Goal: Task Accomplishment & Management: Manage account settings

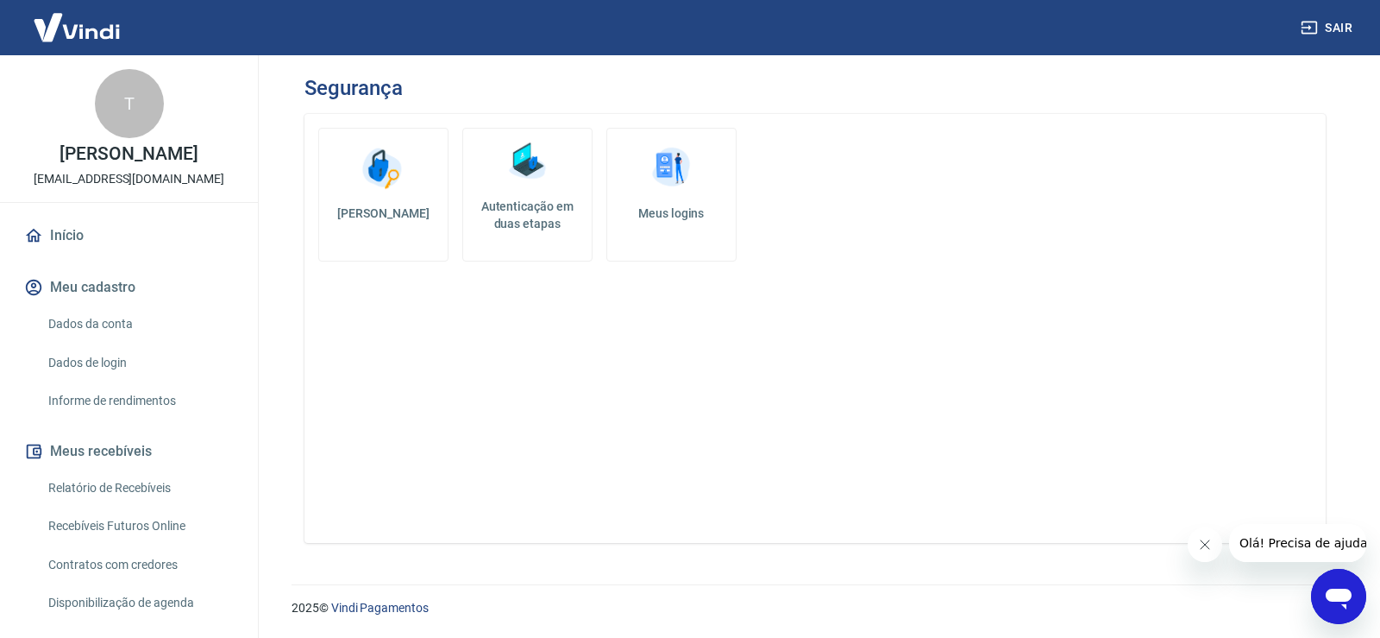
click at [544, 151] on img at bounding box center [527, 161] width 52 height 52
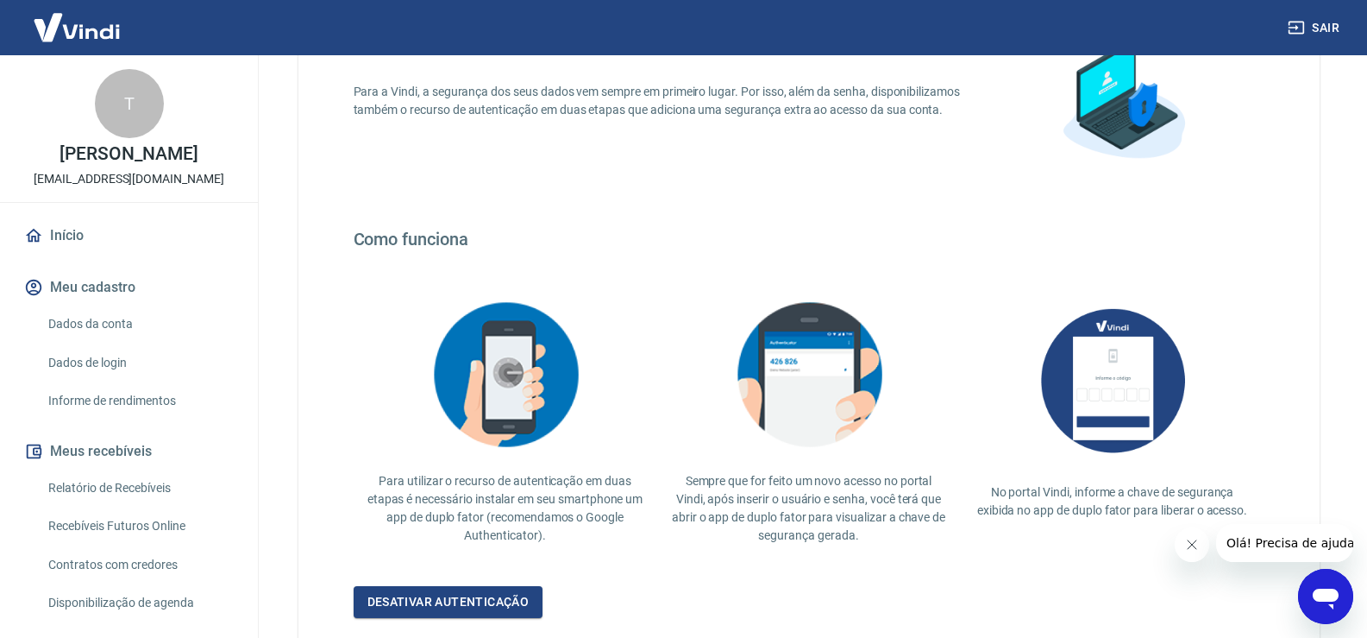
scroll to position [299, 0]
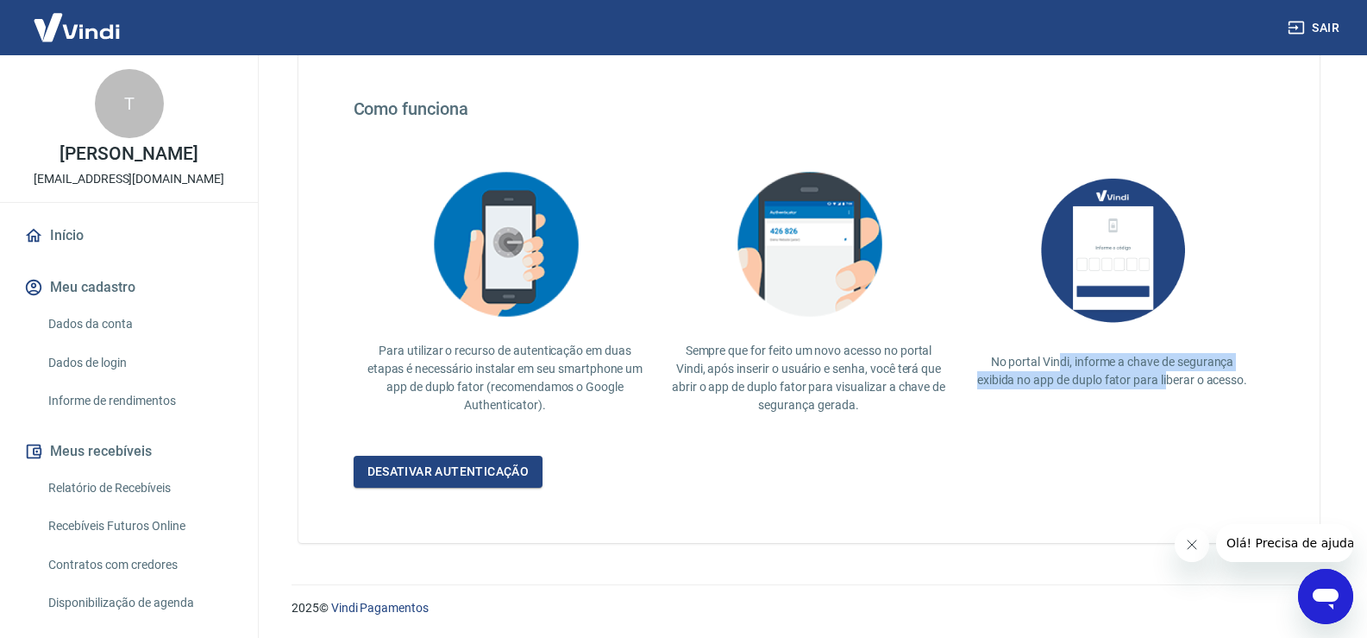
drag, startPoint x: 1061, startPoint y: 363, endPoint x: 1170, endPoint y: 373, distance: 109.1
click at [1170, 373] on p "No portal Vindi, informe a chave de segurança exibida no app de duplo fator par…" at bounding box center [1113, 371] width 276 height 36
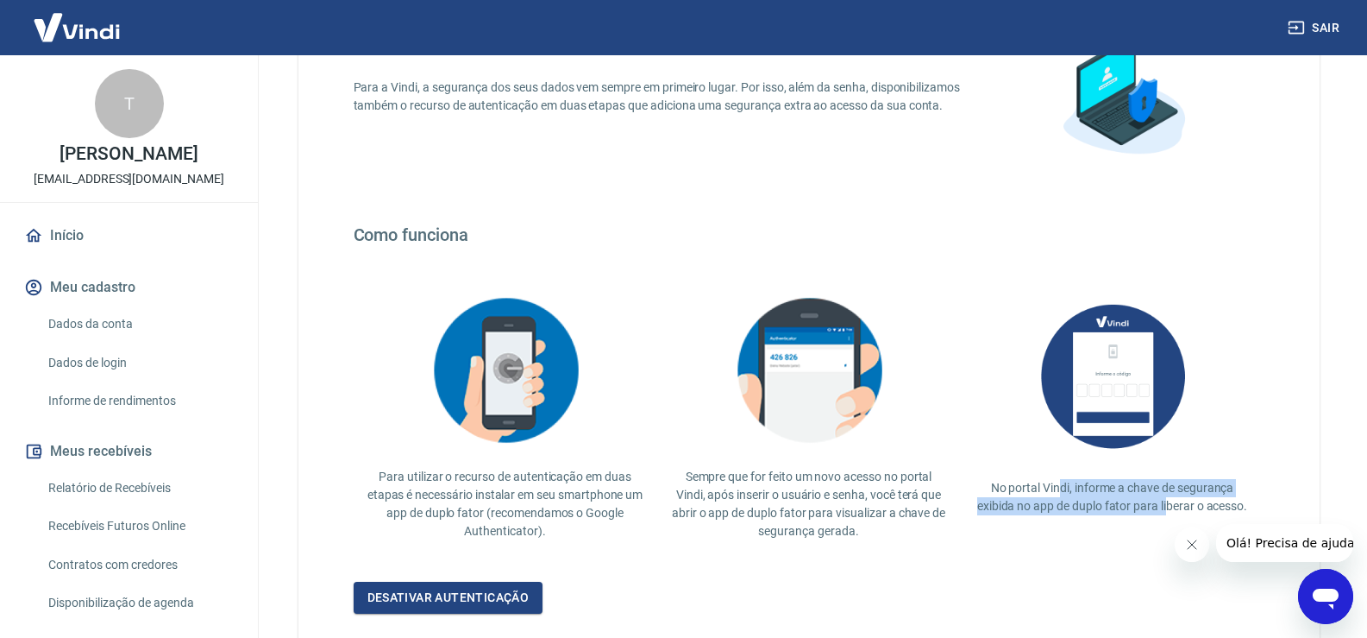
scroll to position [40, 0]
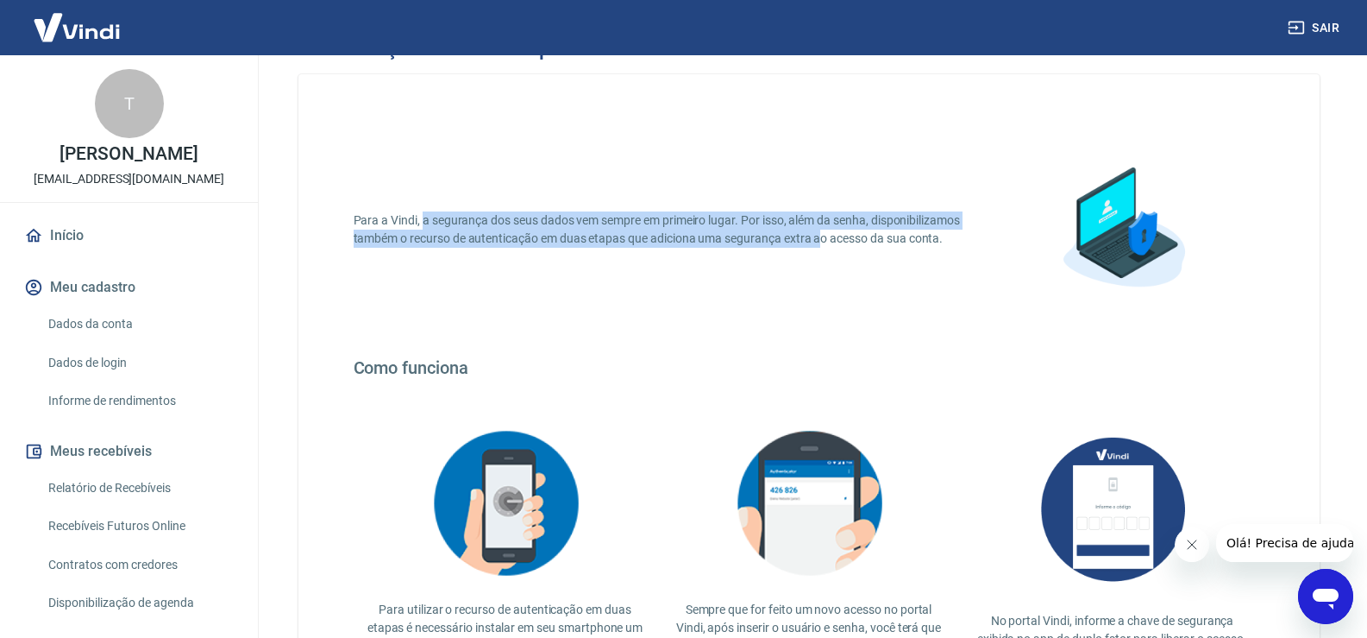
drag, startPoint x: 443, startPoint y: 216, endPoint x: 823, endPoint y: 259, distance: 382.9
click at [823, 259] on div "Para a Vindi, a segurança dos seus dados vem sempre em primeiro lugar. Por isso…" at bounding box center [809, 229] width 911 height 200
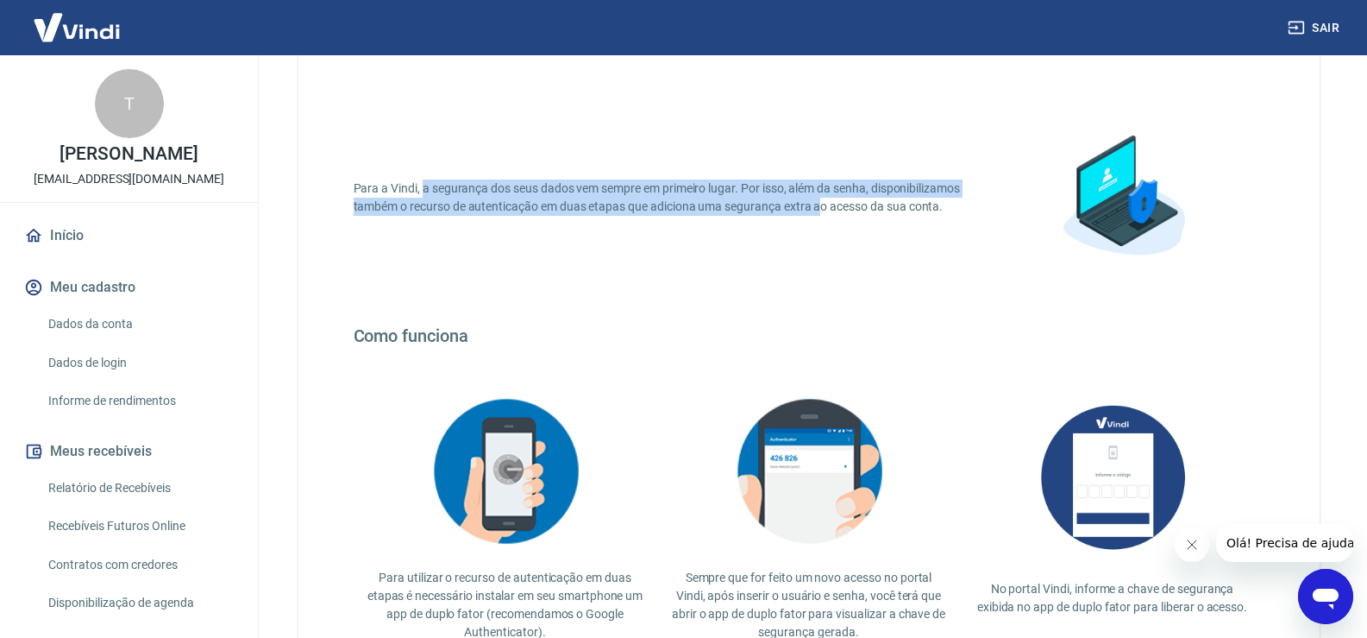
scroll to position [299, 0]
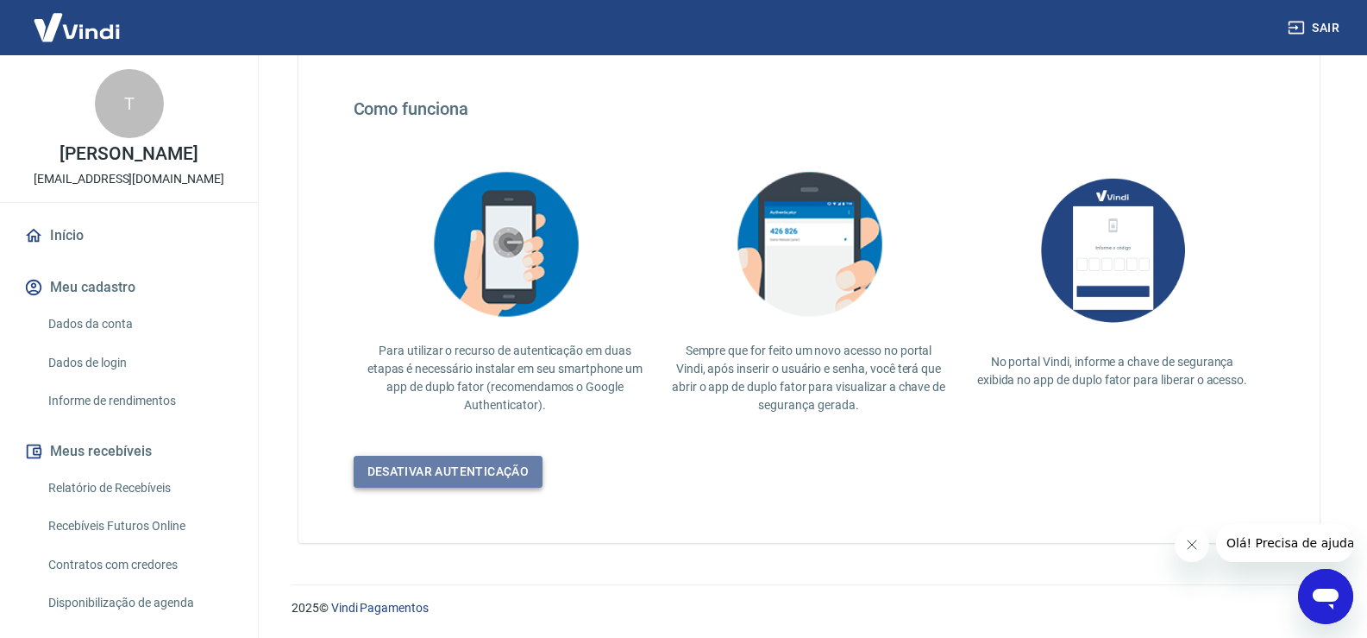
click at [477, 457] on link "Desativar autenticação" at bounding box center [449, 472] width 190 height 32
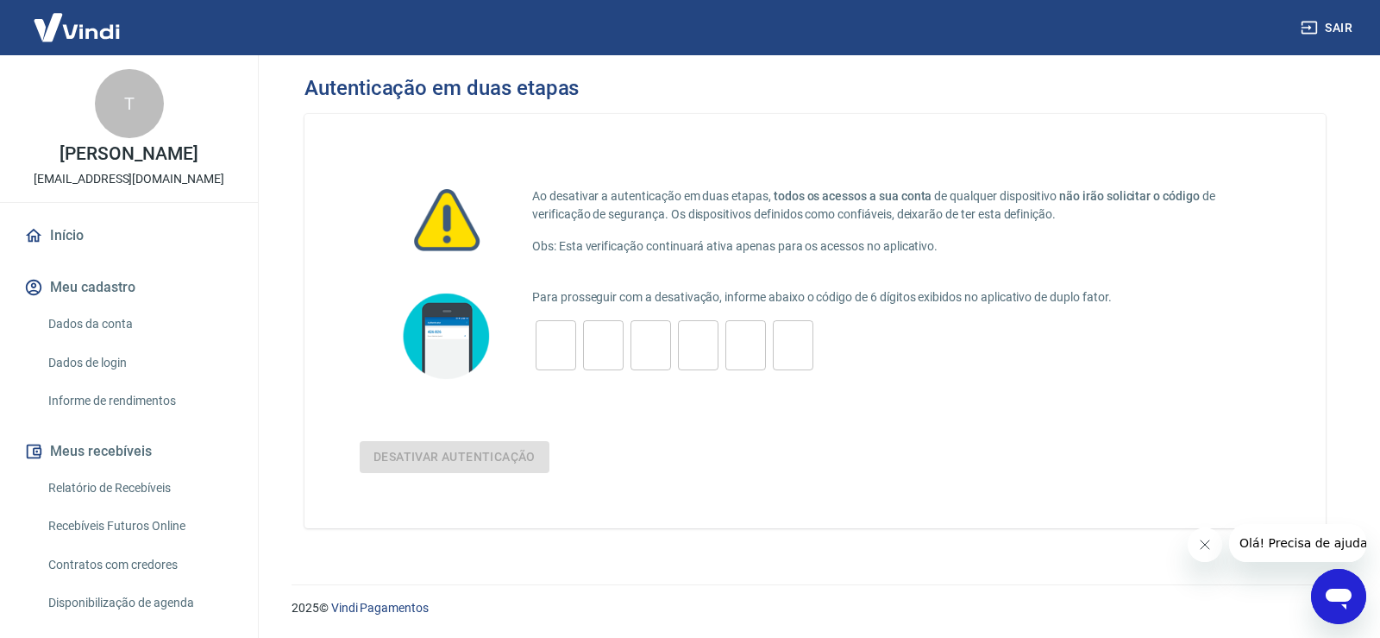
click at [1055, 306] on p "Para prosseguir com a desativação, informe abaixo o código de 6 dígitos exibido…" at bounding box center [901, 297] width 739 height 18
click at [1053, 300] on p "Para prosseguir com a desativação, informe abaixo o código de 6 dígitos exibido…" at bounding box center [901, 297] width 739 height 18
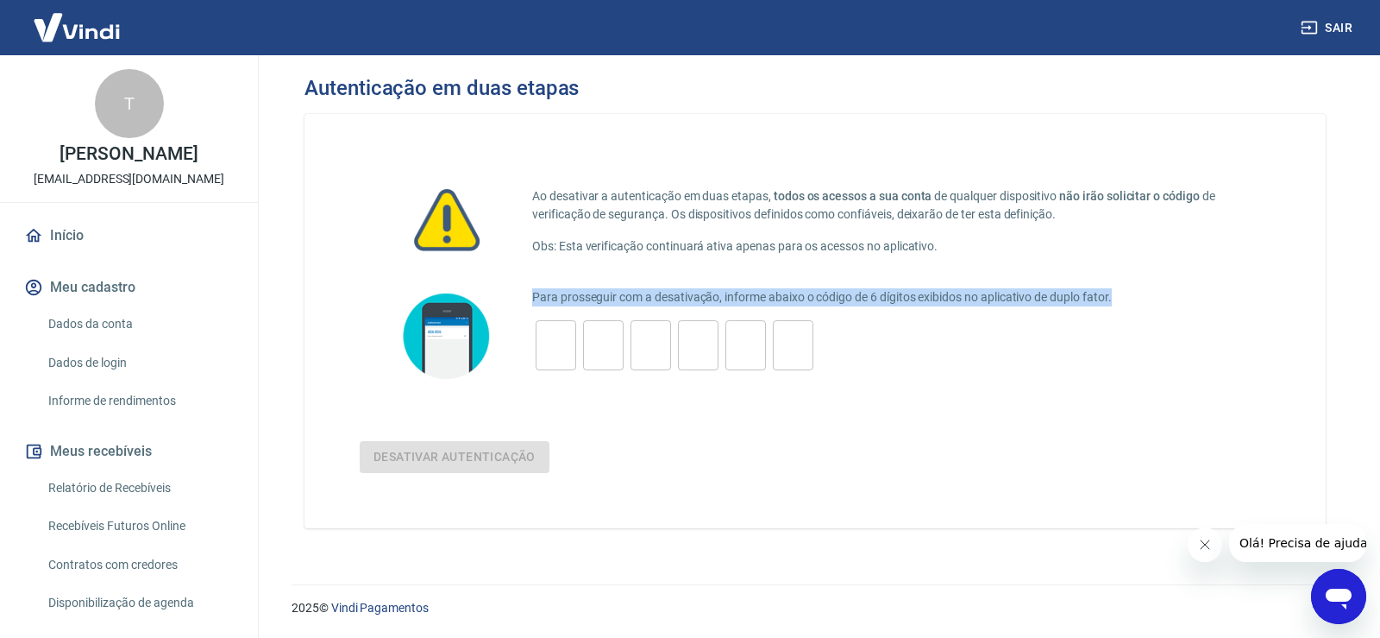
click at [1053, 300] on p "Para prosseguir com a desativação, informe abaixo o código de 6 dígitos exibido…" at bounding box center [901, 297] width 739 height 18
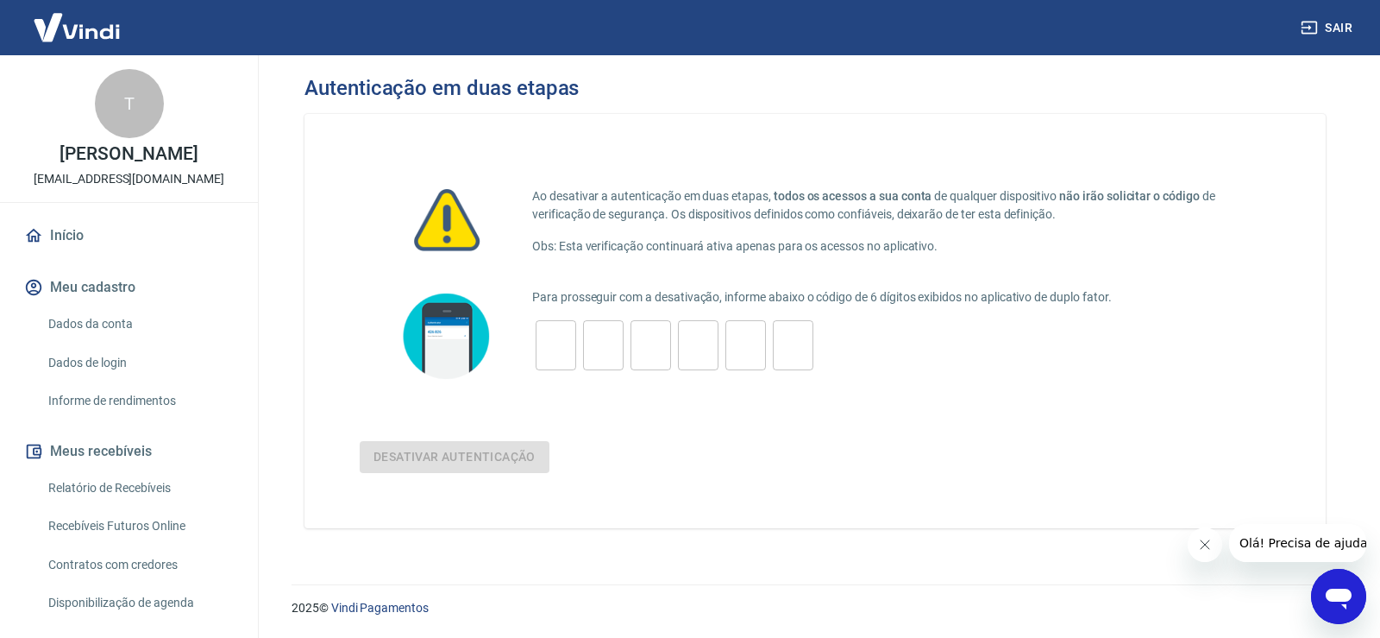
click at [682, 315] on div "Para prosseguir com a desativação, informe abaixo o código de 6 dígitos exibido…" at bounding box center [901, 336] width 739 height 96
click at [563, 338] on input "tel" at bounding box center [556, 345] width 41 height 37
click at [551, 349] on input "tel" at bounding box center [556, 345] width 41 height 37
click at [1090, 288] on p "Para prosseguir com a desativação, informe abaixo o código de 6 dígitos exibido…" at bounding box center [901, 297] width 739 height 18
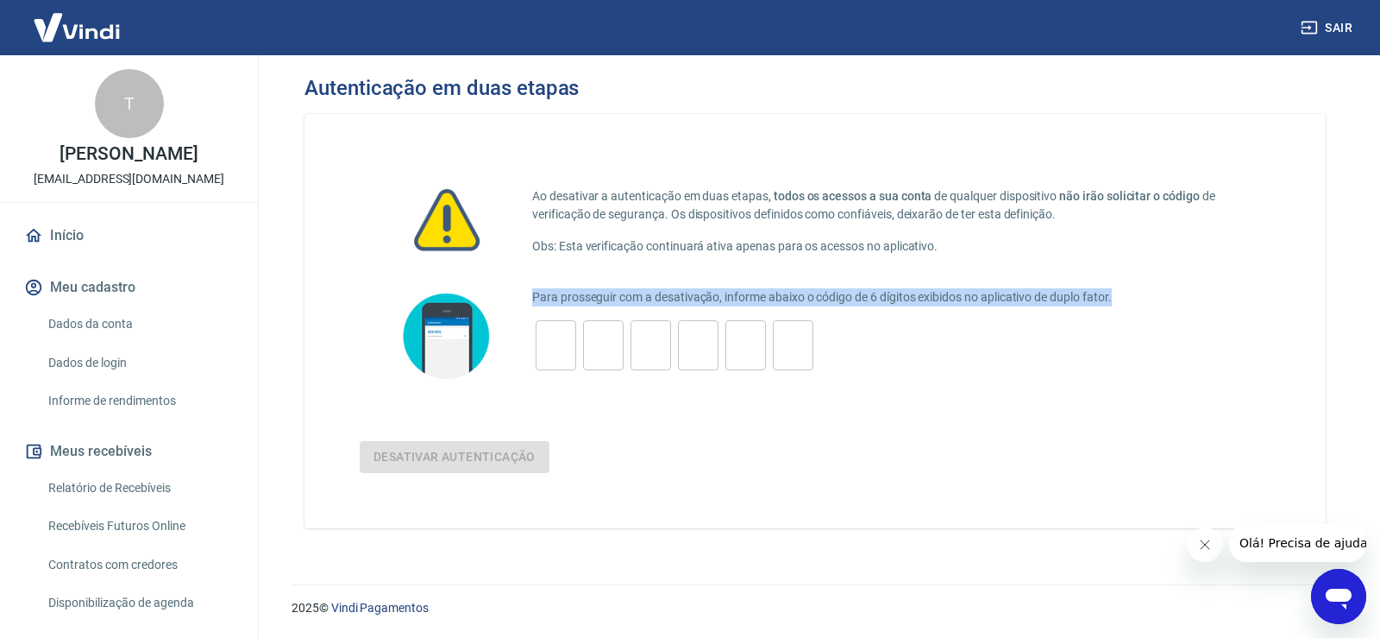
click at [1090, 288] on p "Para prosseguir com a desativação, informe abaixo o código de 6 dígitos exibido…" at bounding box center [901, 297] width 739 height 18
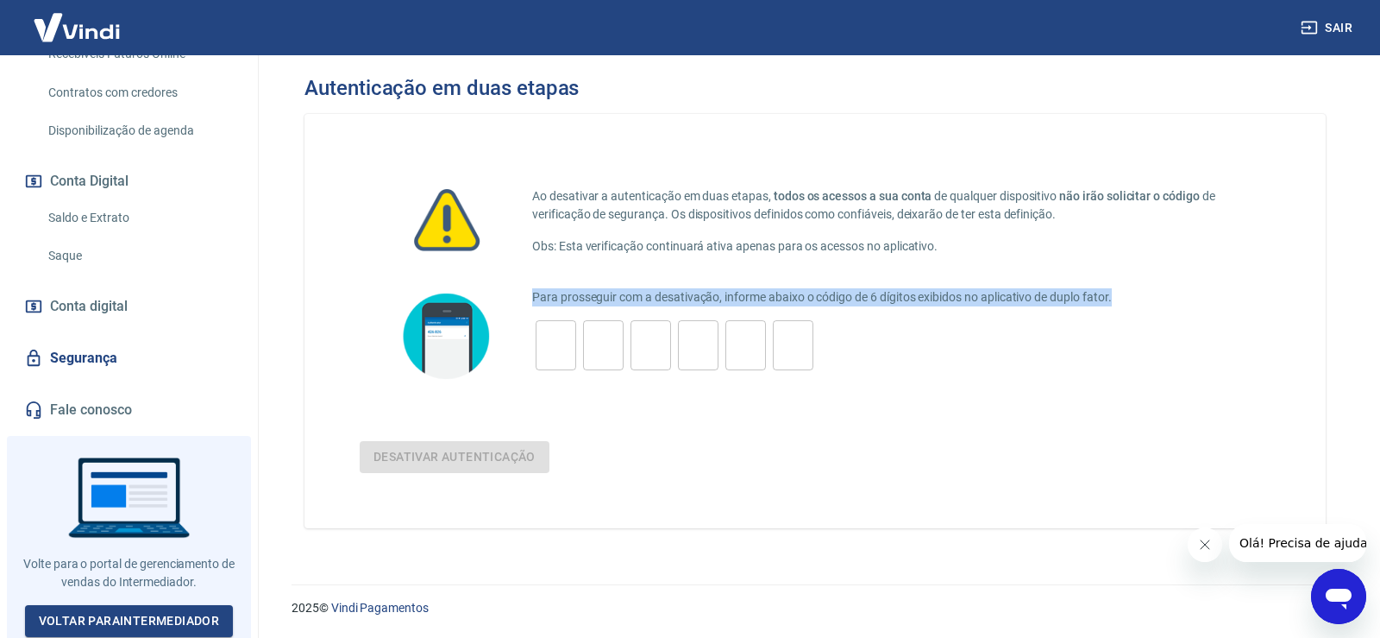
scroll to position [490, 0]
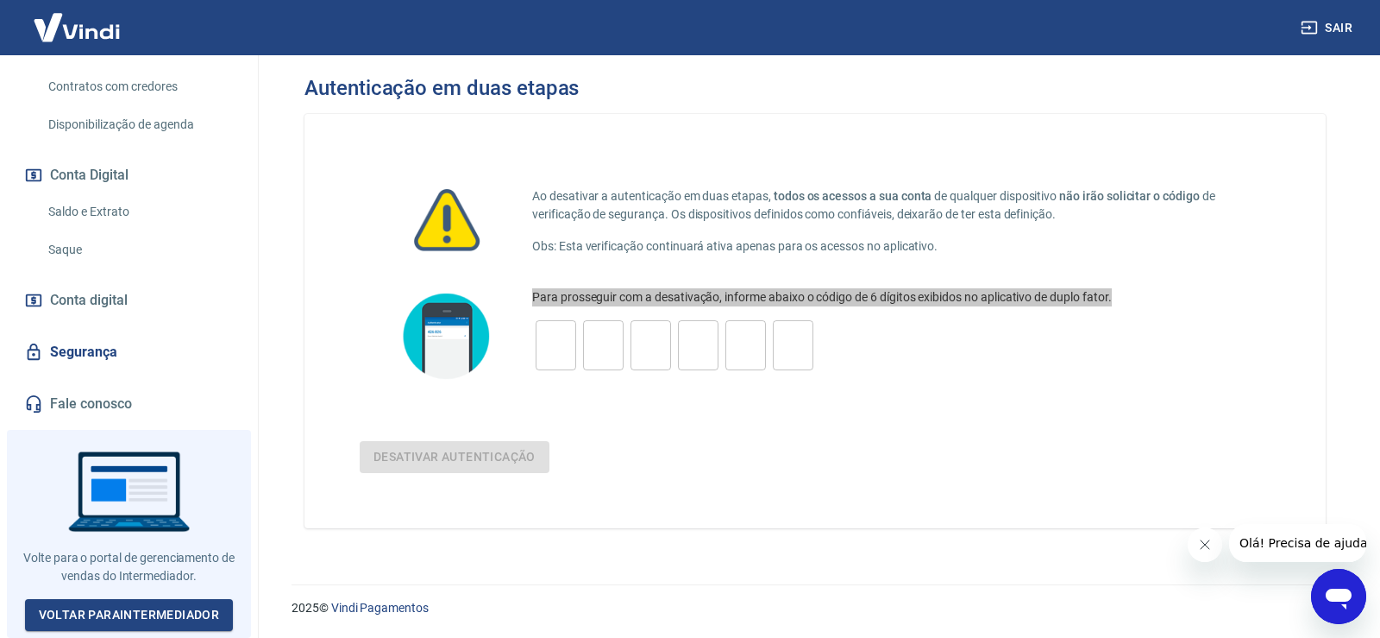
click at [1201, 544] on icon "Fechar mensagem da empresa" at bounding box center [1204, 544] width 14 height 14
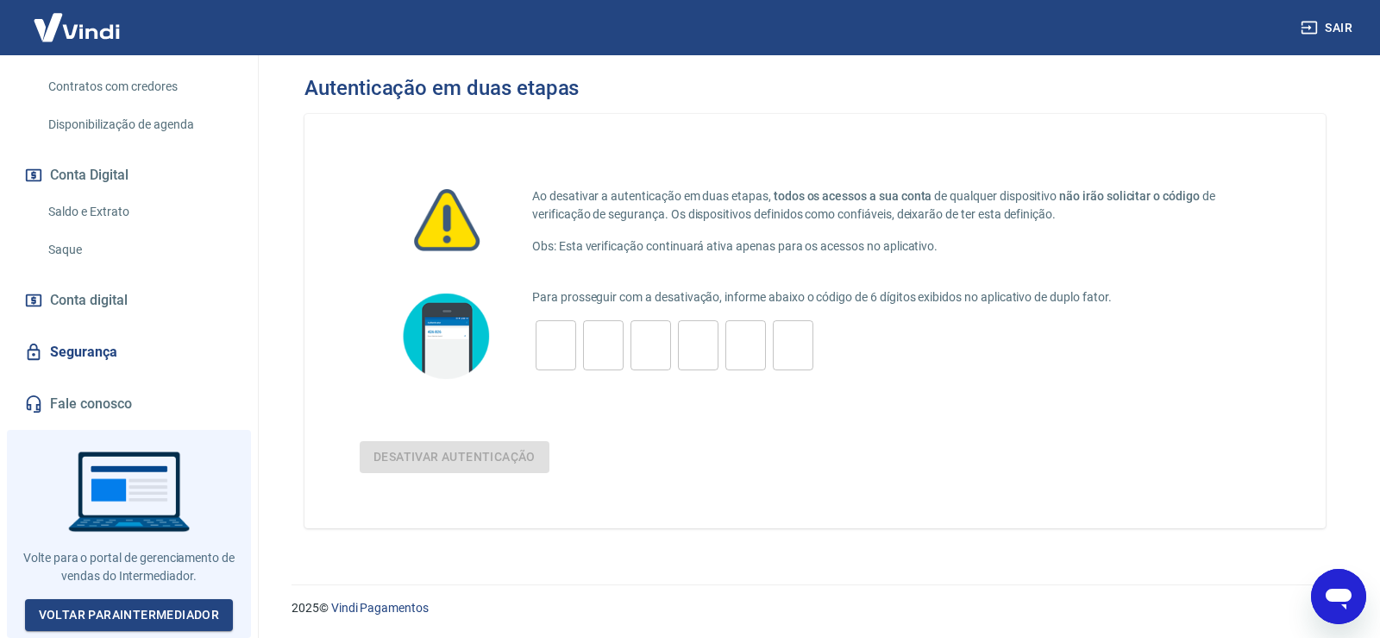
click at [555, 347] on input "tel" at bounding box center [556, 345] width 41 height 37
type input "9"
type input "2"
type input "3"
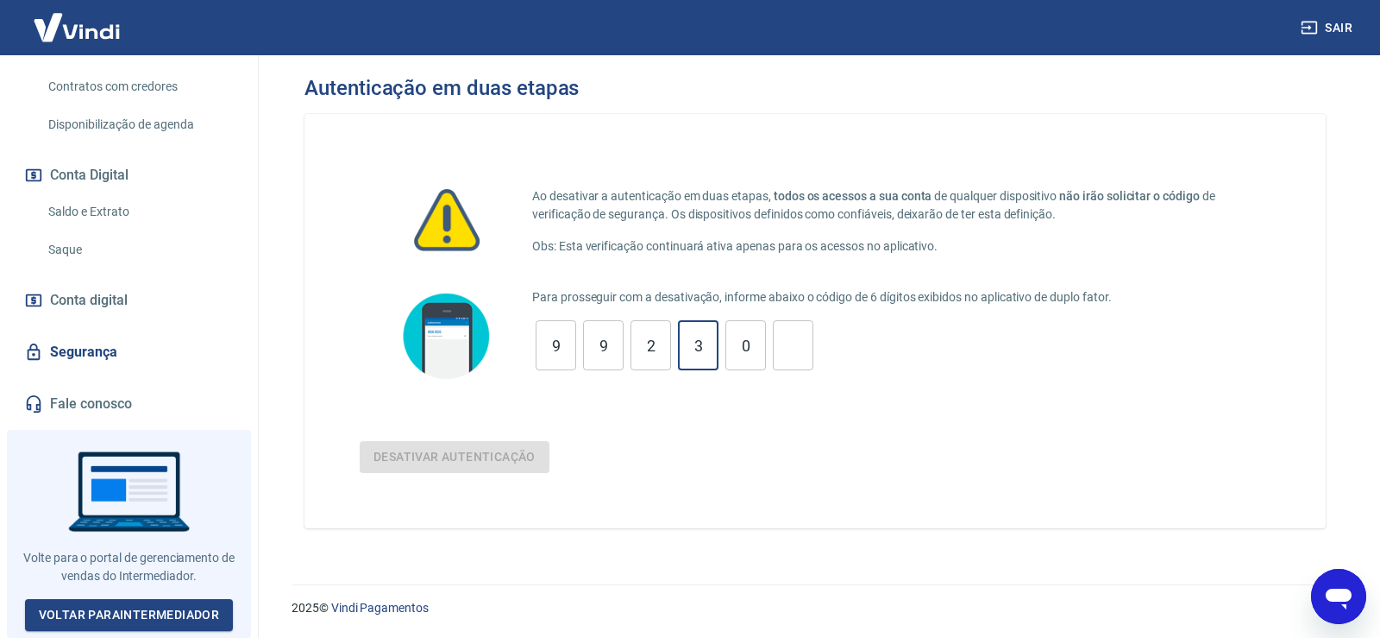
type input "0"
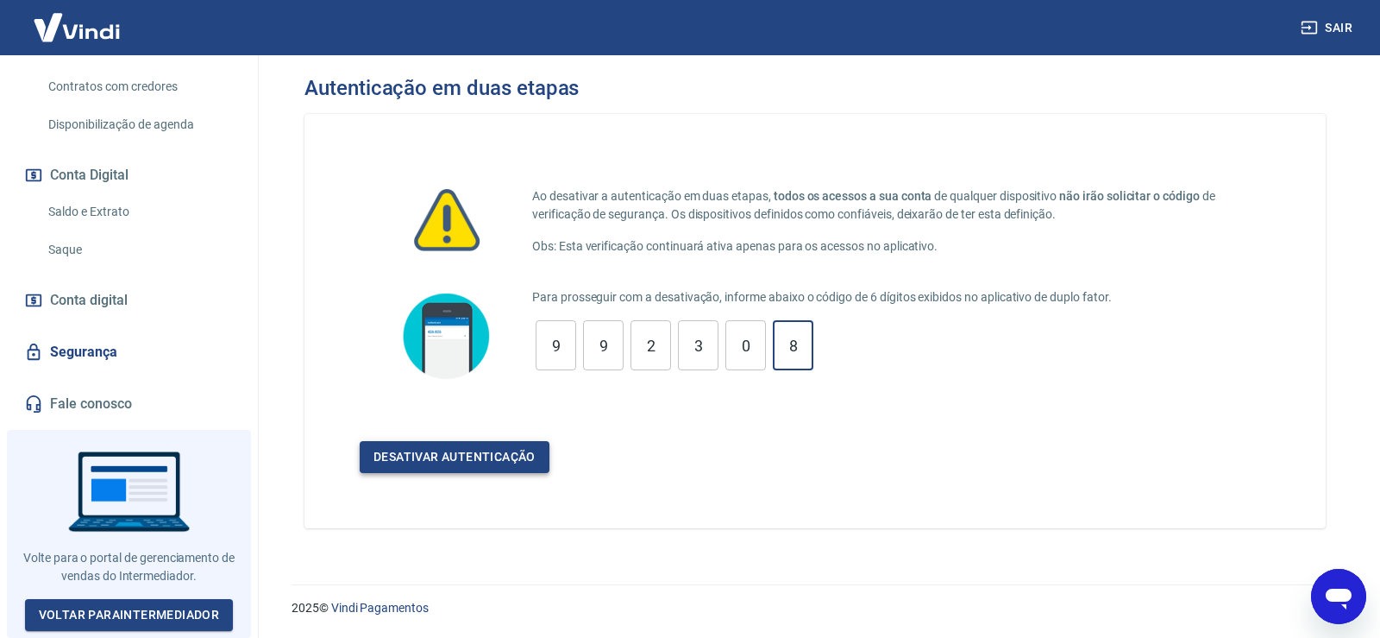
type input "8"
click at [537, 446] on button "Desativar autenticação" at bounding box center [455, 457] width 190 height 32
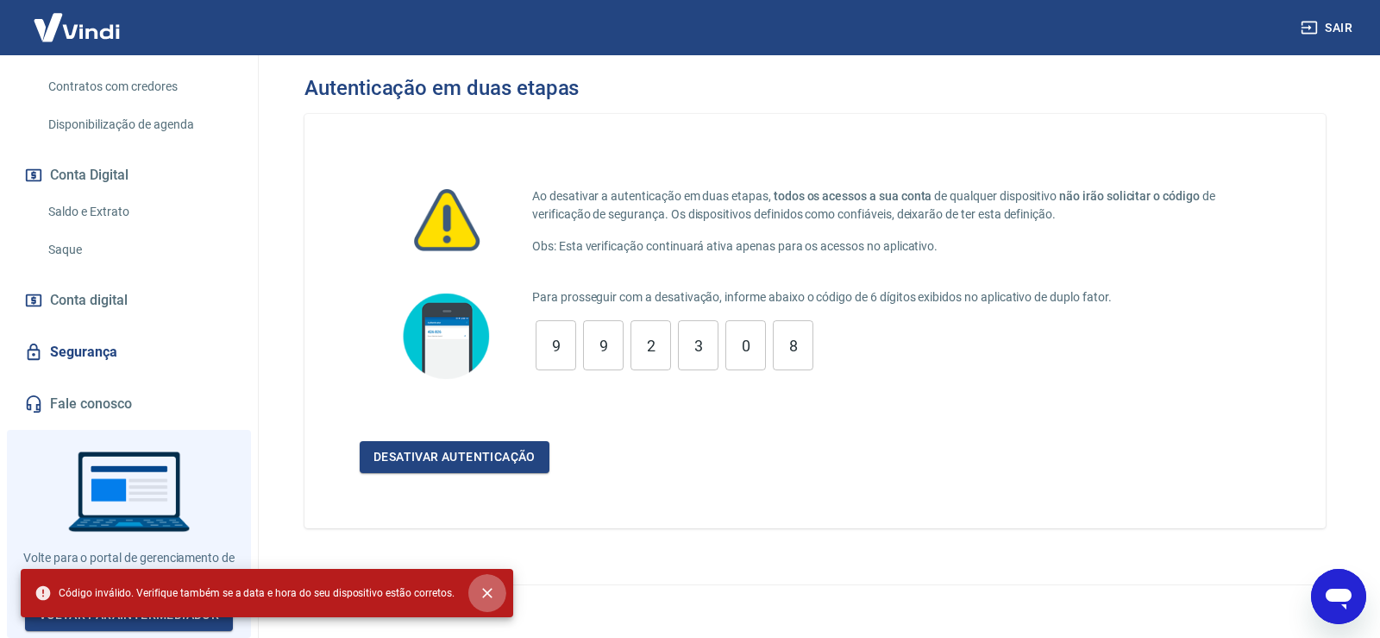
click at [482, 594] on icon "close" at bounding box center [487, 593] width 10 height 10
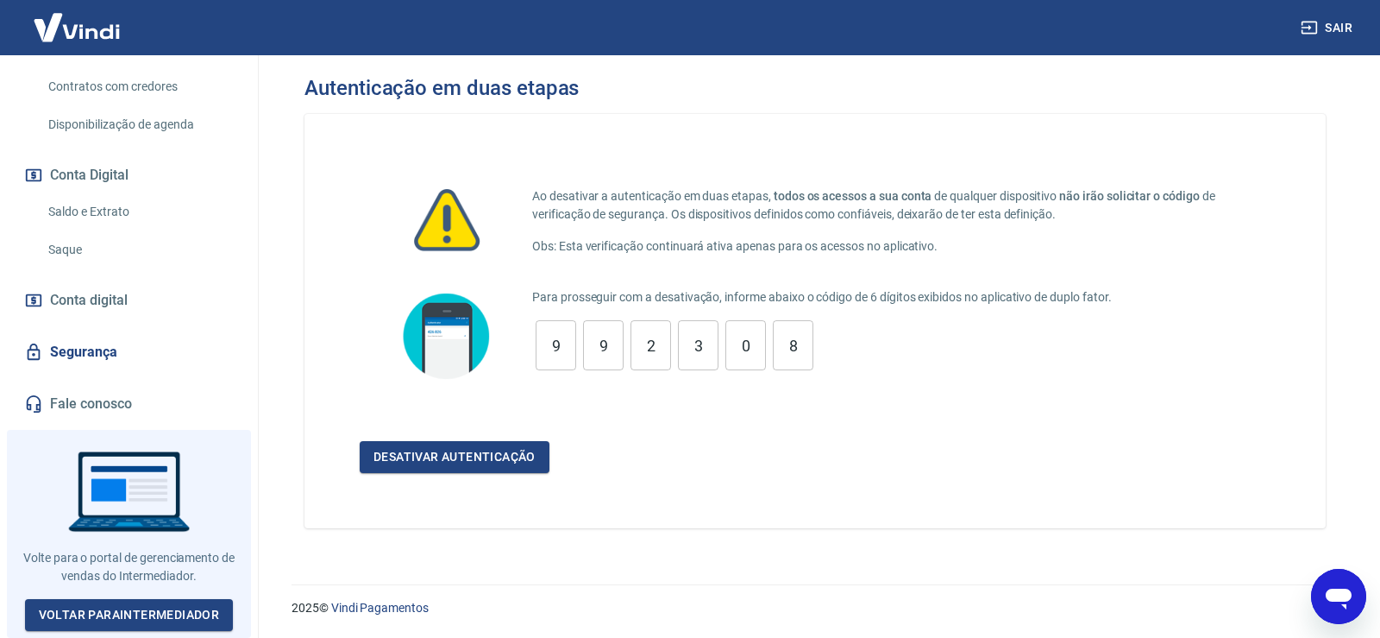
click at [583, 343] on input "9" at bounding box center [603, 345] width 41 height 37
click at [555, 339] on input "9" at bounding box center [556, 345] width 41 height 37
type input "5"
type input "2"
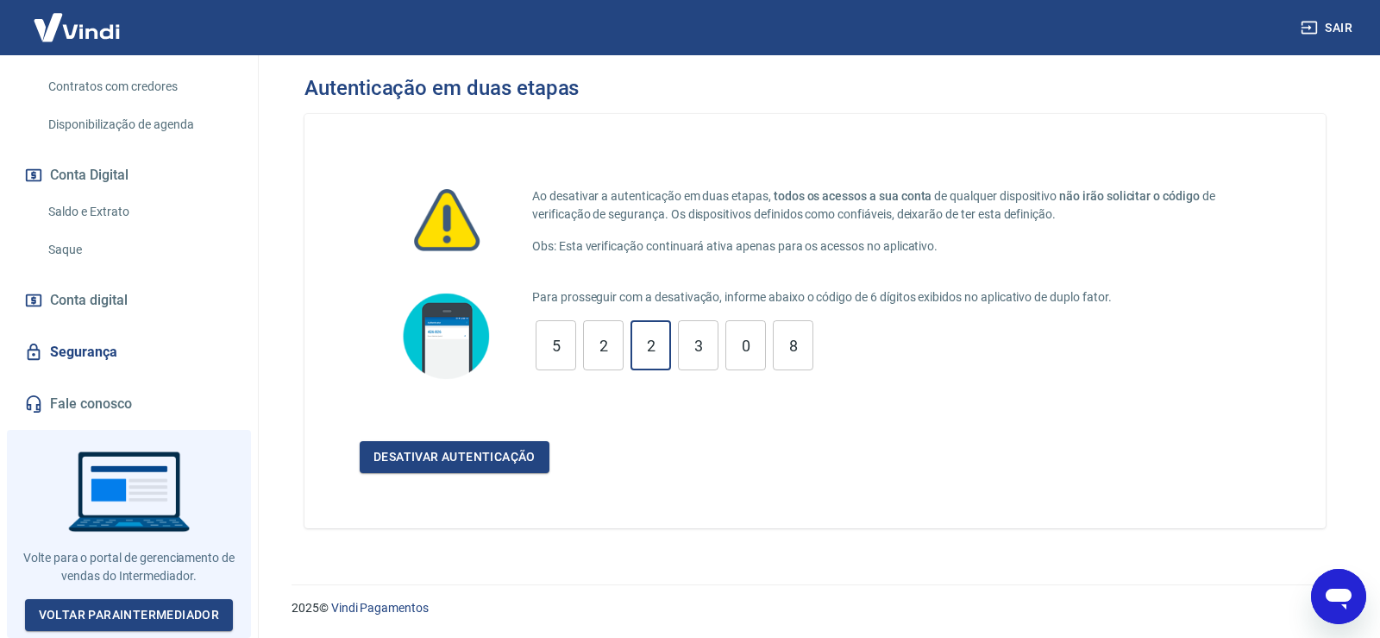
type input "7"
type input "8"
type input "6"
type input "9"
click at [481, 451] on button "Desativar autenticação" at bounding box center [455, 457] width 190 height 32
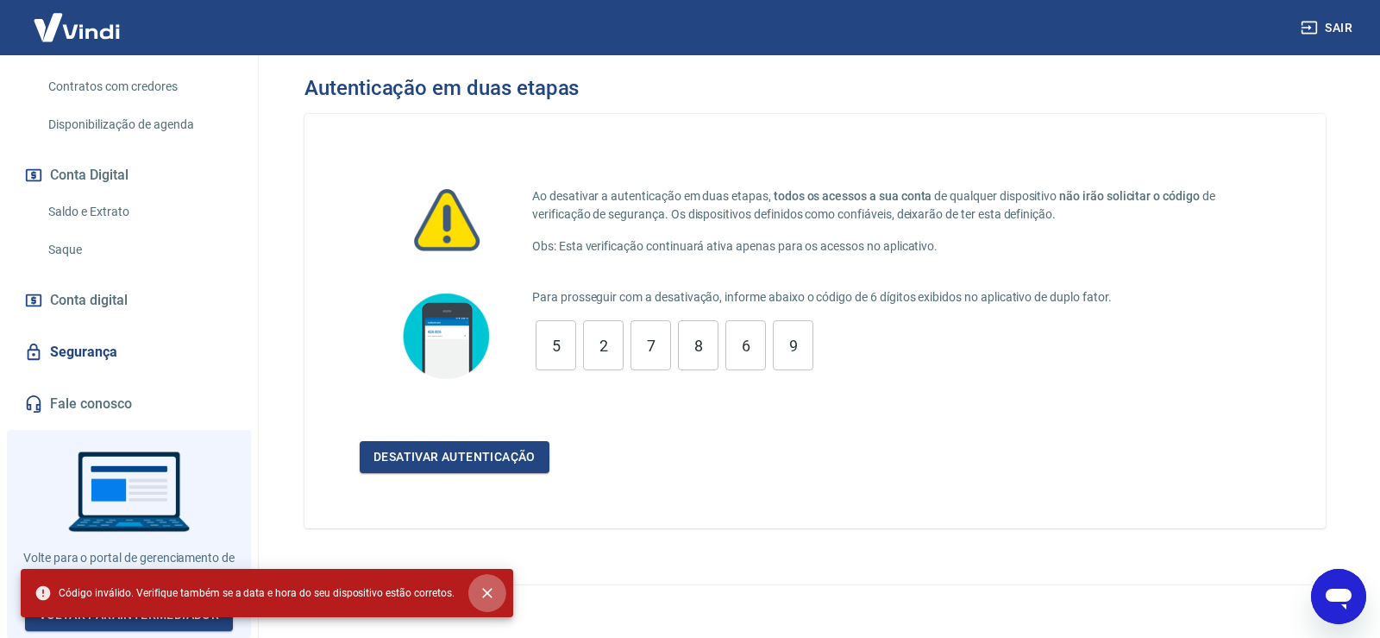
click at [480, 585] on icon "close" at bounding box center [487, 592] width 17 height 17
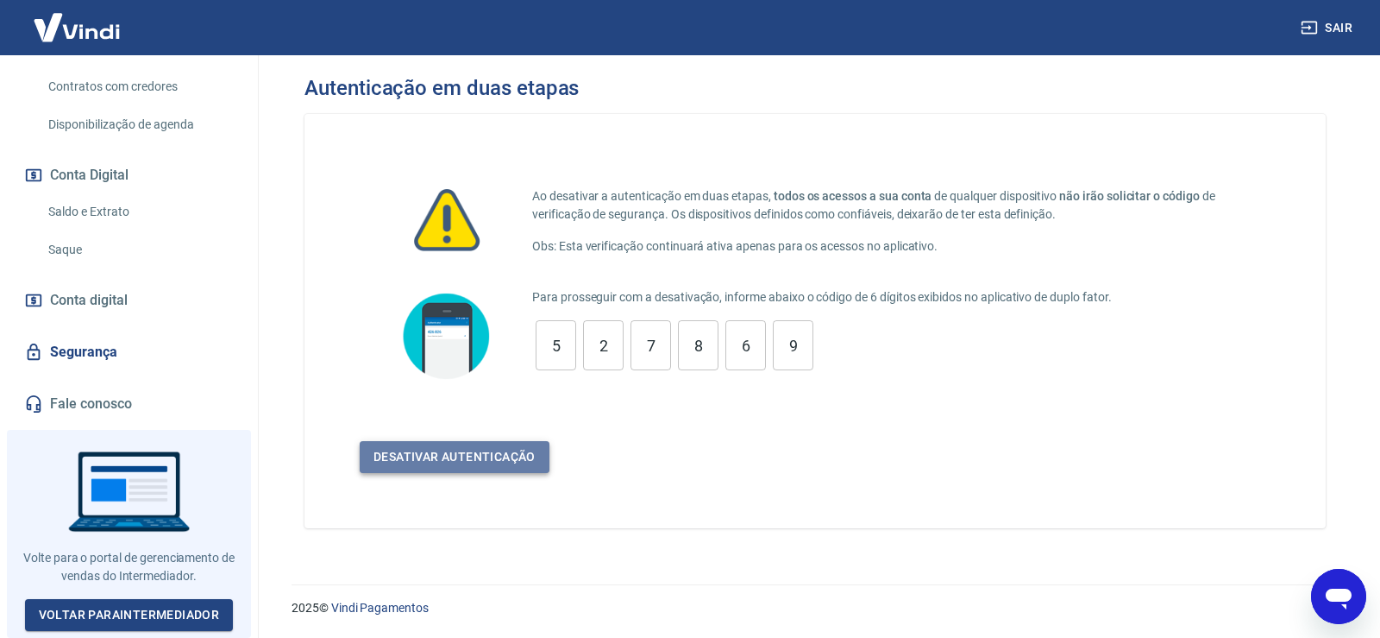
click at [399, 454] on button "Desativar autenticação" at bounding box center [455, 457] width 190 height 32
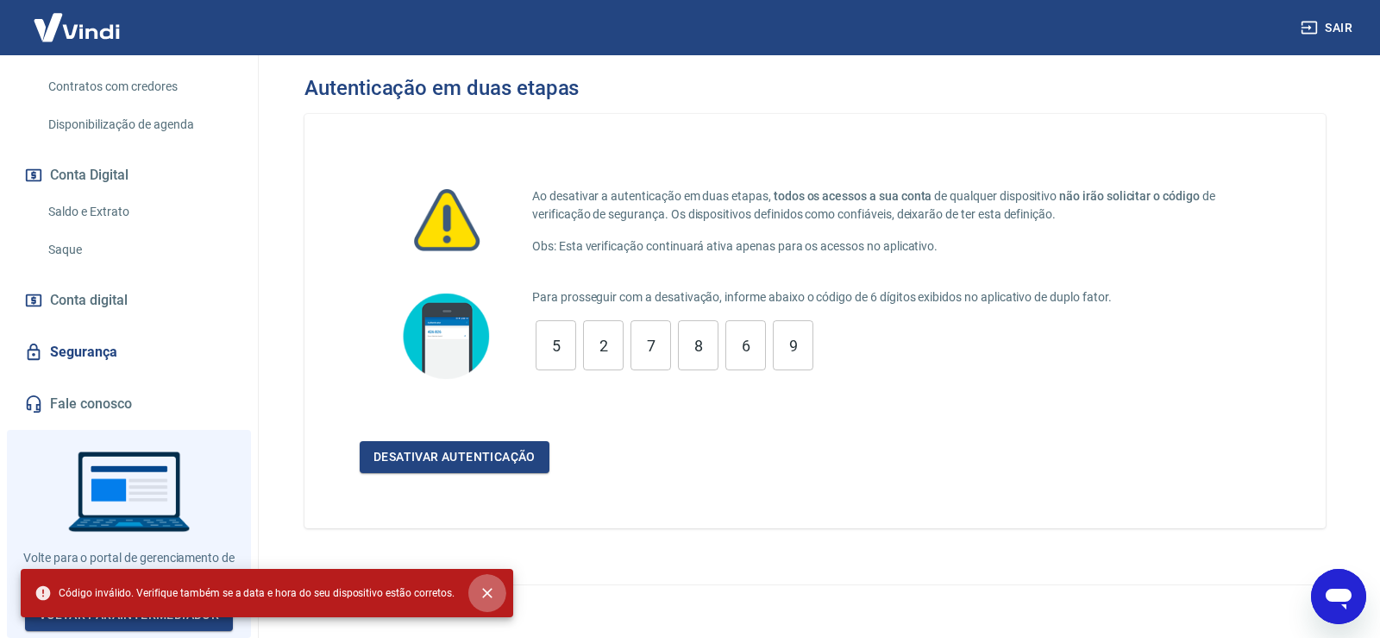
drag, startPoint x: 485, startPoint y: 593, endPoint x: 187, endPoint y: 332, distance: 395.6
click at [484, 593] on icon "close" at bounding box center [487, 592] width 17 height 17
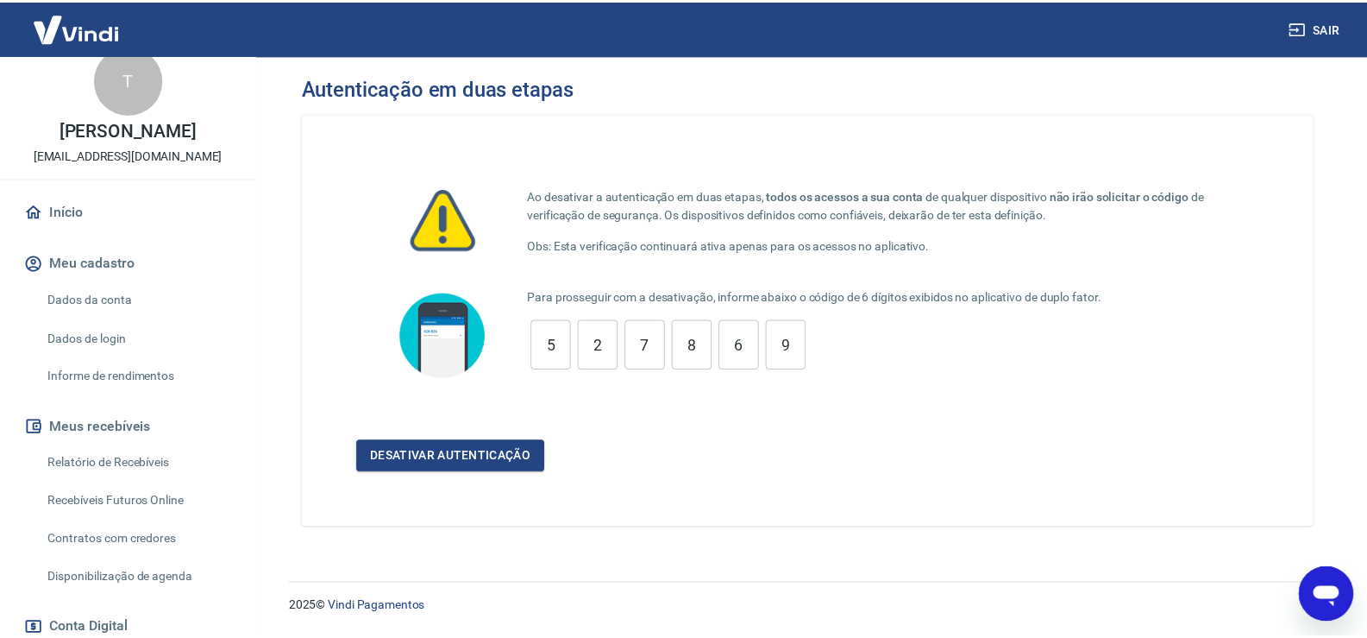
scroll to position [0, 0]
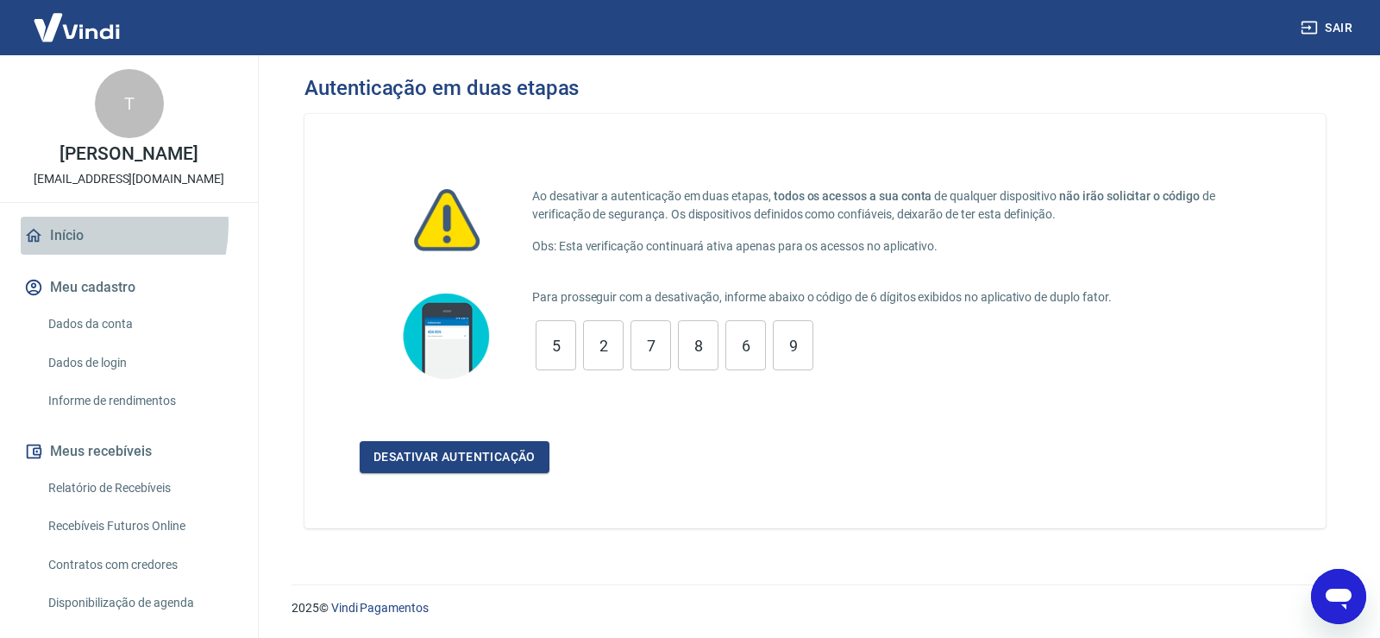
click at [70, 245] on link "Início" at bounding box center [129, 236] width 217 height 38
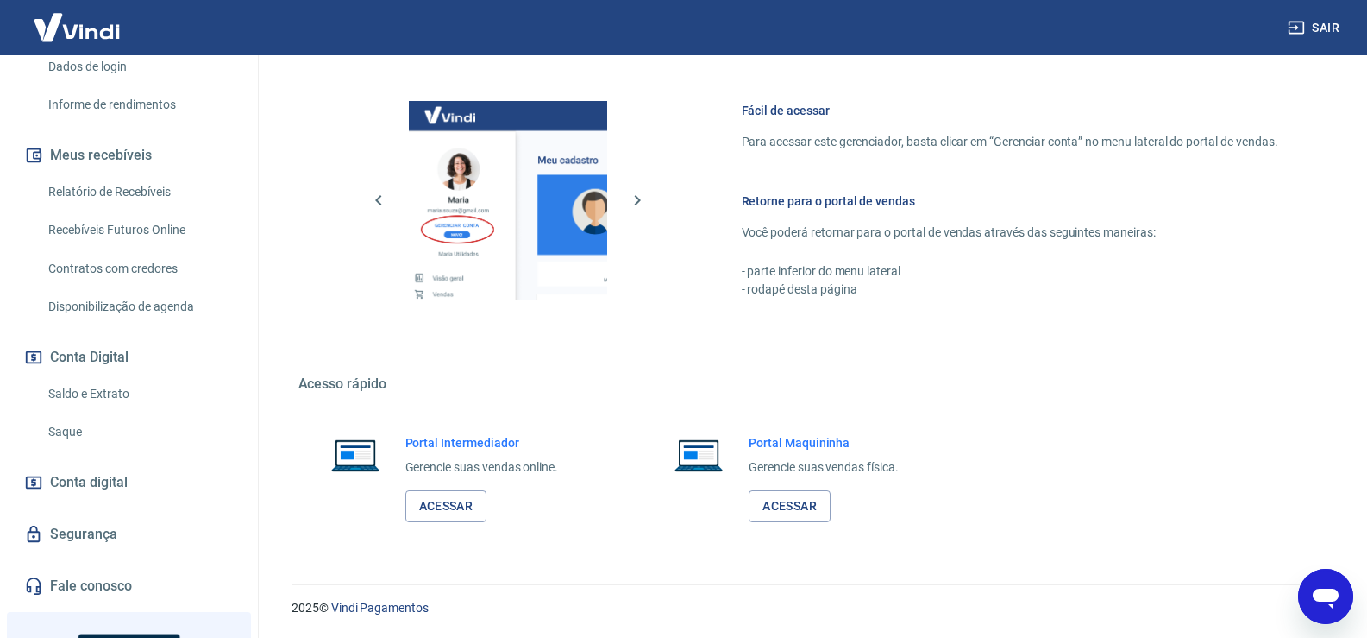
scroll to position [490, 0]
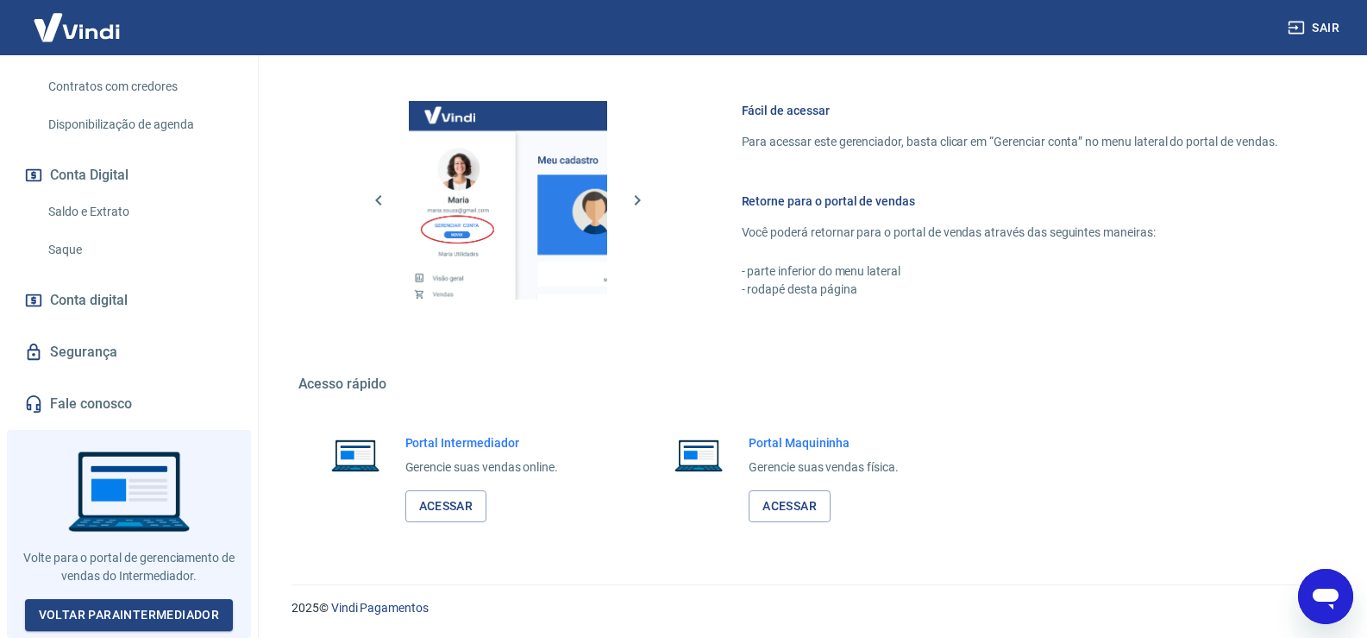
click at [97, 356] on link "Segurança" at bounding box center [129, 352] width 217 height 38
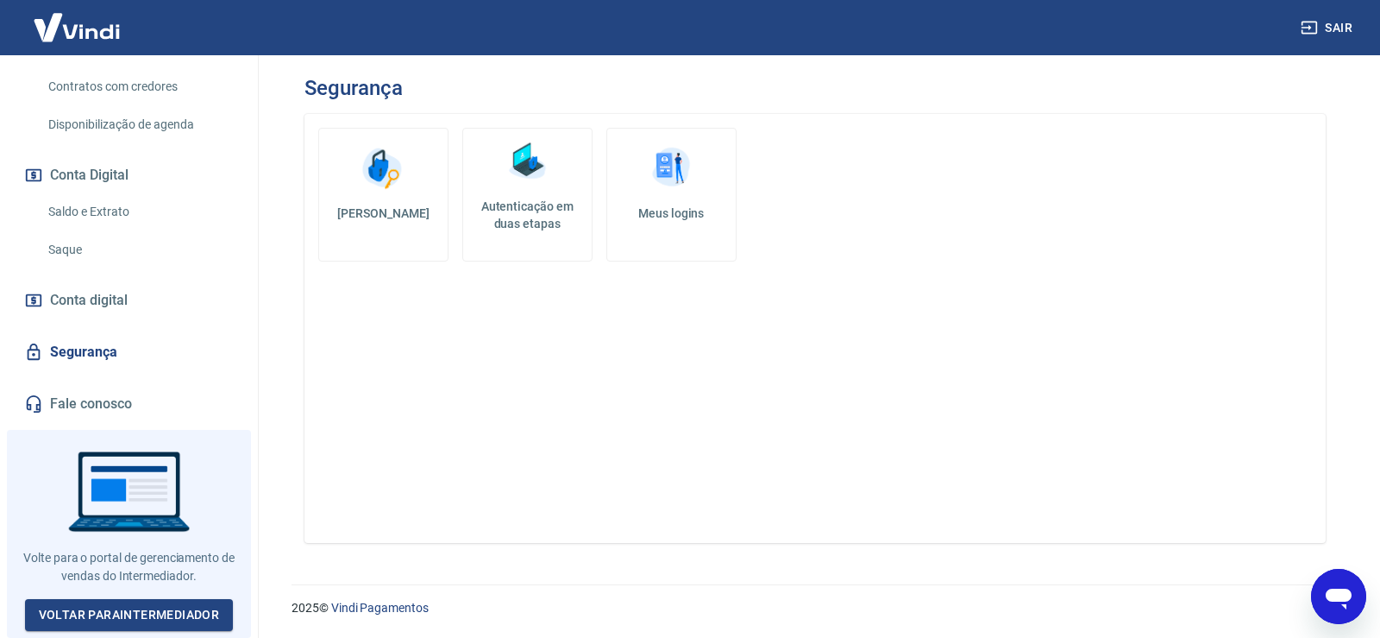
click at [619, 197] on link "Meus logins" at bounding box center [672, 195] width 130 height 134
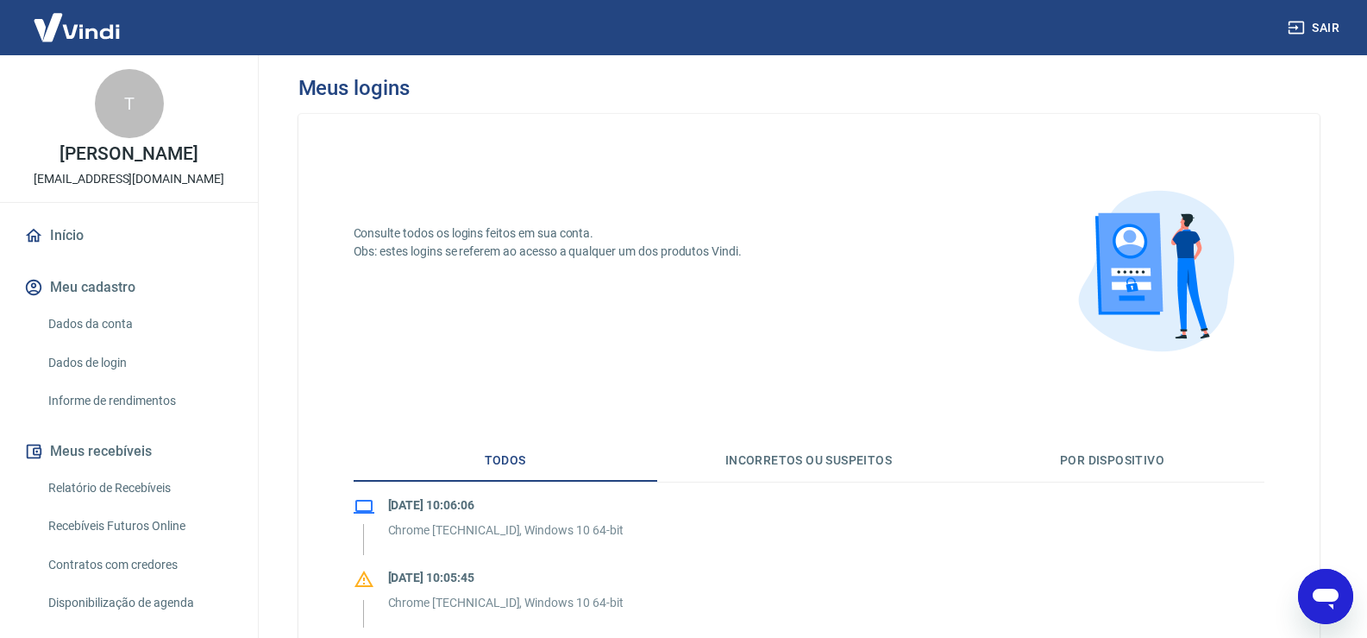
click at [96, 339] on link "Dados da conta" at bounding box center [139, 323] width 196 height 35
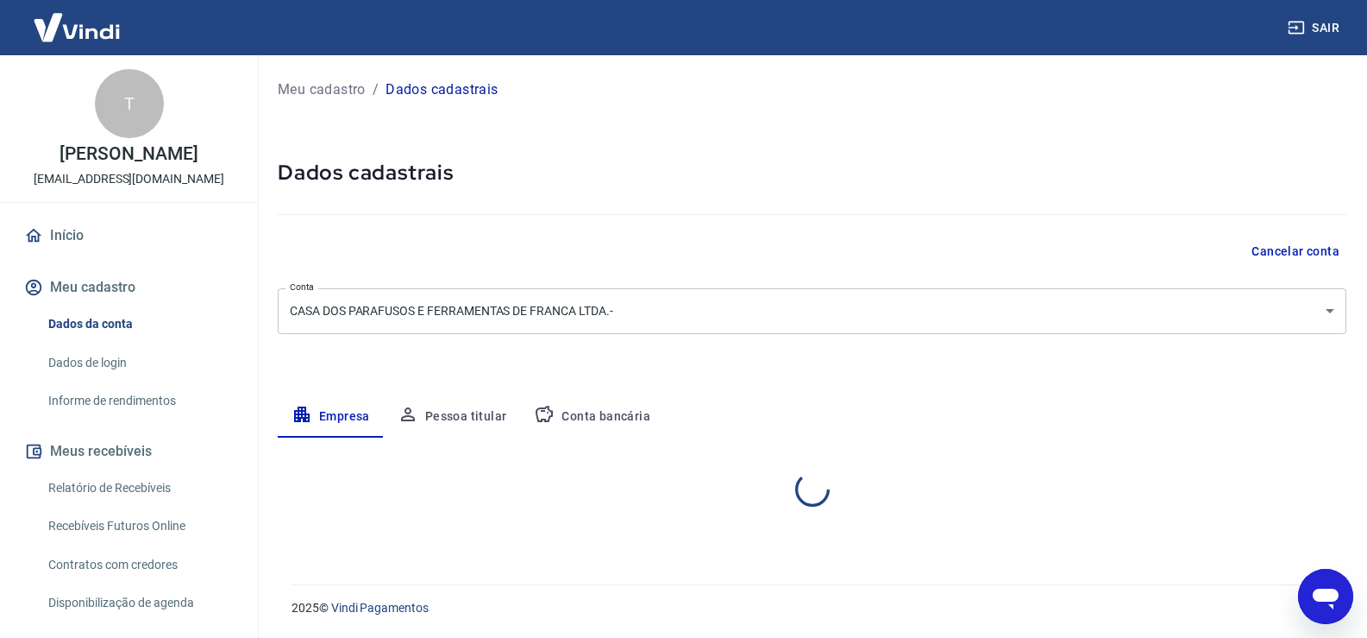
select select "SP"
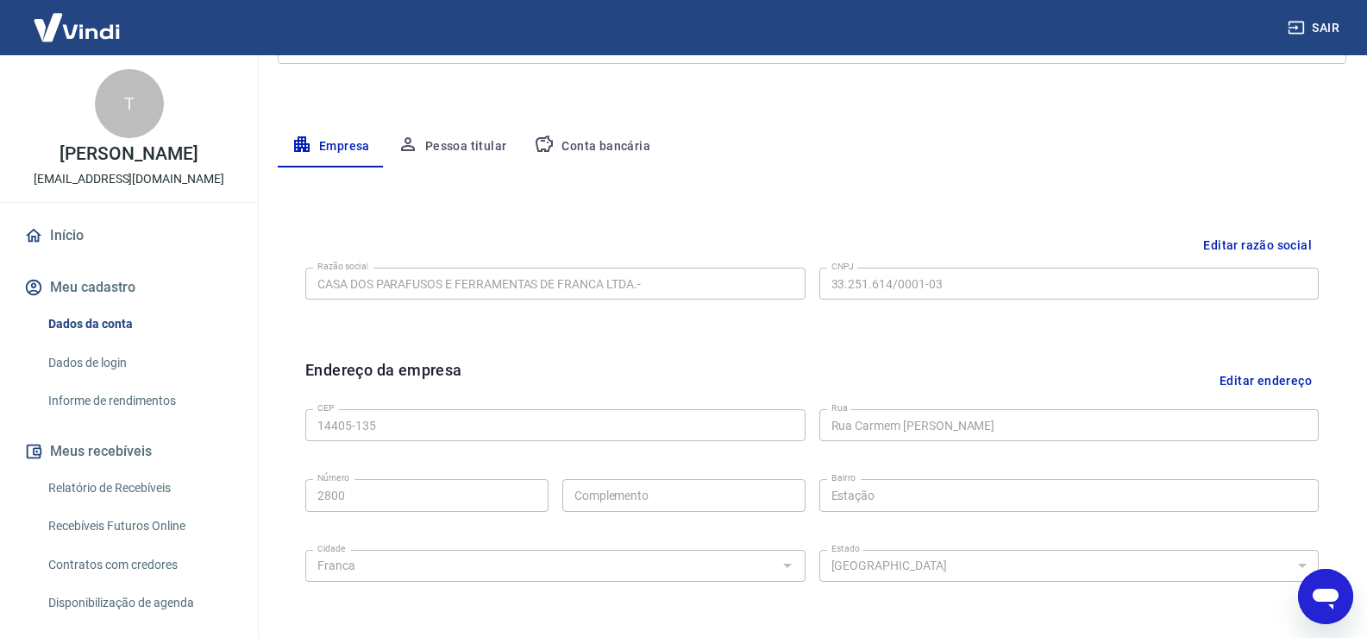
scroll to position [175, 0]
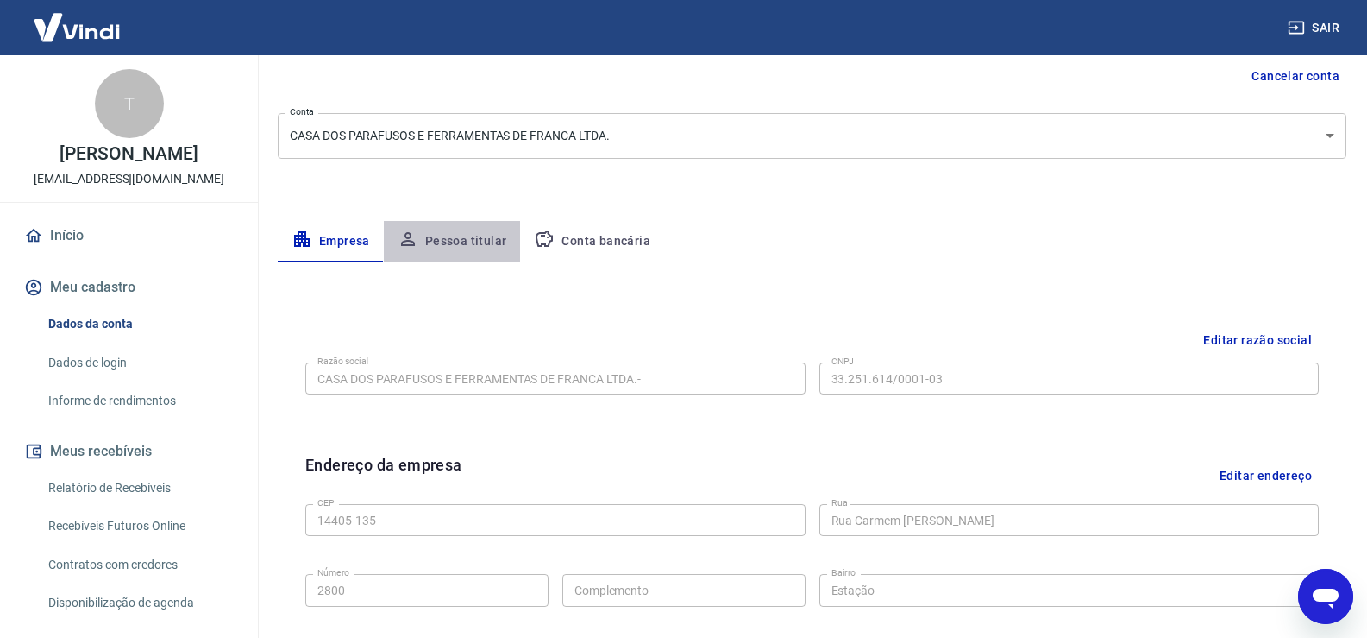
click at [487, 248] on button "Pessoa titular" at bounding box center [452, 241] width 137 height 41
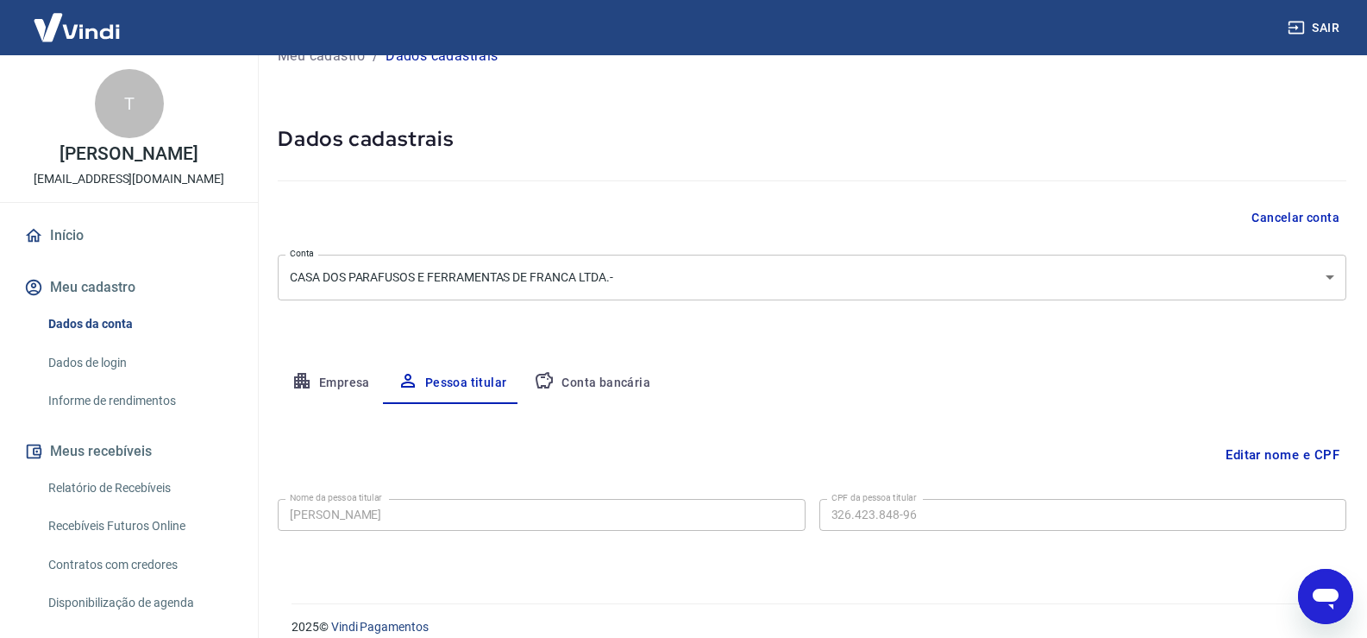
scroll to position [53, 0]
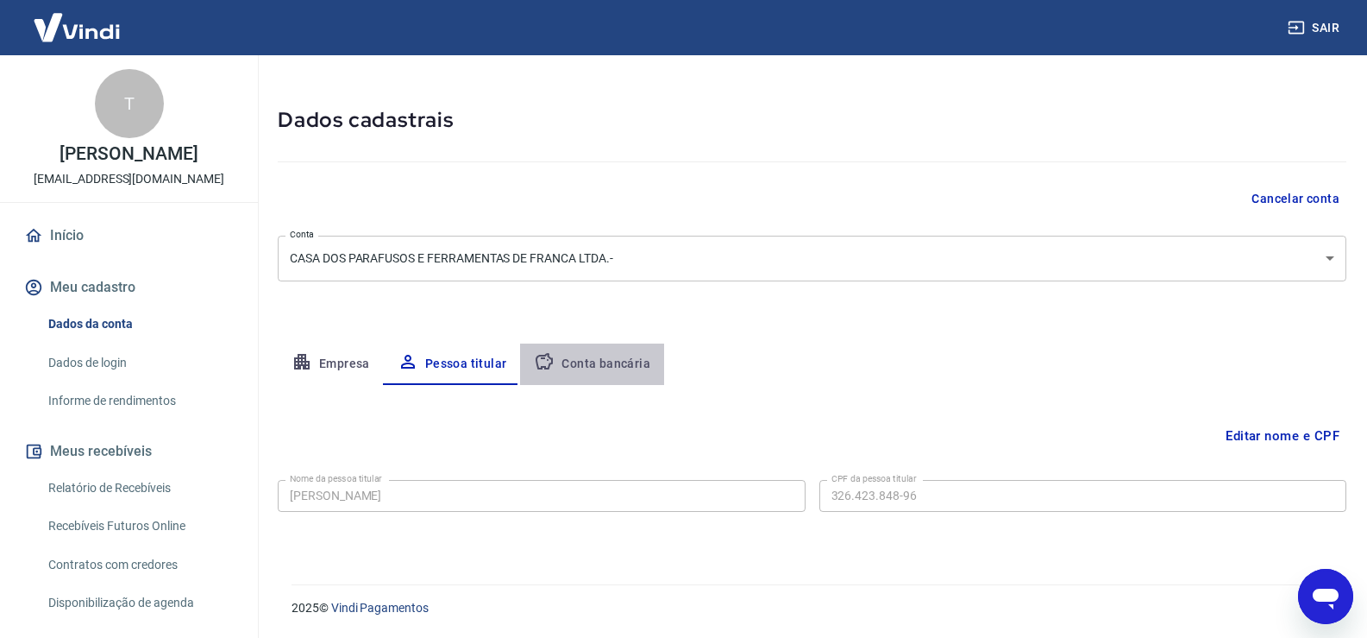
click at [634, 380] on button "Conta bancária" at bounding box center [592, 363] width 144 height 41
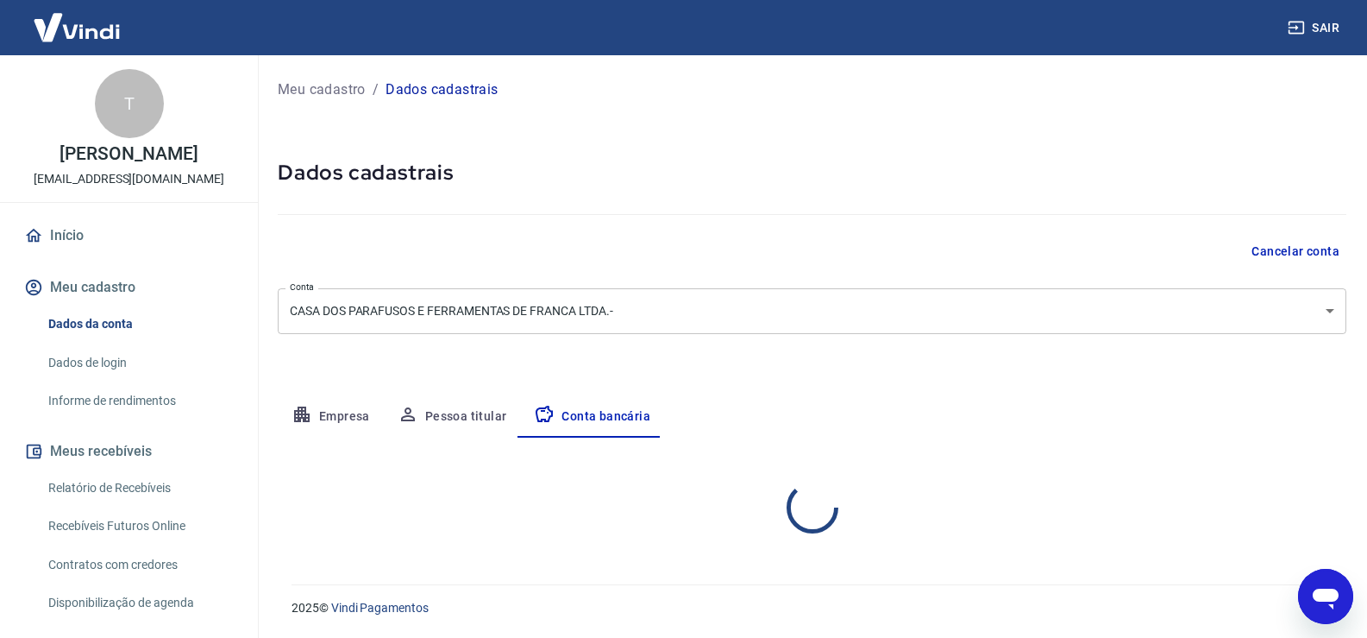
select select "1"
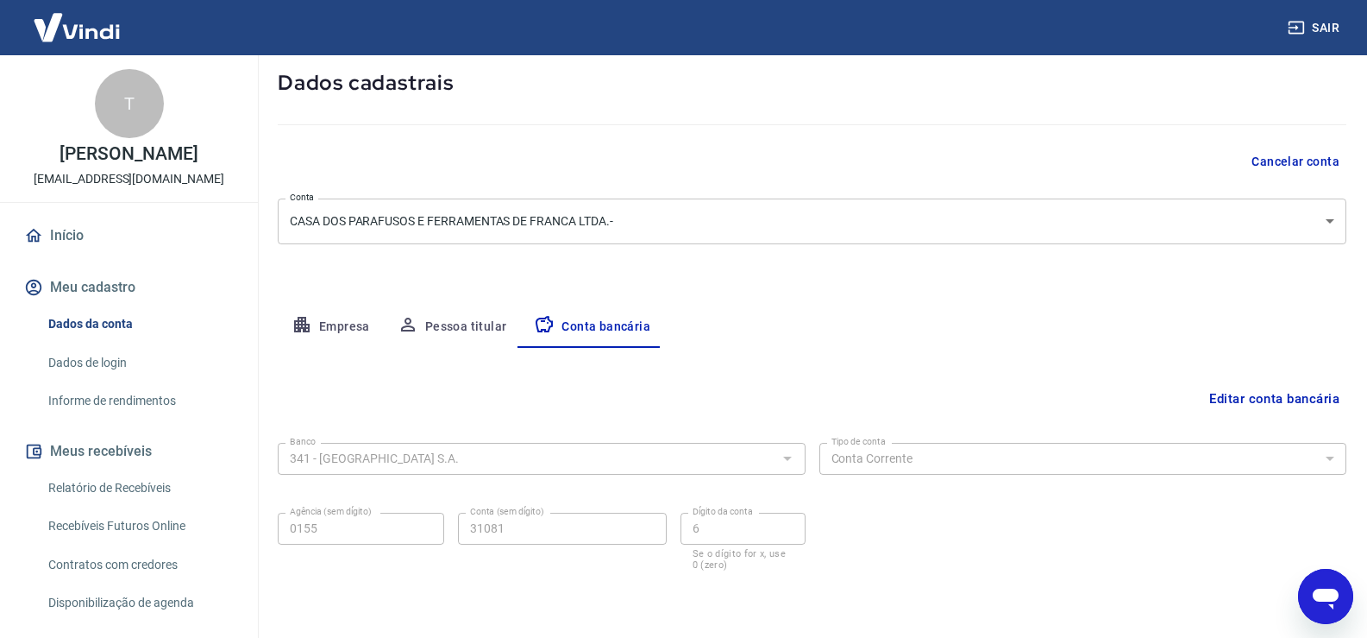
scroll to position [148, 0]
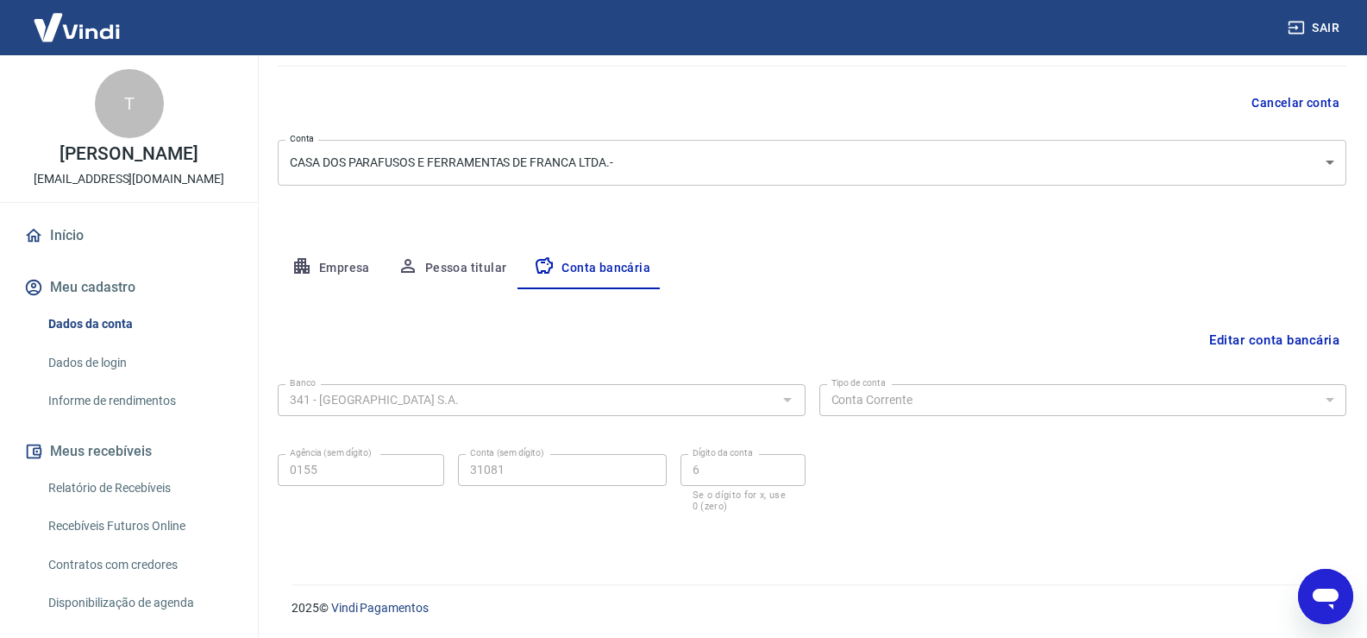
click at [312, 257] on button "Empresa" at bounding box center [331, 268] width 106 height 41
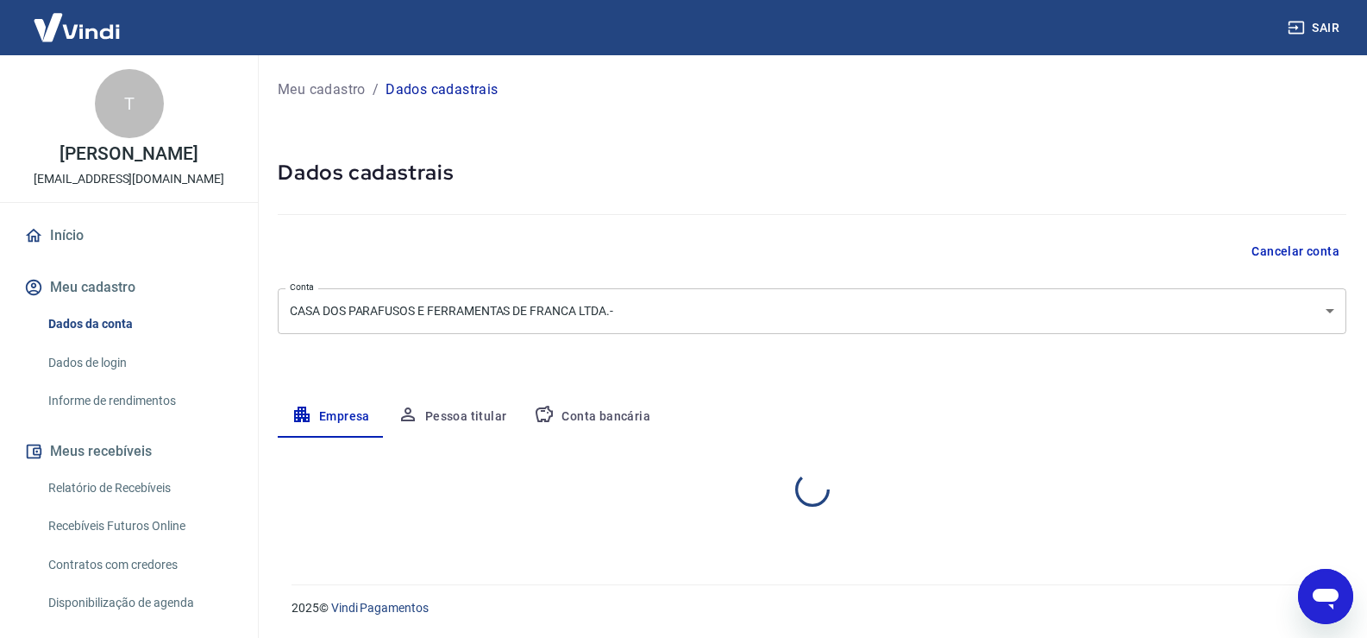
scroll to position [0, 0]
select select "SP"
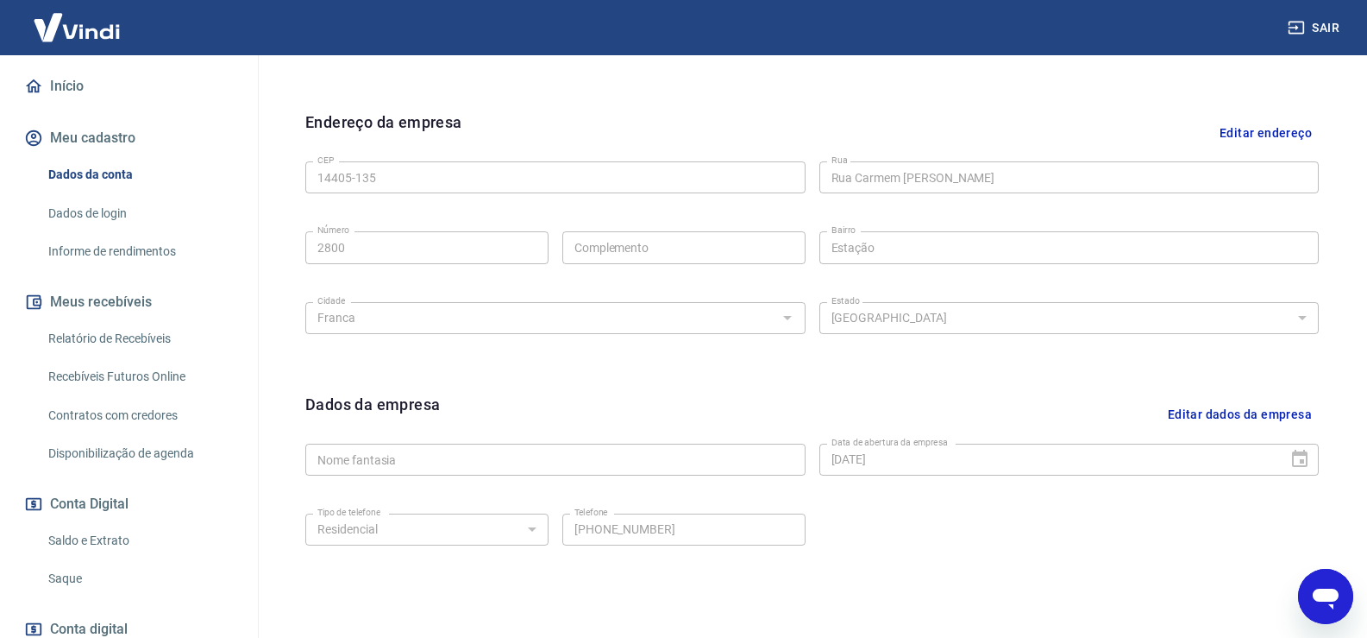
scroll to position [173, 0]
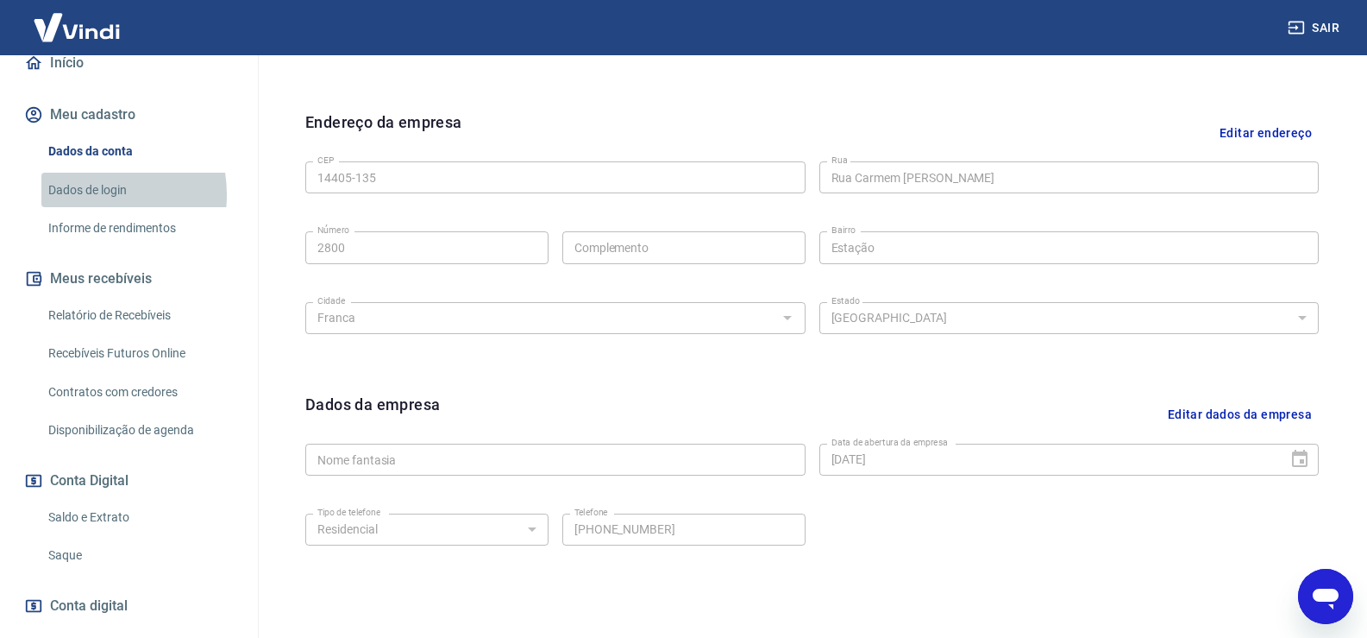
click at [87, 208] on link "Dados de login" at bounding box center [139, 190] width 196 height 35
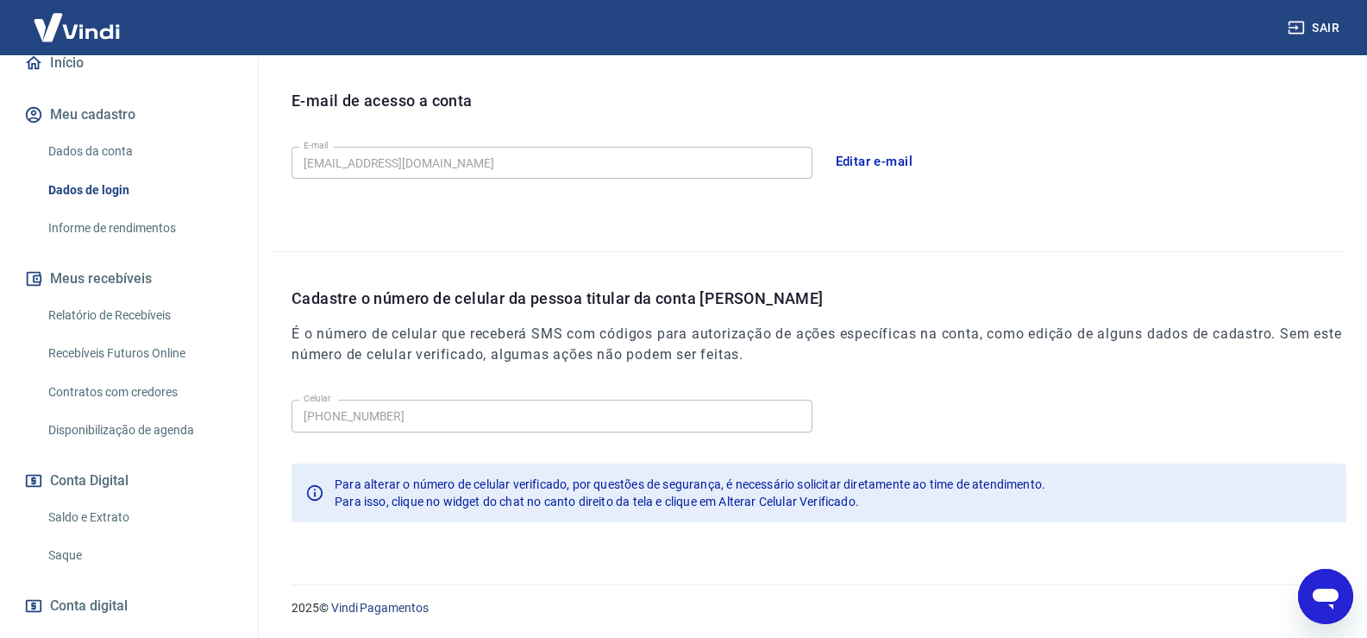
scroll to position [468, 0]
click at [649, 360] on h6 "É o número de celular que receberá SMS com códigos para autorização de ações es…" at bounding box center [819, 344] width 1055 height 41
click at [858, 160] on button "Editar e-mail" at bounding box center [874, 161] width 97 height 36
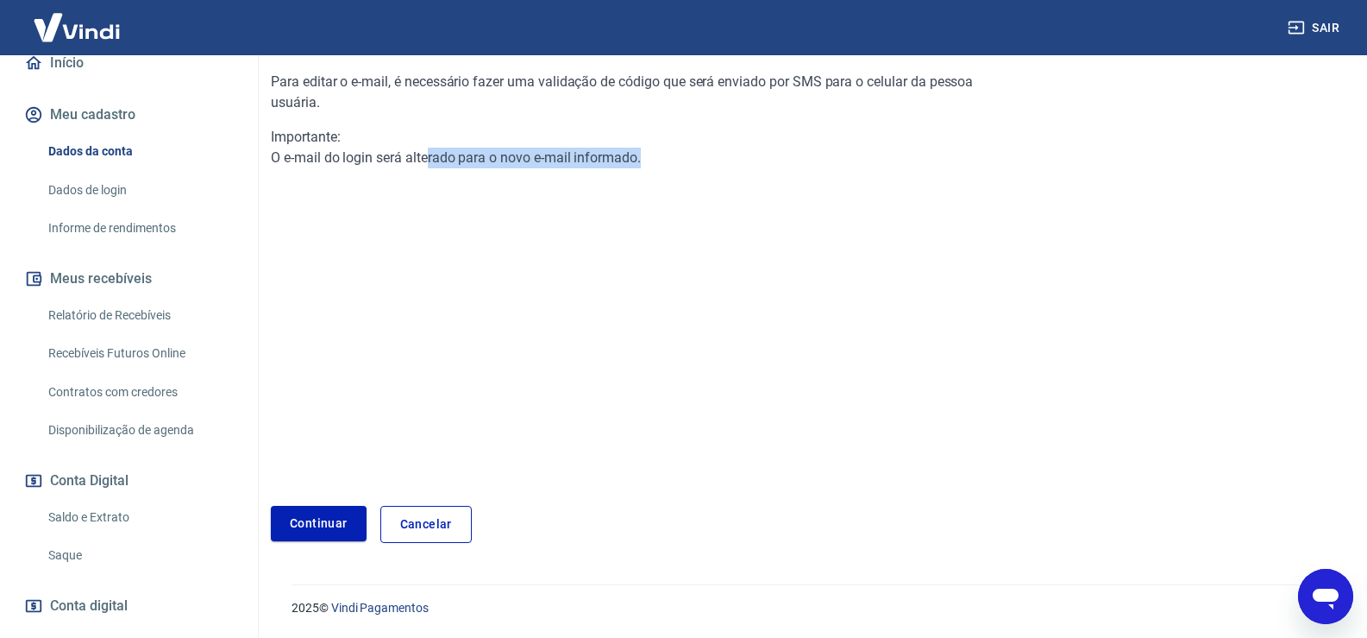
drag, startPoint x: 473, startPoint y: 159, endPoint x: 672, endPoint y: 159, distance: 199.3
click at [672, 159] on div "Importante: O e-mail do login será alterado para o novo e-mail informado." at bounding box center [629, 147] width 717 height 41
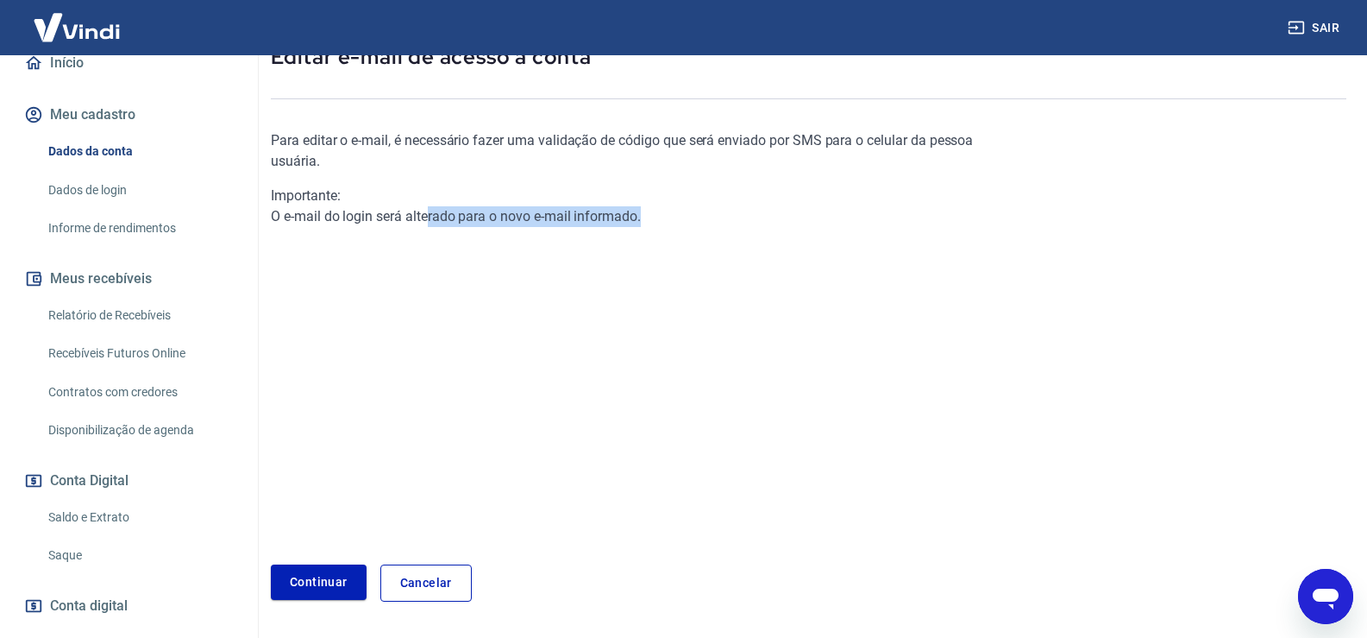
scroll to position [0, 0]
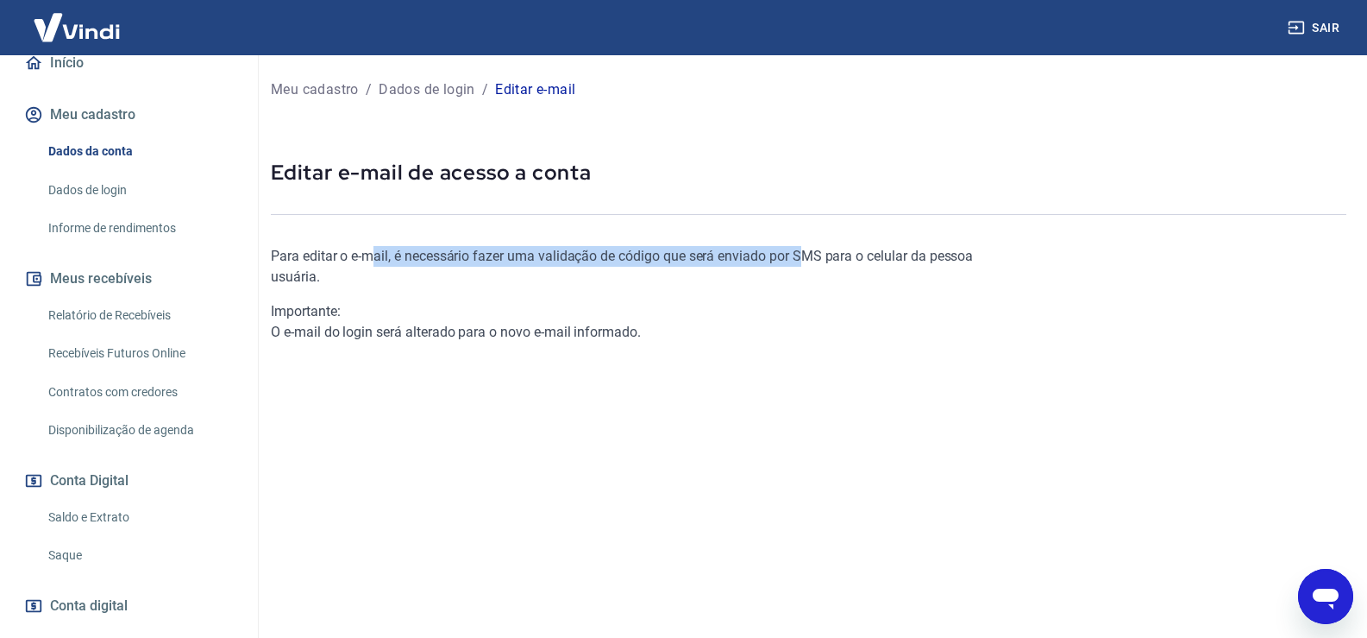
drag, startPoint x: 474, startPoint y: 248, endPoint x: 800, endPoint y: 248, distance: 326.1
click at [800, 248] on p "Para editar o e-mail, é necessário fazer uma validação de código que será envia…" at bounding box center [629, 266] width 717 height 41
click at [476, 263] on p "Para editar o e-mail, é necessário fazer uma validação de código que será envia…" at bounding box center [629, 266] width 717 height 41
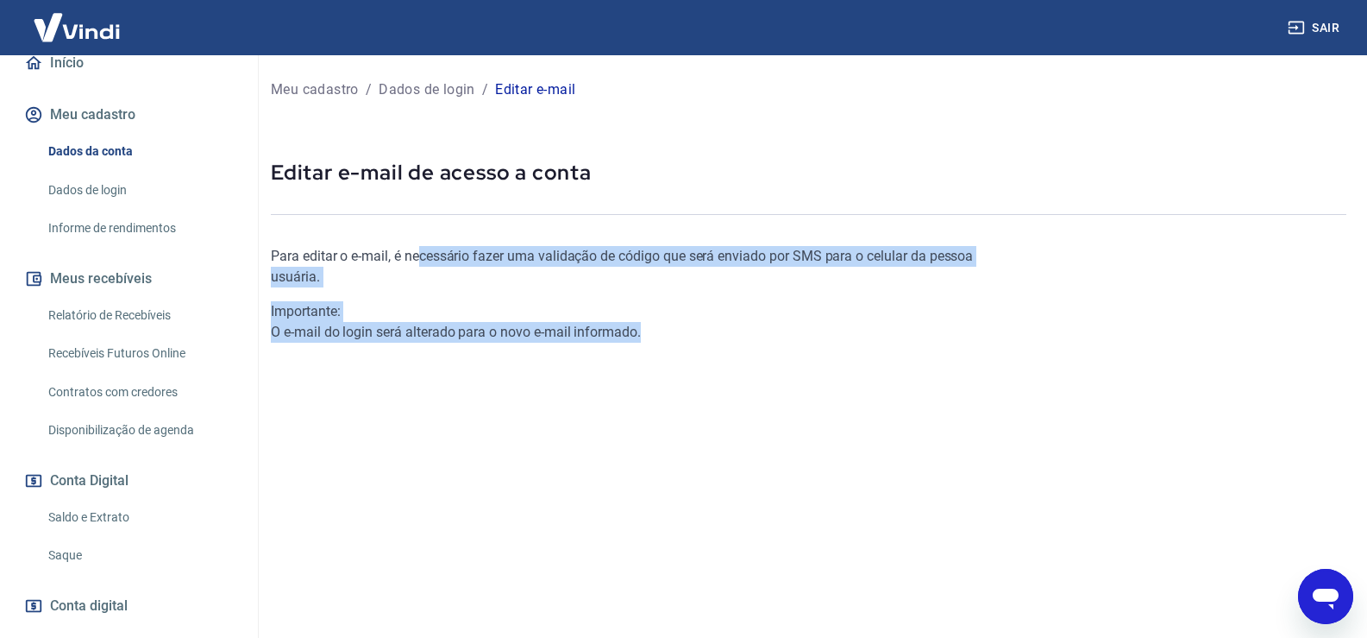
drag, startPoint x: 419, startPoint y: 257, endPoint x: 738, endPoint y: 330, distance: 326.5
click at [955, 330] on div "Para editar o e-mail, é necessário fazer uma validação de código que será envia…" at bounding box center [629, 294] width 717 height 97
click at [710, 330] on div "Importante: O e-mail do login será alterado para o novo e-mail informado." at bounding box center [629, 321] width 717 height 41
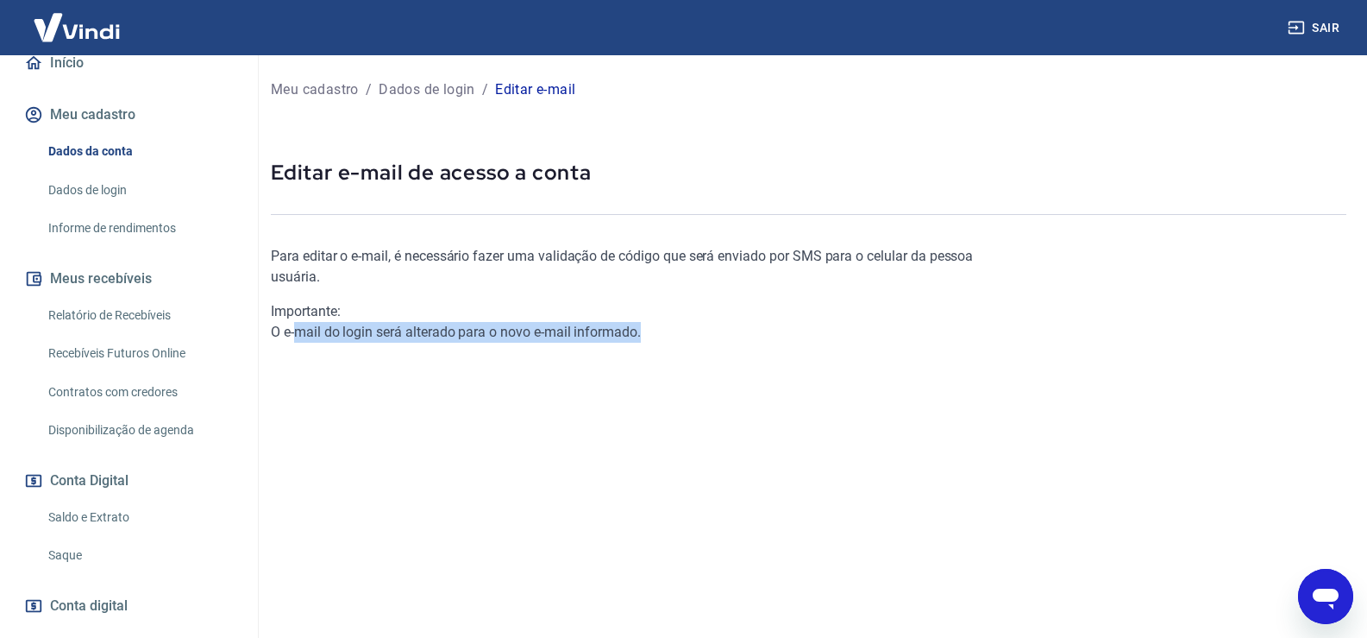
drag, startPoint x: 299, startPoint y: 336, endPoint x: 663, endPoint y: 345, distance: 364.2
click at [663, 345] on div "Para editar o e-mail, é necessário fazer uma validação de código que será envia…" at bounding box center [629, 435] width 717 height 434
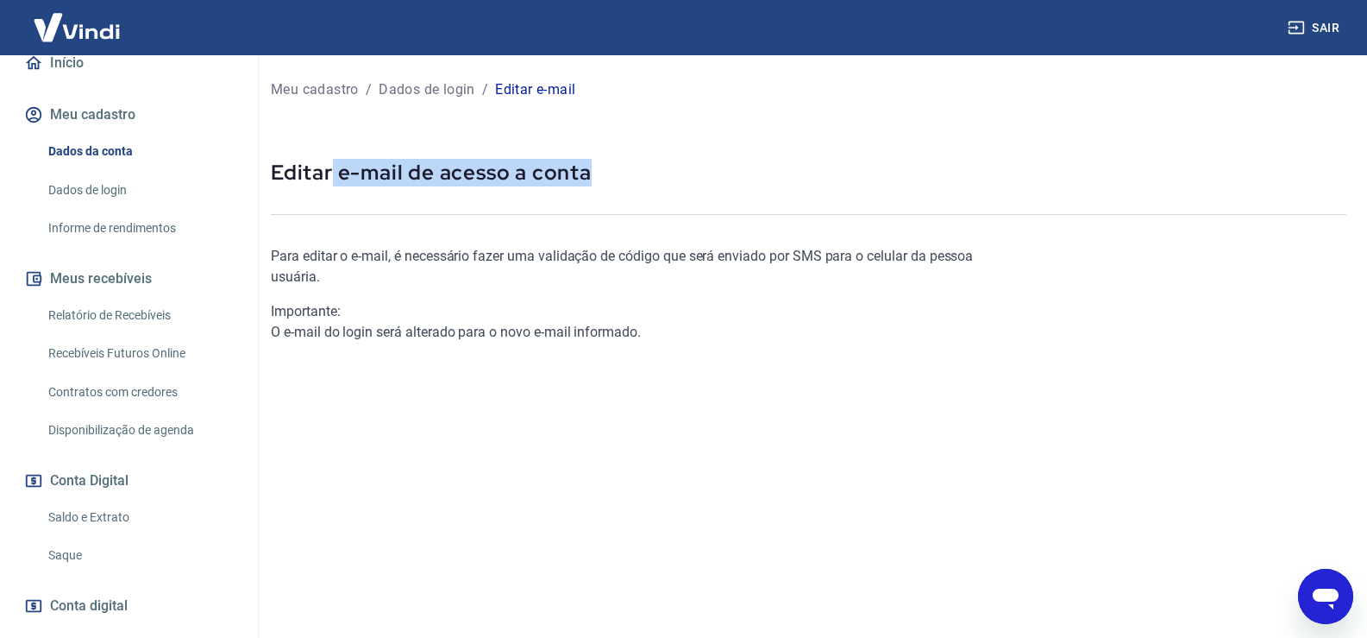
drag, startPoint x: 330, startPoint y: 174, endPoint x: 592, endPoint y: 181, distance: 261.5
click at [592, 181] on p "Editar e-mail de acesso a conta" at bounding box center [809, 173] width 1076 height 28
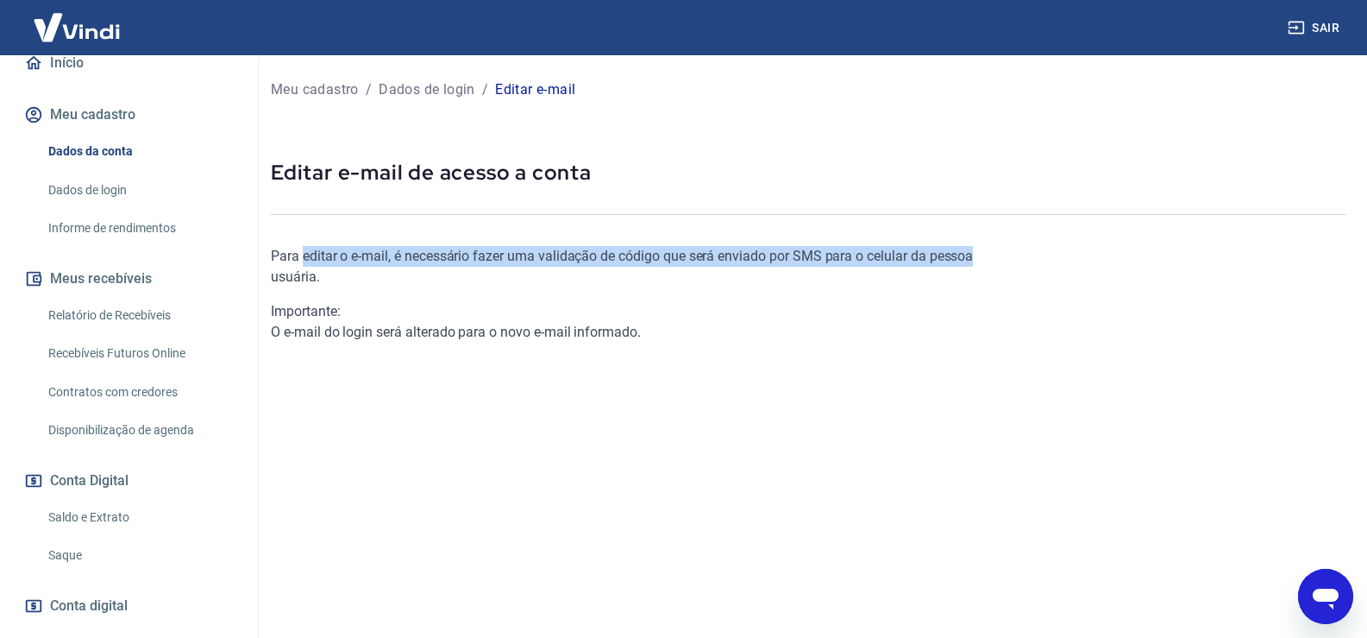
drag, startPoint x: 303, startPoint y: 252, endPoint x: 981, endPoint y: 255, distance: 678.1
click at [981, 255] on p "Para editar o e-mail, é necessário fazer uma validação de código que será envia…" at bounding box center [629, 266] width 717 height 41
click at [90, 208] on link "Dados de login" at bounding box center [139, 190] width 196 height 35
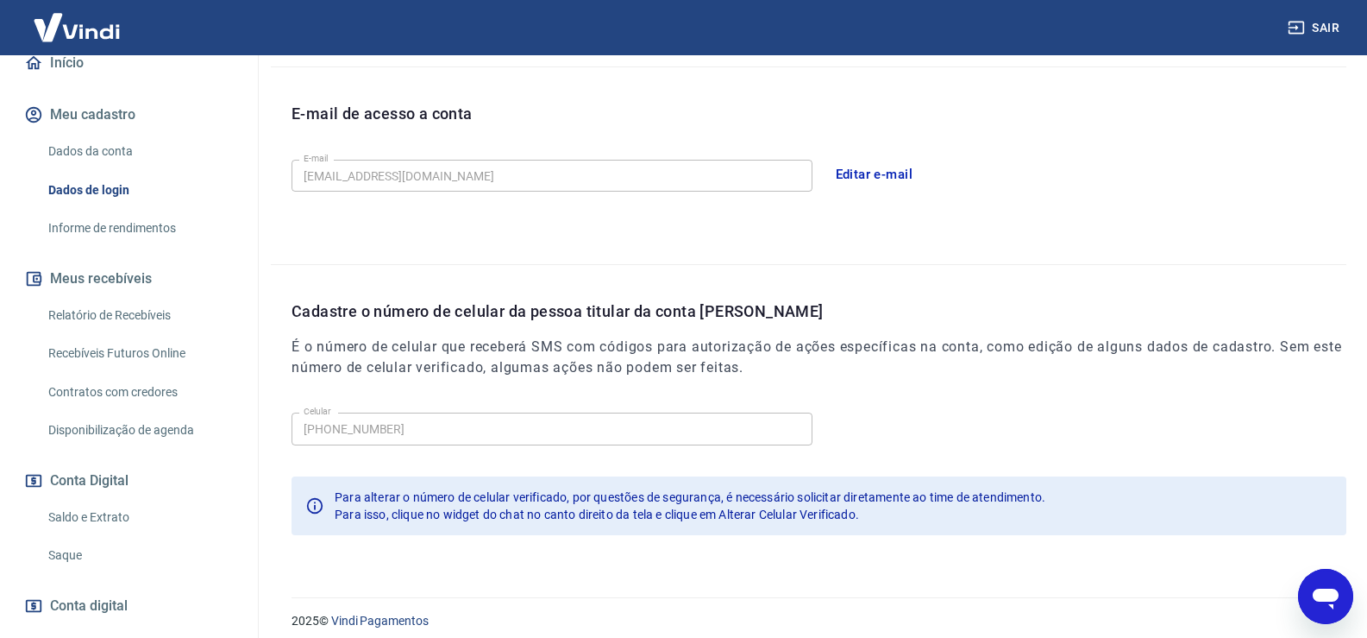
scroll to position [468, 0]
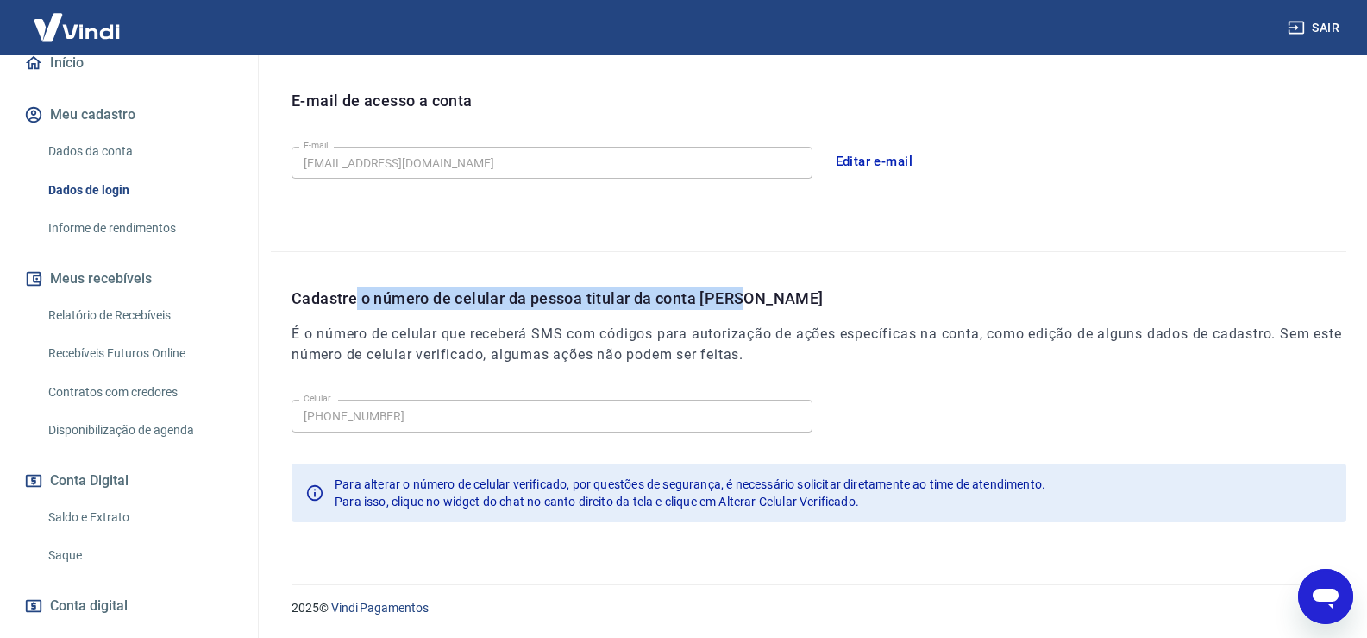
drag, startPoint x: 417, startPoint y: 290, endPoint x: 752, endPoint y: 293, distance: 335.6
click at [752, 293] on p "Cadastre o número de celular da pessoa titular da conta [PERSON_NAME]" at bounding box center [819, 297] width 1055 height 23
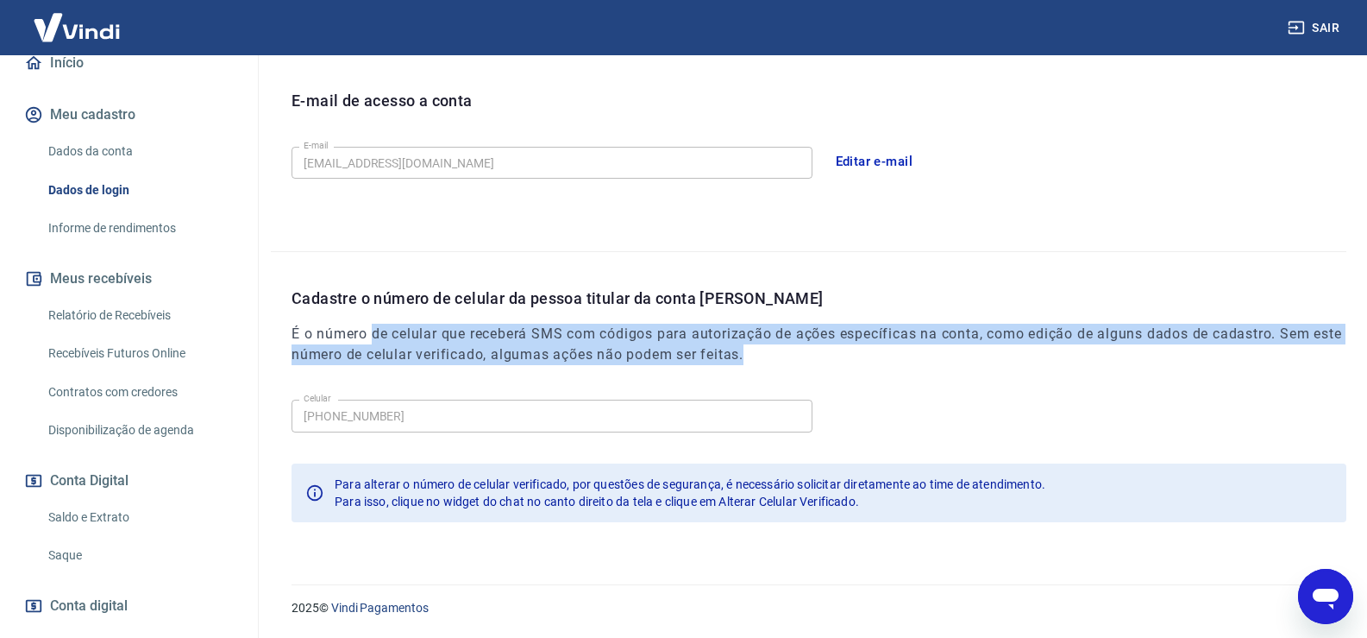
drag, startPoint x: 392, startPoint y: 329, endPoint x: 1254, endPoint y: 352, distance: 863.0
click at [1254, 352] on h6 "É o número de celular que receberá SMS com códigos para autorização de ações es…" at bounding box center [819, 344] width 1055 height 41
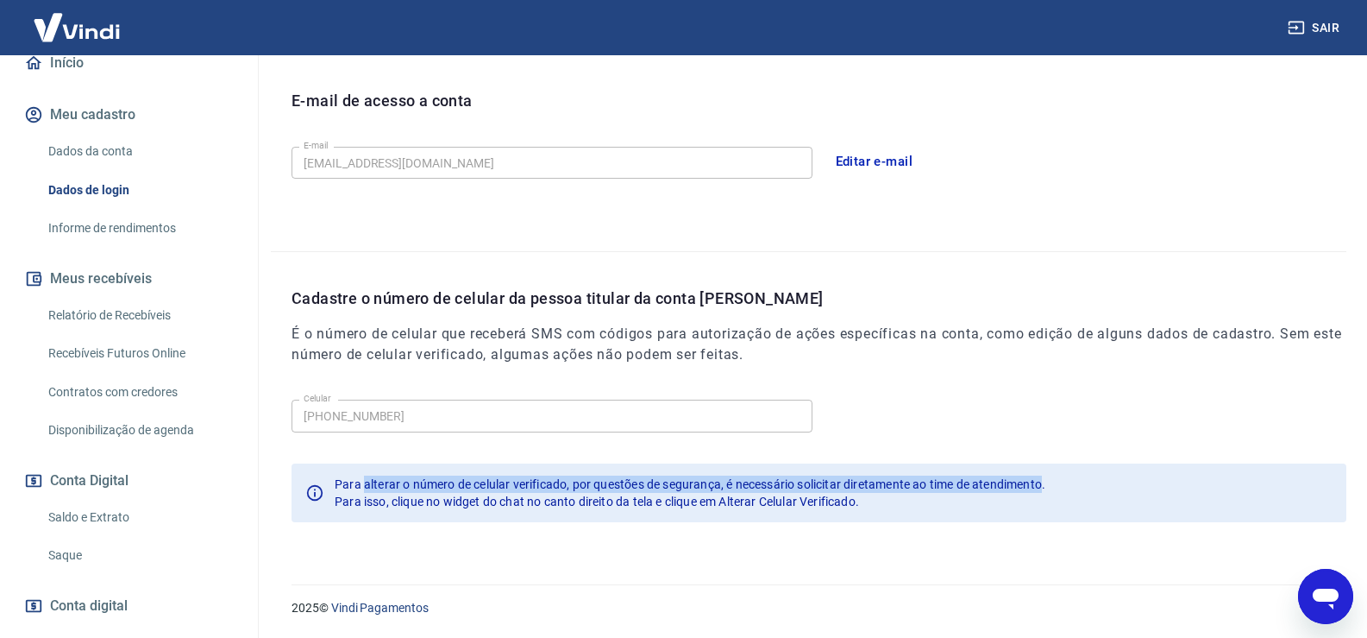
drag, startPoint x: 468, startPoint y: 485, endPoint x: 1048, endPoint y: 481, distance: 579.8
click at [1046, 481] on span "Para alterar o número de celular verificado, por questões de segurança, é neces…" at bounding box center [690, 484] width 711 height 14
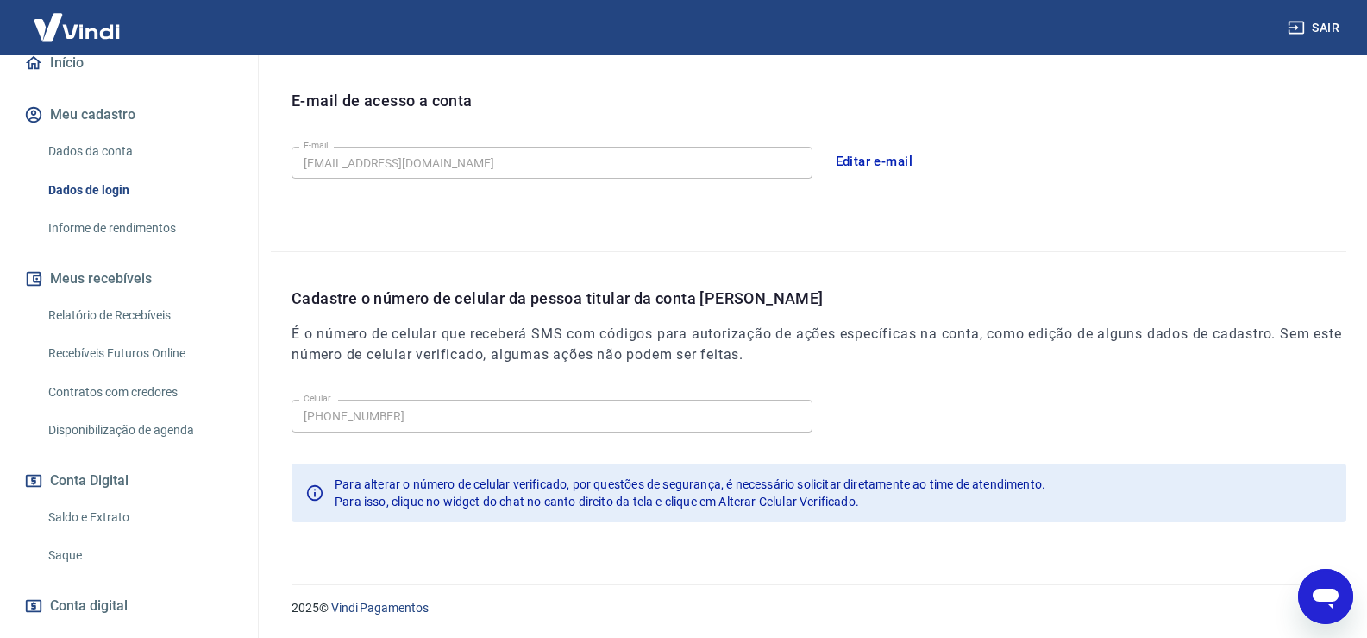
click at [439, 503] on span "Para isso, clique no widget do chat no canto direito da tela e clique em Altera…" at bounding box center [597, 501] width 525 height 14
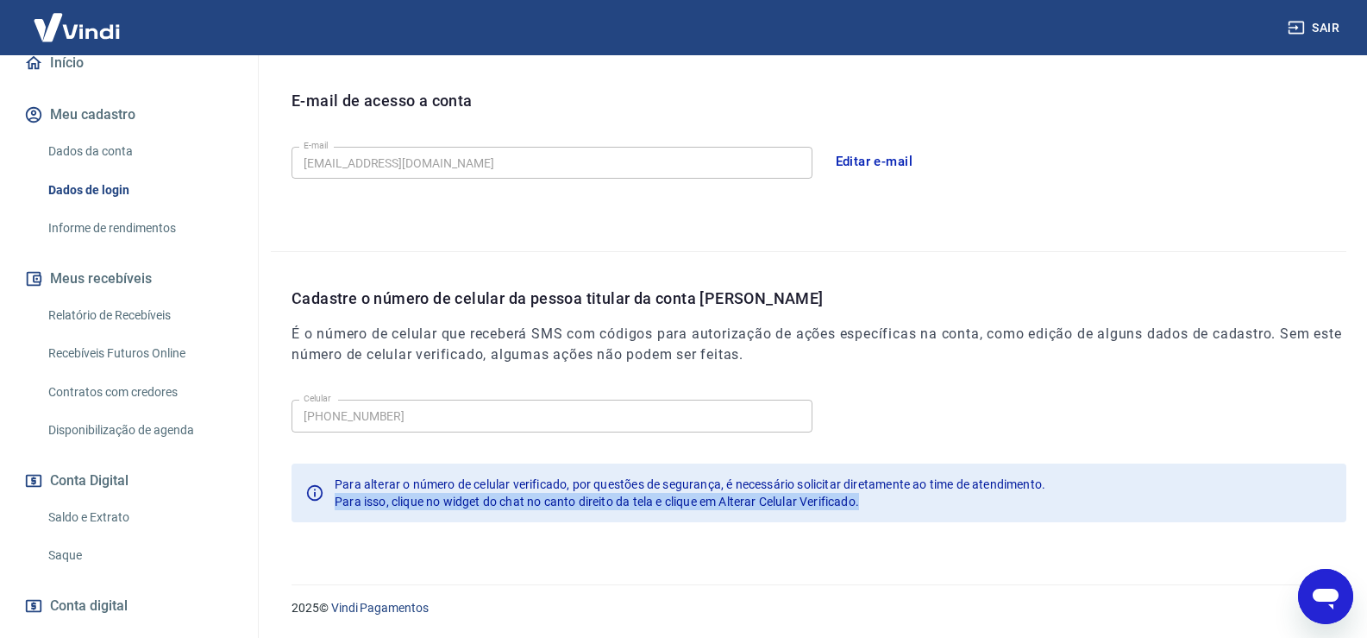
click at [439, 503] on span "Para isso, clique no widget do chat no canto direito da tela e clique em Altera…" at bounding box center [597, 501] width 525 height 14
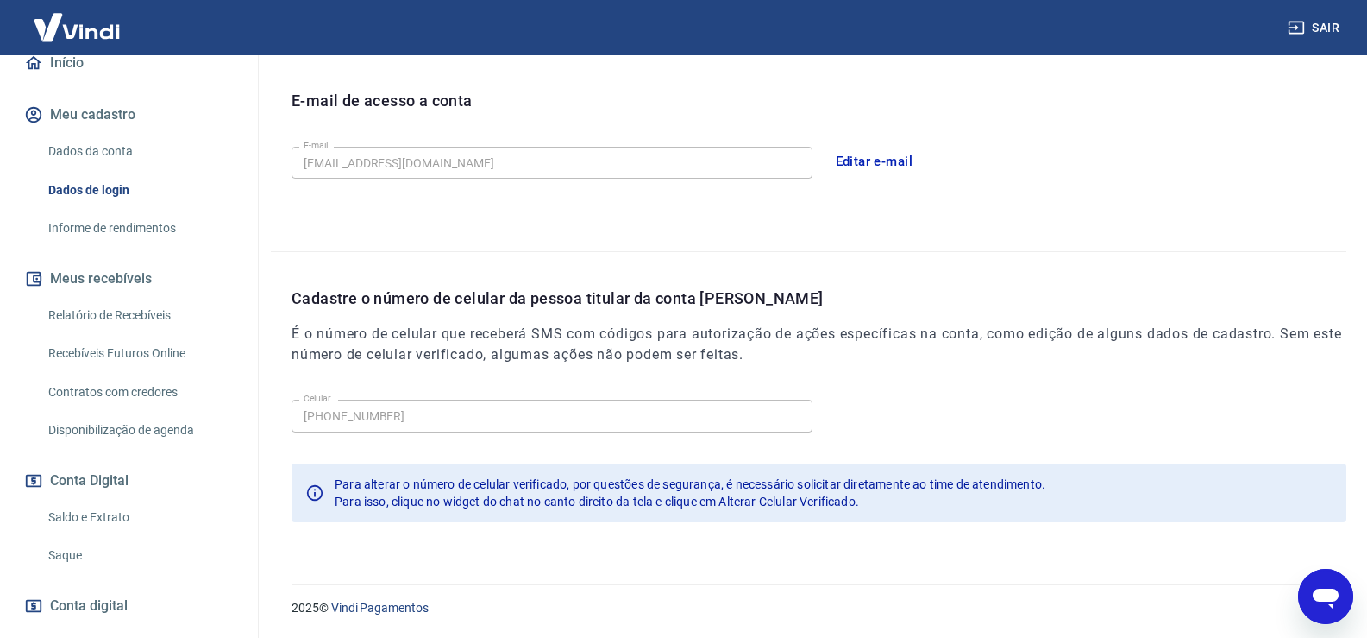
click at [612, 477] on span "Para alterar o número de celular verificado, por questões de segurança, é neces…" at bounding box center [690, 484] width 711 height 14
click at [115, 169] on link "Dados da conta" at bounding box center [139, 151] width 196 height 35
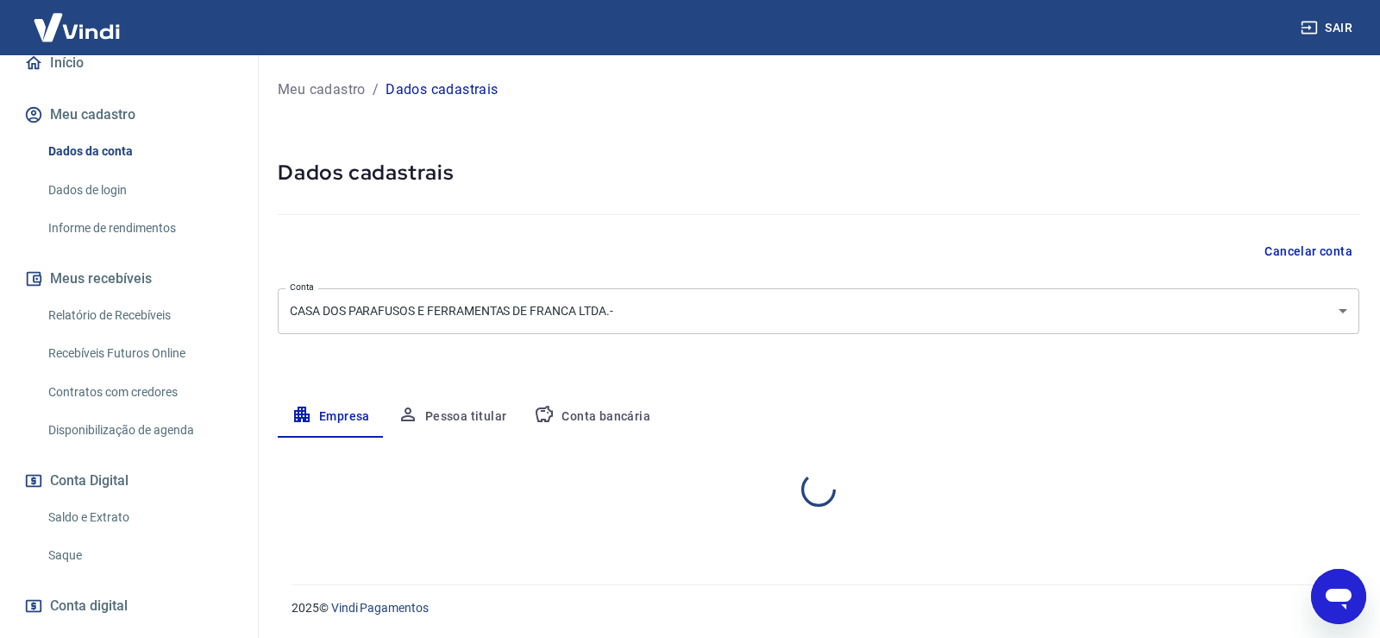
select select "SP"
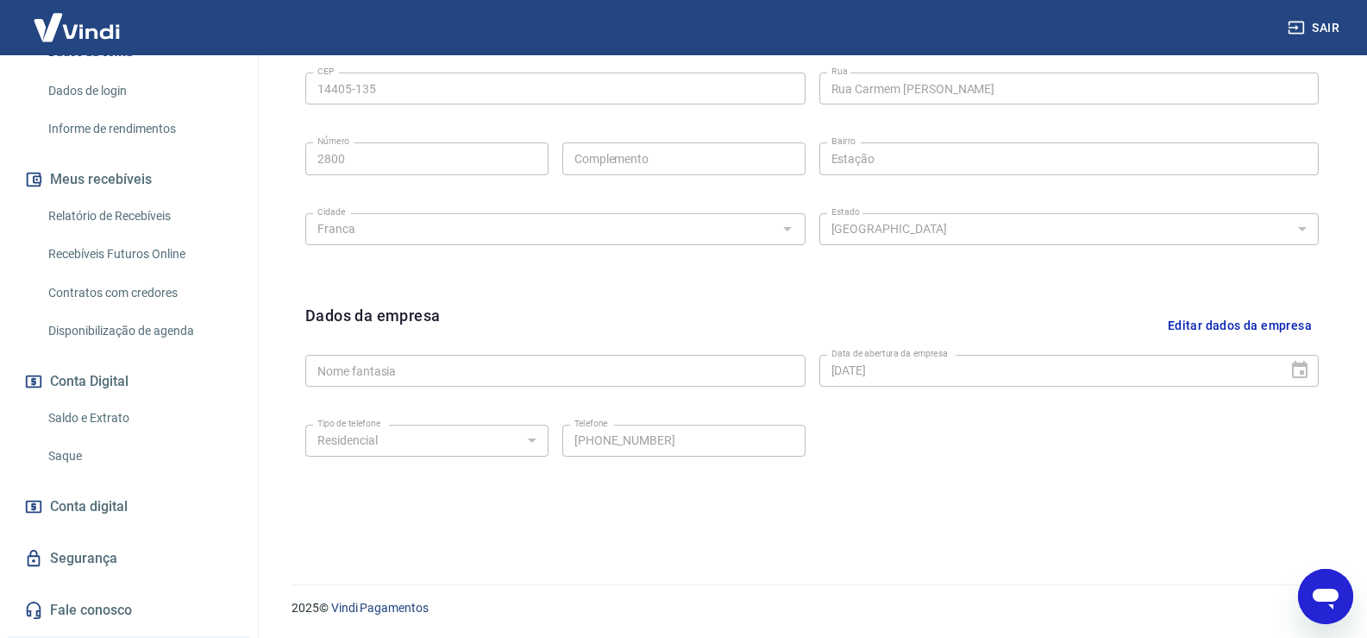
scroll to position [490, 0]
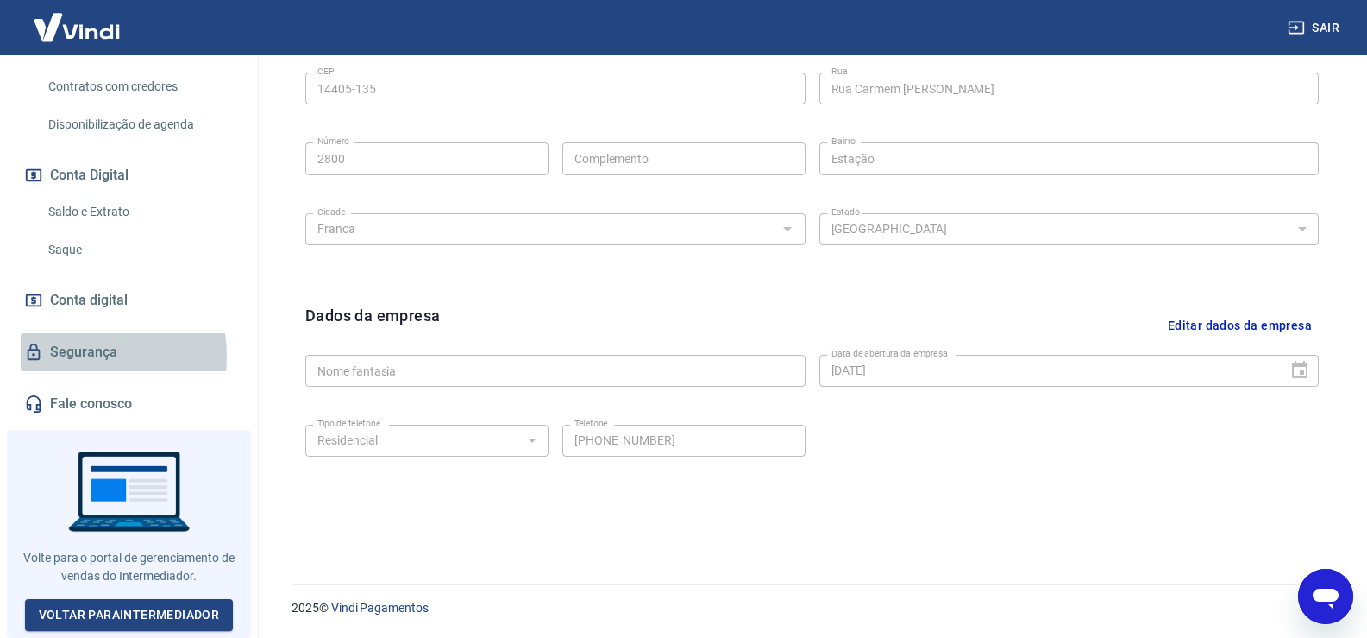
click at [77, 361] on link "Segurança" at bounding box center [129, 352] width 217 height 38
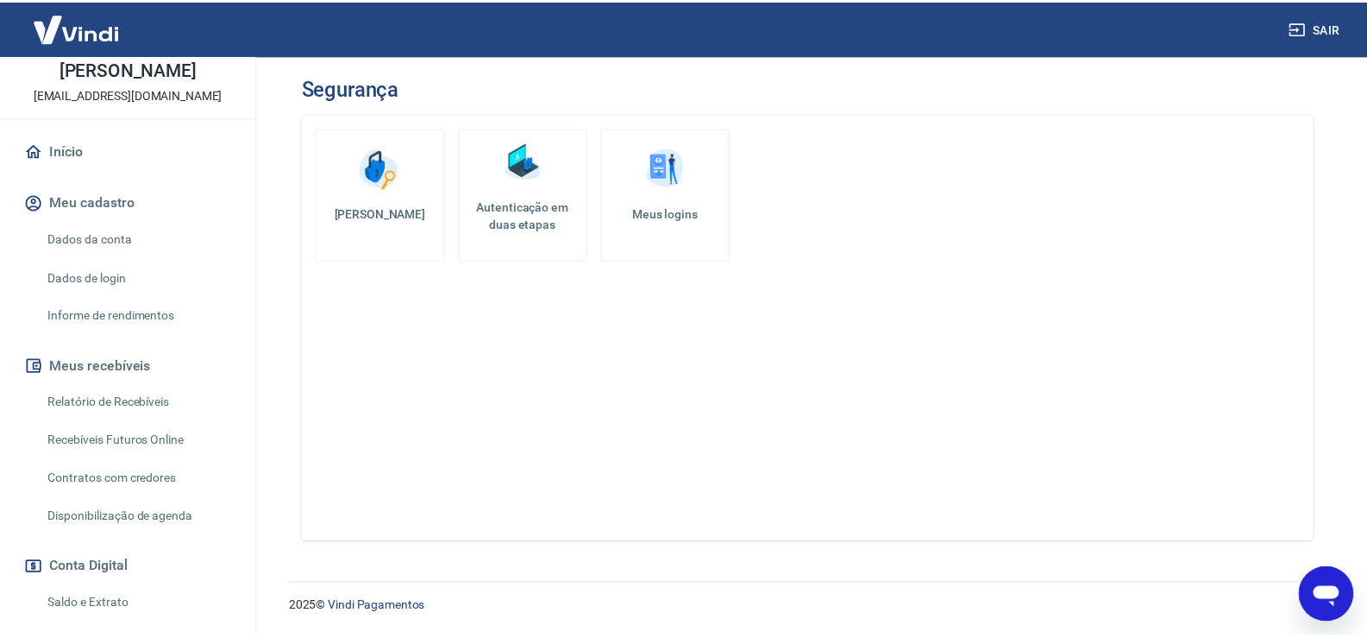
scroll to position [59, 0]
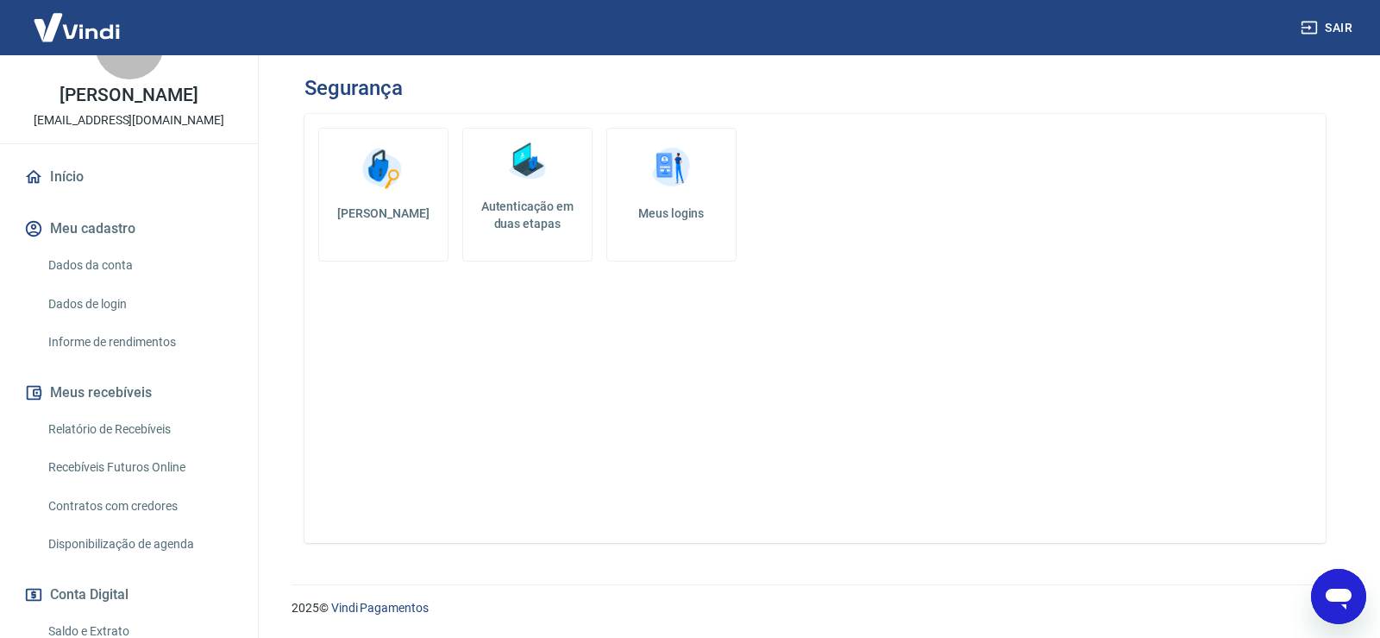
click at [108, 277] on link "Dados da conta" at bounding box center [139, 265] width 196 height 35
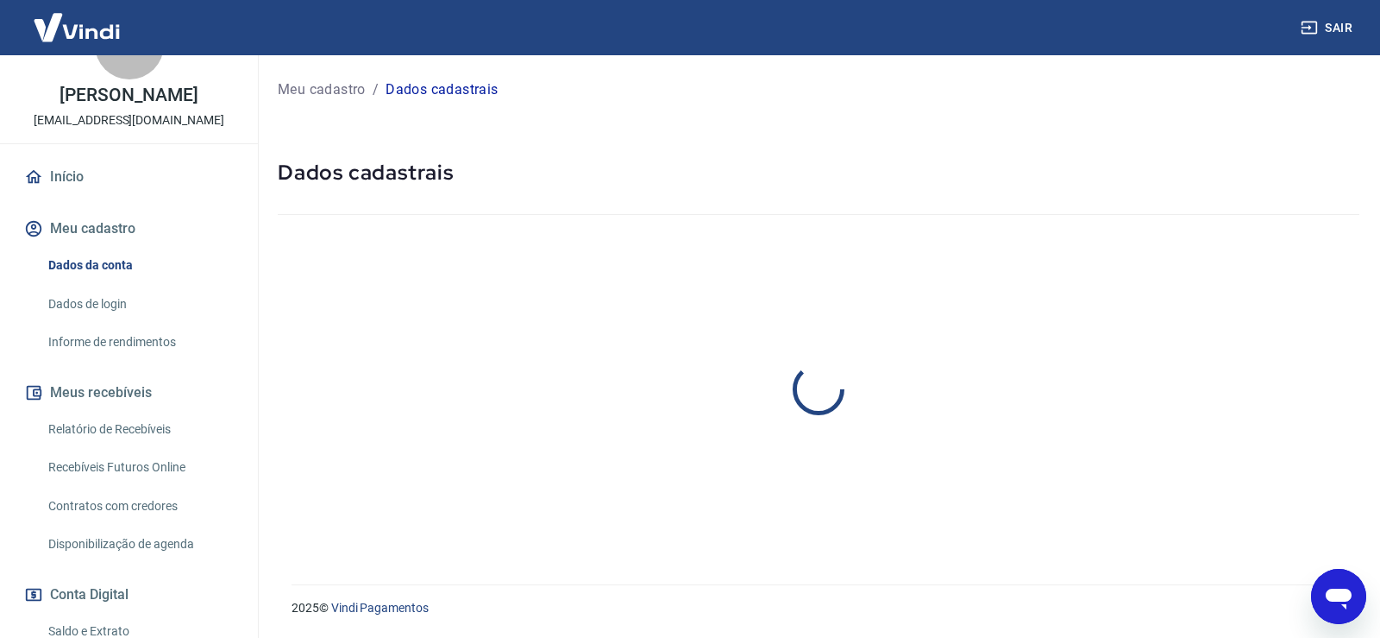
select select "SP"
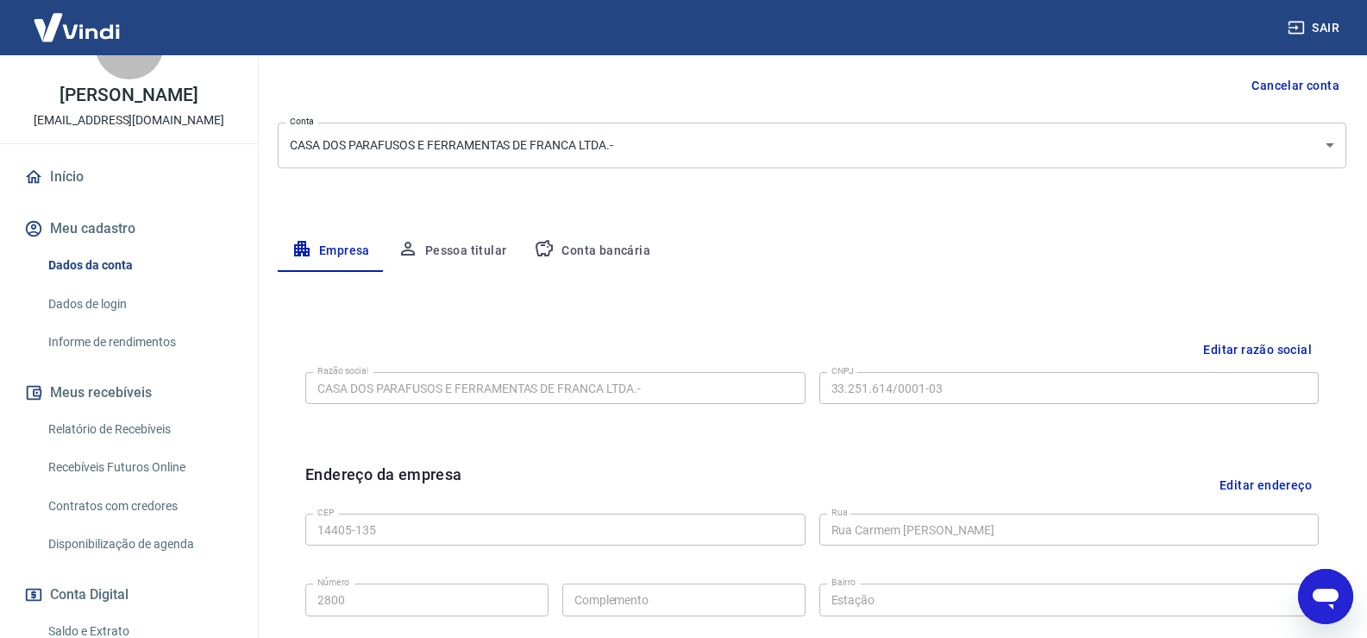
scroll to position [173, 0]
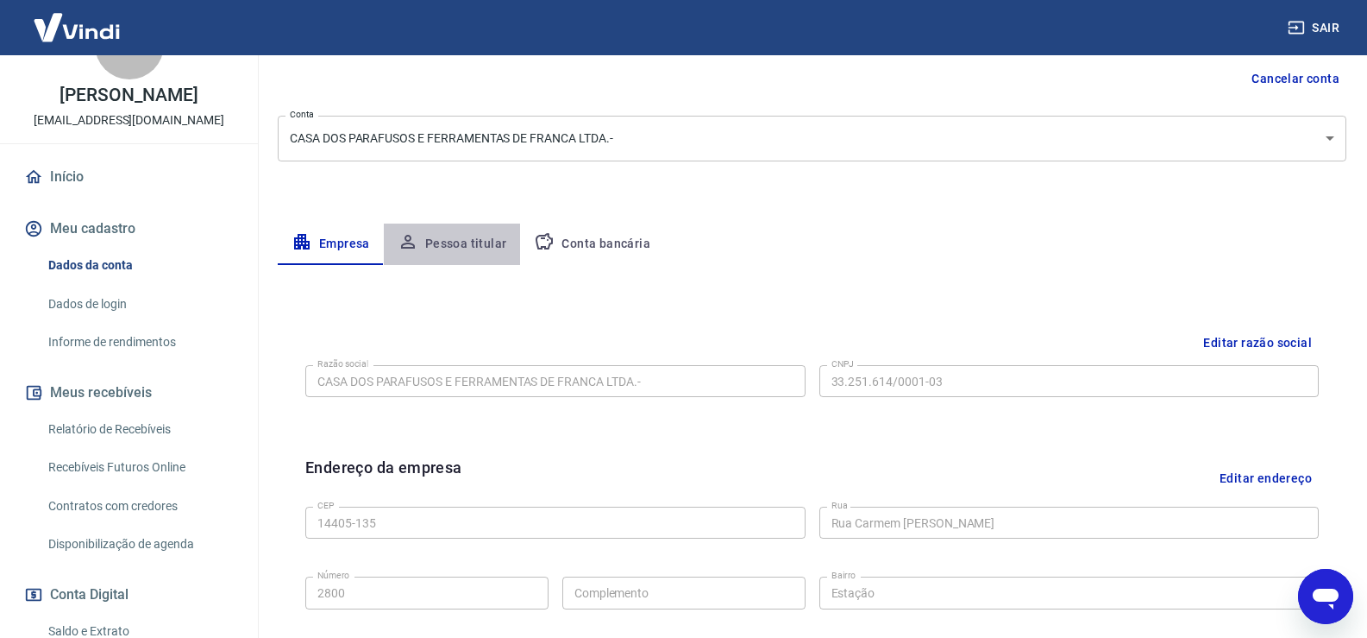
click at [459, 247] on button "Pessoa titular" at bounding box center [452, 243] width 137 height 41
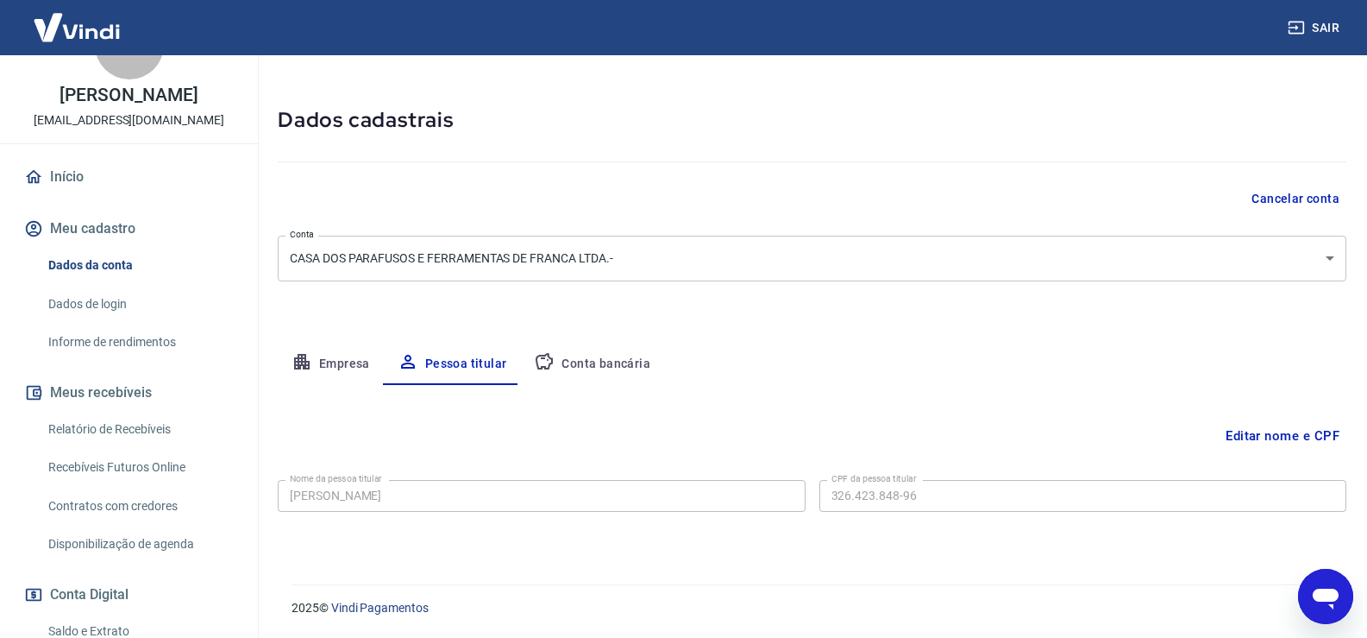
scroll to position [0, 0]
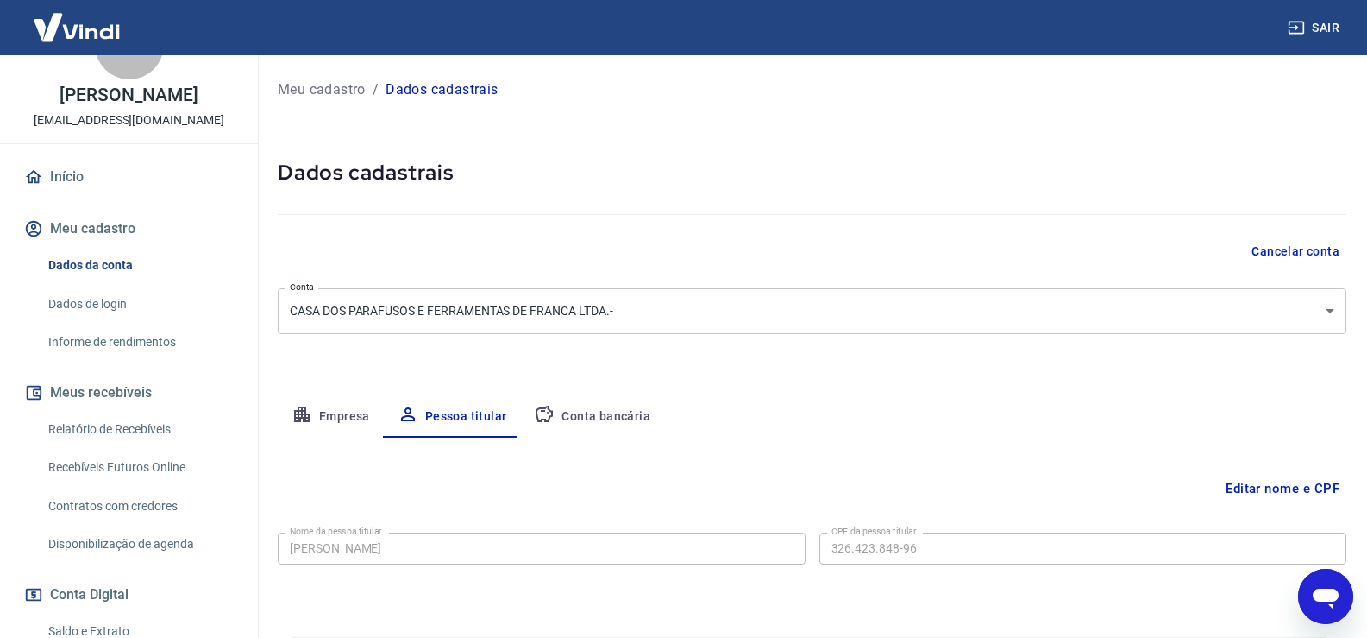
click at [1327, 23] on button "Sair" at bounding box center [1316, 28] width 62 height 32
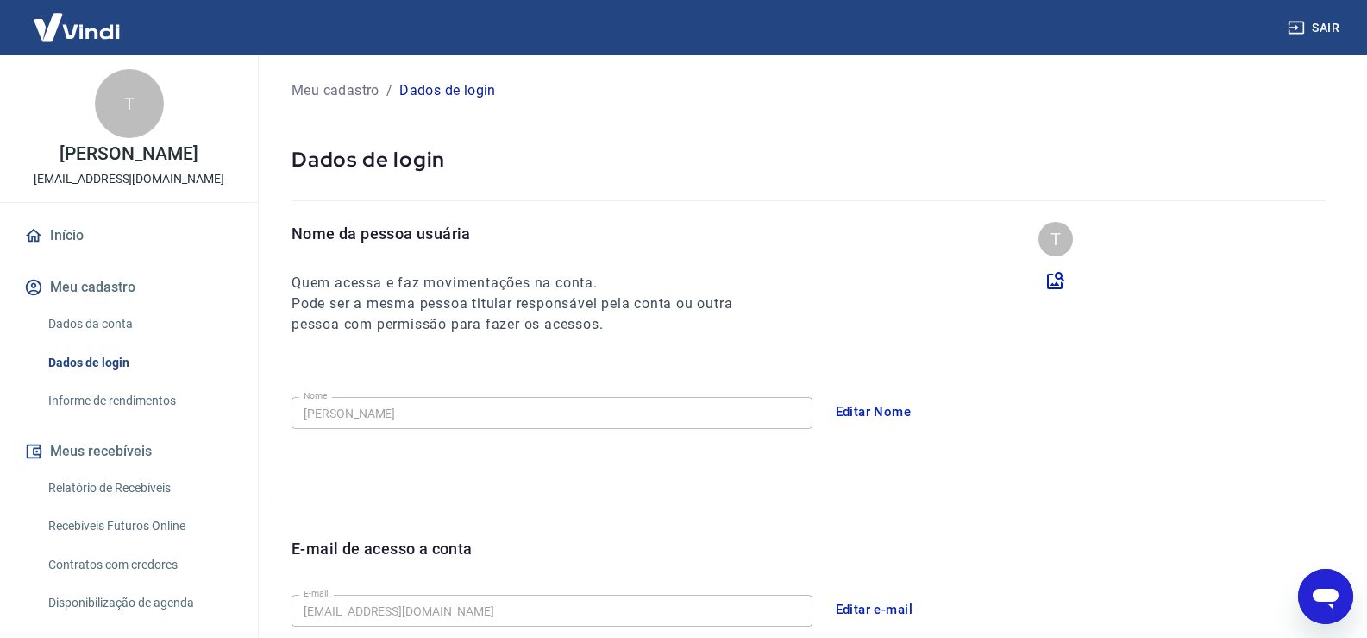
scroll to position [468, 0]
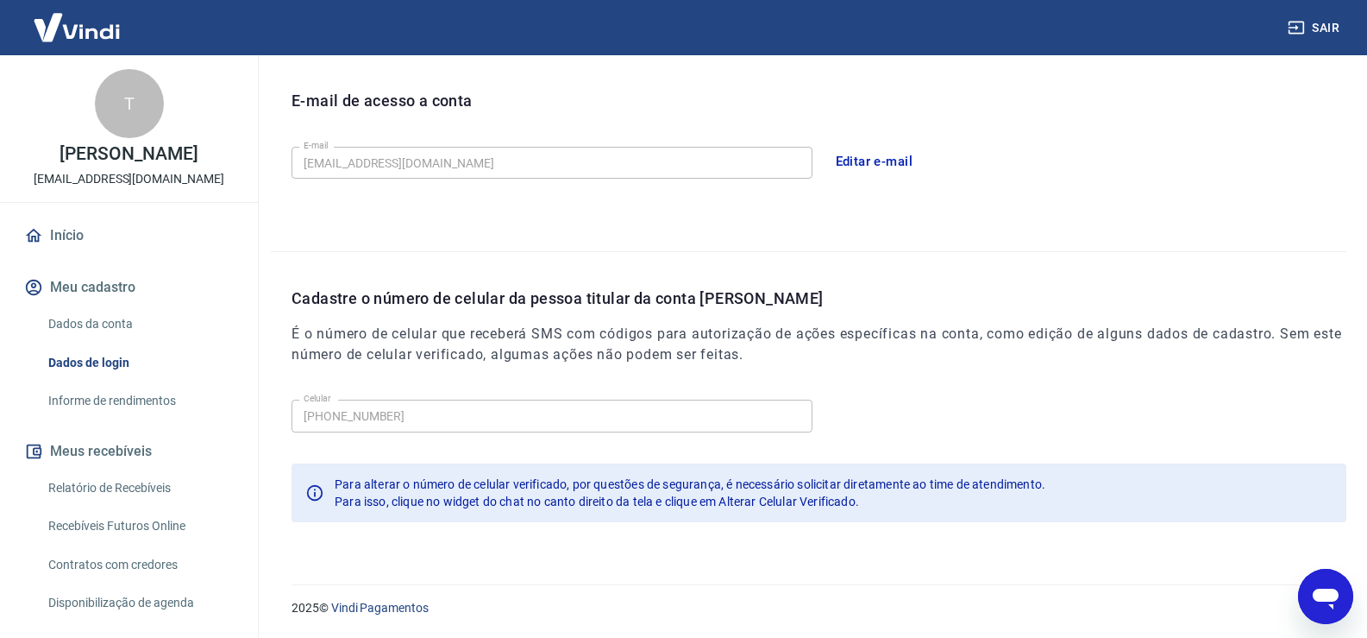
click at [1331, 594] on icon "Abrir janela de mensagens" at bounding box center [1326, 598] width 26 height 21
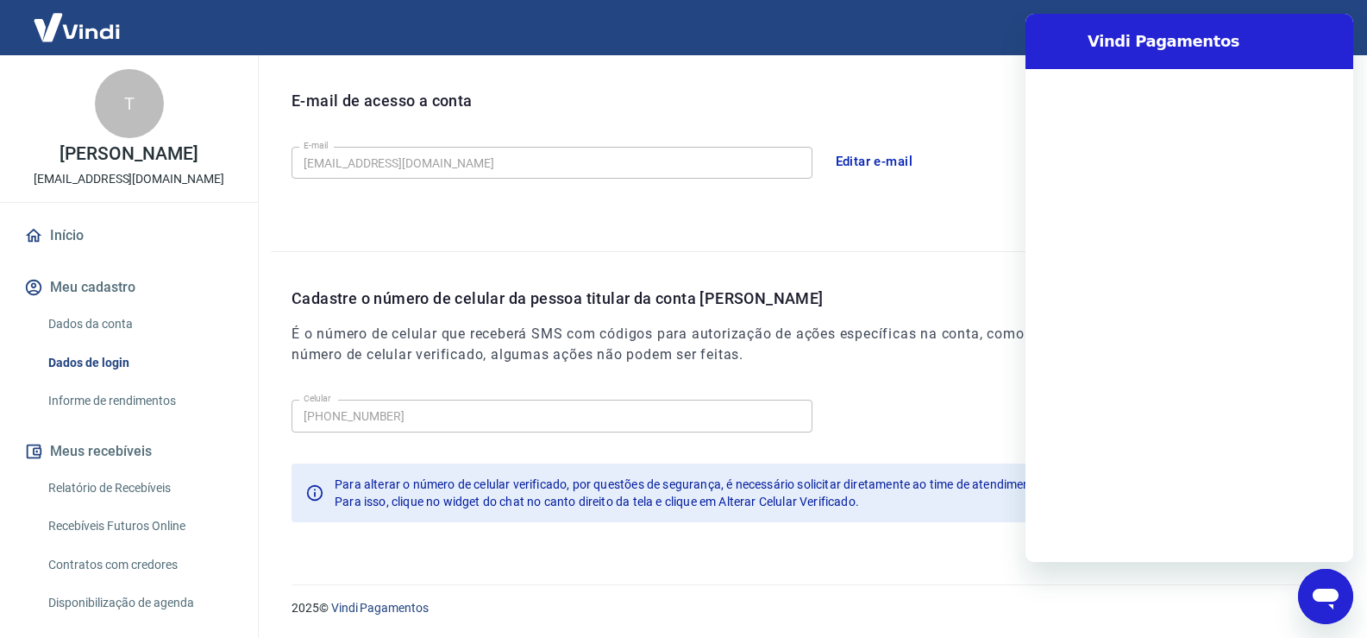
scroll to position [0, 0]
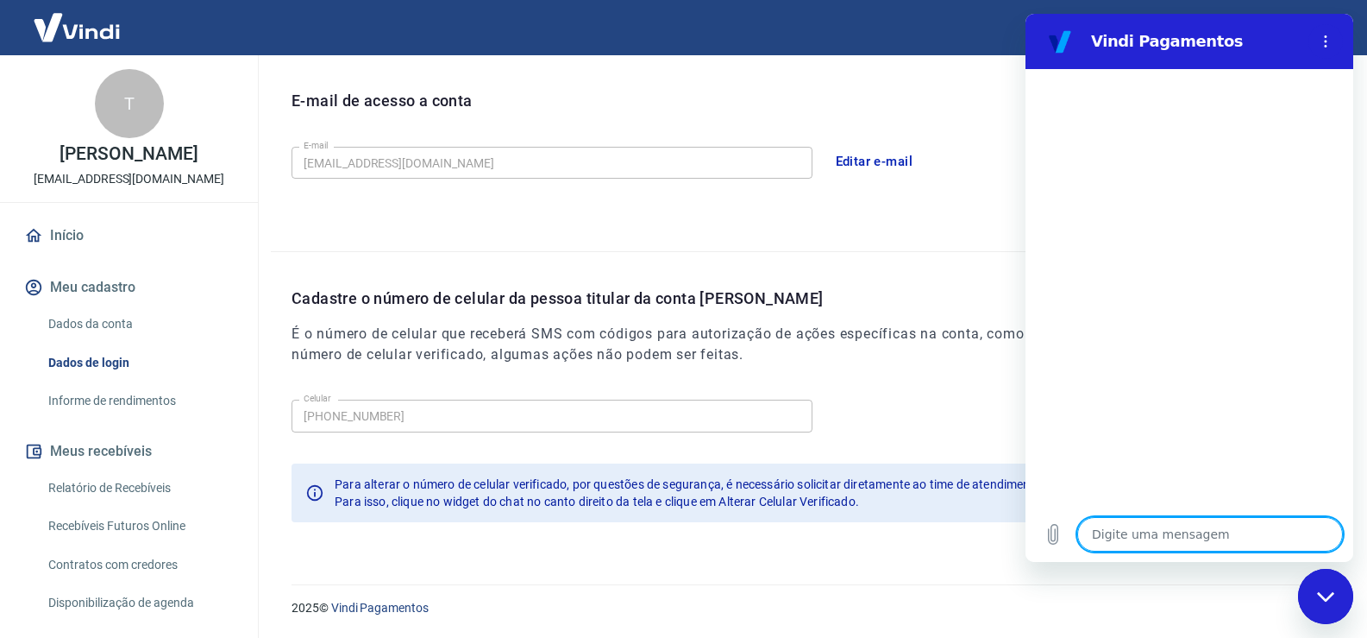
click at [1126, 537] on textarea at bounding box center [1211, 534] width 266 height 35
type textarea "p"
type textarea "x"
type textarea "pr"
type textarea "x"
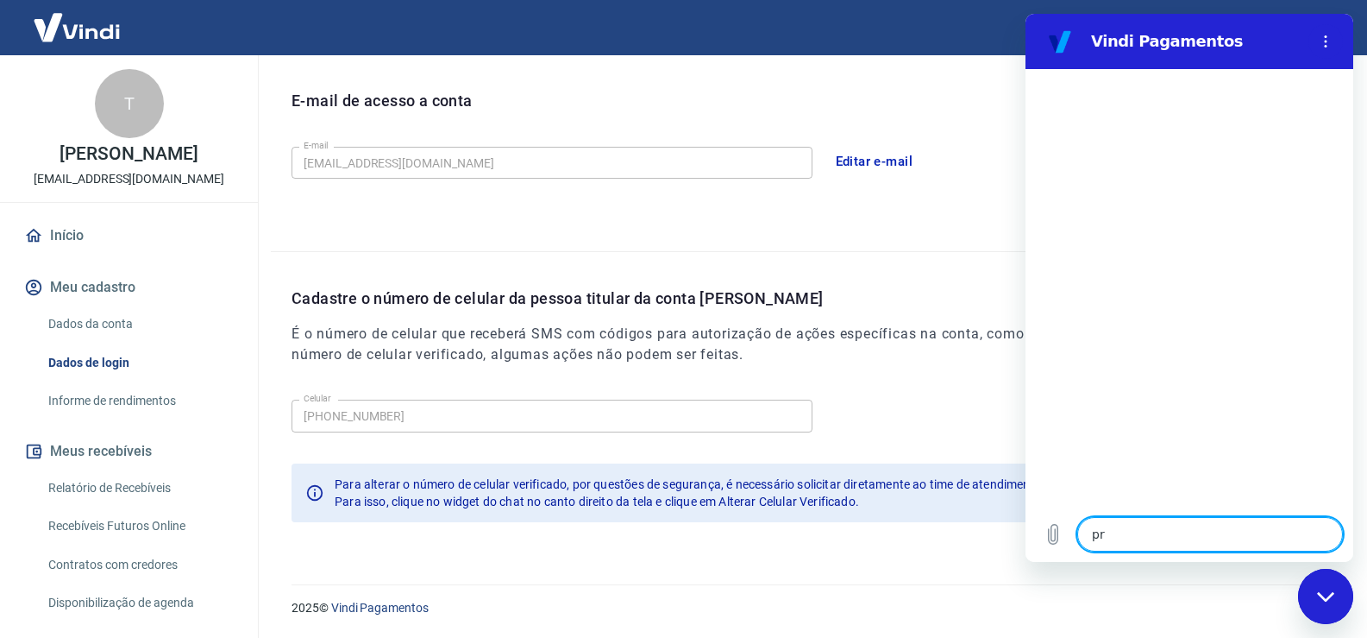
type textarea "pre"
type textarea "x"
type textarea "prec"
type textarea "x"
type textarea "preci"
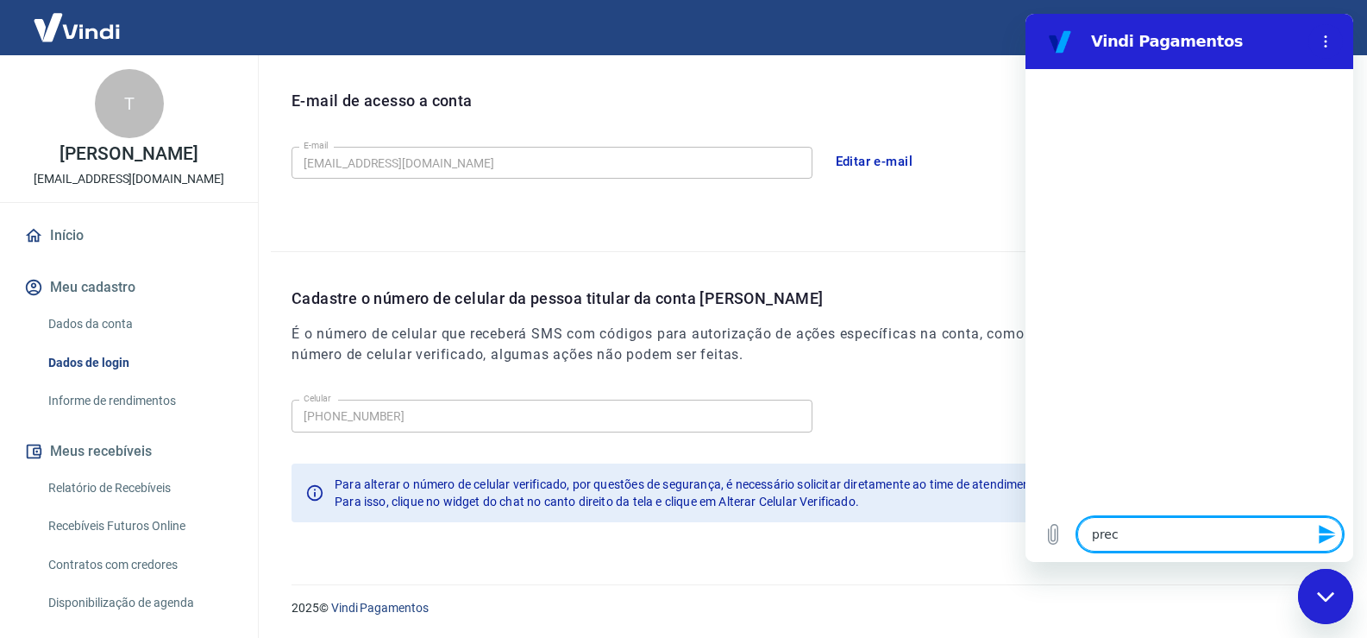
type textarea "x"
type textarea "precis"
type textarea "x"
type textarea "precisa"
type textarea "x"
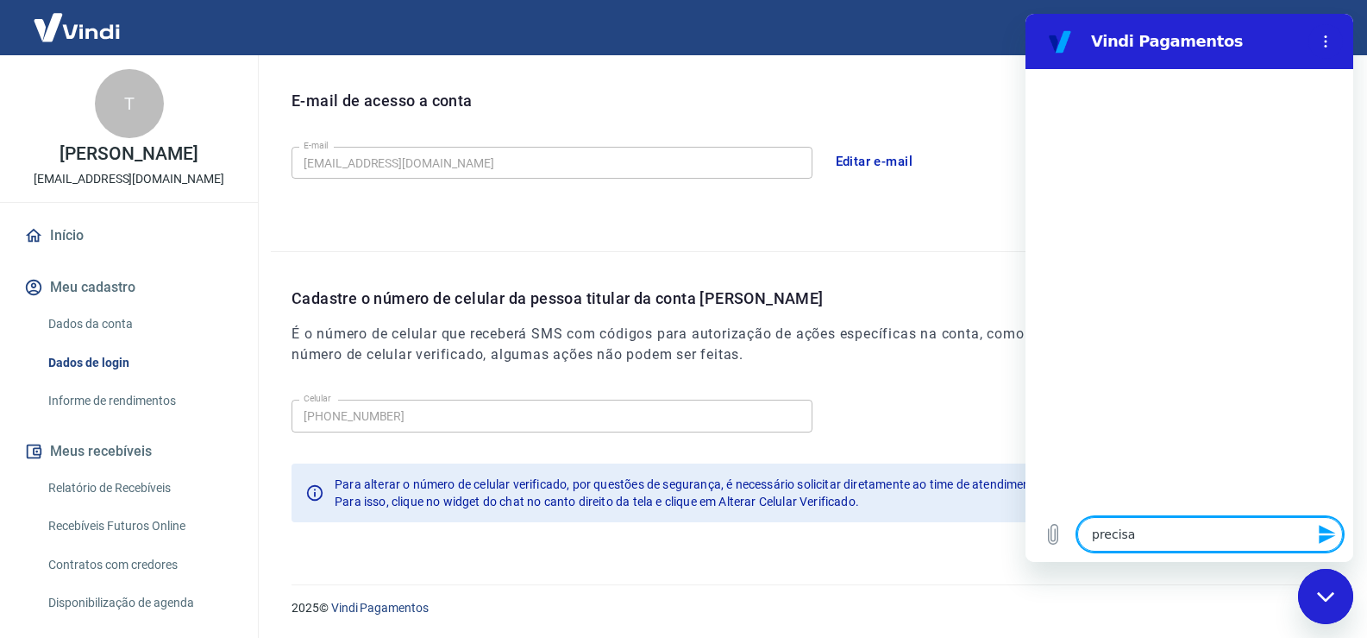
type textarea "precisam"
type textarea "x"
type textarea "precisams"
type textarea "x"
type textarea "precisam"
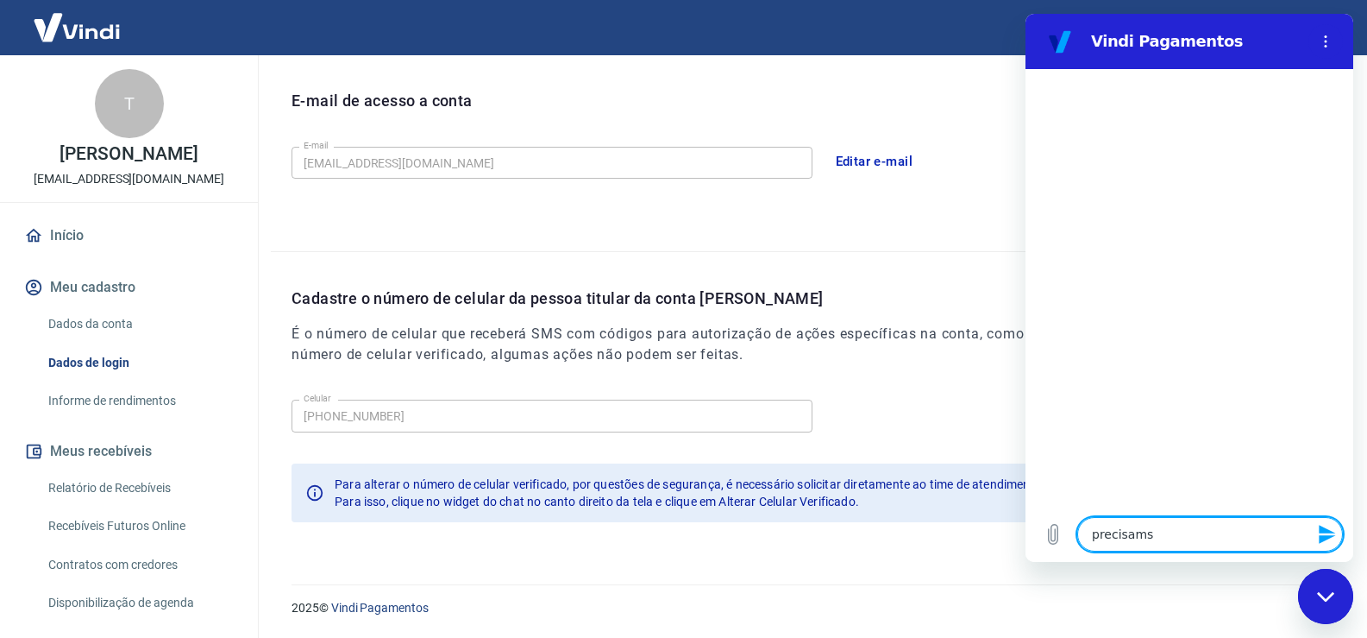
type textarea "x"
type textarea "precisamo"
type textarea "x"
type textarea "precisamos"
type textarea "x"
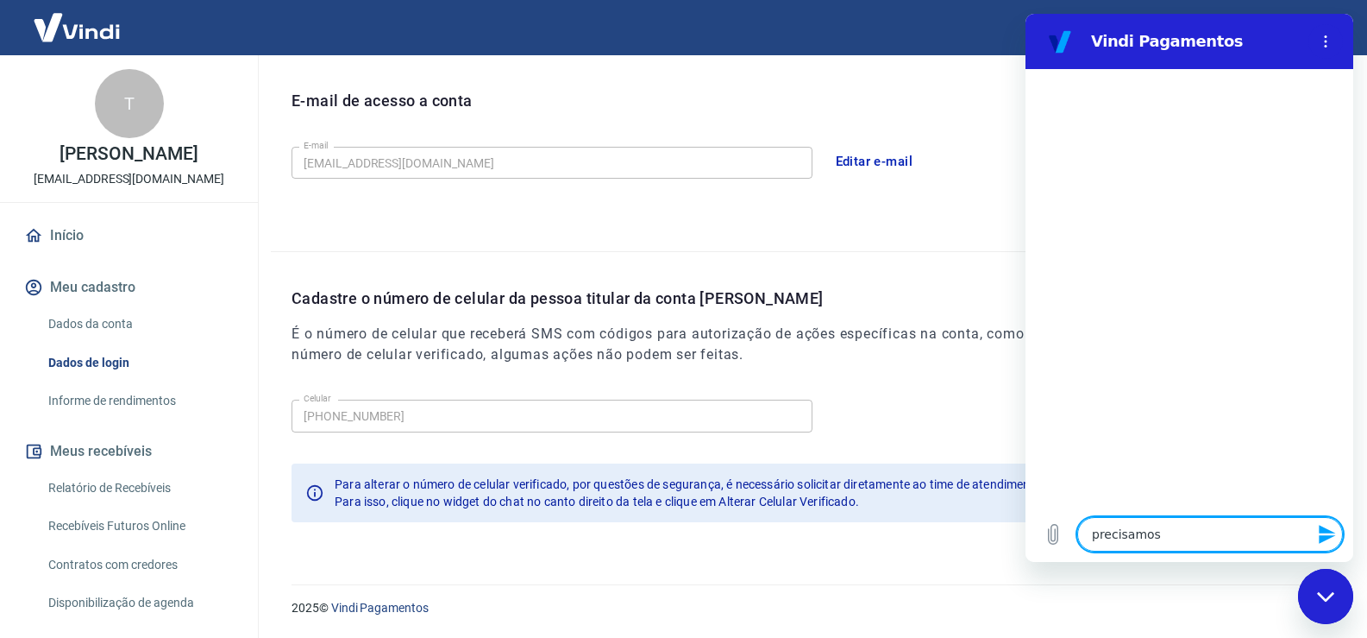
type textarea "precisamos"
type textarea "x"
type textarea "precisamos a"
type textarea "x"
type textarea "precisamos al"
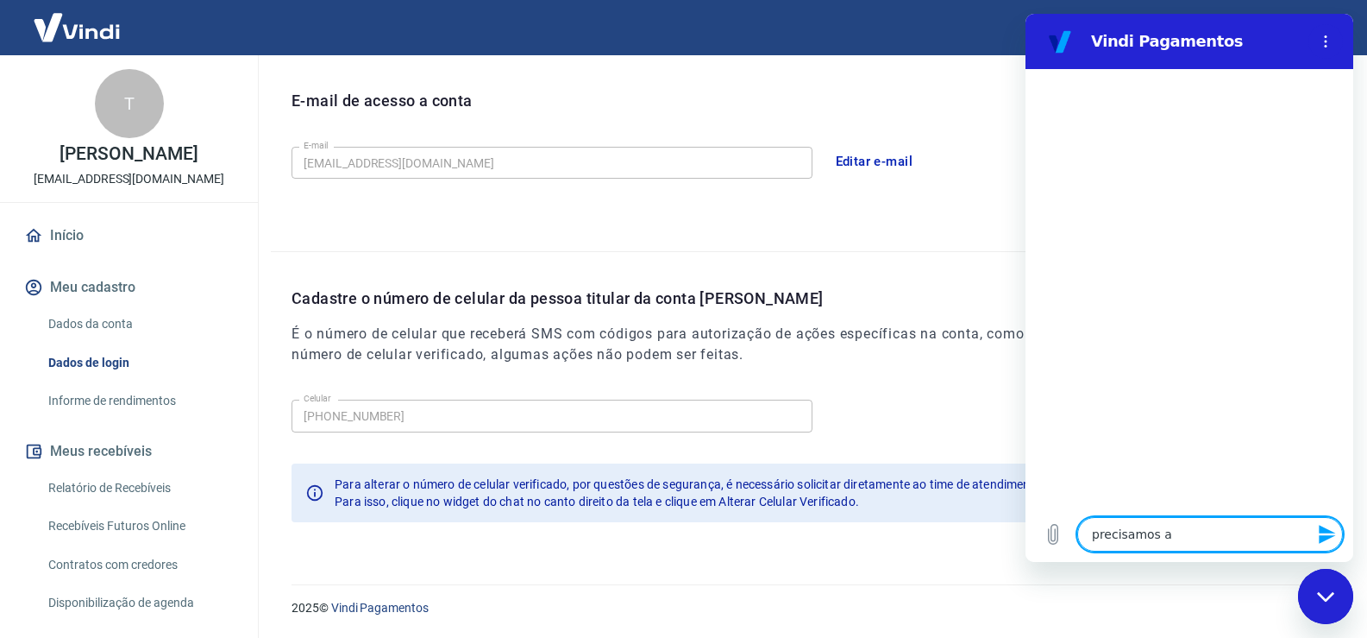
type textarea "x"
type textarea "precisamos alt"
type textarea "x"
type textarea "precisamos alte"
type textarea "x"
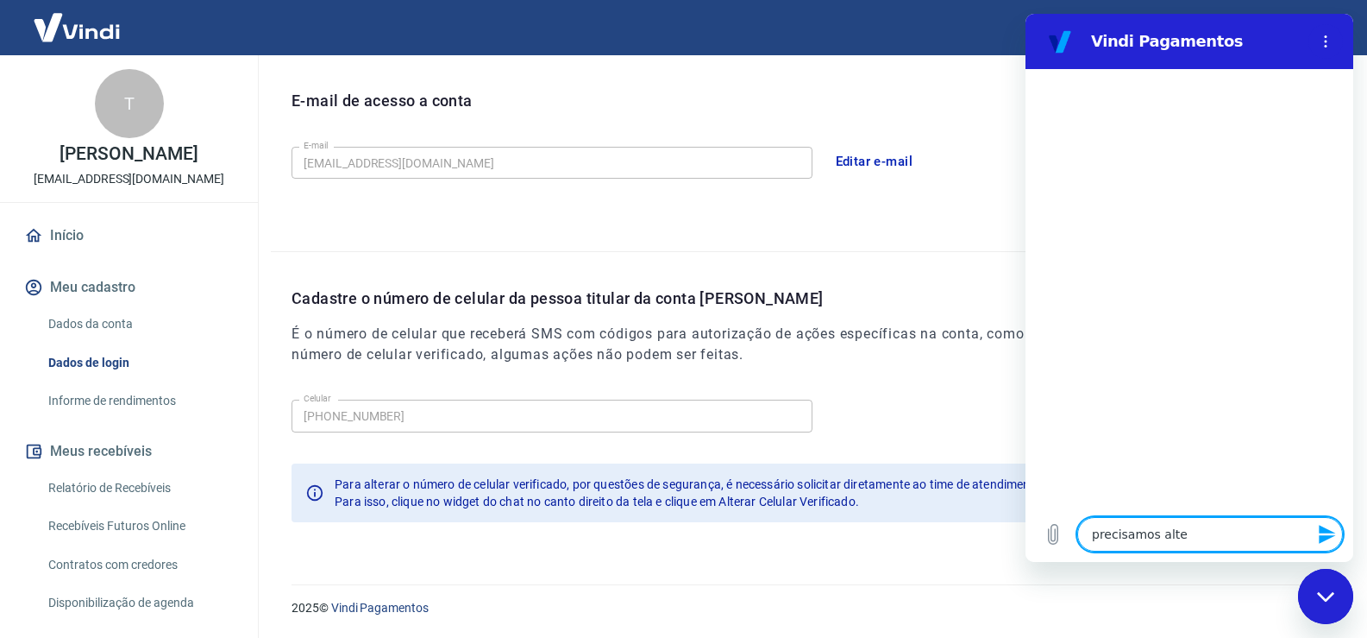
type textarea "precisamos alter"
type textarea "x"
type textarea "precisamos altera"
type textarea "x"
type textarea "precisamos alterar"
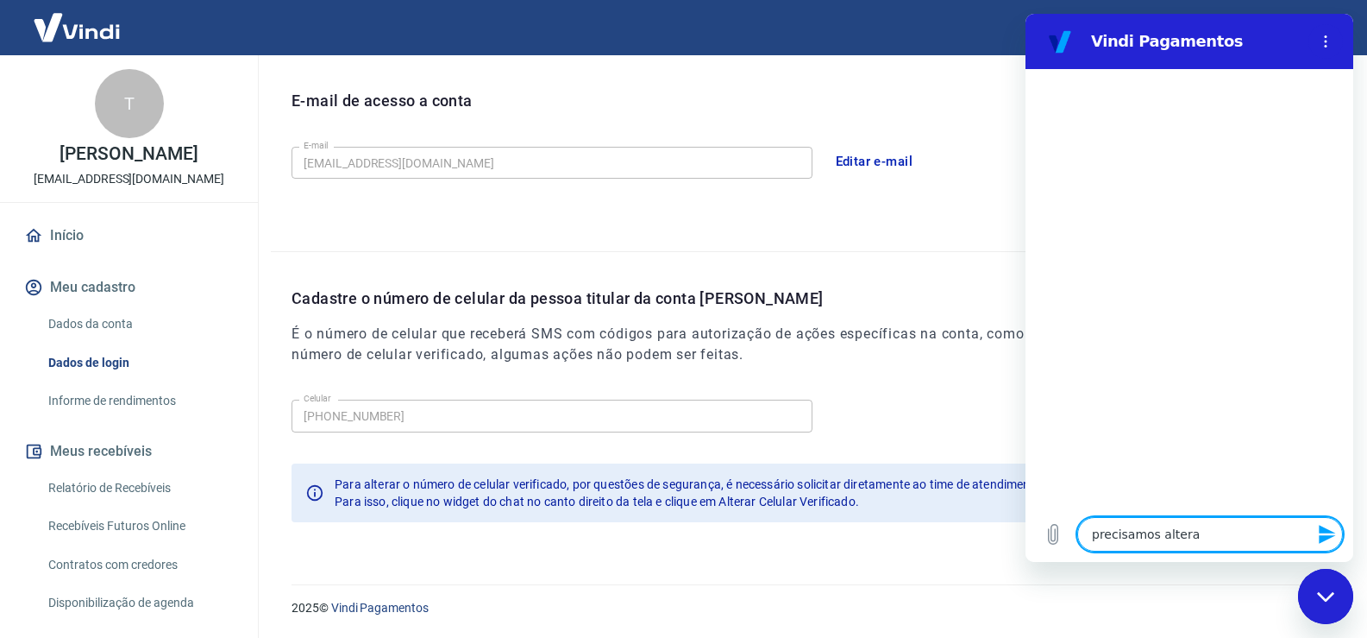
type textarea "x"
type textarea "precisamos alterar"
type textarea "x"
type textarea "precisamos alterar o"
type textarea "x"
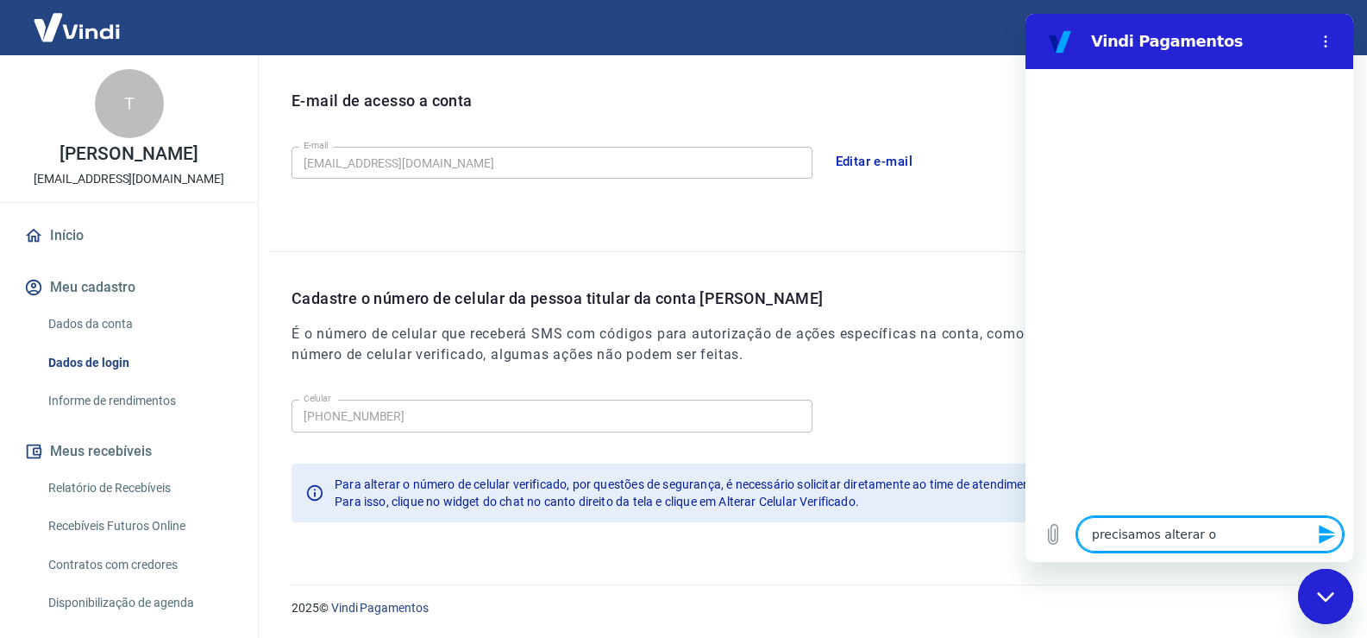
type textarea "precisamos alterar o"
type textarea "x"
type textarea "precisamos alterar o n"
type textarea "x"
type textarea "precisamos alterar o nu"
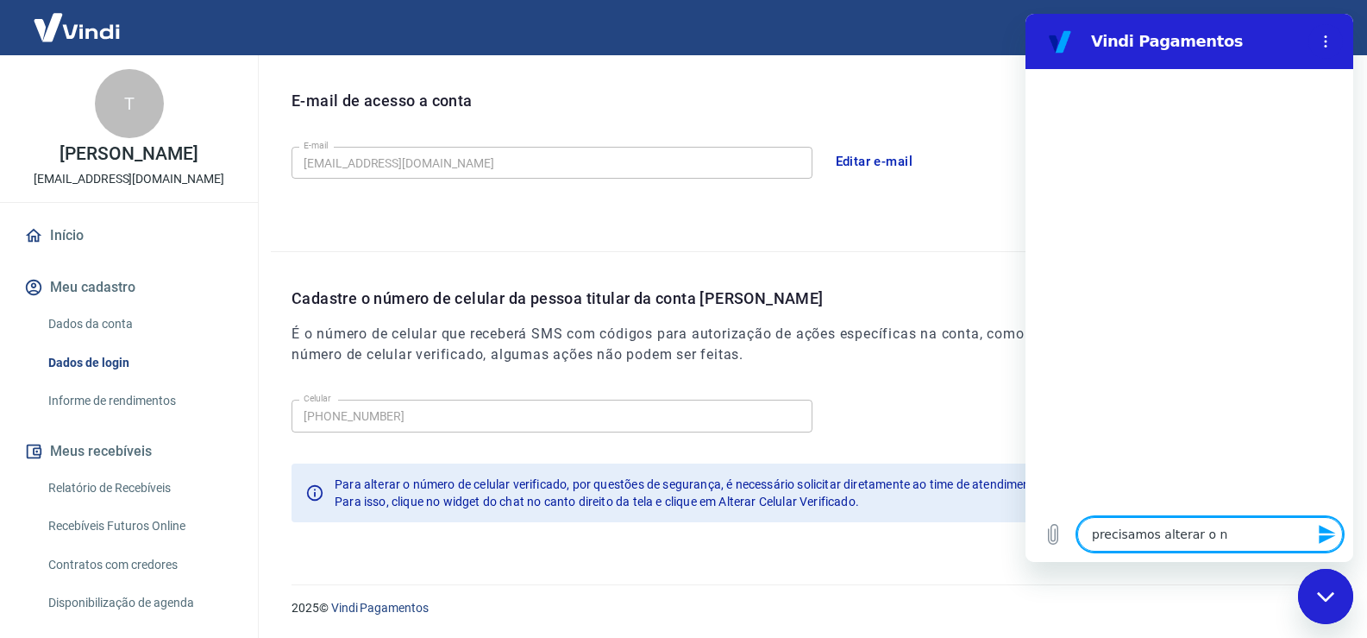
type textarea "x"
type textarea "precisamos alterar o nue"
type textarea "x"
type textarea "precisamos alterar o nu"
type textarea "x"
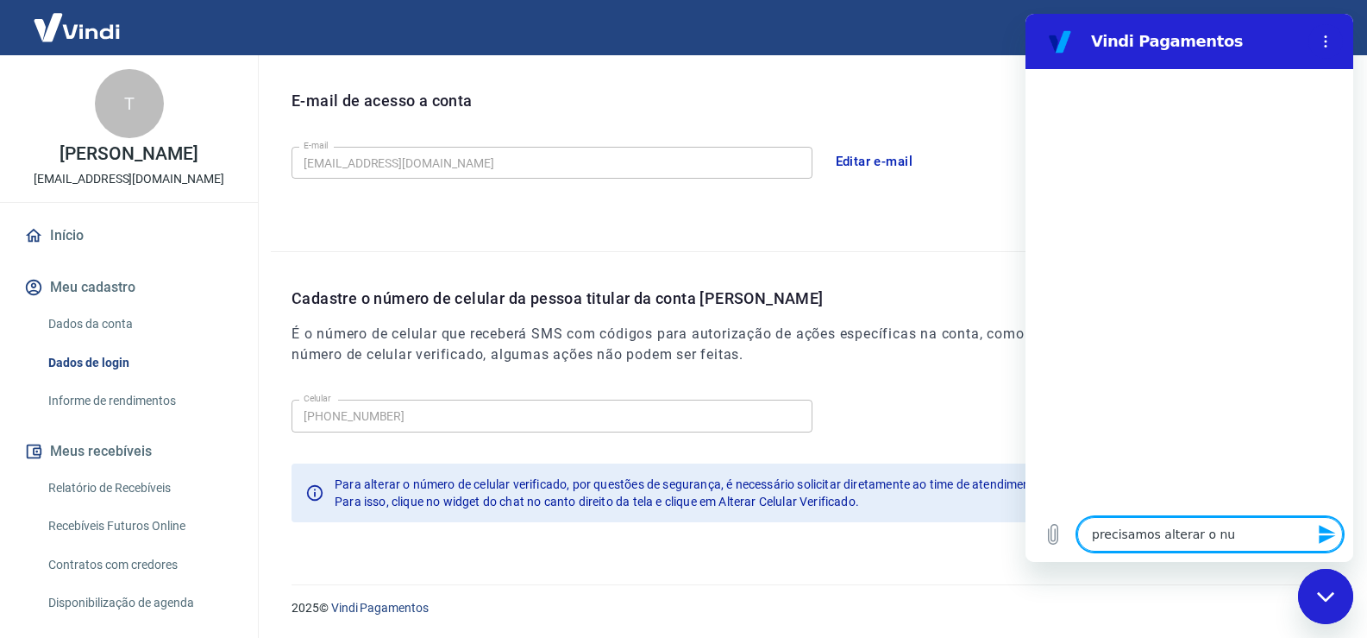
type textarea "precisamos alterar o num"
type textarea "x"
type textarea "precisamos alterar o nume"
type textarea "x"
type textarea "precisamos alterar o numer"
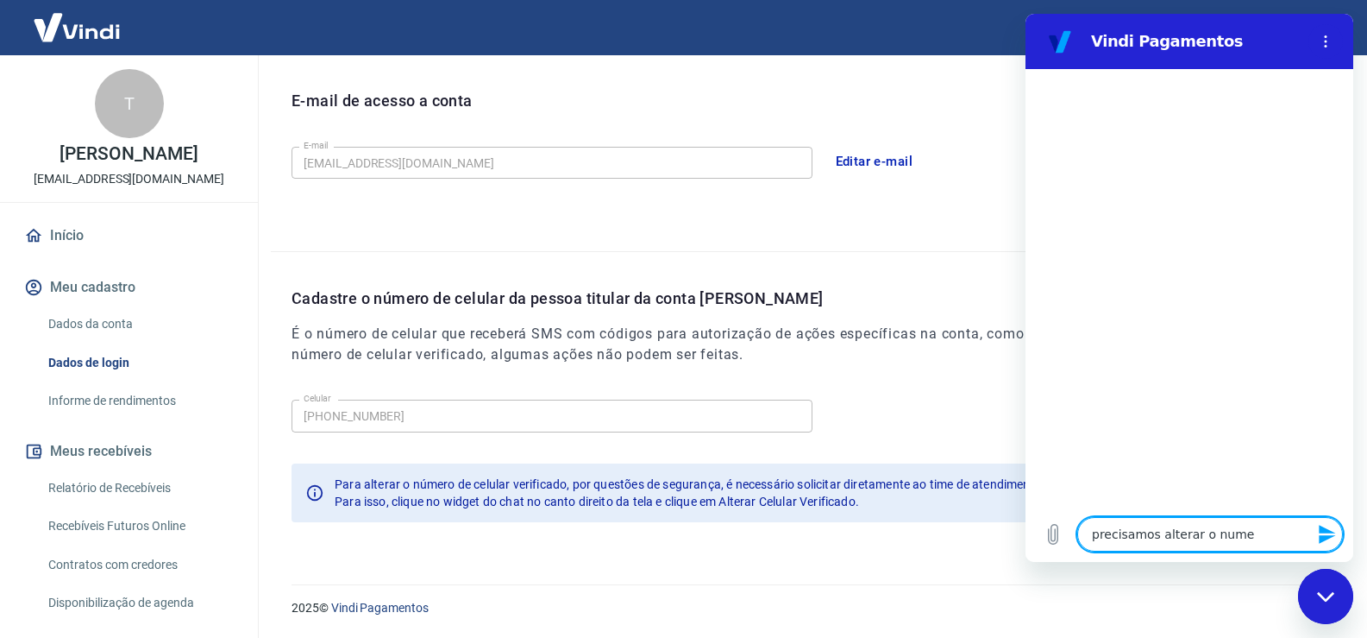
type textarea "x"
type textarea "precisamos alterar o numero"
type textarea "x"
type textarea "precisamos alterar o numero"
type textarea "x"
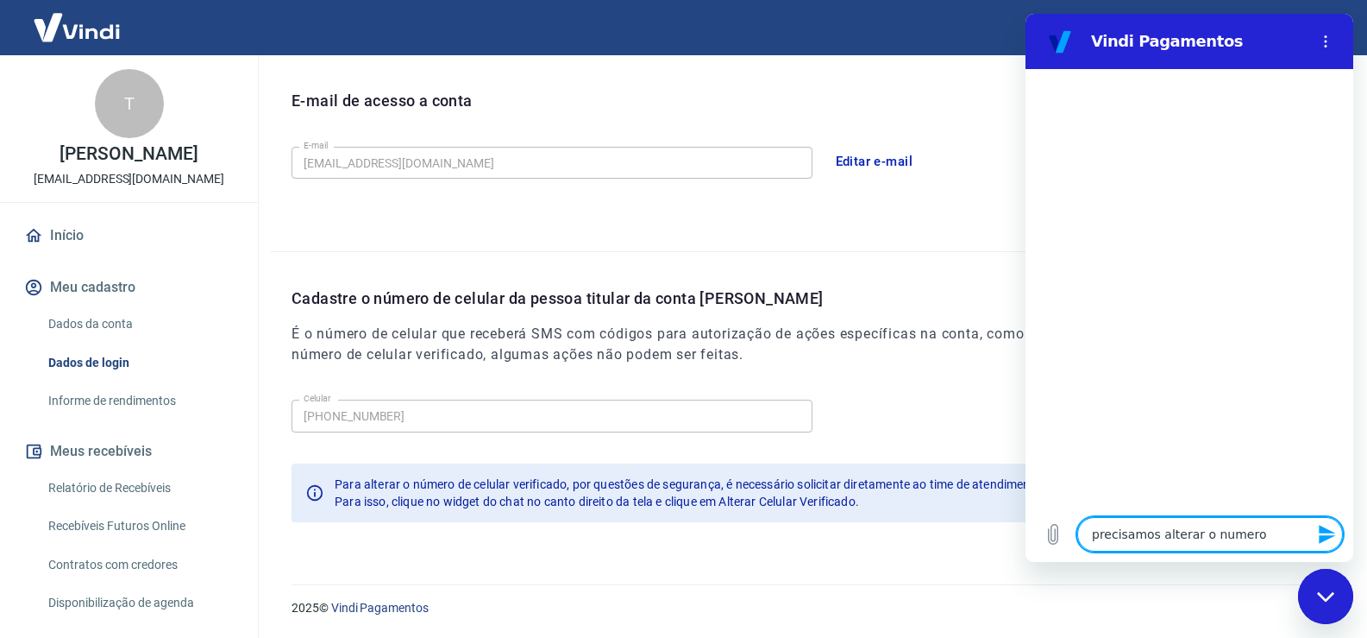
type textarea "precisamos alterar o numero d"
type textarea "x"
type textarea "precisamos alterar o numero de"
type textarea "x"
type textarea "precisamos alterar o numero de"
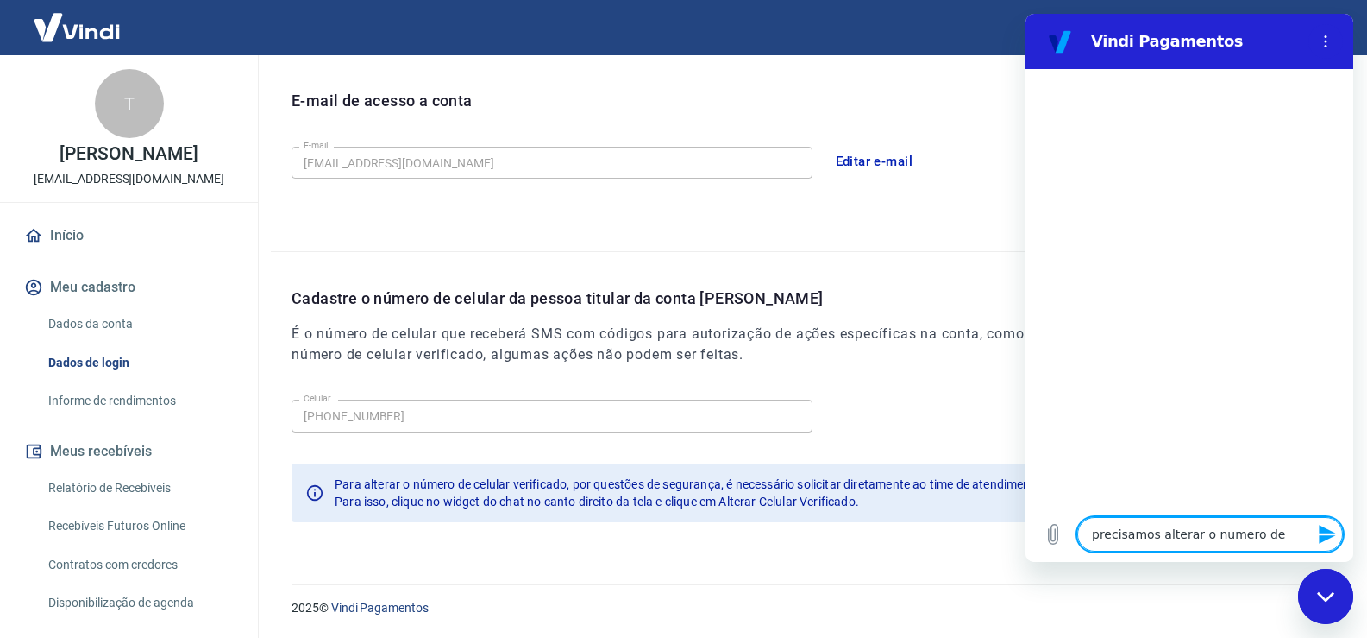
type textarea "x"
type textarea "precisamos alterar o numero de c"
type textarea "x"
type textarea "precisamos alterar o numero de ce"
type textarea "x"
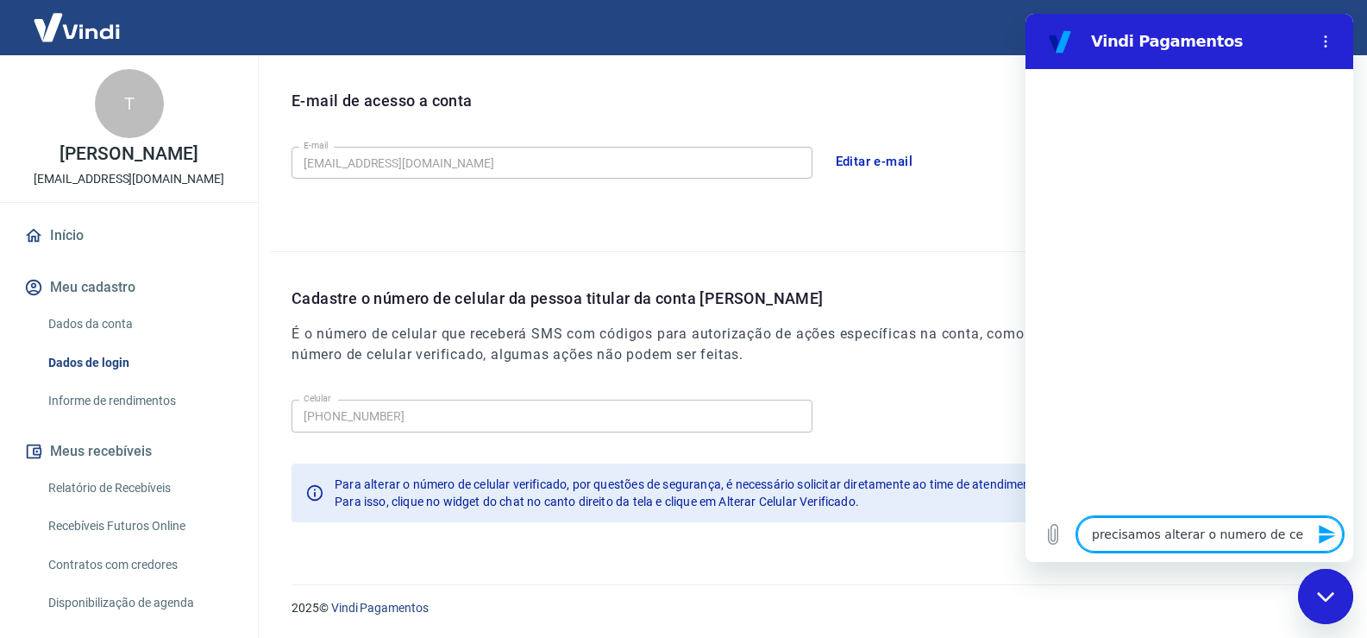
type textarea "precisamos alterar o numero de cel"
type textarea "x"
type textarea "precisamos alterar o numero de celu"
type textarea "x"
type textarea "precisamos alterar o numero de celul"
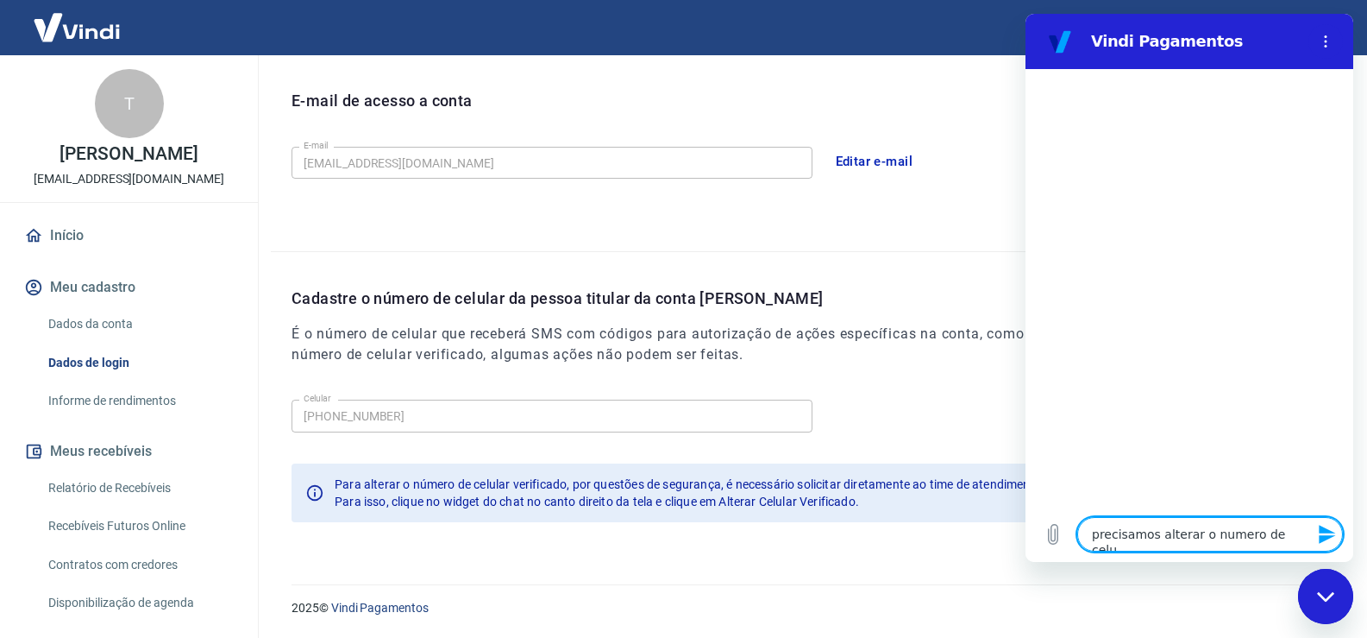
type textarea "x"
type textarea "precisamos alterar o numero de celula"
type textarea "x"
type textarea "precisamos alterar o numero de celular"
type textarea "x"
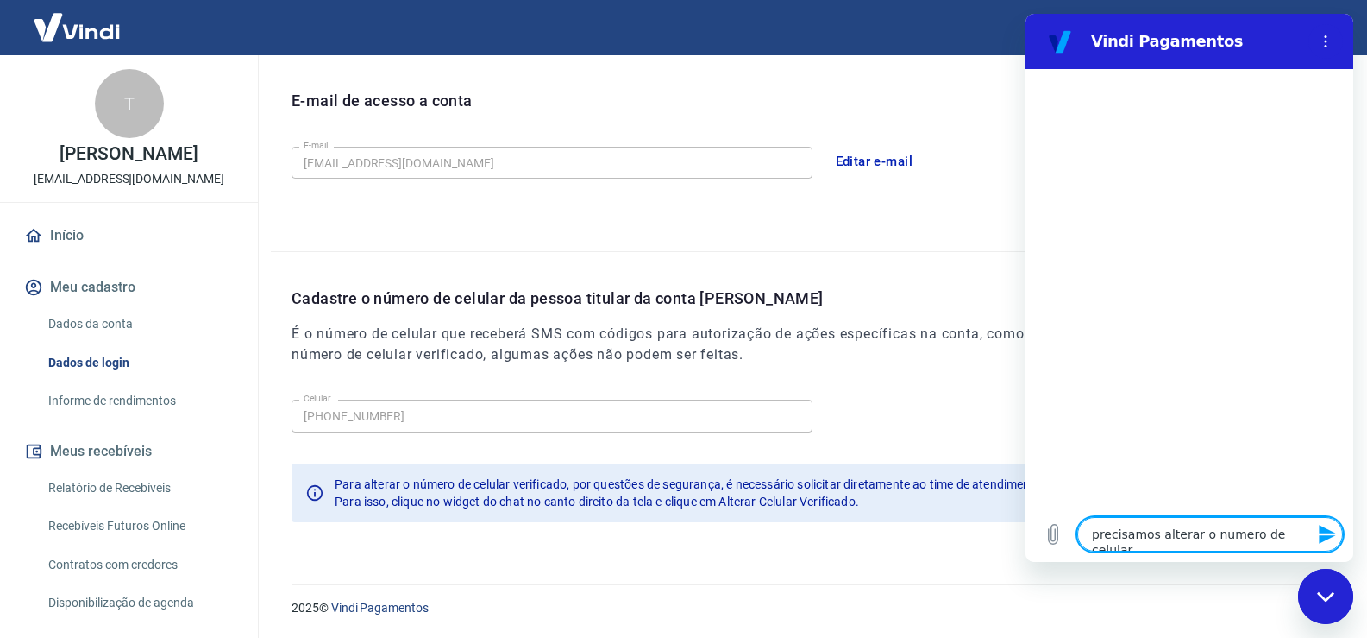
type textarea "precisamos alterar o numero de celular"
type textarea "x"
type textarea "precisamos alterar o numero de celular d"
type textarea "x"
type textarea "precisamos alterar o numero de celular da"
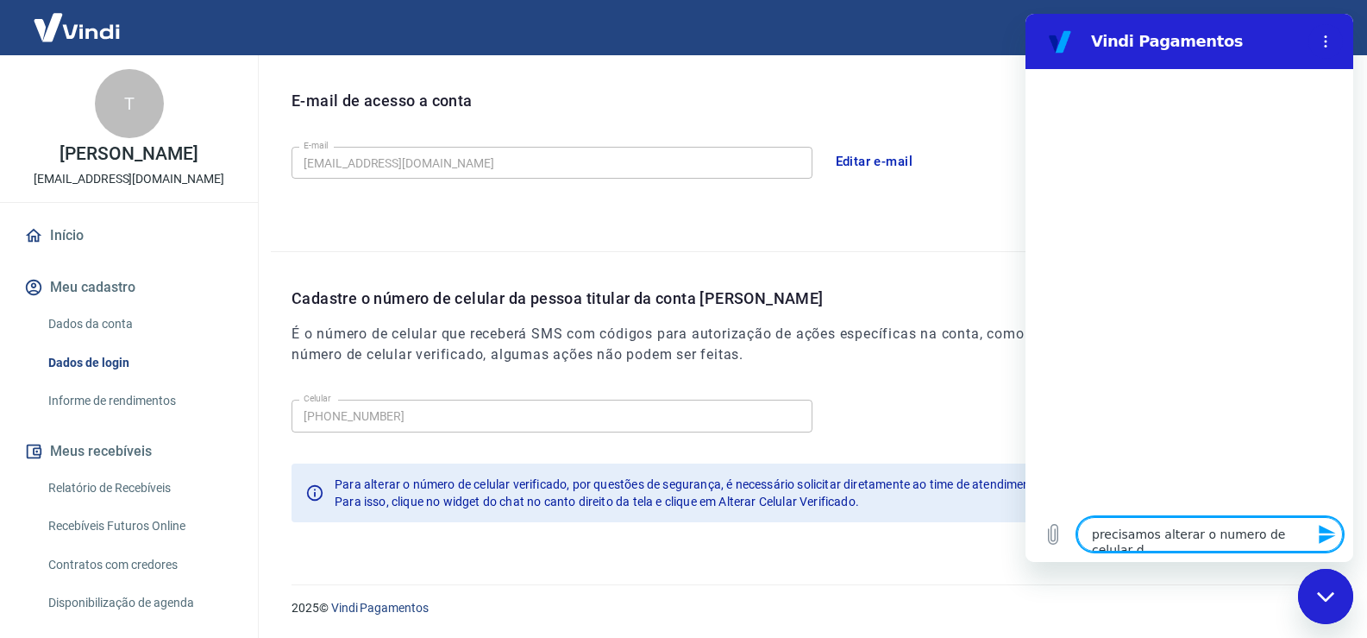
type textarea "x"
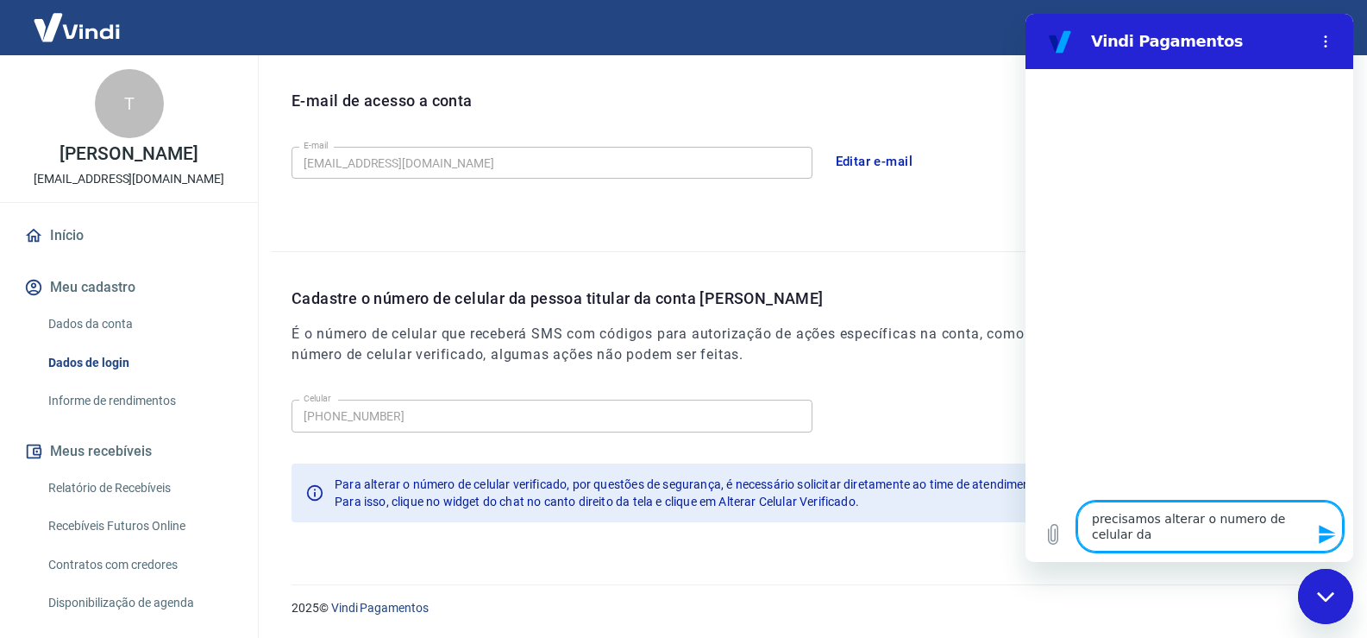
type textarea "precisamos alterar o numero de celular da"
type textarea "x"
type textarea "precisamos alterar o numero de celular da c"
type textarea "x"
type textarea "precisamos alterar o numero de celular da co"
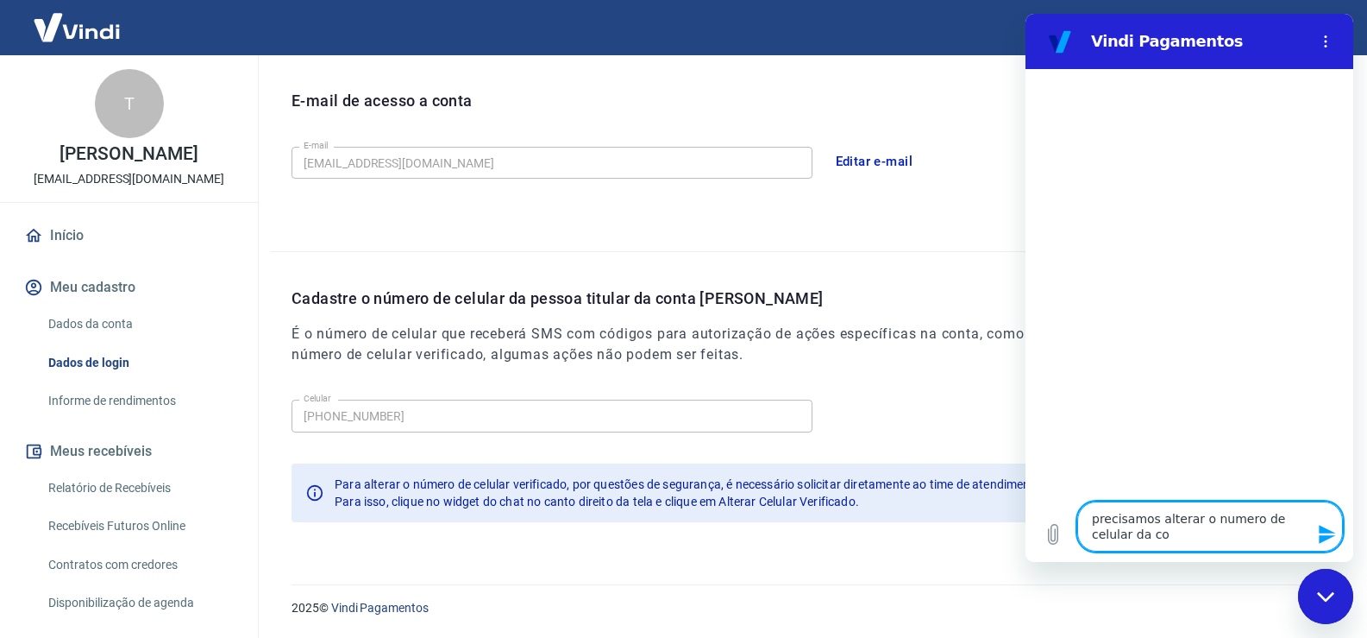
type textarea "x"
type textarea "precisamos alterar o numero de celular da con"
type textarea "x"
type textarea "precisamos alterar o numero de celular da cont"
type textarea "x"
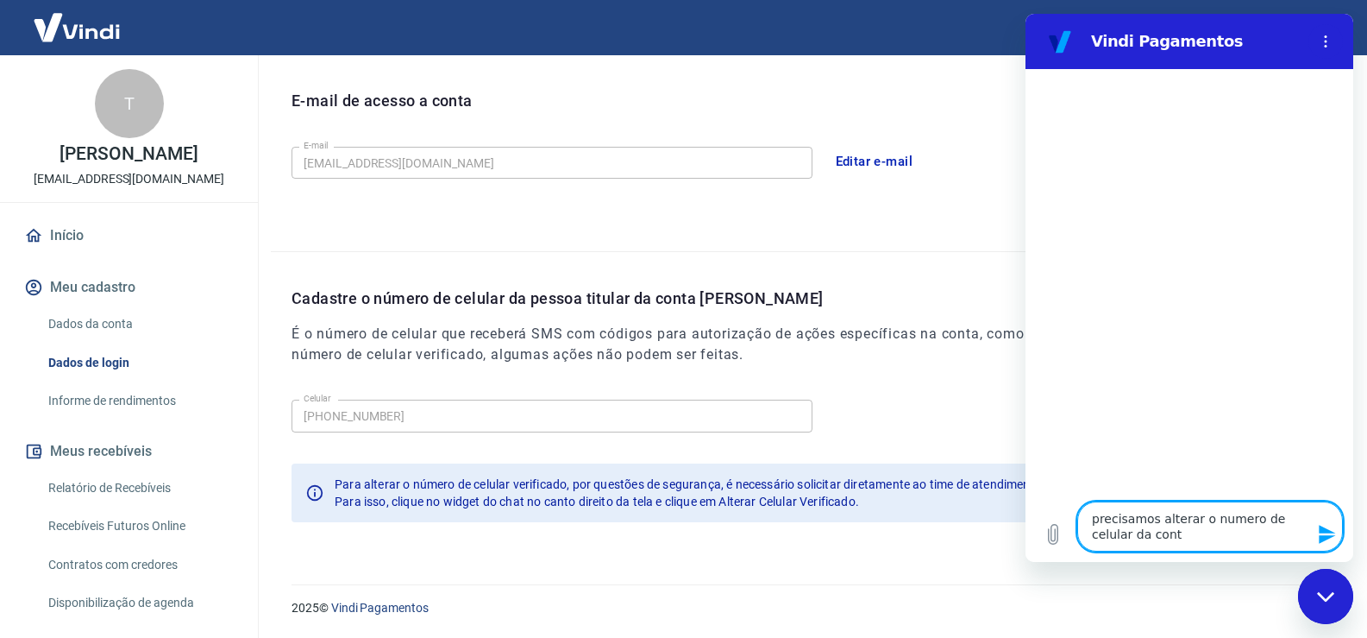
type textarea "precisamos alterar o numero de celular da conta"
type textarea "x"
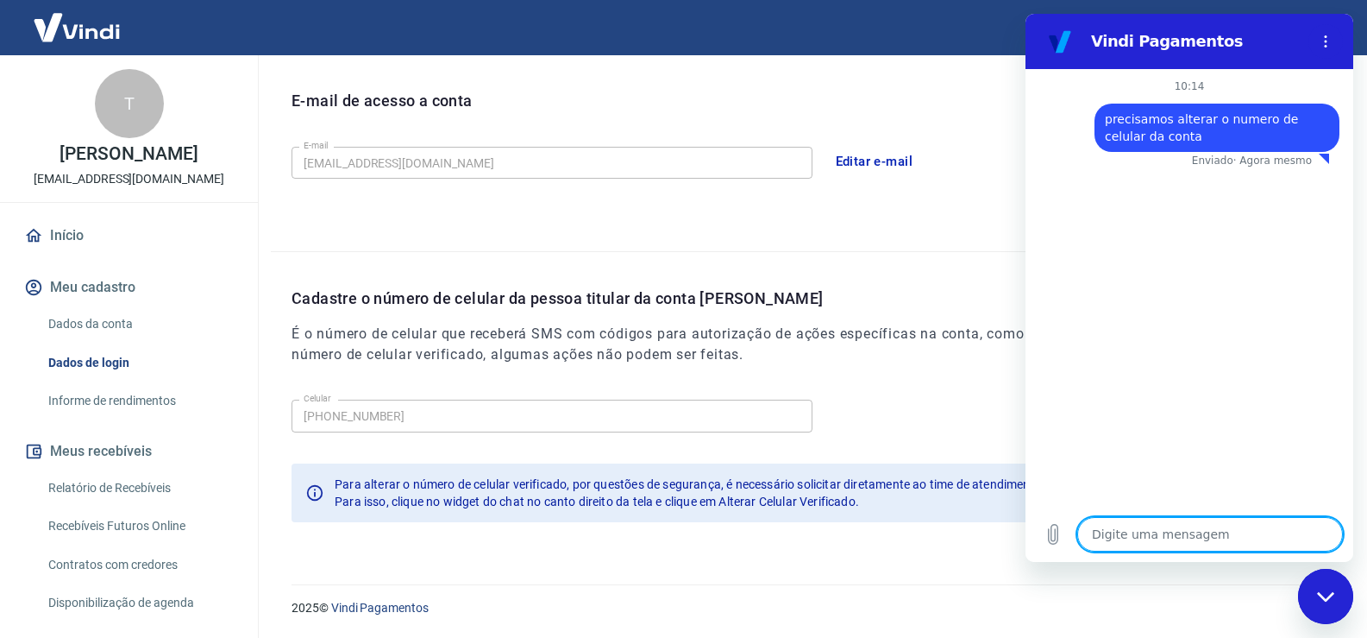
click at [1139, 135] on div "diz: precisamos alterar o numero de celular da conta" at bounding box center [1217, 128] width 245 height 48
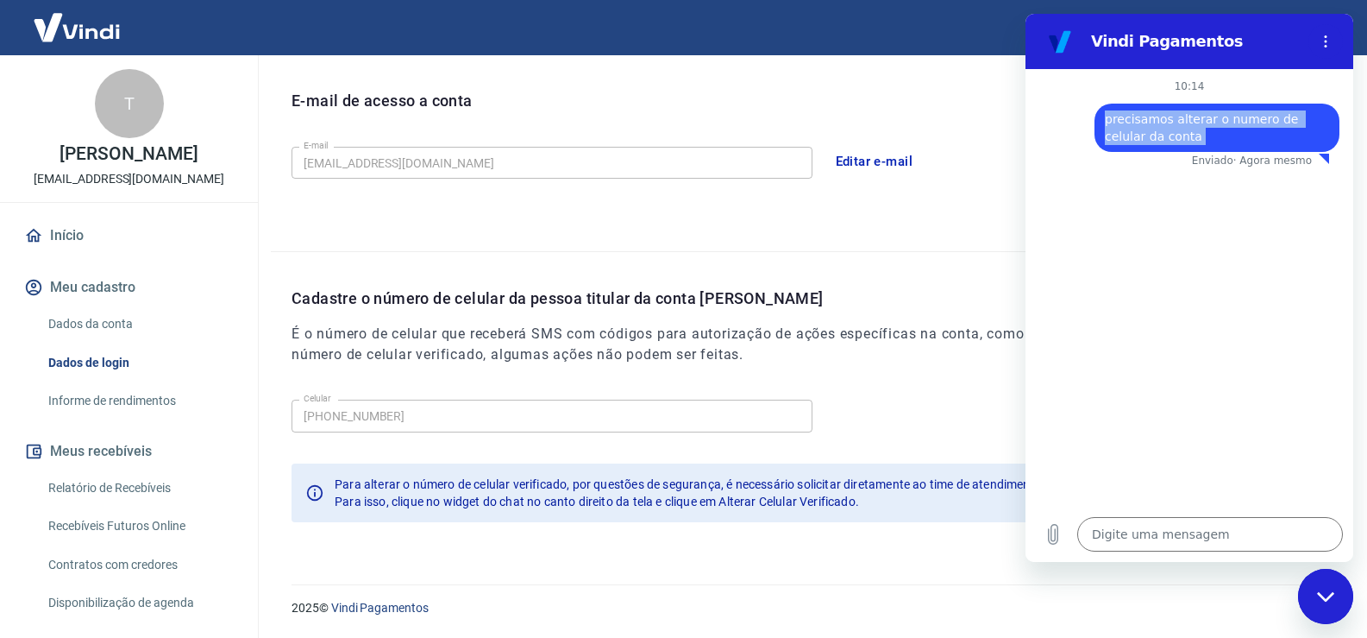
click at [1139, 135] on div "diz: precisamos alterar o numero de celular da conta" at bounding box center [1217, 128] width 245 height 48
copy span "precisamos alterar o numero de celular da conta"
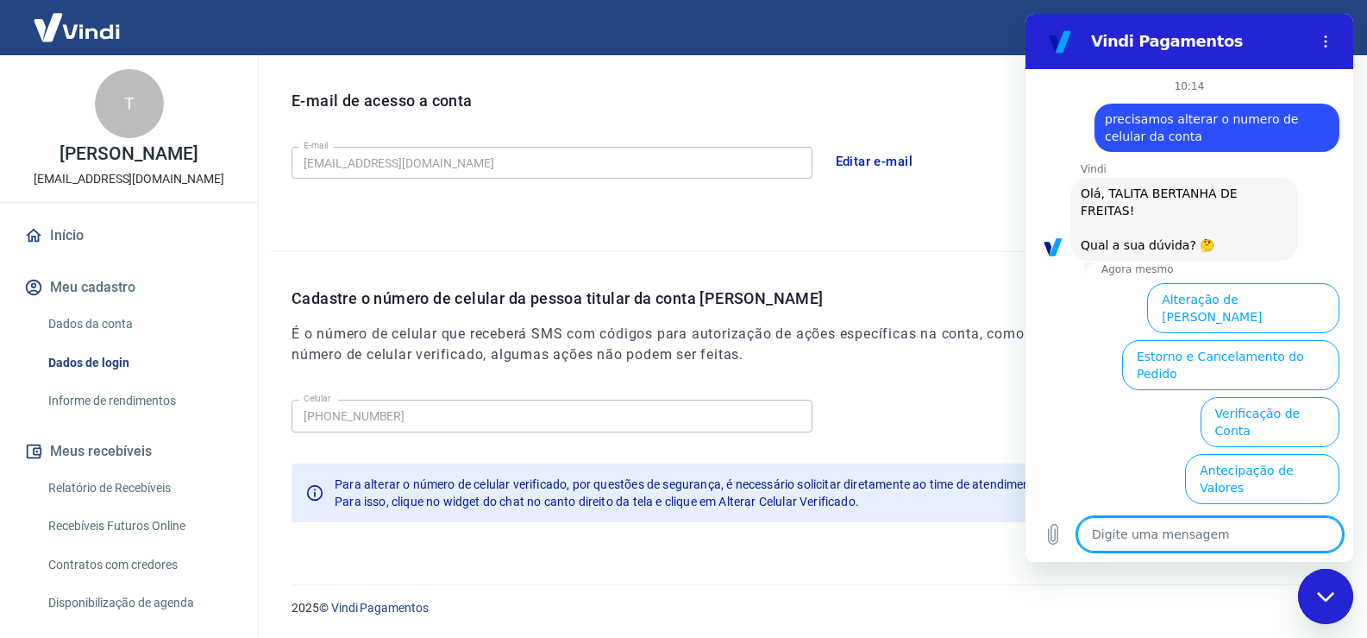
scroll to position [114, 0]
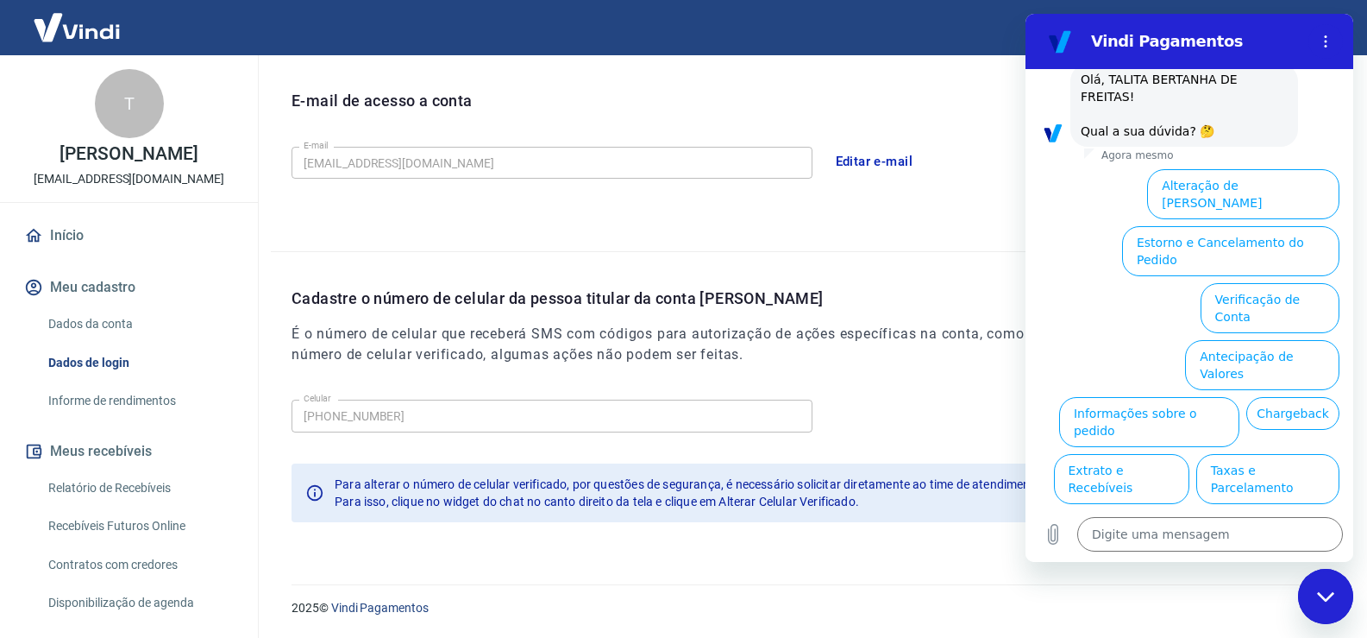
click at [1262, 511] on button "Alterar celular verificado" at bounding box center [1260, 536] width 160 height 50
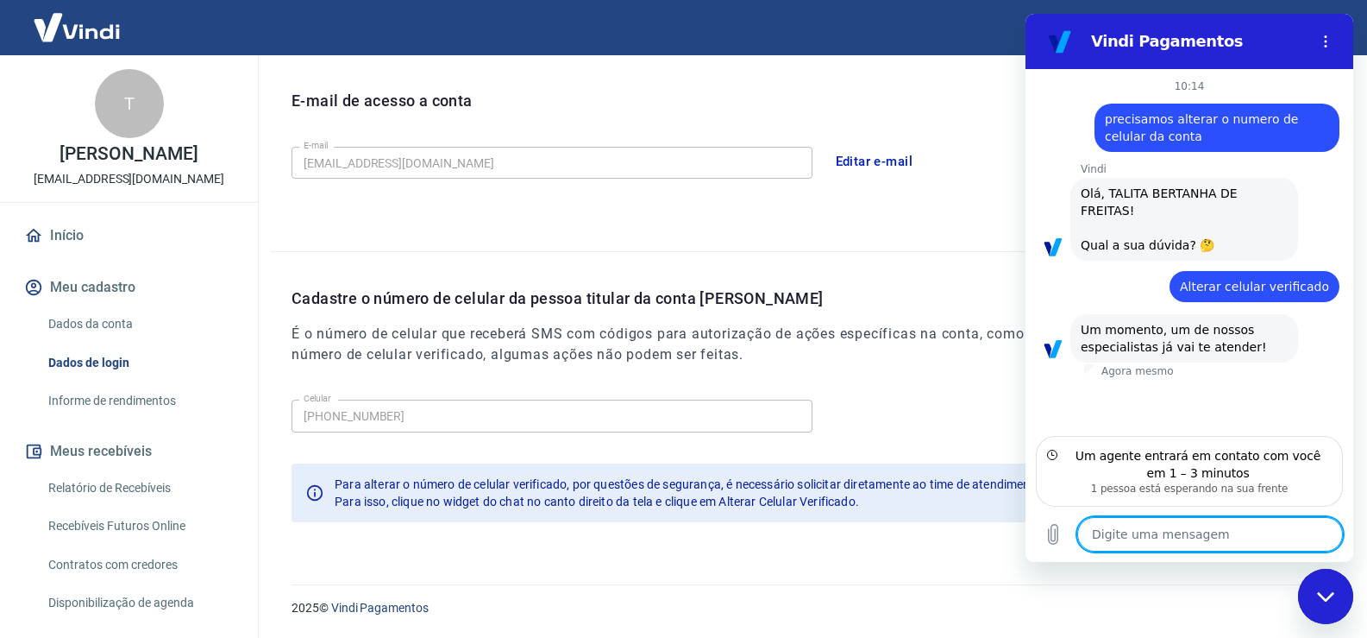
click at [1215, 544] on textarea at bounding box center [1211, 534] width 266 height 35
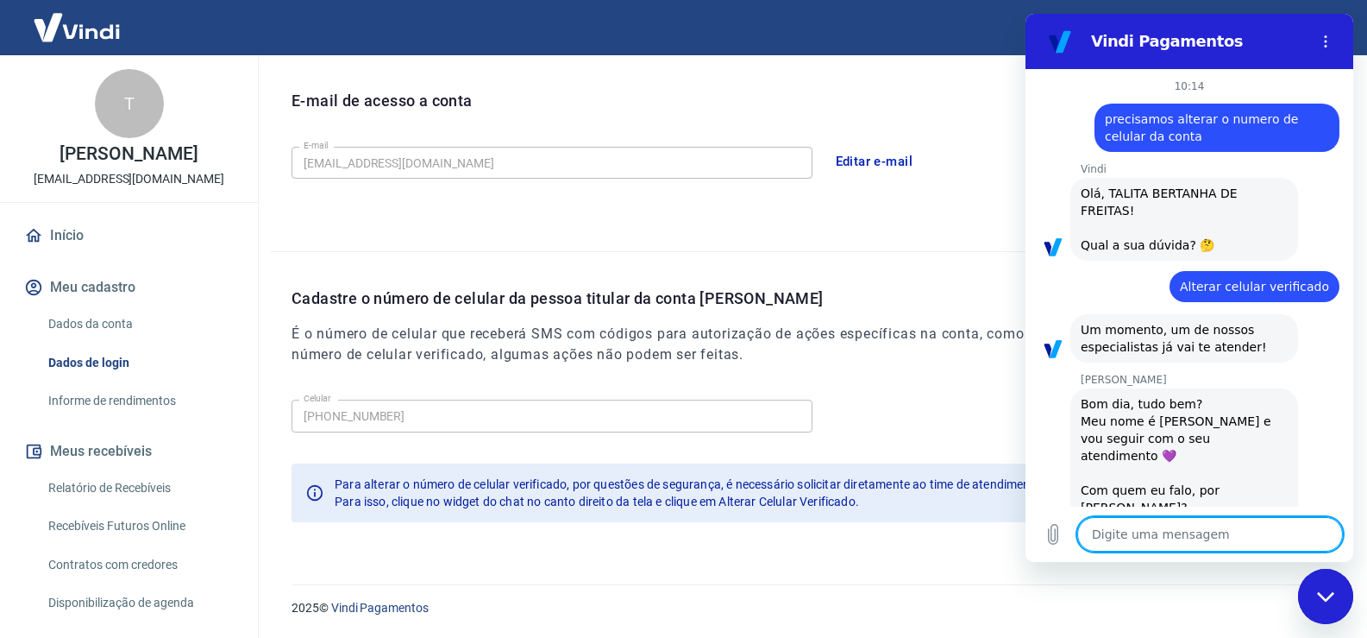
scroll to position [17, 0]
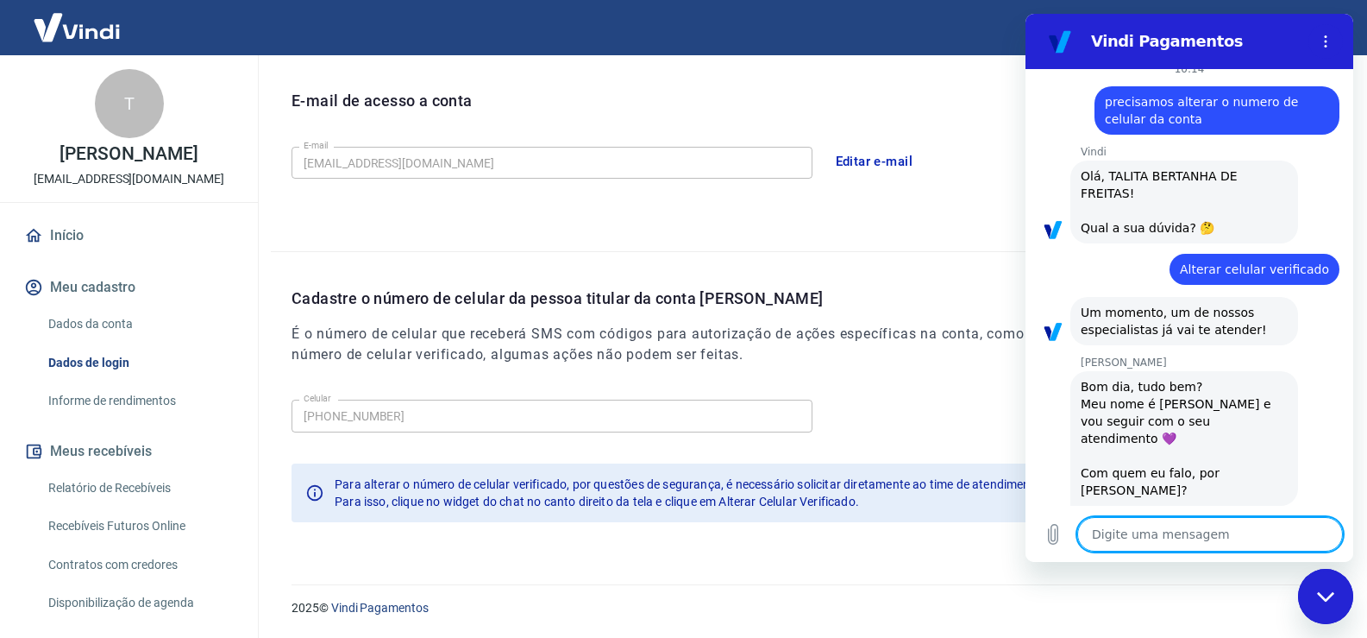
type textarea "x"
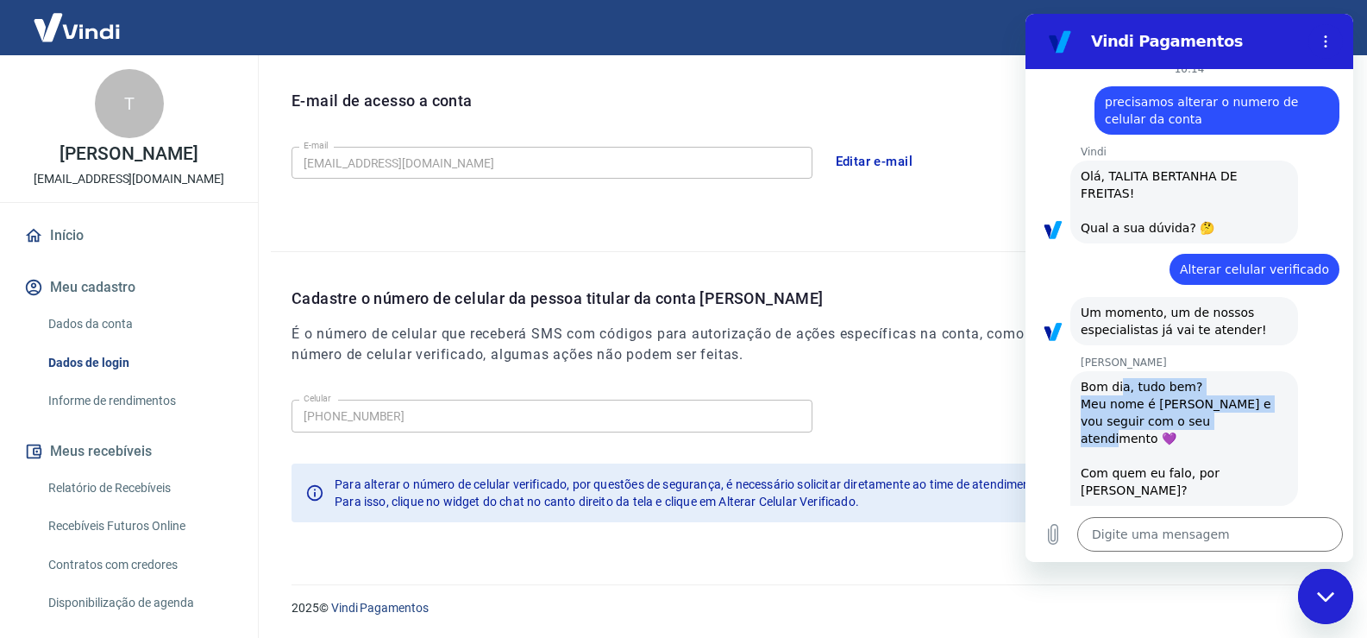
drag, startPoint x: 1121, startPoint y: 376, endPoint x: 1215, endPoint y: 402, distance: 97.5
click at [1215, 402] on div "Bom dia, tudo bem? Meu nome é Viviane e vou seguir com o seu atendimento 💜️ Com…" at bounding box center [1184, 438] width 207 height 121
click at [1134, 305] on span "Um momento, um de nossos especialistas já vai te atender!" at bounding box center [1174, 320] width 186 height 31
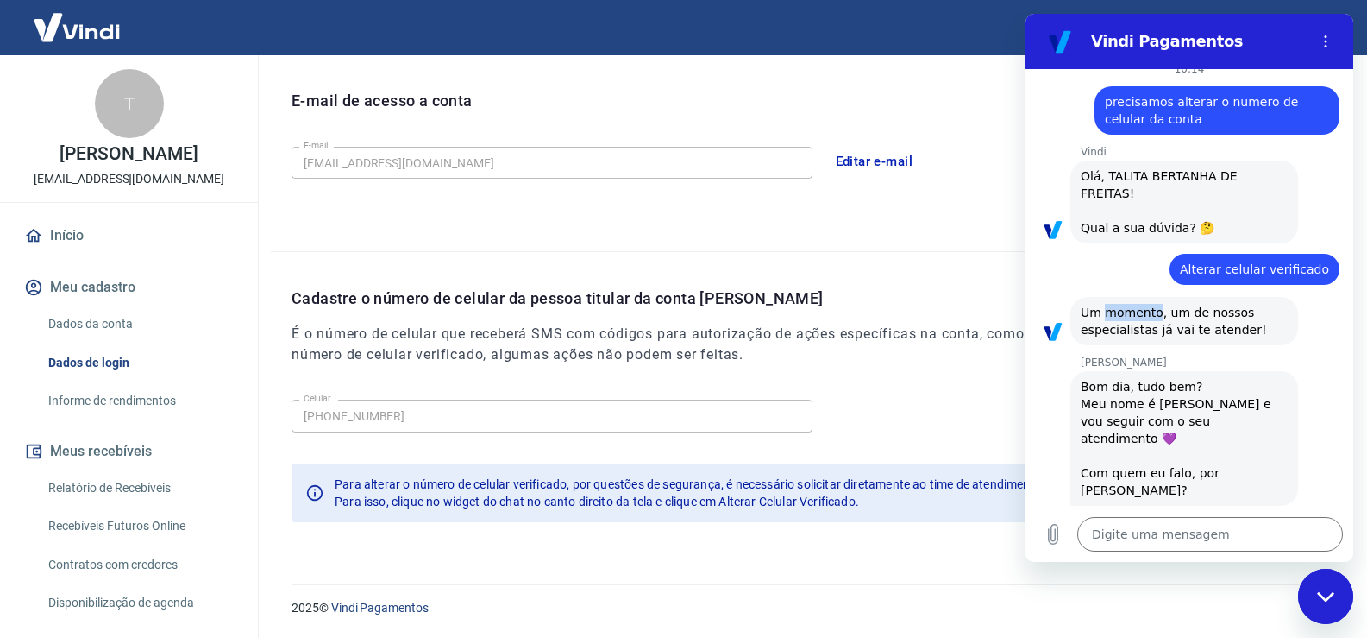
click at [1134, 305] on span "Um momento, um de nossos especialistas já vai te atender!" at bounding box center [1174, 320] width 186 height 31
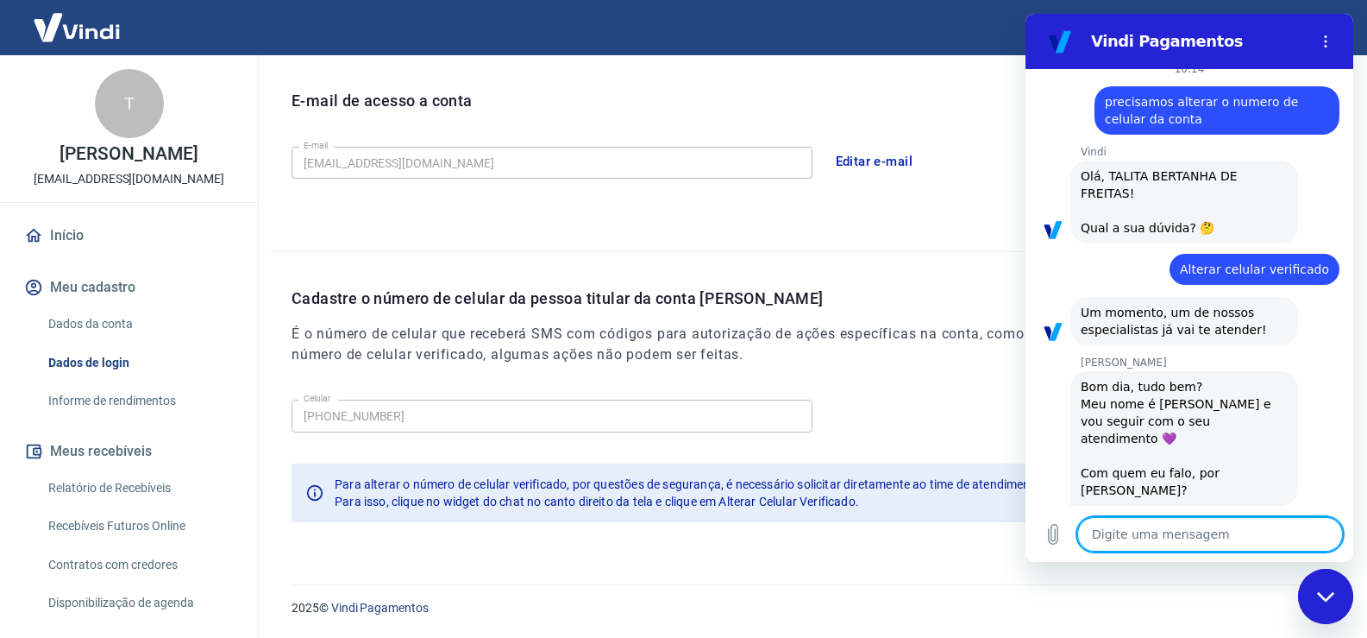
click at [1152, 549] on textarea at bounding box center [1211, 534] width 266 height 35
type textarea "S"
type textarea "x"
type textarea "Si"
type textarea "x"
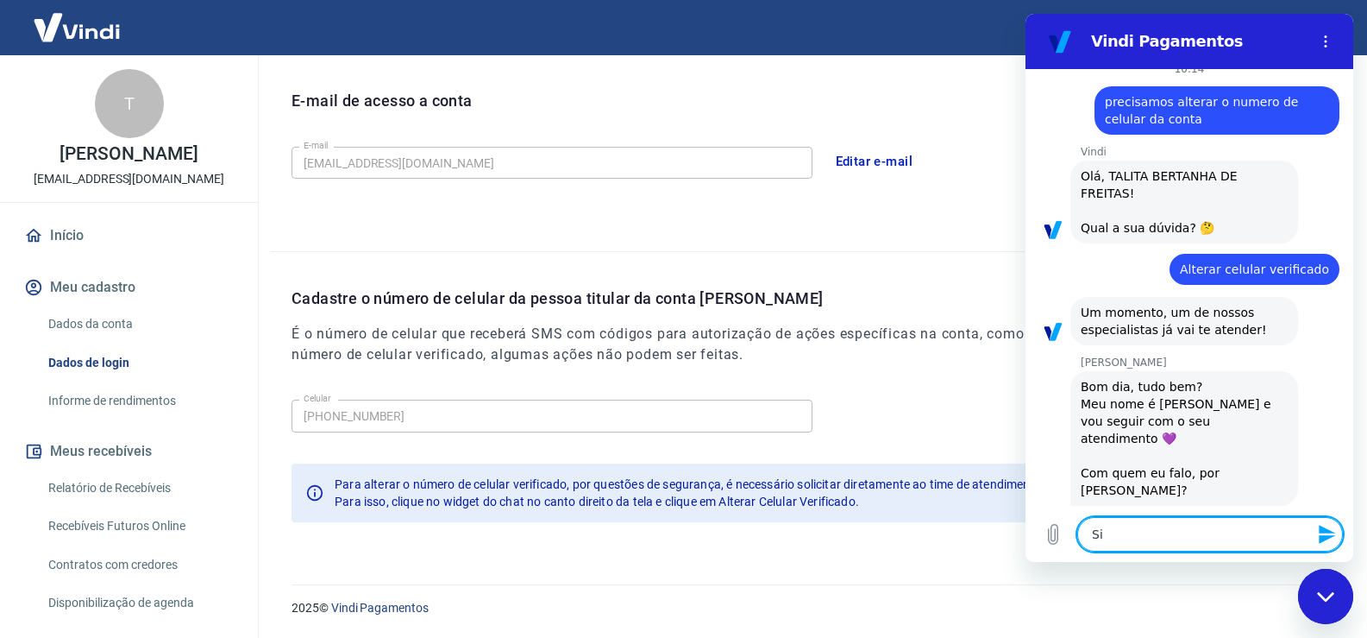
type textarea "Sim"
type textarea "x"
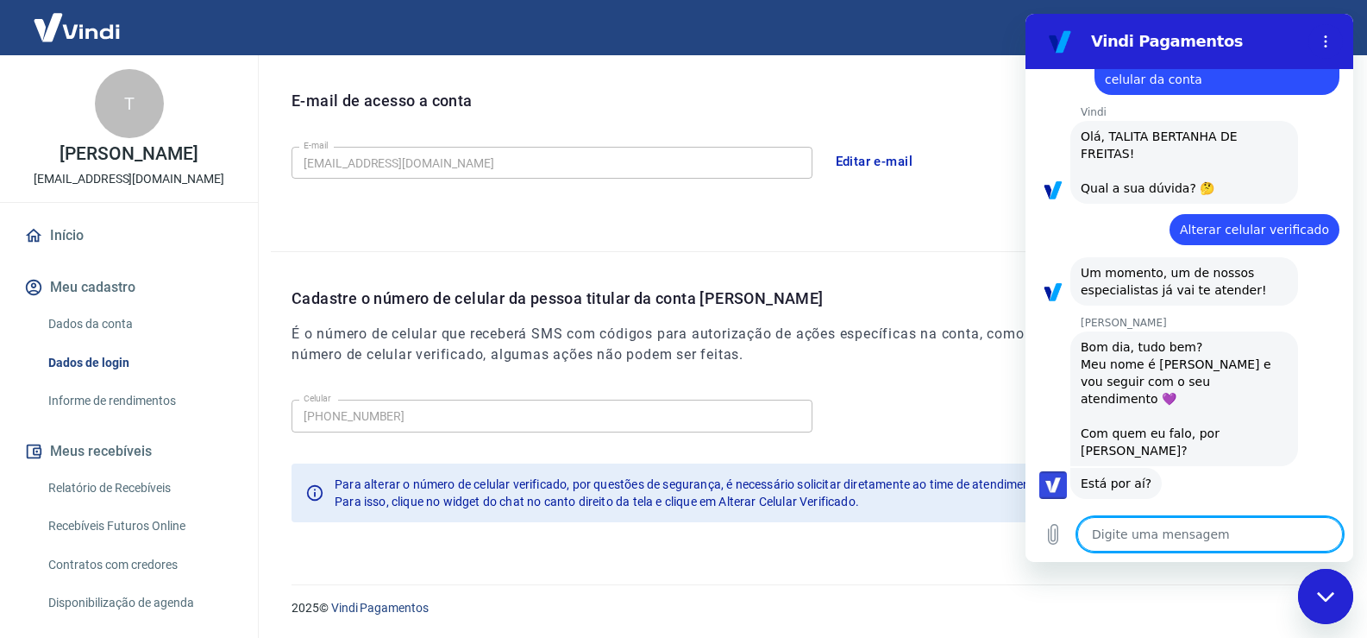
type textarea "x"
type textarea "M"
type textarea "x"
type textarea "Ma"
type textarea "x"
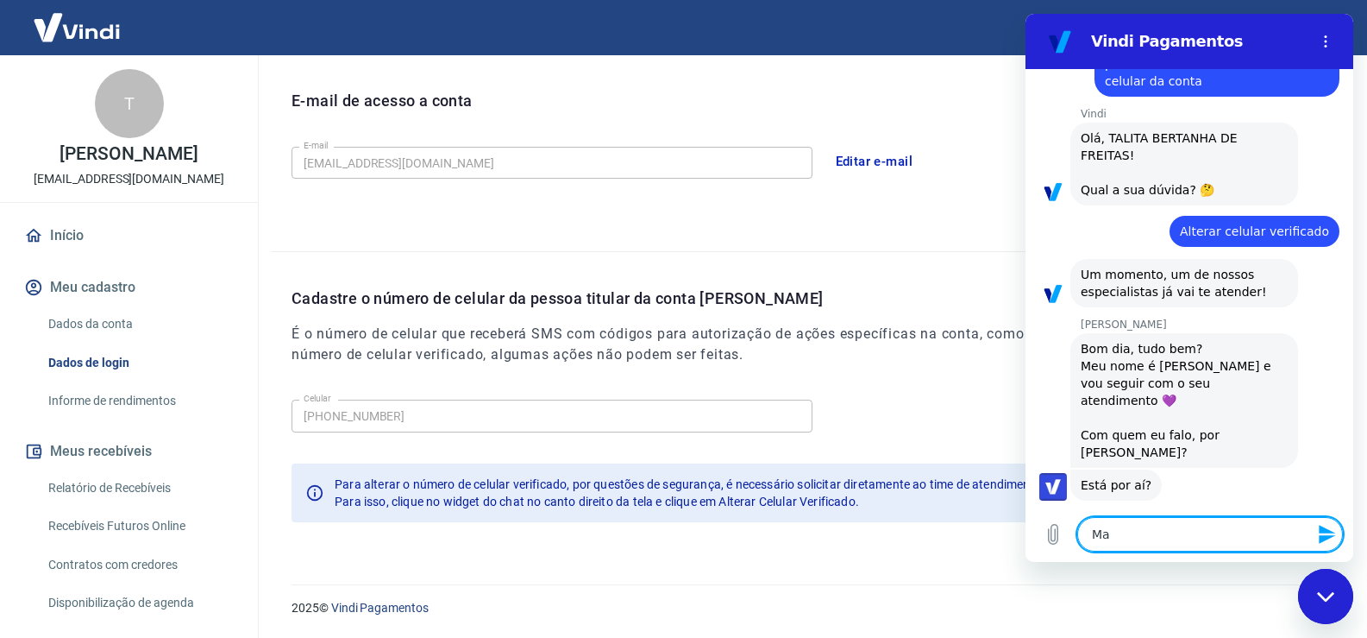
type textarea "Mal"
type textarea "x"
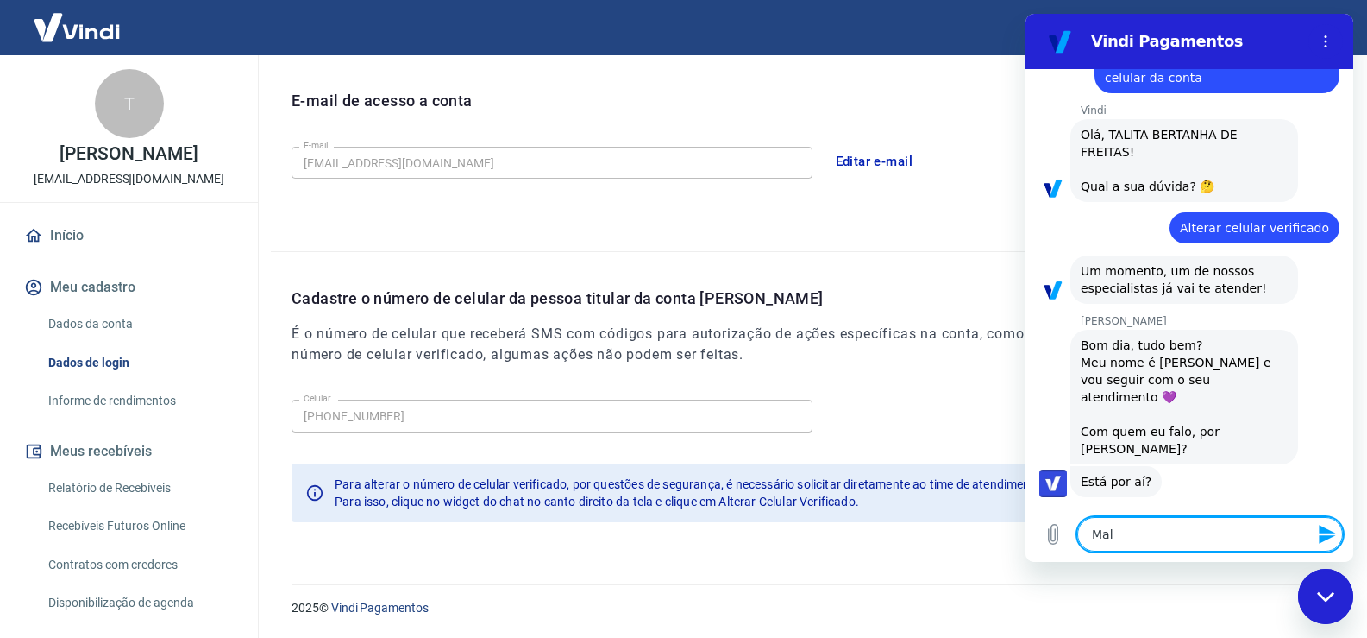
type textarea "Malc"
type textarea "x"
type textarea "Malco"
type textarea "x"
type textarea "Malcol"
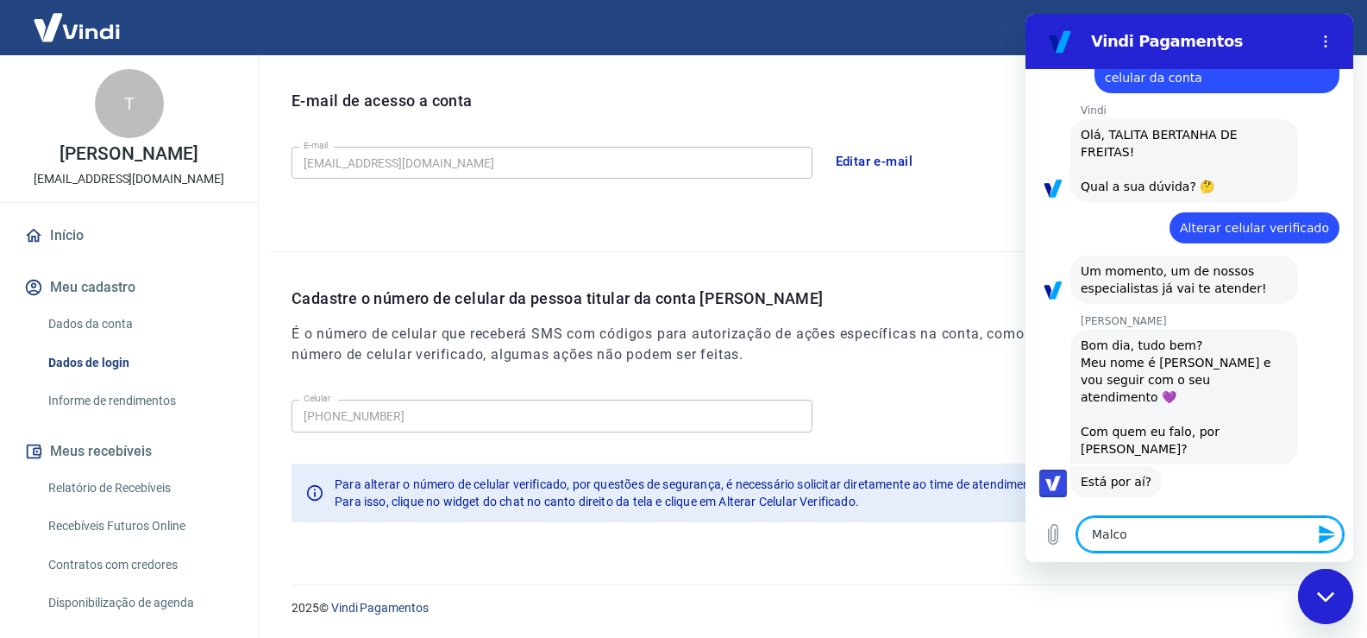
type textarea "x"
type textarea "Malcolm"
type textarea "x"
type textarea "Malcolm"
type textarea "x"
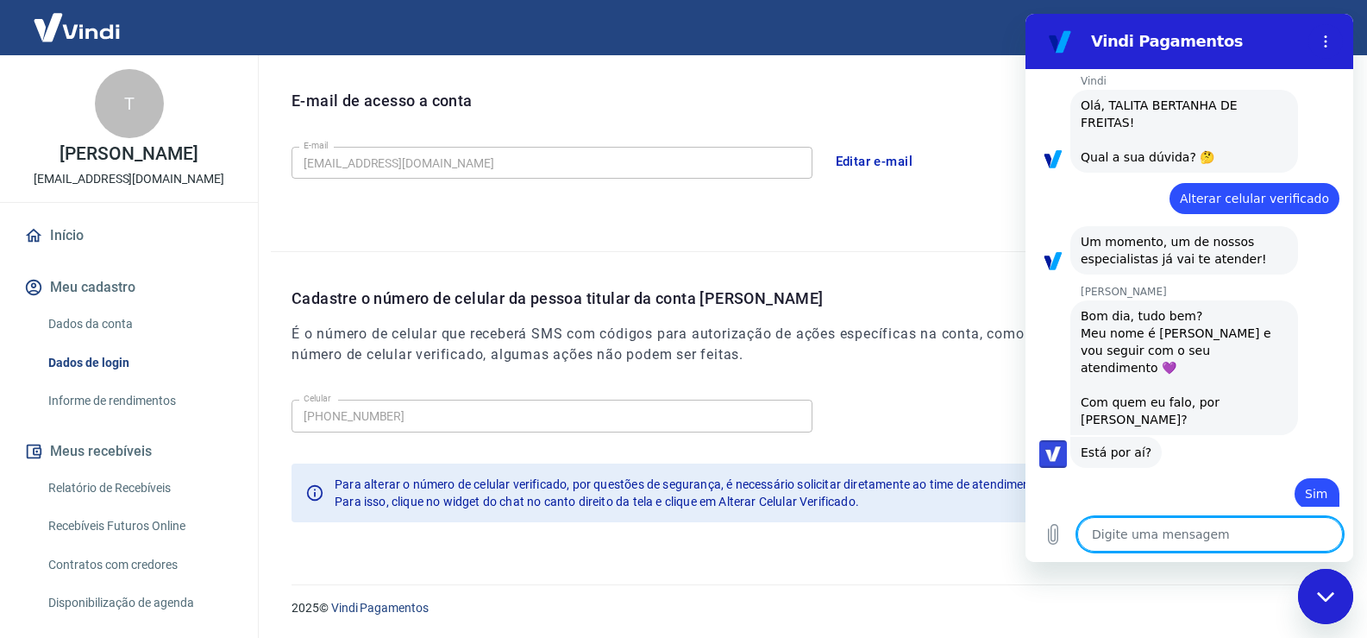
type textarea "x"
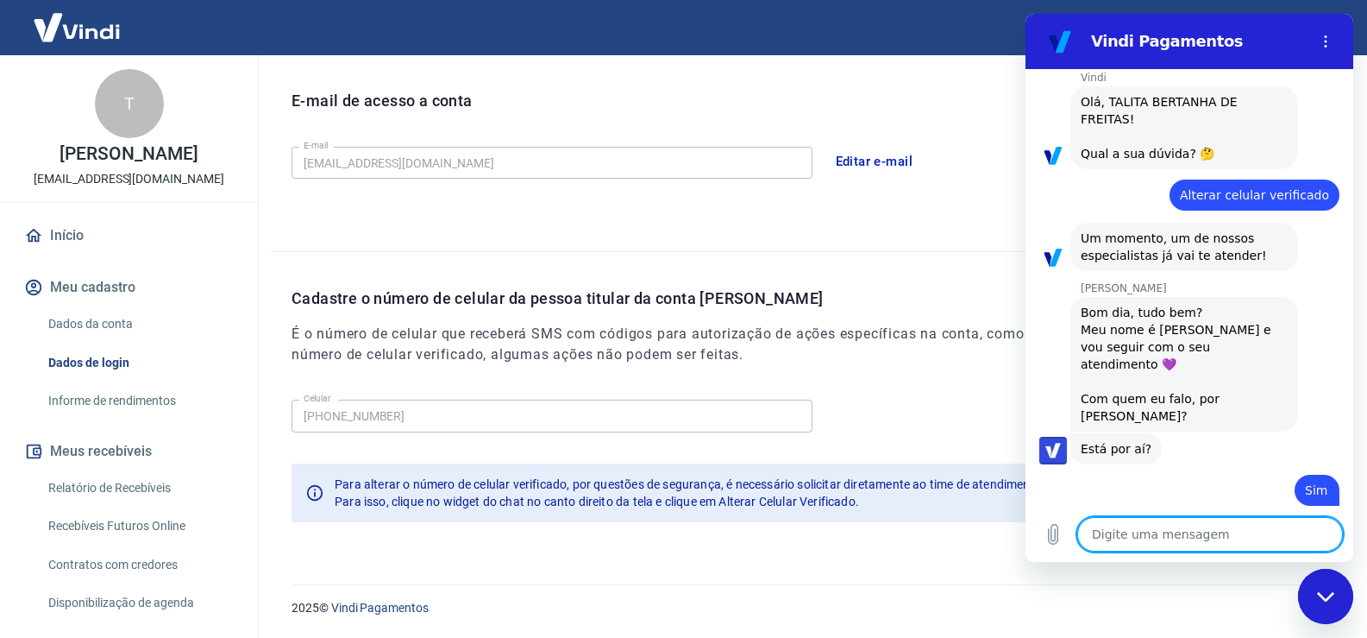
type textarea "P"
type textarea "x"
type textarea "Pr"
type textarea "x"
type textarea "Pre"
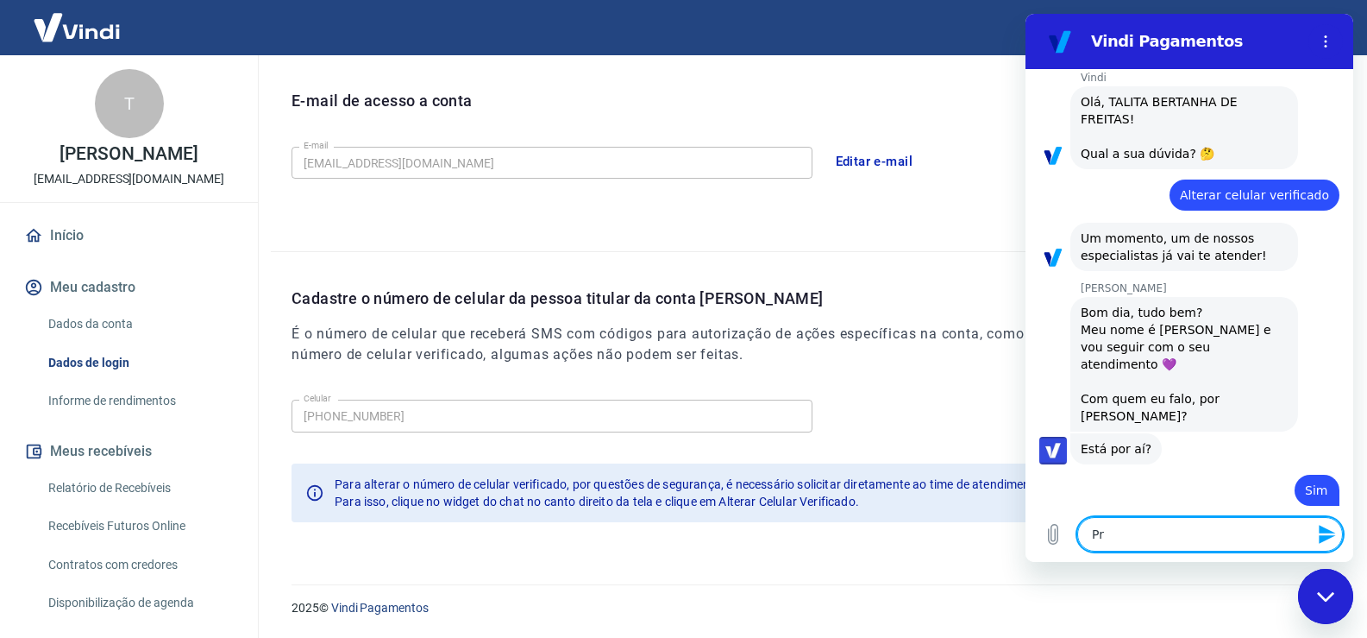
type textarea "x"
type textarea "Prec"
type textarea "x"
type textarea "Preci"
type textarea "x"
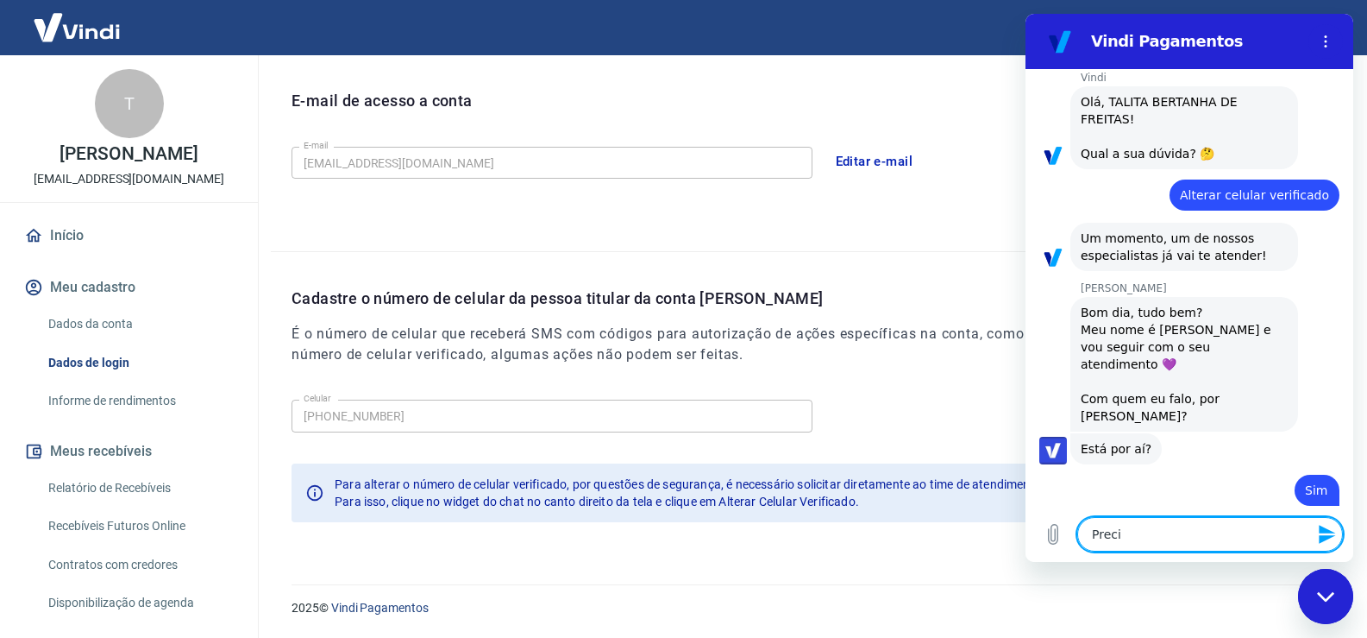
type textarea "Precis"
type textarea "x"
type textarea "Precisa"
type textarea "x"
type textarea "Precisam"
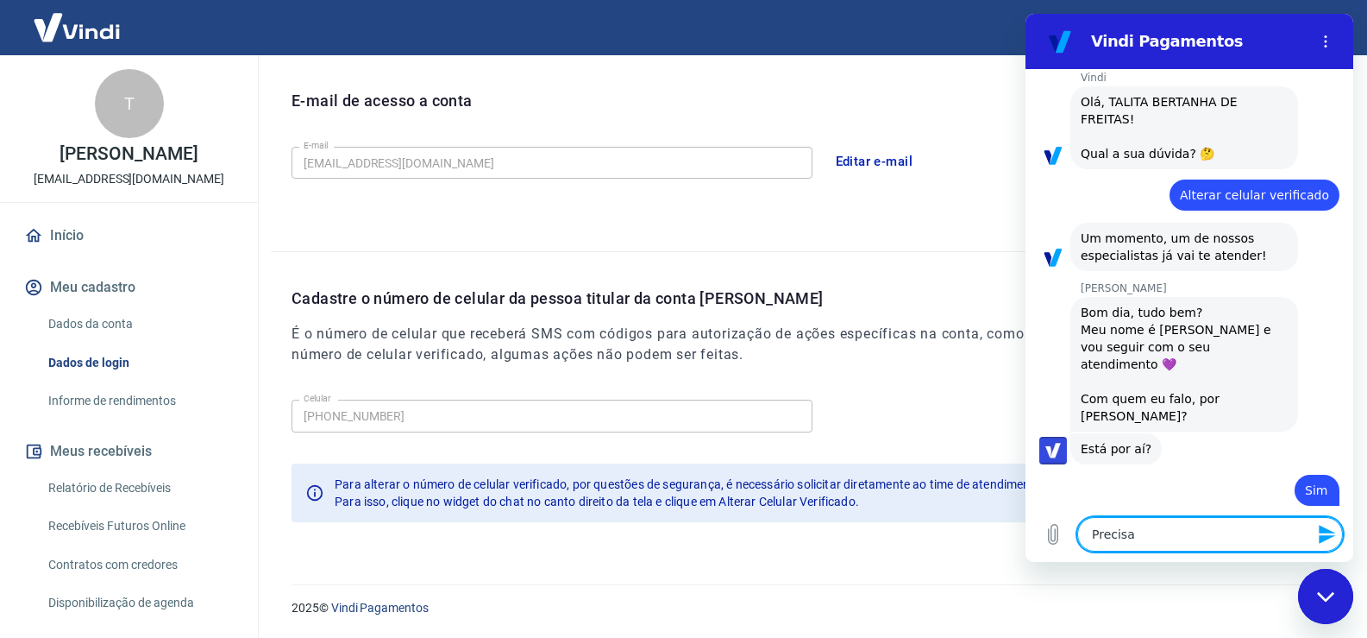
type textarea "x"
type textarea "Precisamo"
type textarea "x"
type textarea "Precisamos"
type textarea "x"
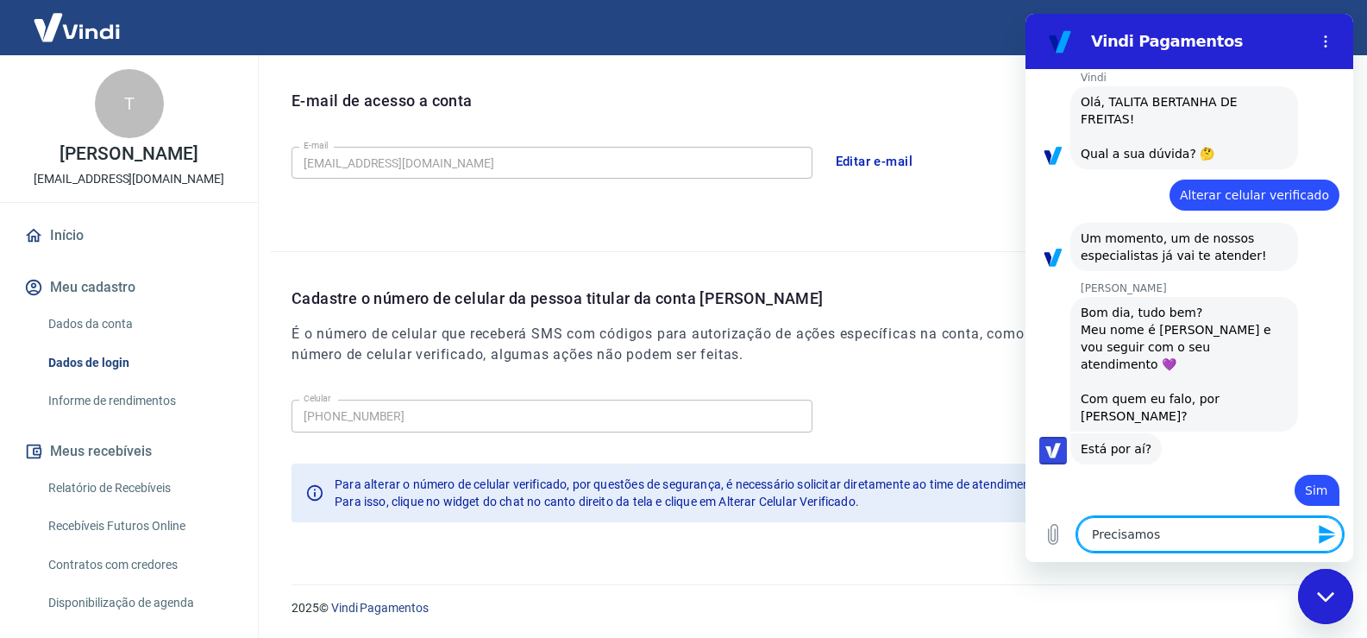
type textarea "Precisamos"
type textarea "x"
type textarea "Precisamos v"
type textarea "x"
type textarea "Precisamos vo"
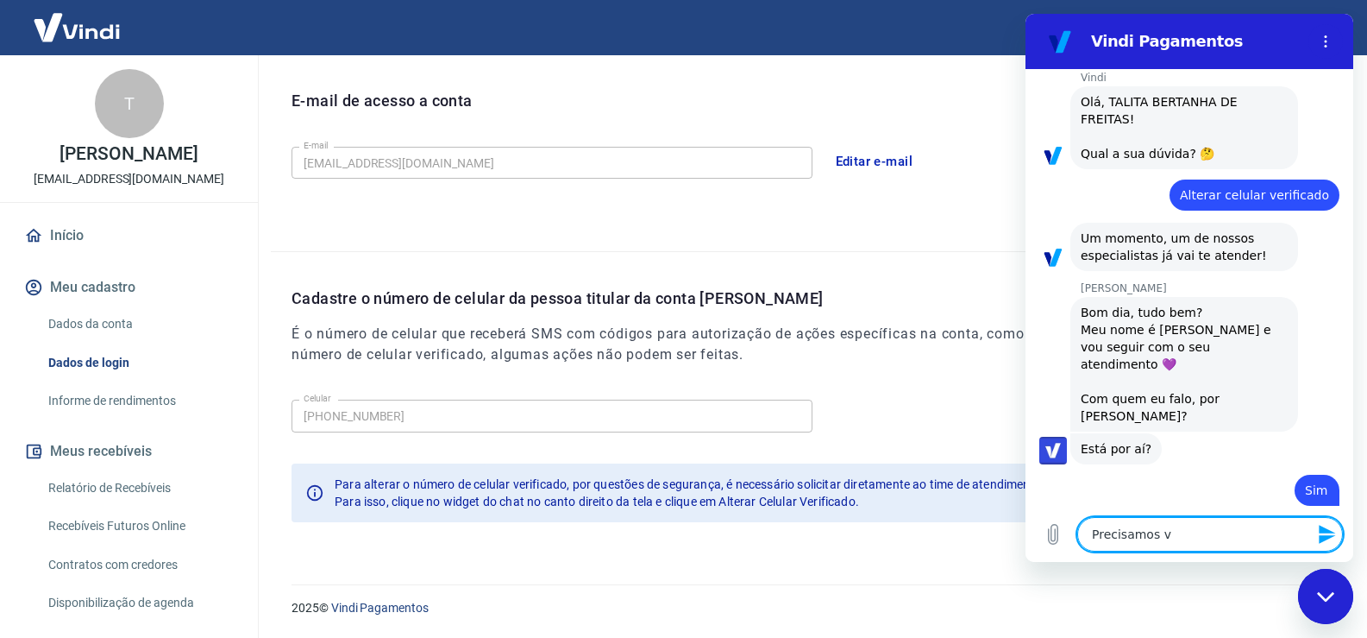
type textarea "x"
type textarea "Precisamos vol"
type textarea "x"
type textarea "Precisamos volt"
type textarea "x"
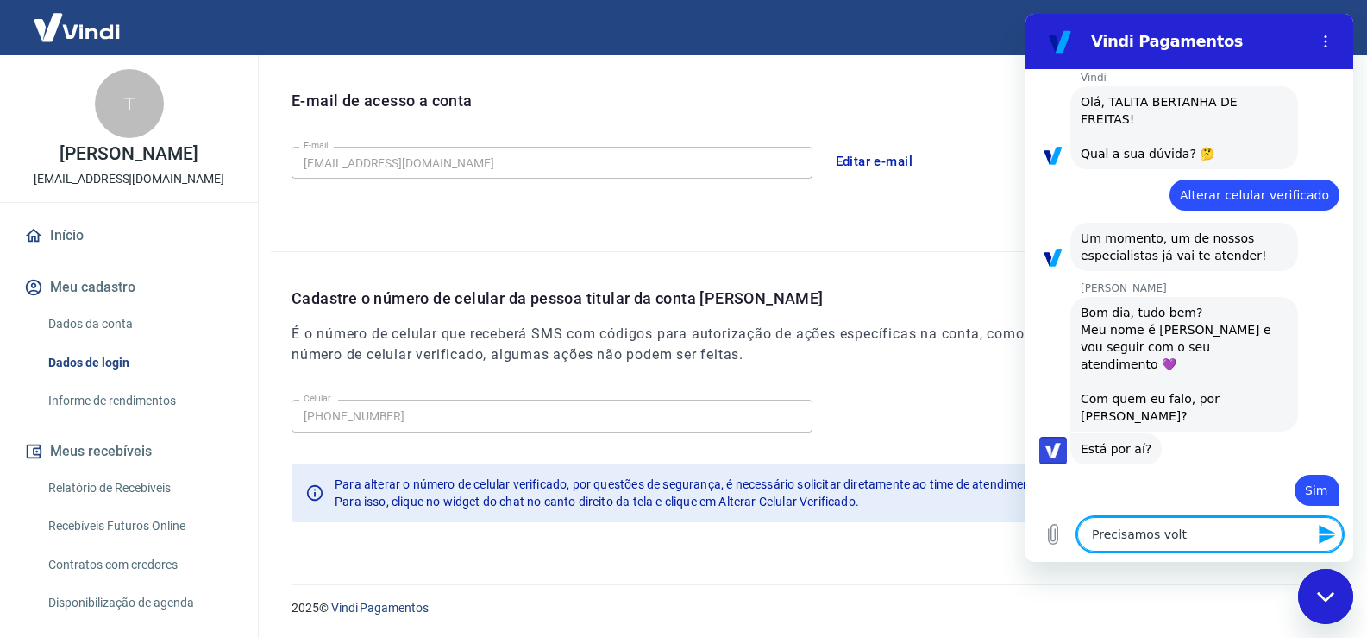
type textarea "Precisamos volta"
type textarea "x"
type textarea "Precisamos voltar"
type textarea "x"
type textarea "Precisamos voltar"
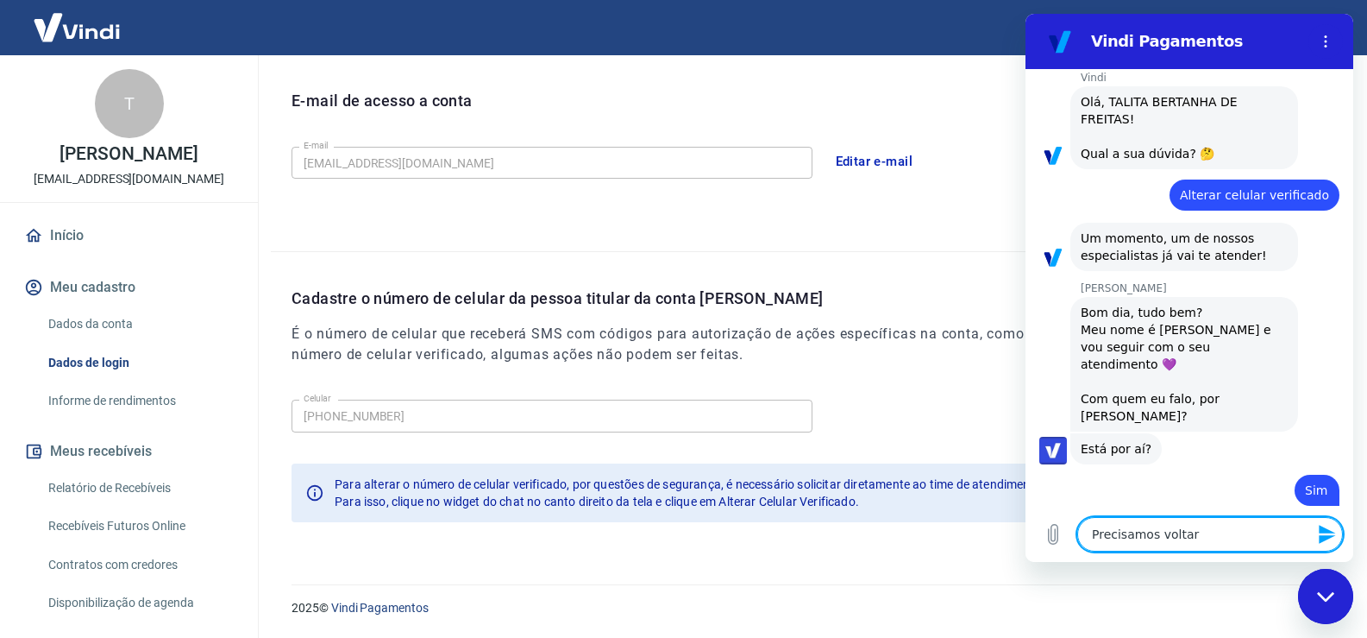
type textarea "x"
type textarea "Precisamos voltar o"
type textarea "x"
type textarea "Precisamos voltar o"
type textarea "x"
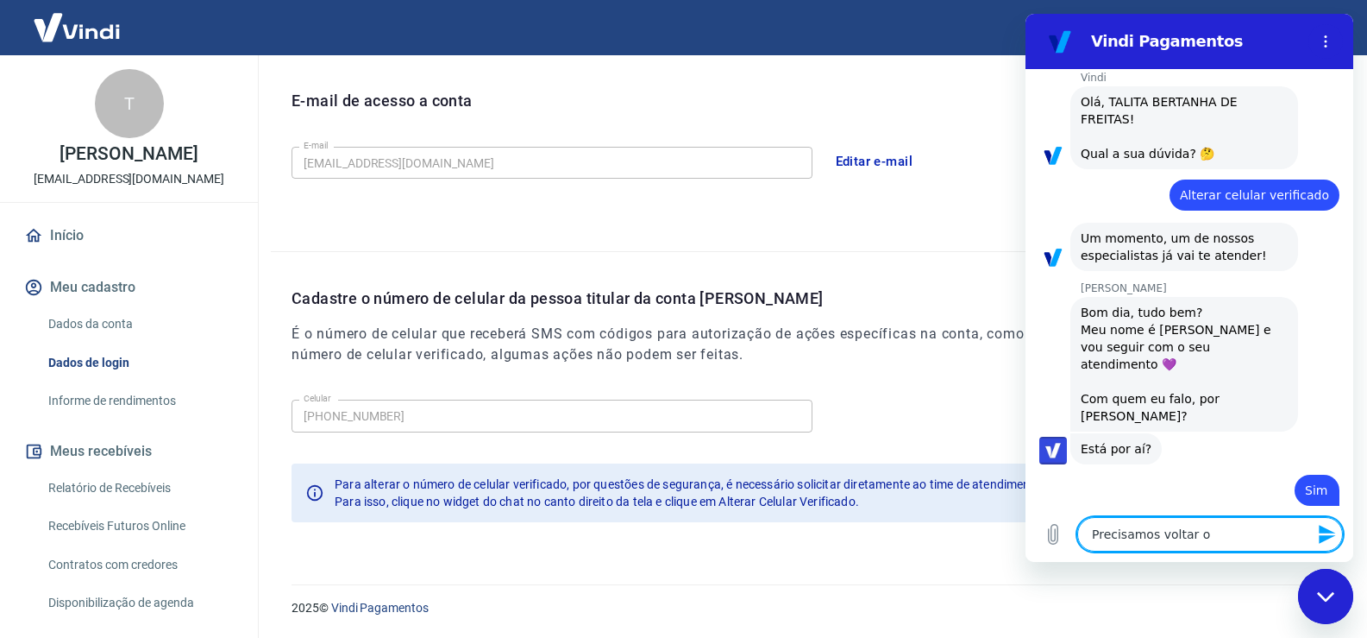
type textarea "Precisamos voltar o"
type textarea "x"
type textarea "Precisamos voltar o n"
type textarea "x"
type textarea "Precisamos voltar o nu"
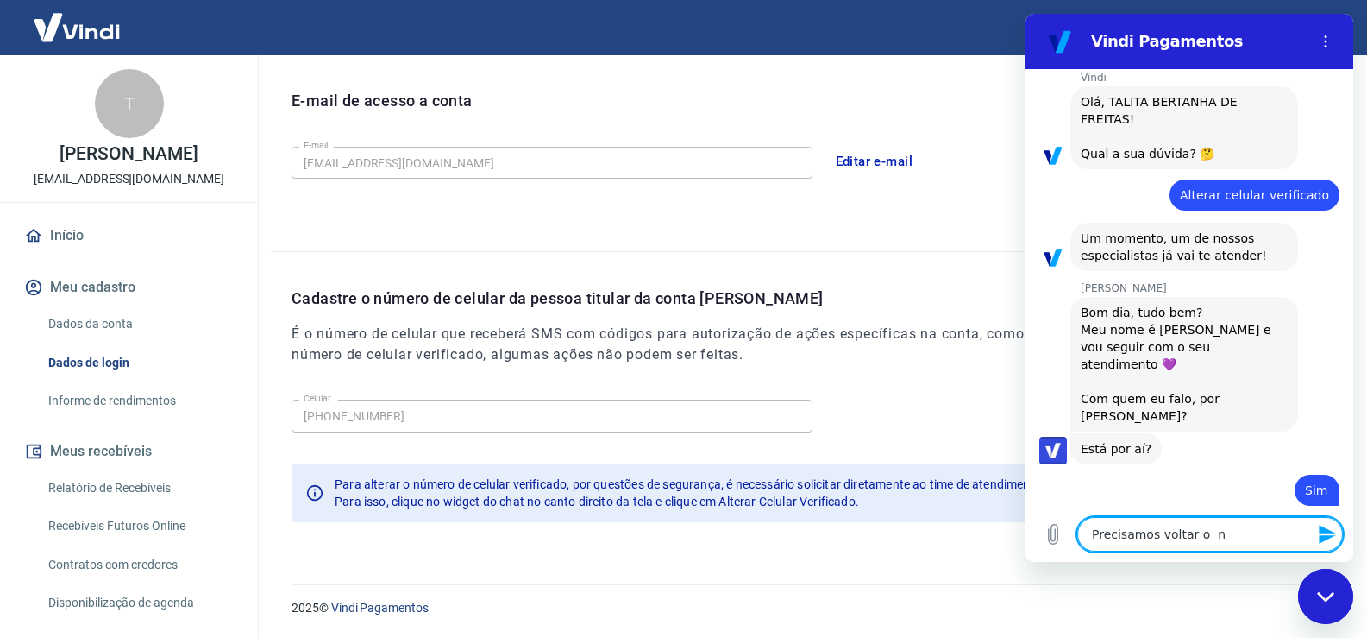
type textarea "x"
type textarea "Precisamos voltar o num"
type textarea "x"
type textarea "Precisamos voltar o nume"
type textarea "x"
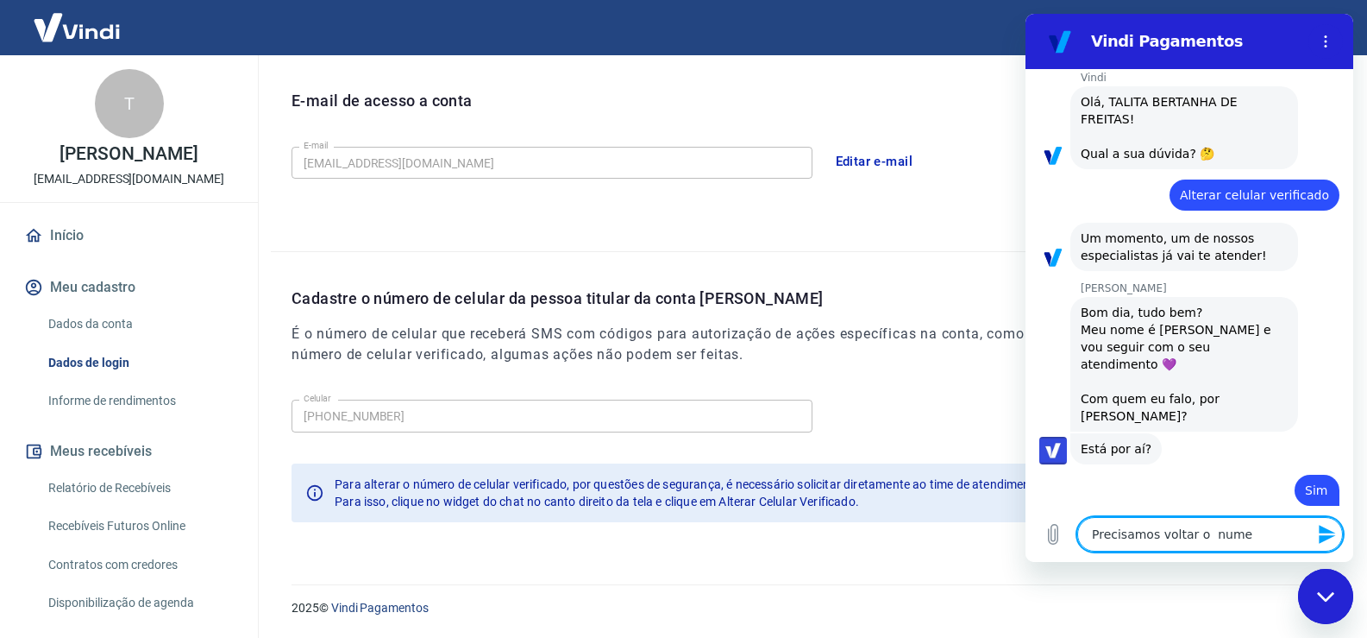
type textarea "Precisamos voltar o numer"
type textarea "x"
type textarea "Precisamos voltar o numero"
type textarea "x"
type textarea "Precisamos voltar o numero"
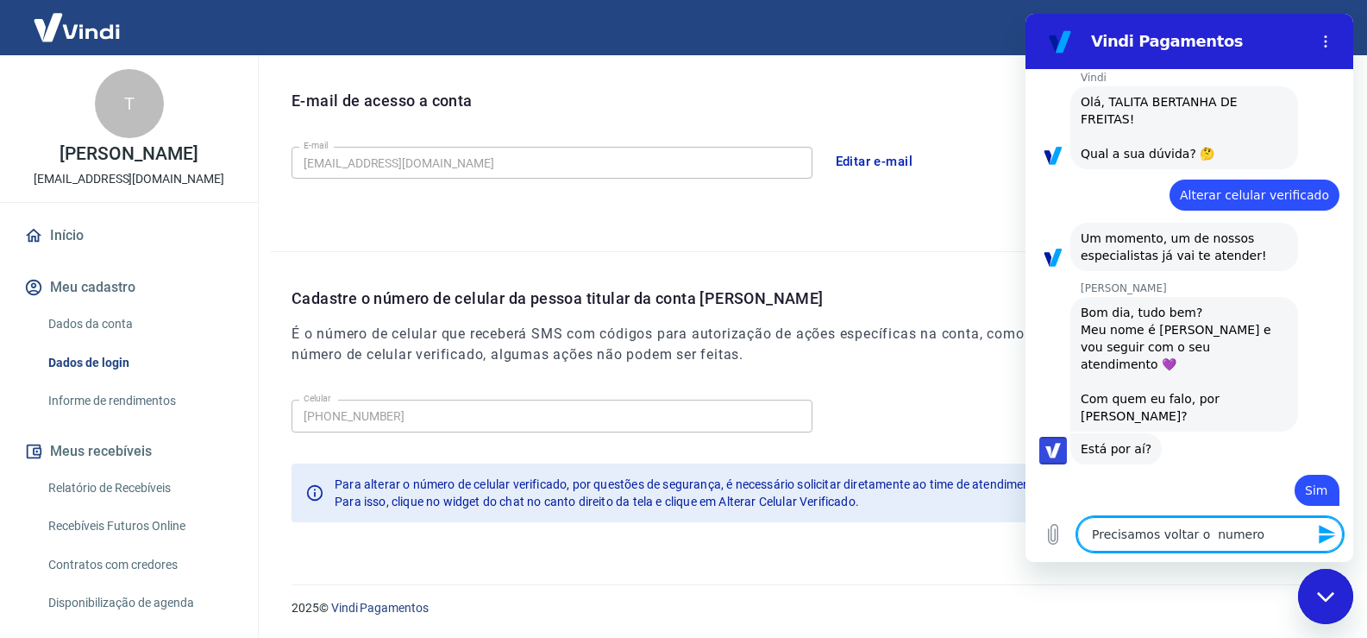
type textarea "x"
type textarea "Precisamos voltar o numero d"
type textarea "x"
type textarea "Precisamos voltar o numero de"
type textarea "x"
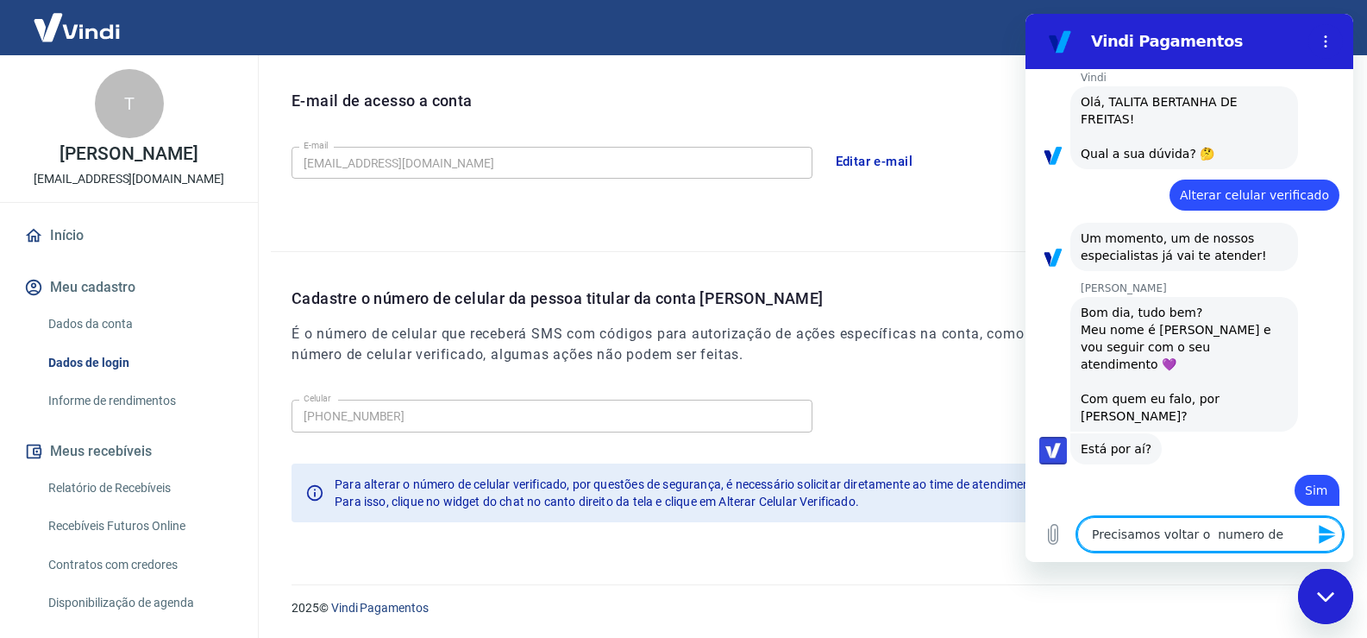
type textarea "Precisamos voltar o numero de"
type textarea "x"
type textarea "Precisamos voltar o numero de c"
type textarea "x"
type textarea "Precisamos voltar o numero de ce"
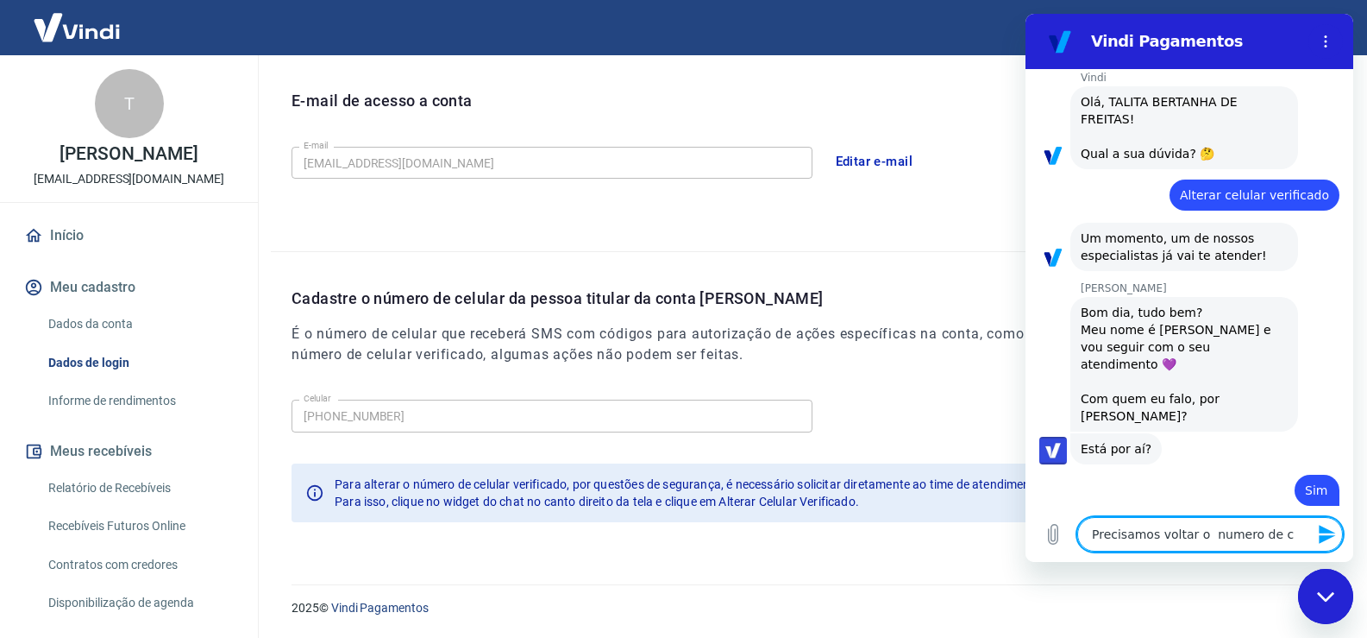
type textarea "x"
type textarea "Precisamos voltar o numero de cel"
type textarea "x"
type textarea "Precisamos voltar o numero de celu"
type textarea "x"
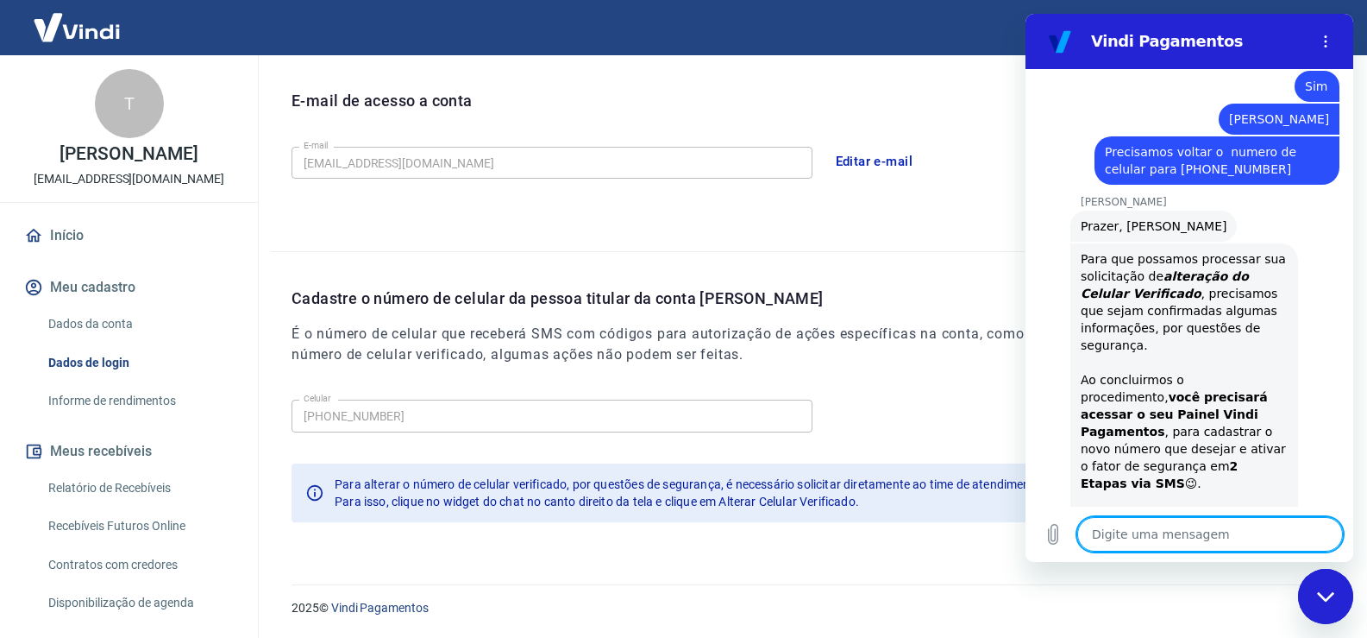
scroll to position [466, 0]
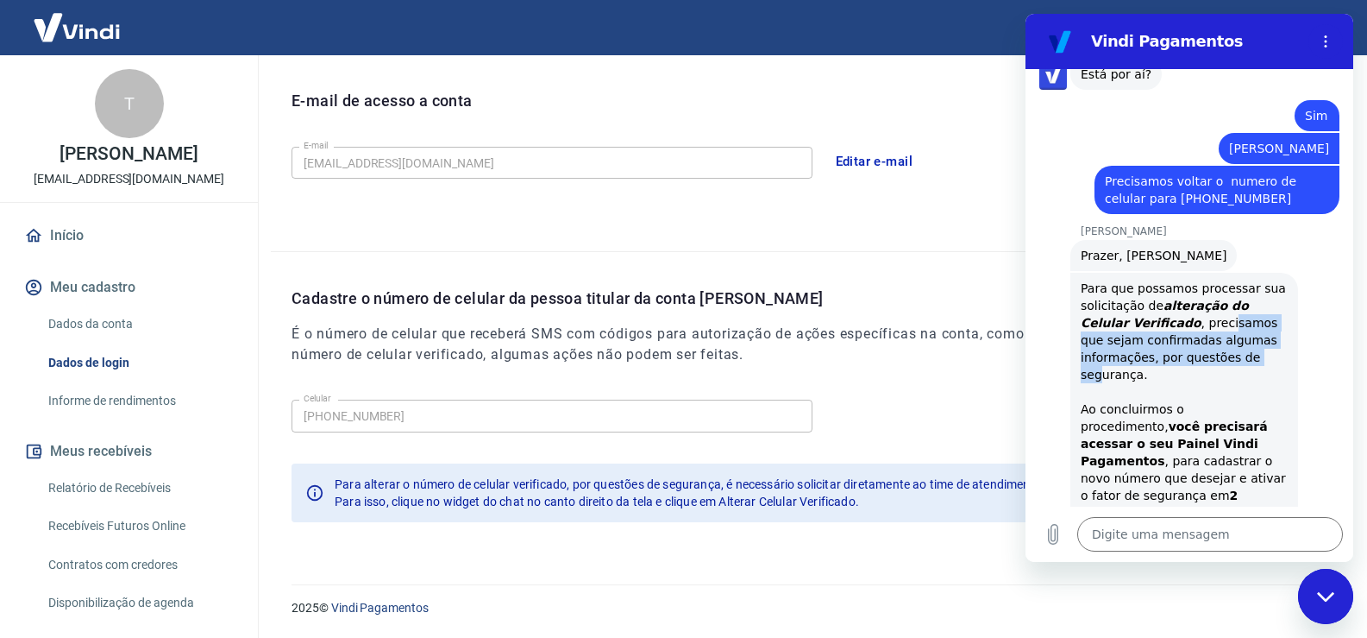
drag, startPoint x: 1170, startPoint y: 266, endPoint x: 1191, endPoint y: 302, distance: 41.7
click at [1191, 302] on div "Para que possamos processar sua solicitação de alteração do Celular Verificado …" at bounding box center [1184, 570] width 207 height 580
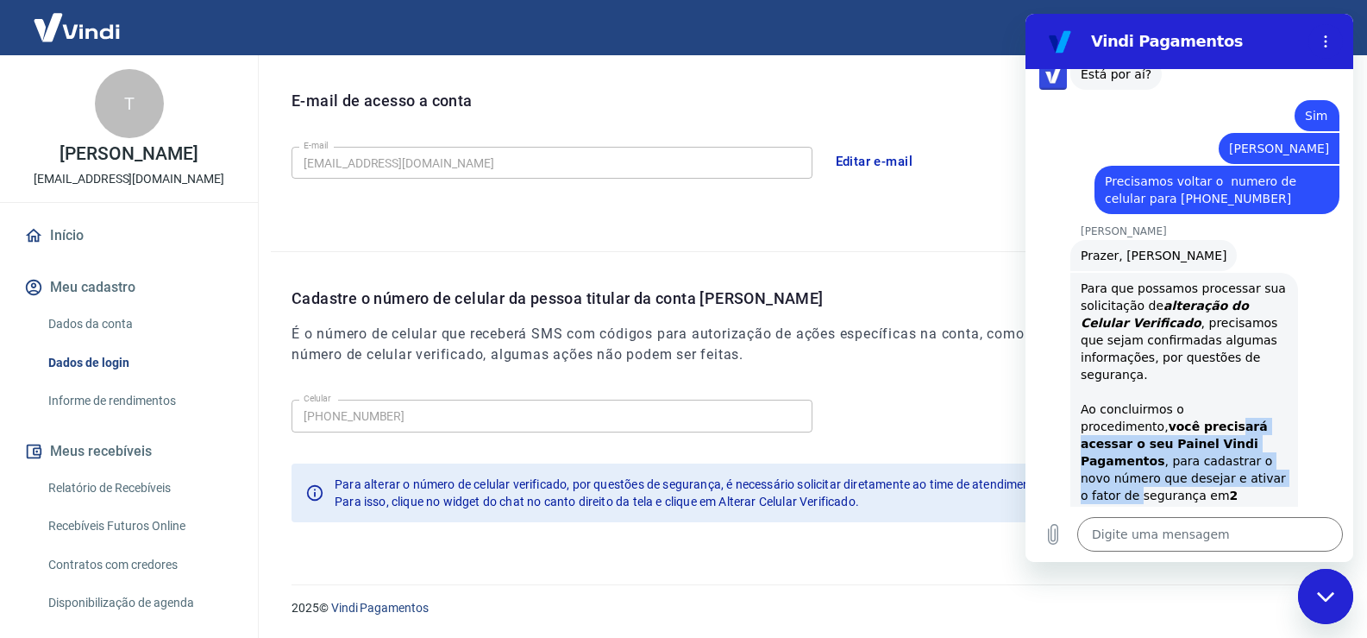
drag, startPoint x: 1141, startPoint y: 350, endPoint x: 1220, endPoint y: 402, distance: 94.0
click at [1220, 402] on div "Para que possamos processar sua solicitação de alteração do Celular Verificado …" at bounding box center [1184, 570] width 207 height 580
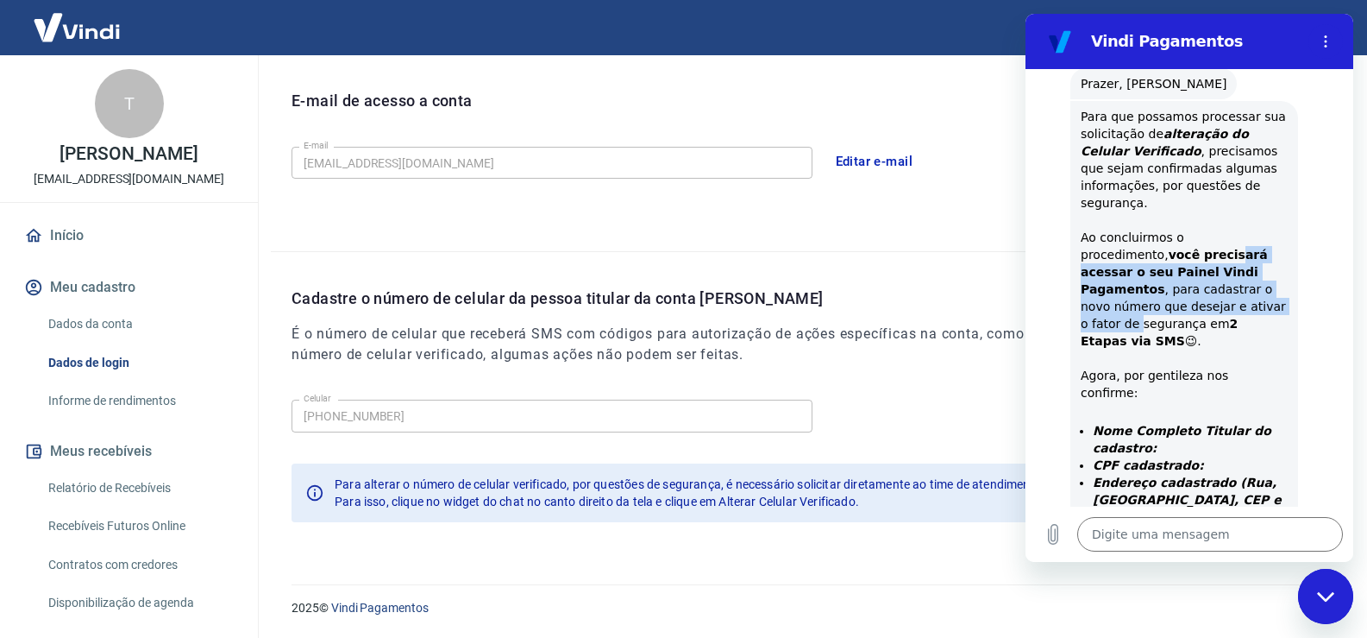
scroll to position [638, 0]
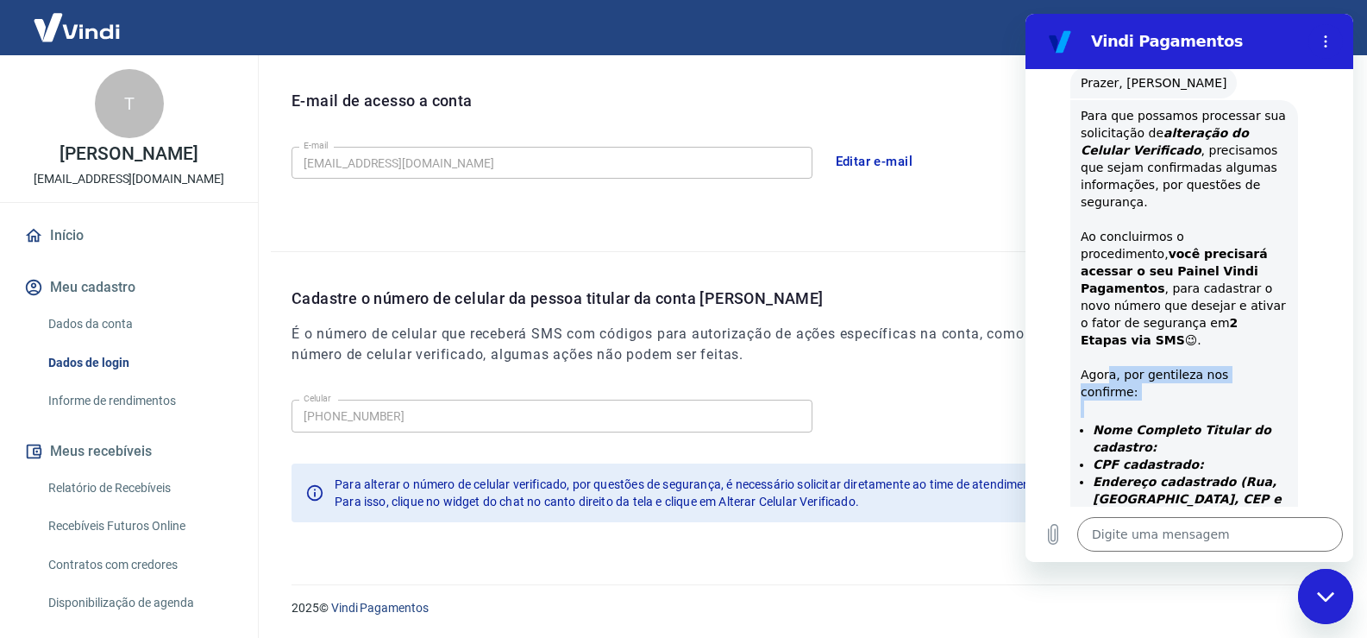
drag, startPoint x: 1196, startPoint y: 291, endPoint x: 1216, endPoint y: 313, distance: 29.9
click at [1216, 313] on div "Para que possamos processar sua solicitação de alteração do Celular Verificado …" at bounding box center [1184, 397] width 207 height 580
click at [1150, 421] on li "Nome Completo Titular do cadastro:" at bounding box center [1190, 438] width 195 height 35
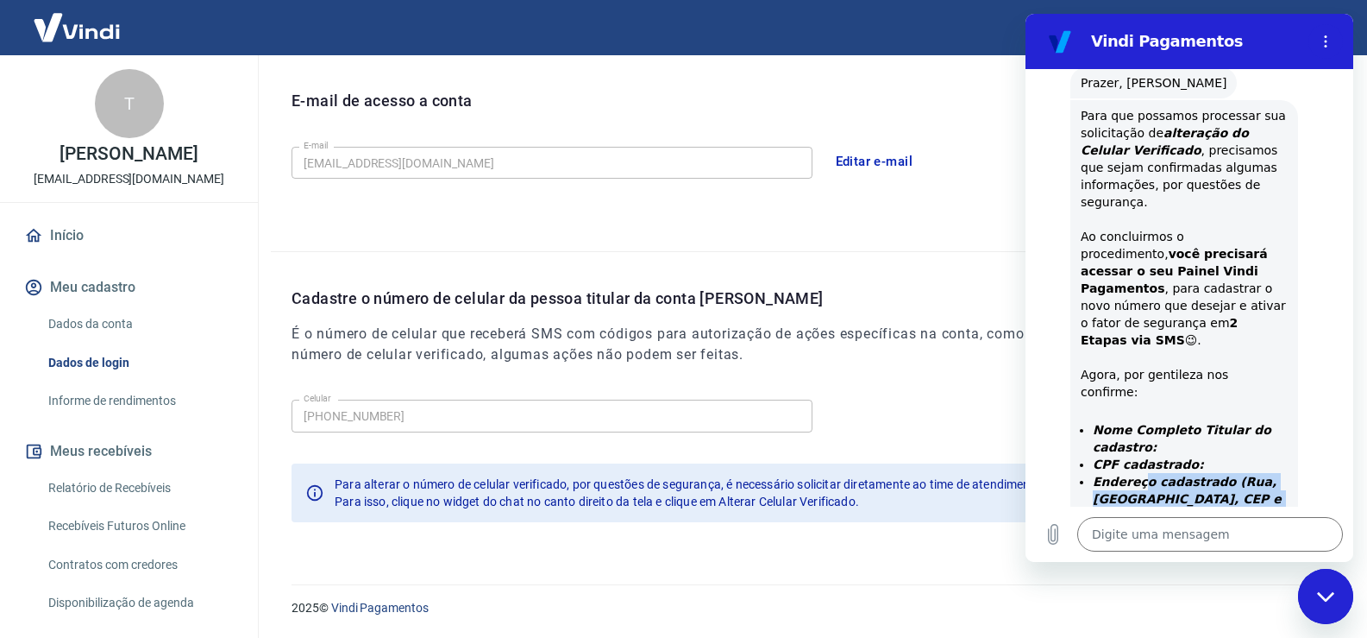
drag, startPoint x: 1134, startPoint y: 376, endPoint x: 1210, endPoint y: 433, distance: 94.2
click at [1210, 433] on ul "Nome Completo Titular do cadastro: CPF cadastrado: Endereço cadastrado (Rua, Ba…" at bounding box center [1184, 524] width 207 height 207
drag, startPoint x: 1191, startPoint y: 445, endPoint x: 1216, endPoint y: 468, distance: 33.6
click at [1216, 561] on strong "Novo número de celular com DDD (somente um número capaz de receber SMS):" at bounding box center [1190, 585] width 195 height 48
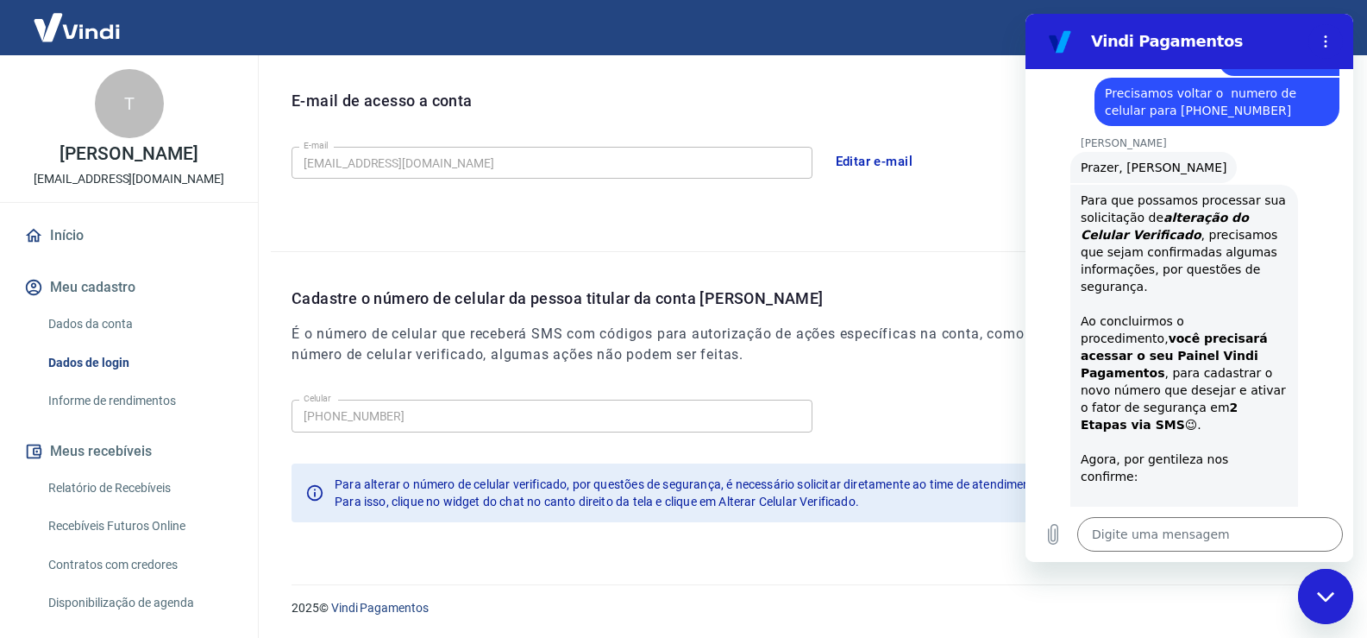
scroll to position [552, 0]
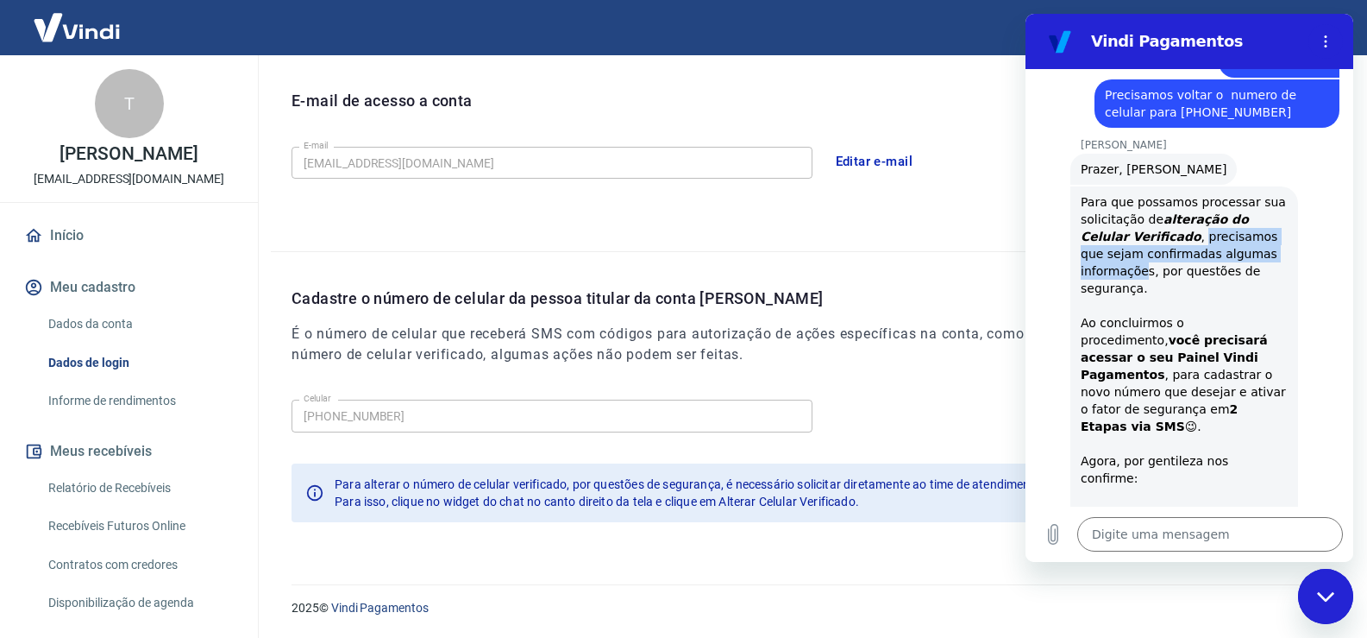
drag, startPoint x: 1145, startPoint y: 184, endPoint x: 1257, endPoint y: 193, distance: 112.6
click at [1257, 193] on div "Para que possamos processar sua solicitação de alteração do Celular Verificado …" at bounding box center [1184, 483] width 207 height 580
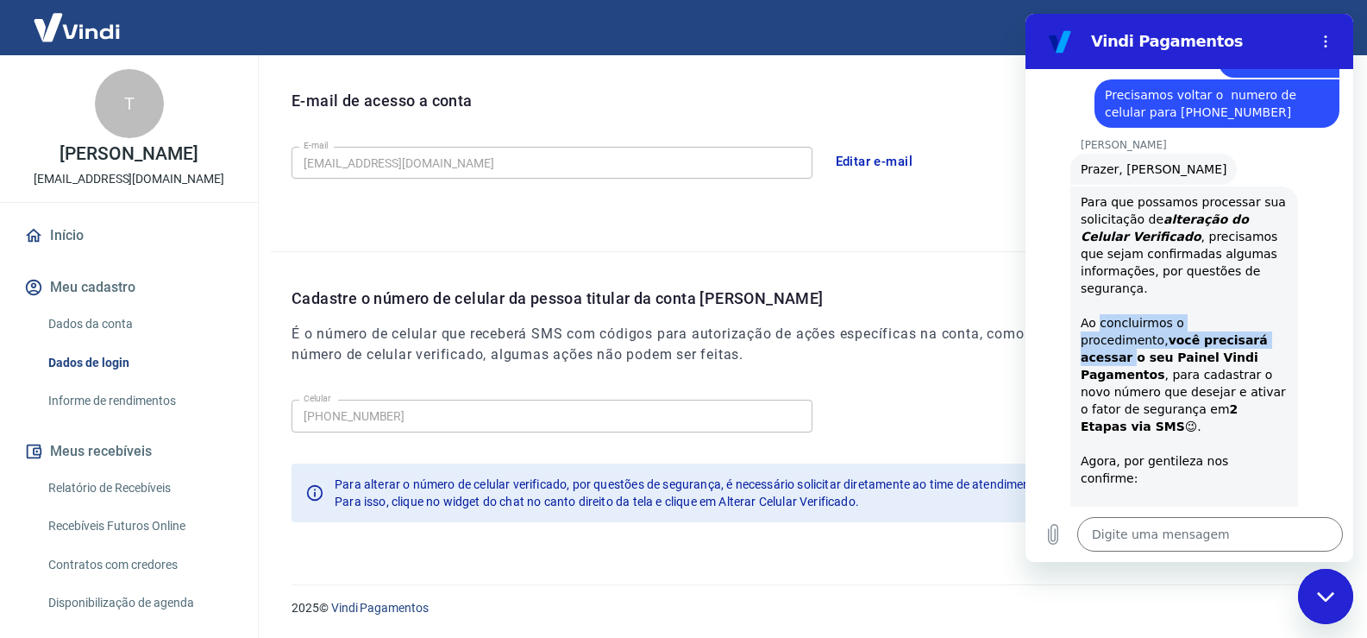
drag, startPoint x: 1099, startPoint y: 249, endPoint x: 1209, endPoint y: 270, distance: 111.5
click at [1209, 270] on div "Para que possamos processar sua solicitação de alteração do Celular Verificado …" at bounding box center [1184, 483] width 207 height 580
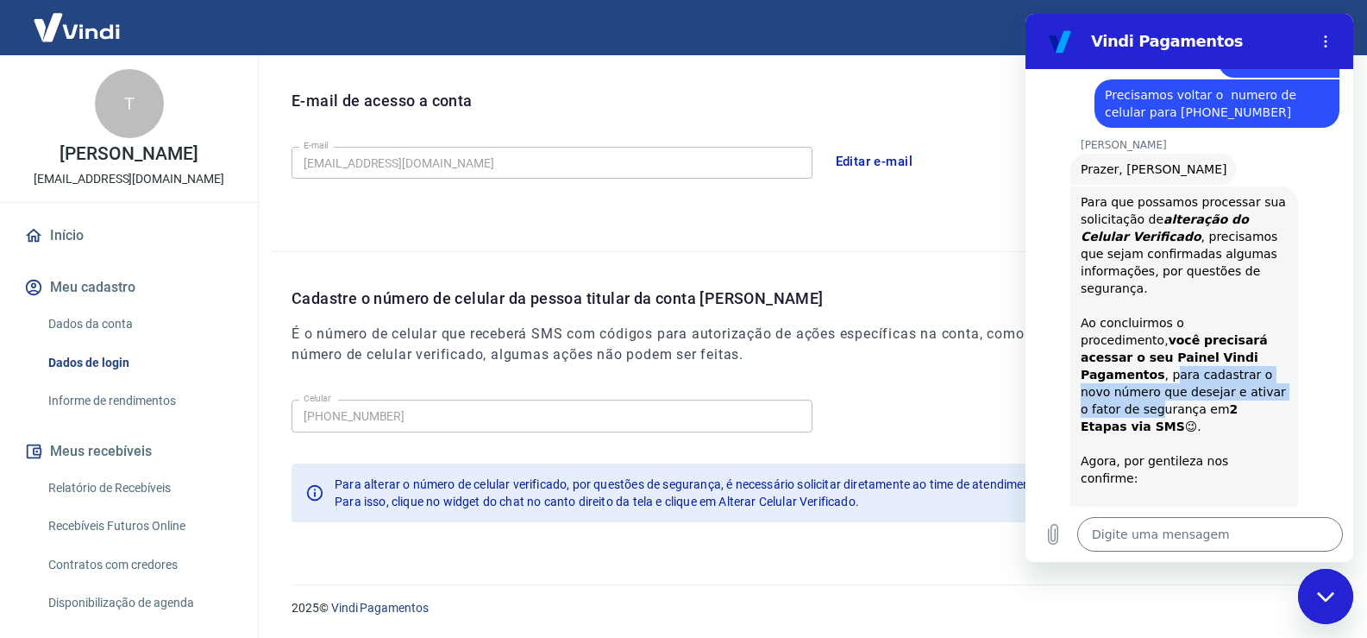
drag, startPoint x: 1233, startPoint y: 287, endPoint x: 1163, endPoint y: 358, distance: 99.4
click at [1239, 322] on div "Para que possamos processar sua solicitação de alteração do Celular Verificado …" at bounding box center [1184, 483] width 207 height 580
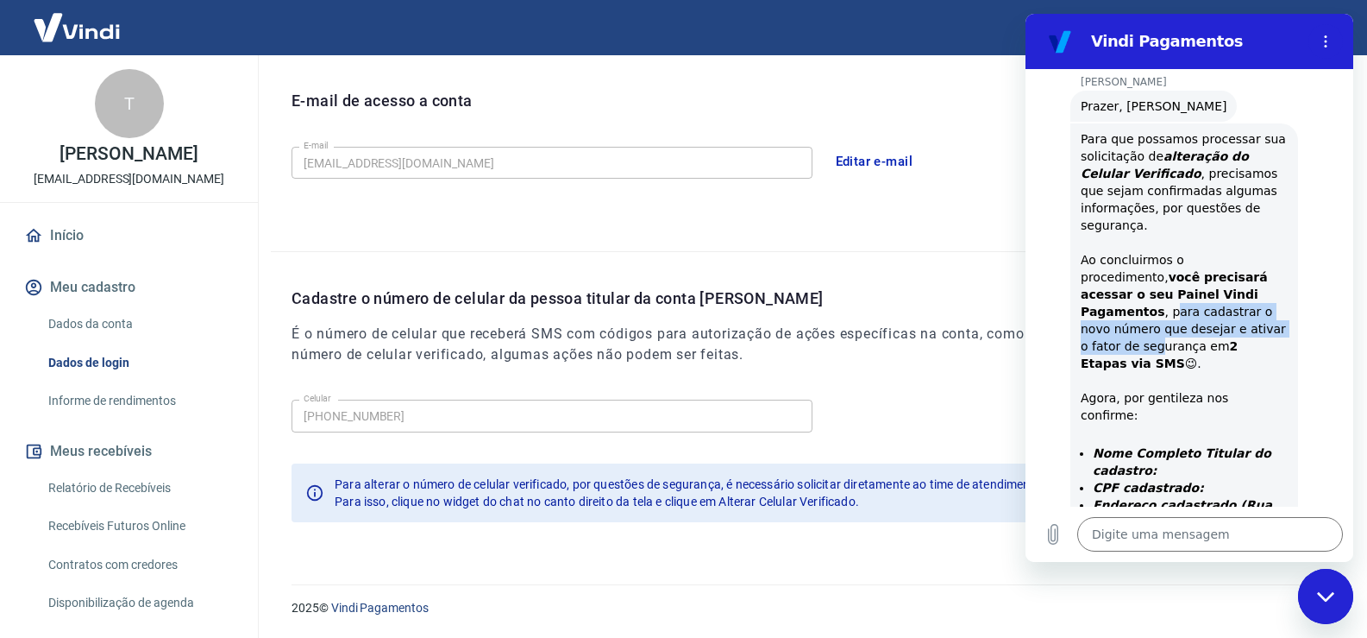
scroll to position [725, 0]
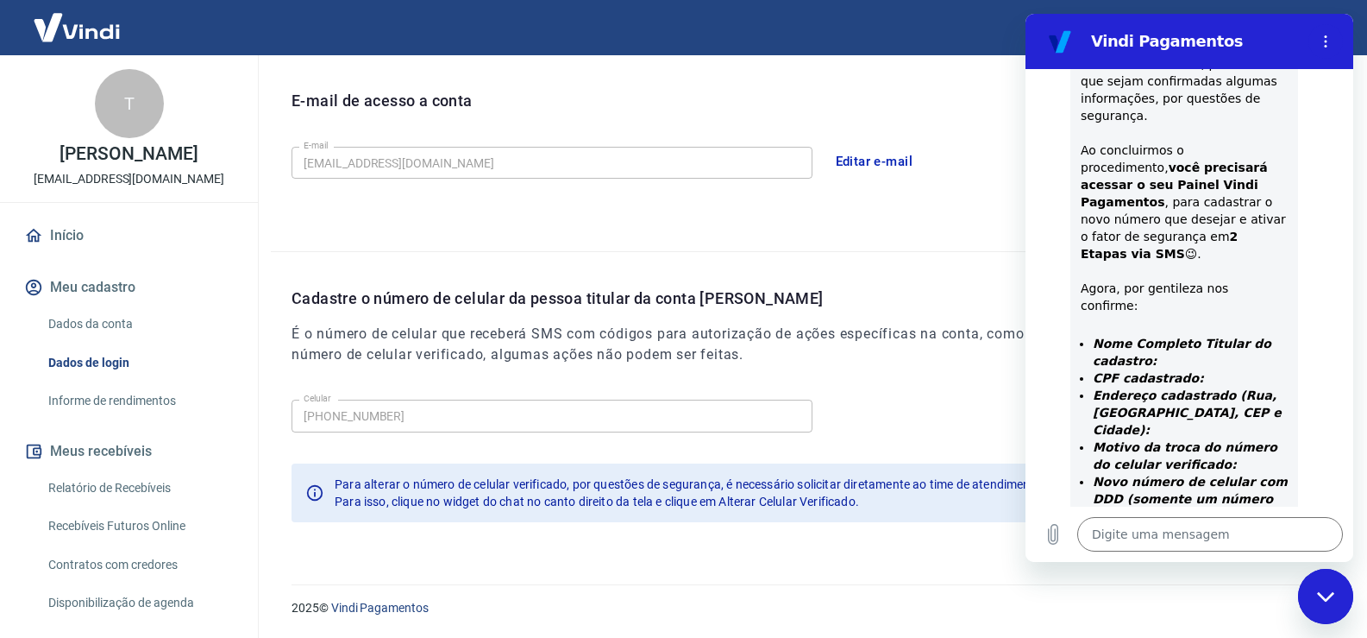
click at [1140, 336] on strong "Nome Completo Titular do cadastro:" at bounding box center [1182, 351] width 179 height 31
click at [1158, 531] on textarea at bounding box center [1211, 534] width 266 height 35
paste textarea "[PERSON_NAME]"
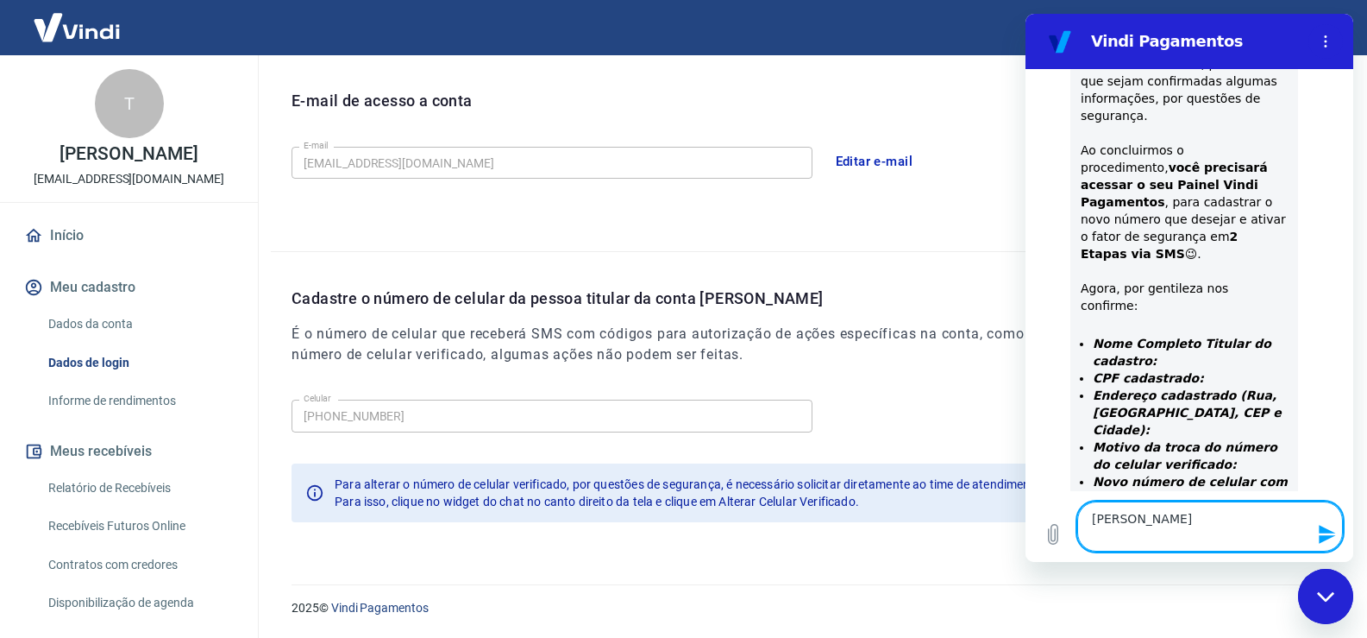
scroll to position [740, 0]
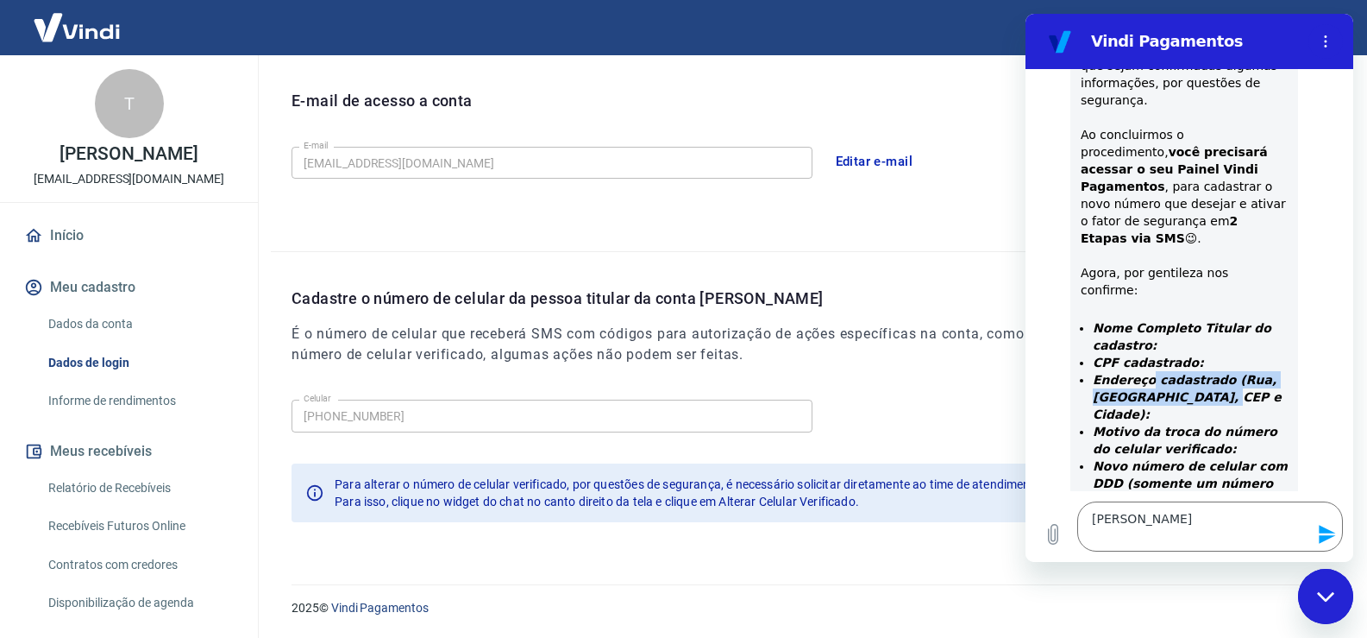
drag, startPoint x: 1143, startPoint y: 276, endPoint x: 1205, endPoint y: 301, distance: 67.0
click at [1205, 371] on li "Endereço cadastrado (Rua, Bairro, CEP e Cidade):" at bounding box center [1190, 397] width 195 height 52
click at [1123, 355] on strong "CPF cadastrado:" at bounding box center [1148, 362] width 111 height 14
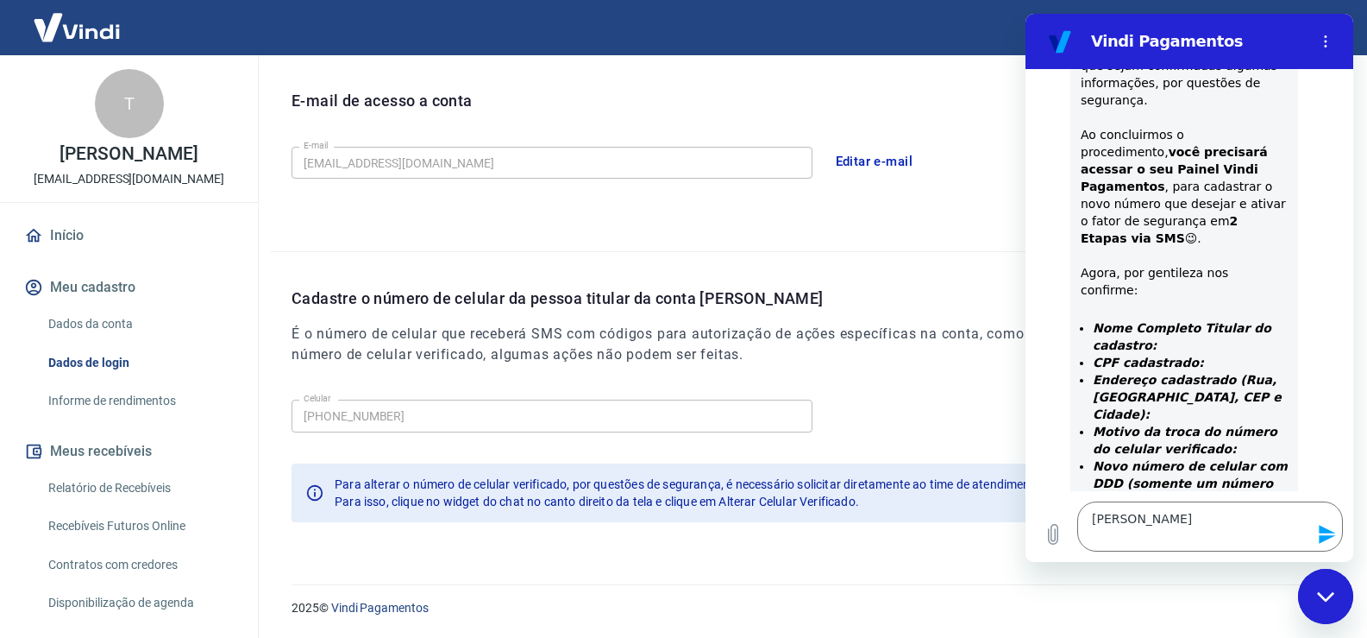
click at [1149, 373] on strong "Endereço cadastrado (Rua, Bairro, CEP e Cidade):" at bounding box center [1187, 397] width 189 height 48
click at [1142, 373] on strong "Endereço cadastrado (Rua, Bairro, CEP e Cidade):" at bounding box center [1187, 397] width 189 height 48
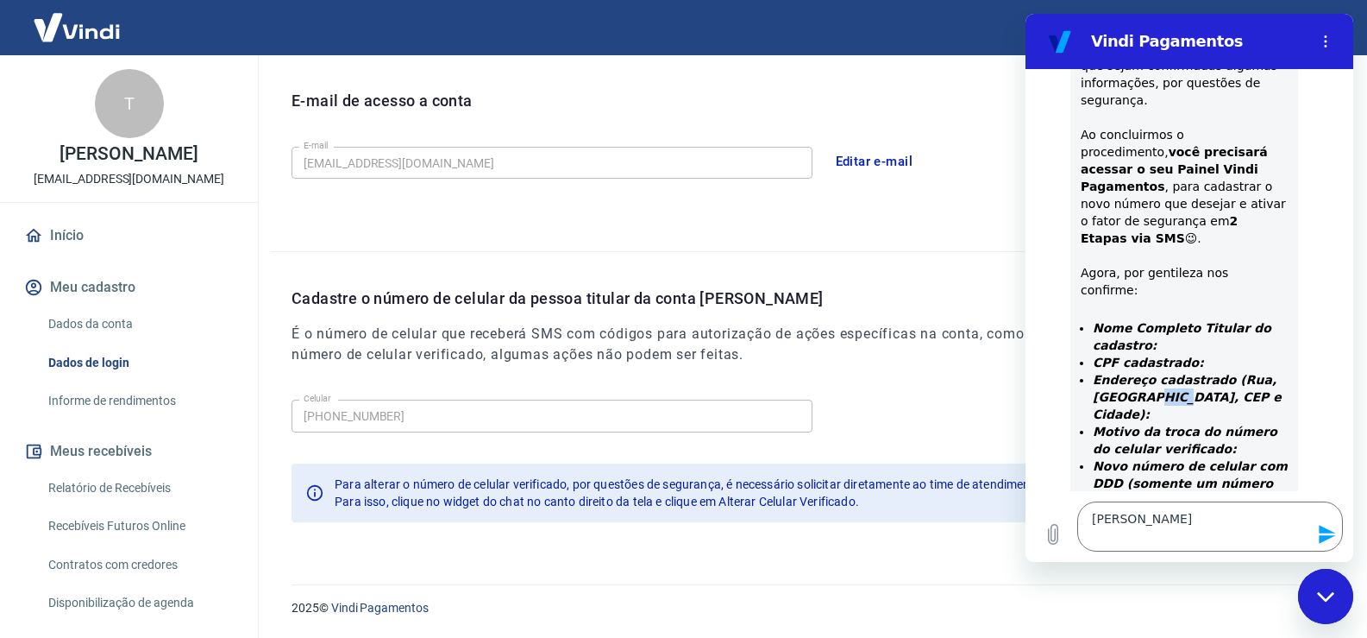
click at [1142, 373] on strong "Endereço cadastrado (Rua, Bairro, CEP e Cidade):" at bounding box center [1187, 397] width 189 height 48
click at [1128, 355] on strong "CPF cadastrado:" at bounding box center [1148, 362] width 111 height 14
click at [1147, 373] on strong "Endereço cadastrado (Rua, Bairro, CEP e Cidade):" at bounding box center [1187, 397] width 189 height 48
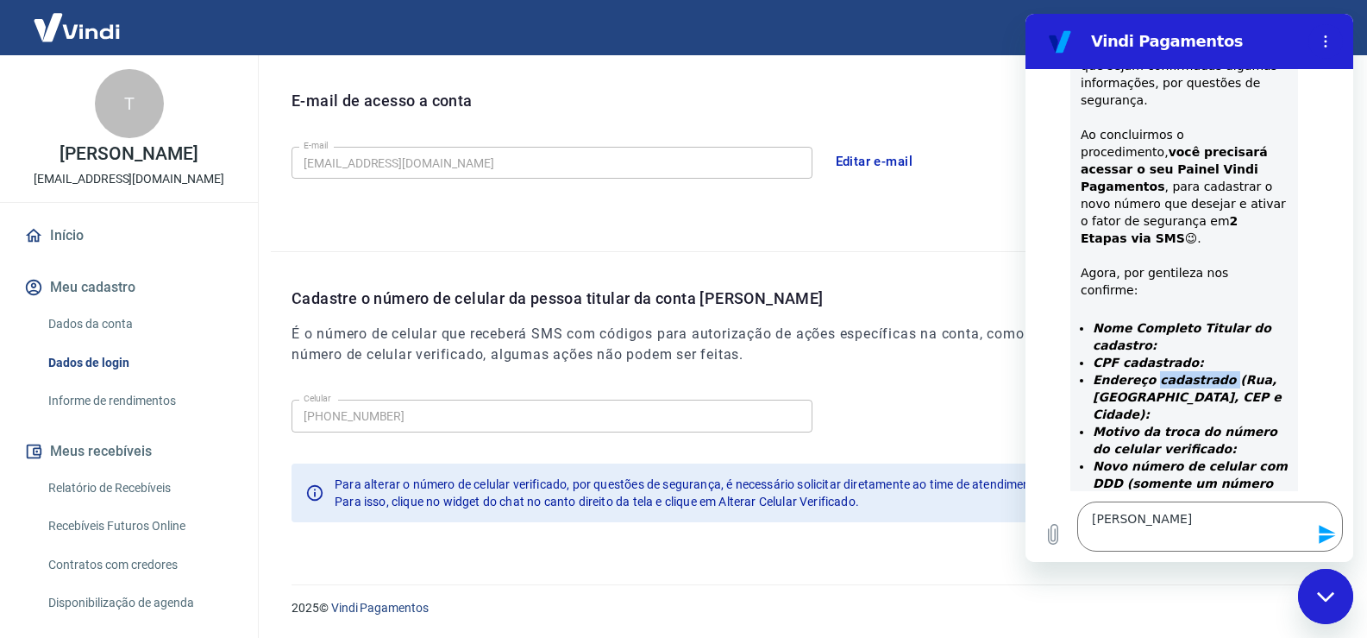
click at [1147, 373] on strong "Endereço cadastrado (Rua, Bairro, CEP e Cidade):" at bounding box center [1187, 397] width 189 height 48
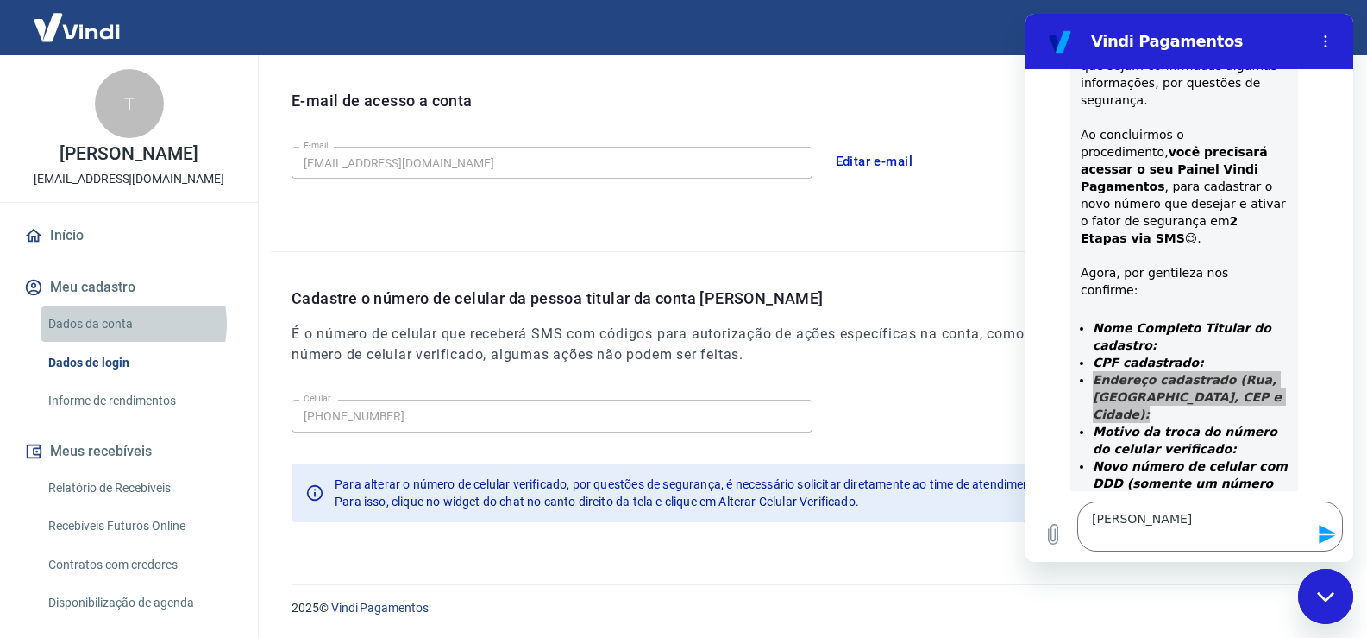
click at [118, 342] on link "Dados da conta" at bounding box center [139, 323] width 196 height 35
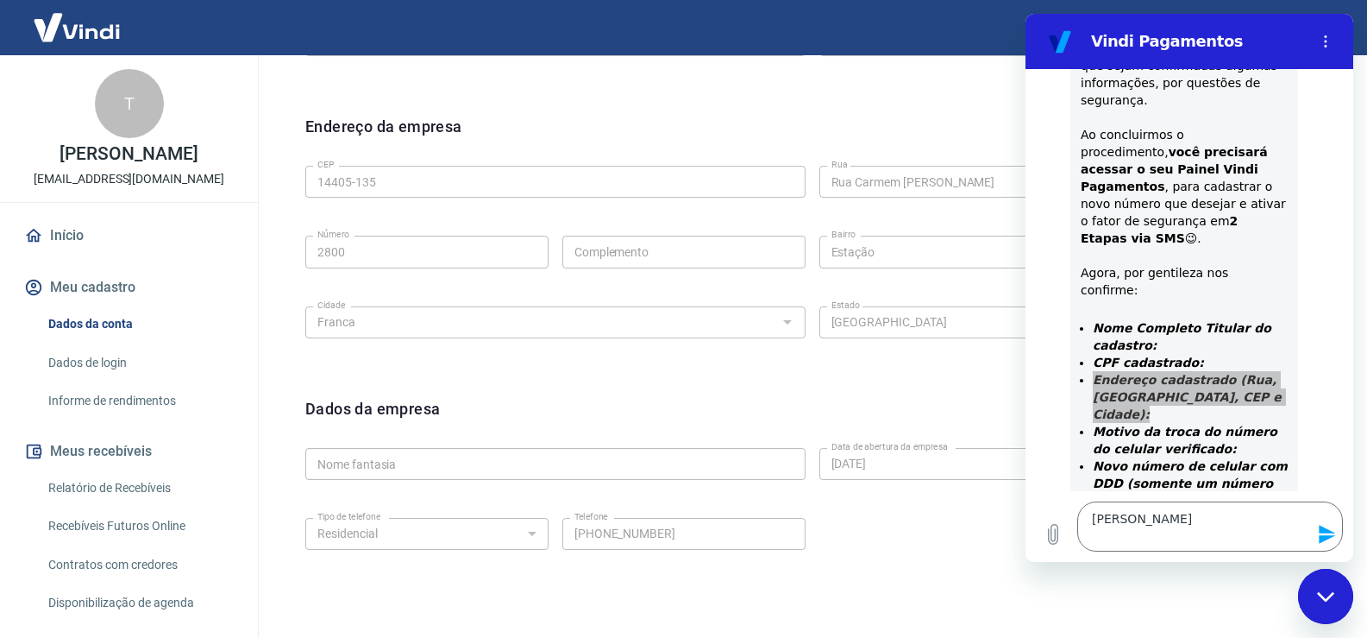
scroll to position [518, 0]
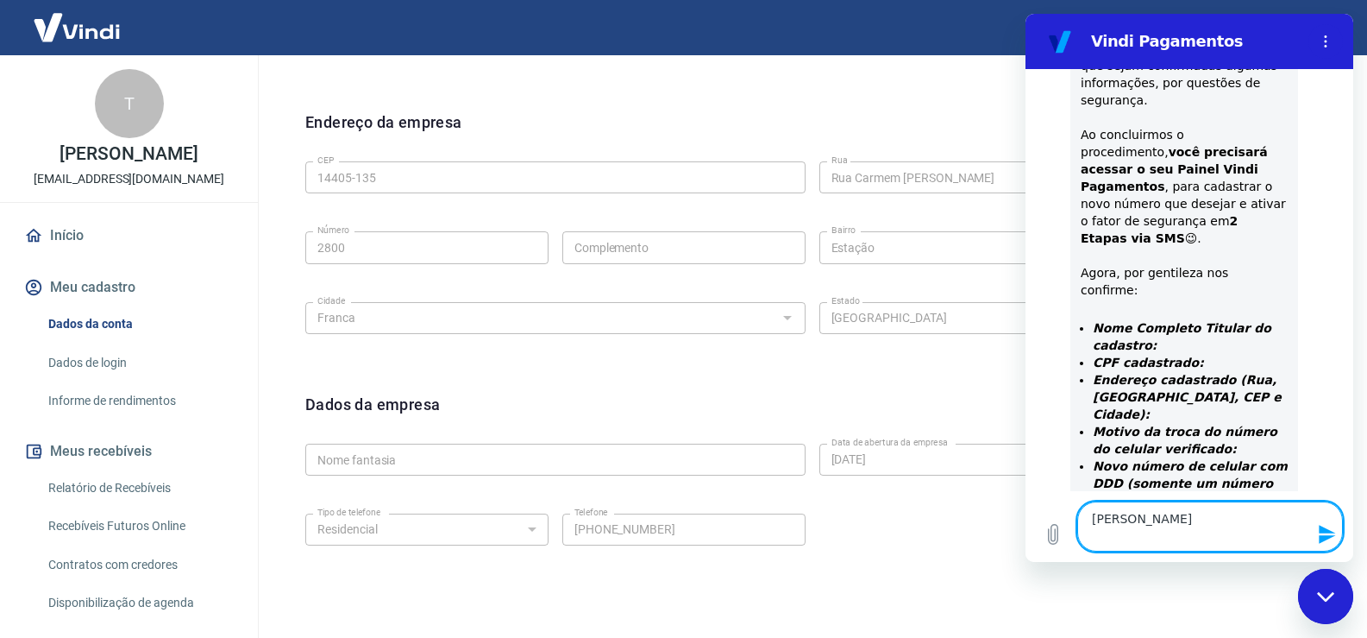
click at [1158, 540] on textarea "[PERSON_NAME]" at bounding box center [1211, 526] width 266 height 50
paste textarea "Rua Carmem [PERSON_NAME]"
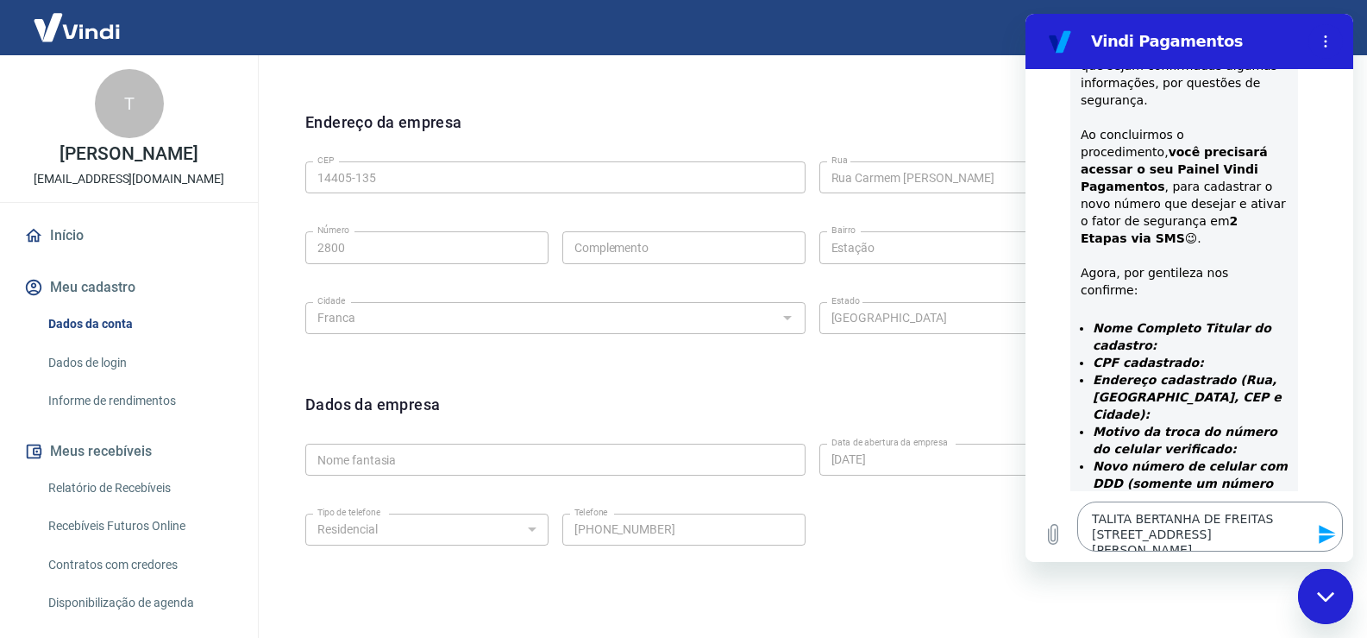
click at [1266, 532] on textarea "TALITA BERTANHA DE FREITAS Rua Carmem Irene Batista 2800" at bounding box center [1211, 526] width 266 height 50
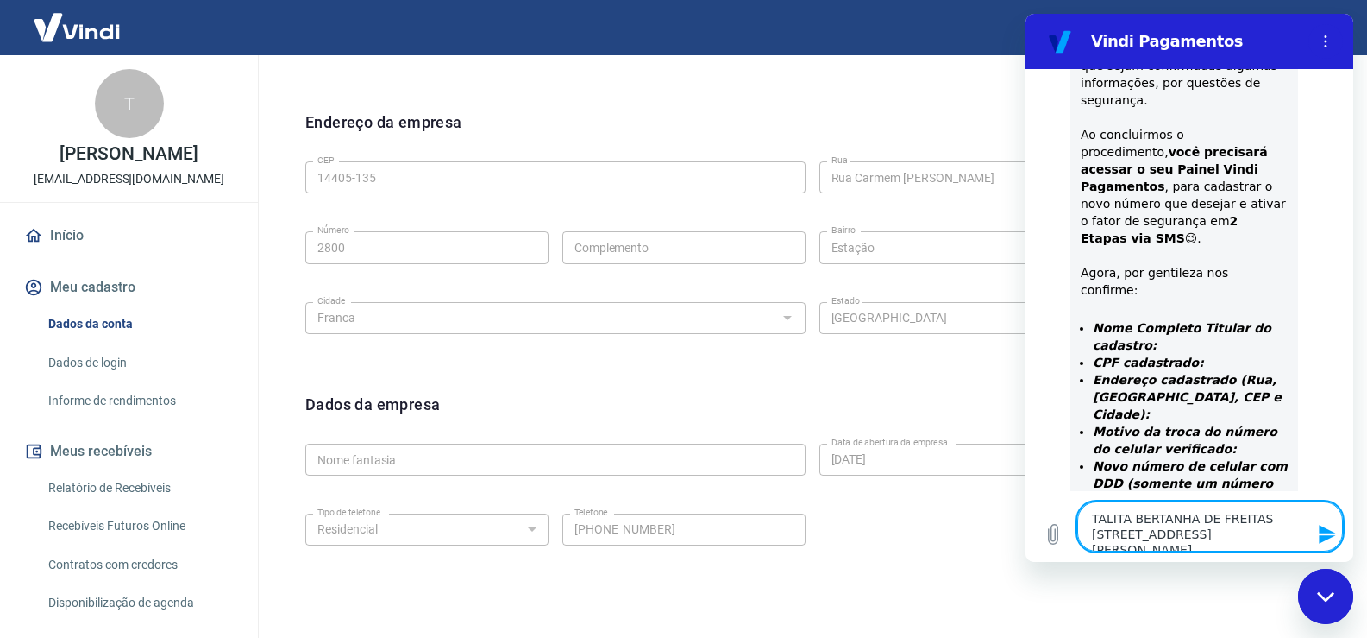
paste textarea "Estação"
click at [1299, 532] on textarea "TALITA BERTANHA DE FREITAS Rua Carmem Irene Batista 2800 Estação" at bounding box center [1211, 526] width 266 height 50
paste textarea "Franca"
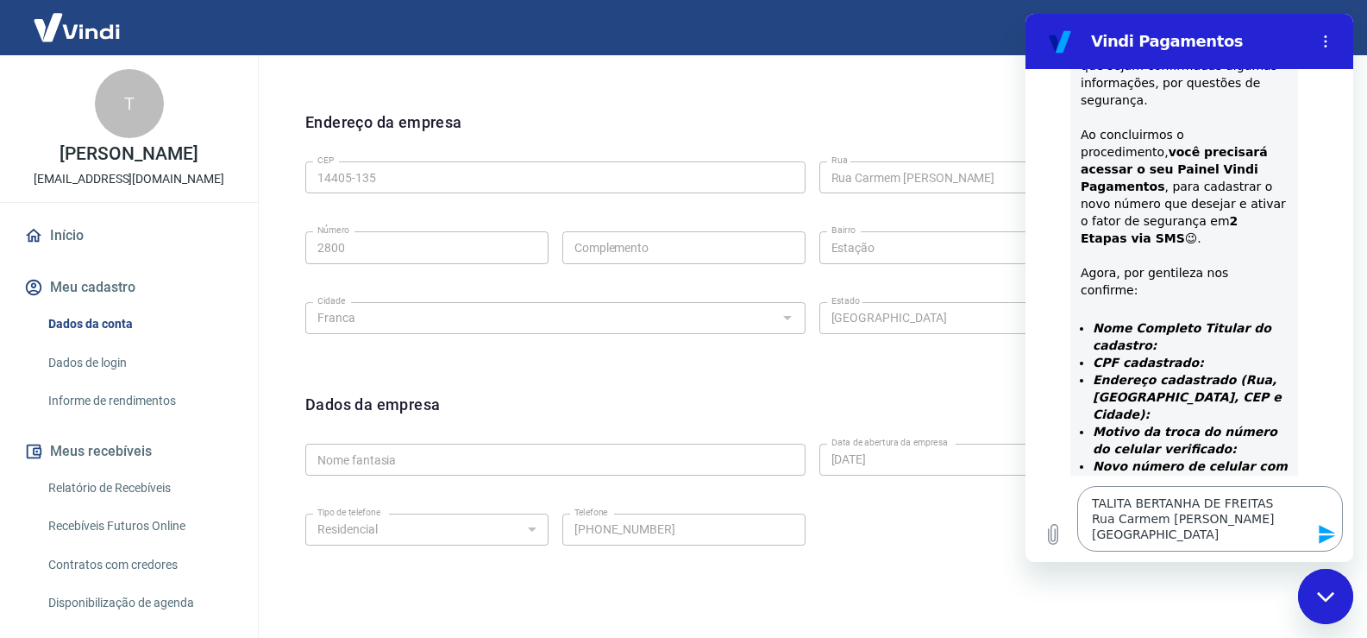
click at [1151, 532] on textarea "TALITA BERTANHA DE FREITAS Rua Carmem Irene Batista 2800 Estação Franca" at bounding box center [1211, 519] width 266 height 66
click at [743, 221] on div "CEP 14405-135 CEP Rua Rua Carmem Irene Batista Rua Número 2800 Número Complemen…" at bounding box center [812, 245] width 1014 height 182
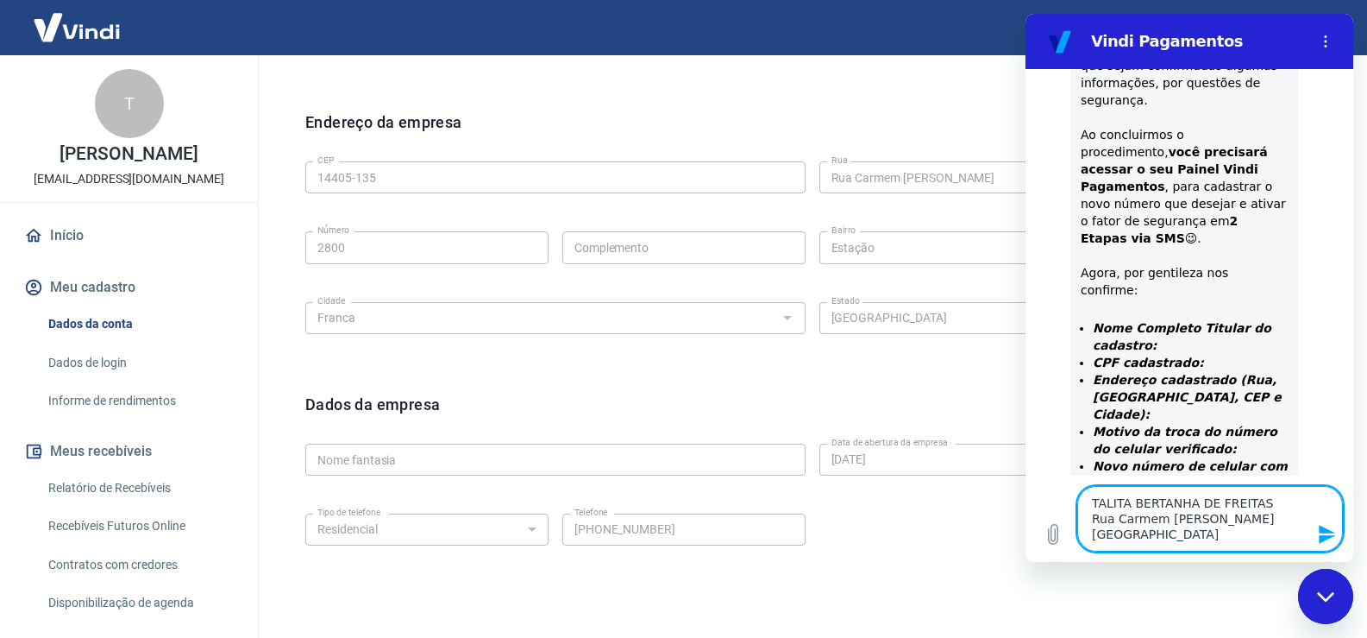
click at [1184, 534] on textarea "TALITA BERTANHA DE FREITAS Rua Carmem Irene Batista 2800 Estação Franca sp" at bounding box center [1211, 519] width 266 height 66
drag, startPoint x: 1154, startPoint y: 540, endPoint x: 1087, endPoint y: 525, distance: 68.9
click at [1087, 525] on textarea "TALITA BERTANHA DE FREITAS Rua Carmem Irene Batista 2800 Estação Franca sp" at bounding box center [1211, 519] width 266 height 66
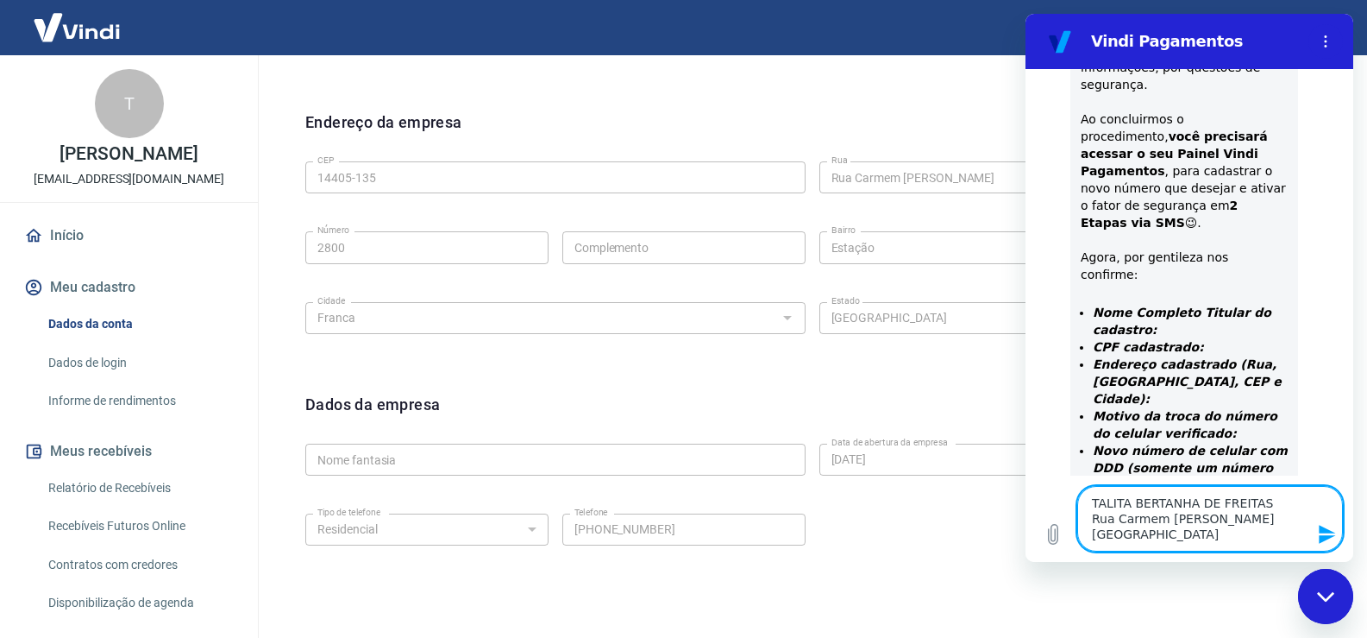
click at [1193, 542] on textarea "TALITA BERTANHA DE FREITAS Rua Carmem Irene Batista 2800 Estação Franca sp" at bounding box center [1211, 519] width 266 height 66
paste textarea "14405-135"
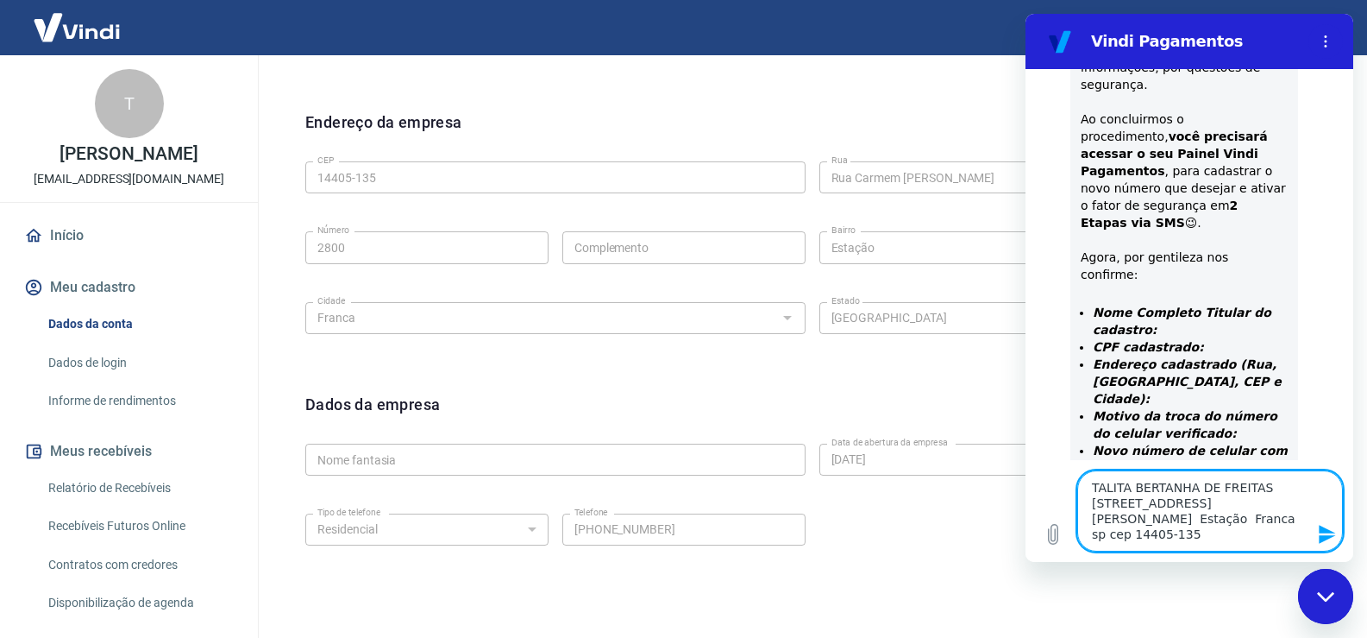
click at [1260, 481] on textarea "TALITA BERTANHA DE FREITAS Rua Carmem Irene Batista 2800 Estação Franca sp cep …" at bounding box center [1211, 510] width 266 height 81
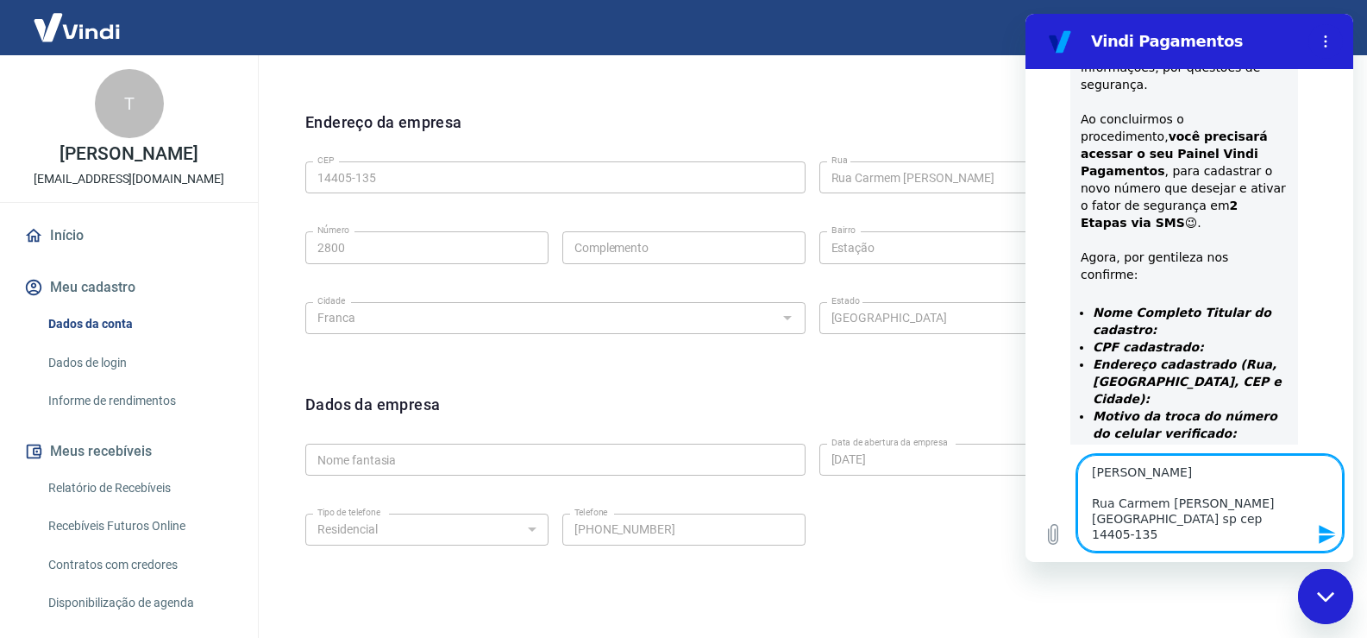
scroll to position [787, 0]
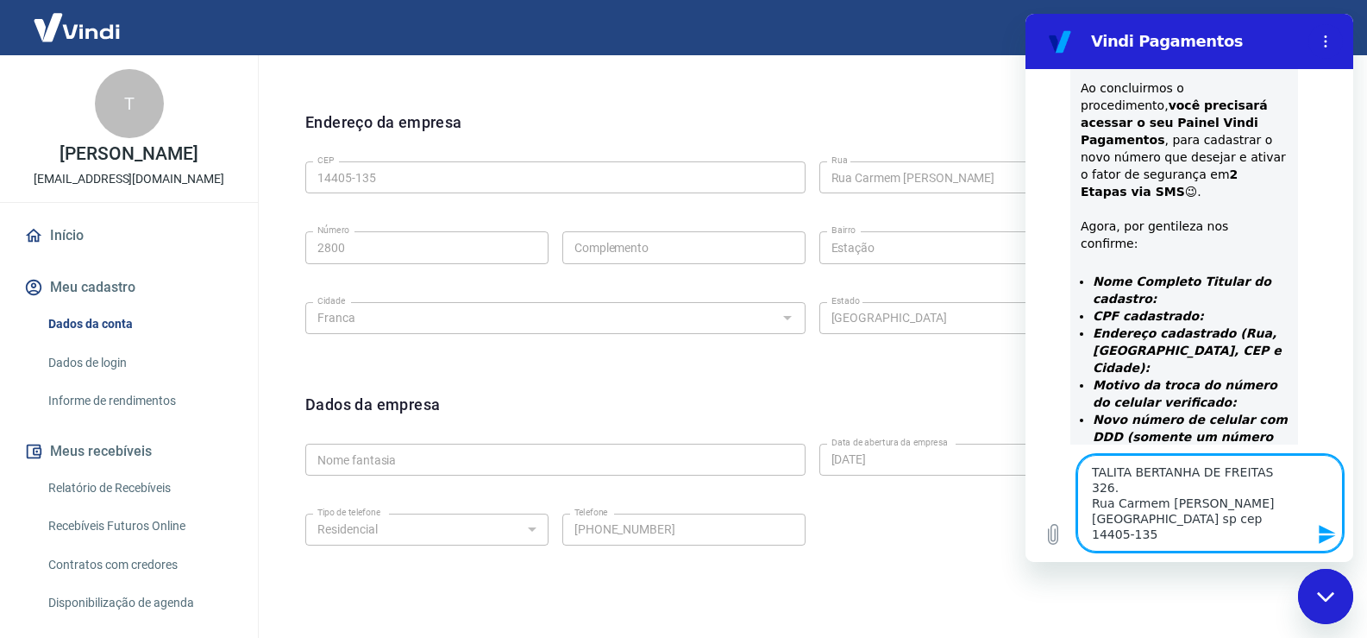
click at [1136, 480] on textarea "TALITA BERTANHA DE FREITAS 326. Rua Carmem Irene Batista 2800 Estação Franca sp…" at bounding box center [1211, 503] width 266 height 97
click at [1246, 527] on textarea "TALITA BERTANHA DE FREITAS 326.423.848-96 Rua Carmem Irene Batista 2800 Estação…" at bounding box center [1211, 503] width 266 height 97
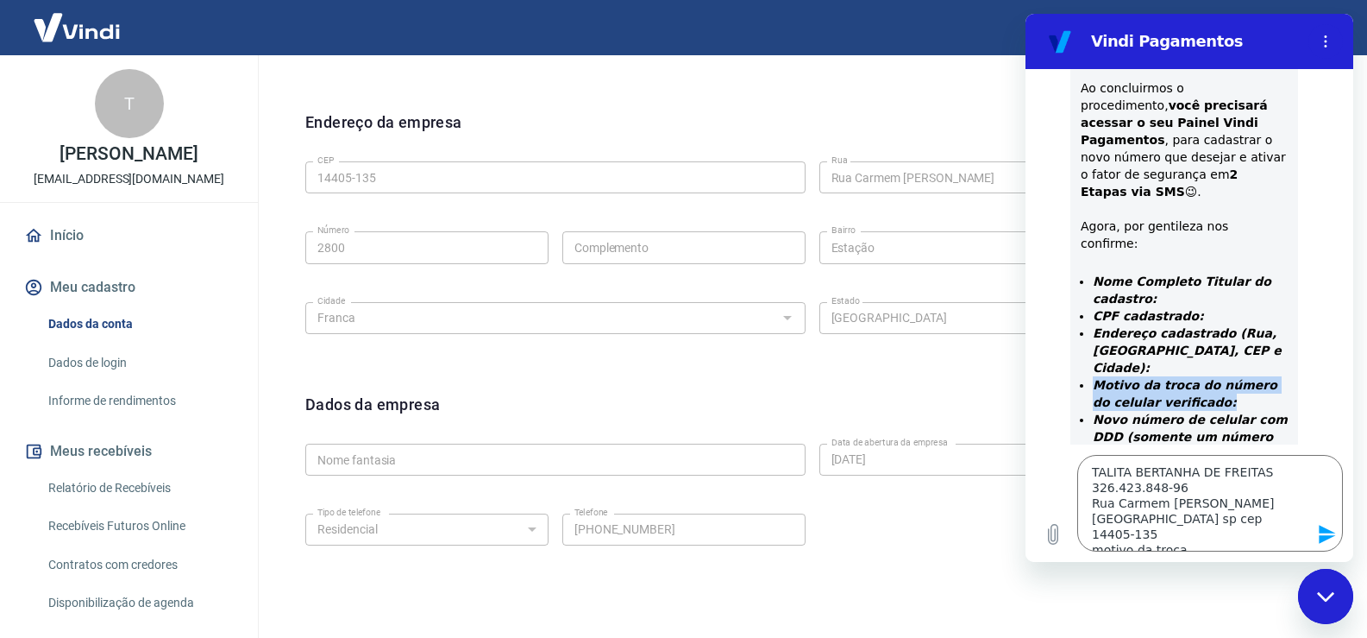
drag, startPoint x: 1093, startPoint y: 265, endPoint x: 1197, endPoint y: 286, distance: 106.6
click at [1197, 376] on li "Motivo da troca do número do celular verificado:" at bounding box center [1190, 393] width 195 height 35
copy strong "Motivo da troca do número do celular verificado:"
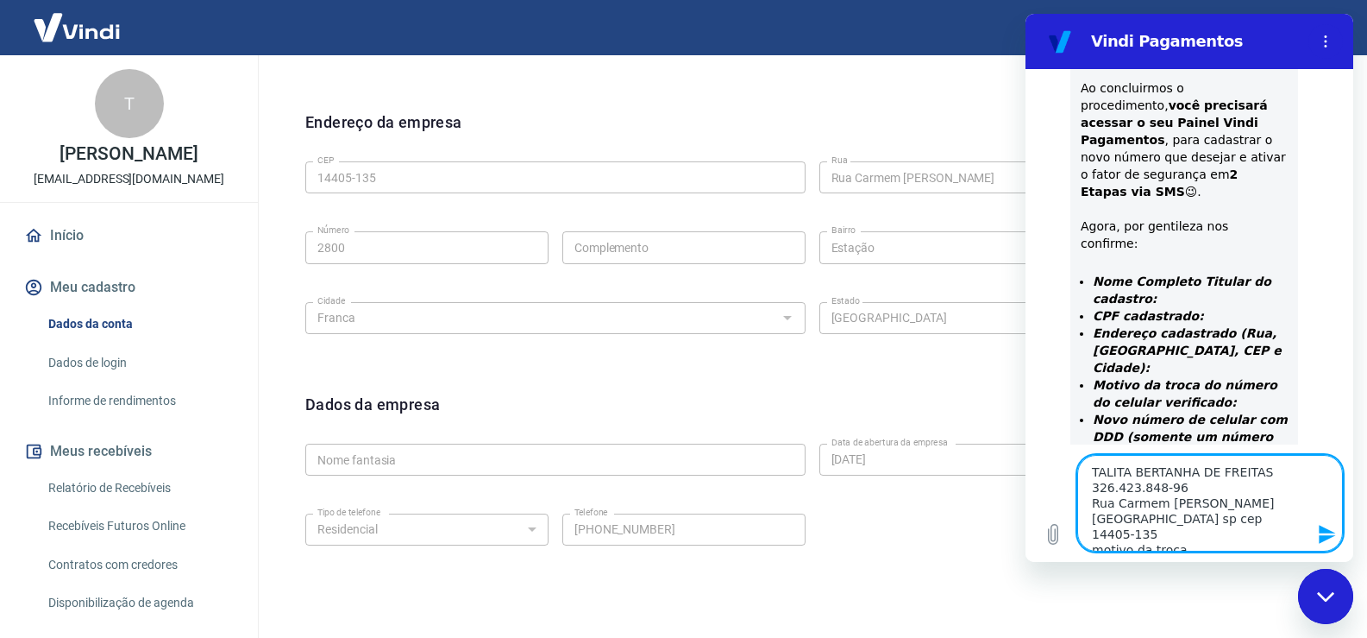
drag, startPoint x: 1189, startPoint y: 537, endPoint x: 1091, endPoint y: 530, distance: 97.7
click at [1091, 530] on textarea "TALITA BERTANHA DE FREITAS 326.423.848-96 Rua Carmem Irene Batista 2800 Estação…" at bounding box center [1211, 503] width 266 height 97
paste textarea "Motivo da troca do número do celular verificado:"
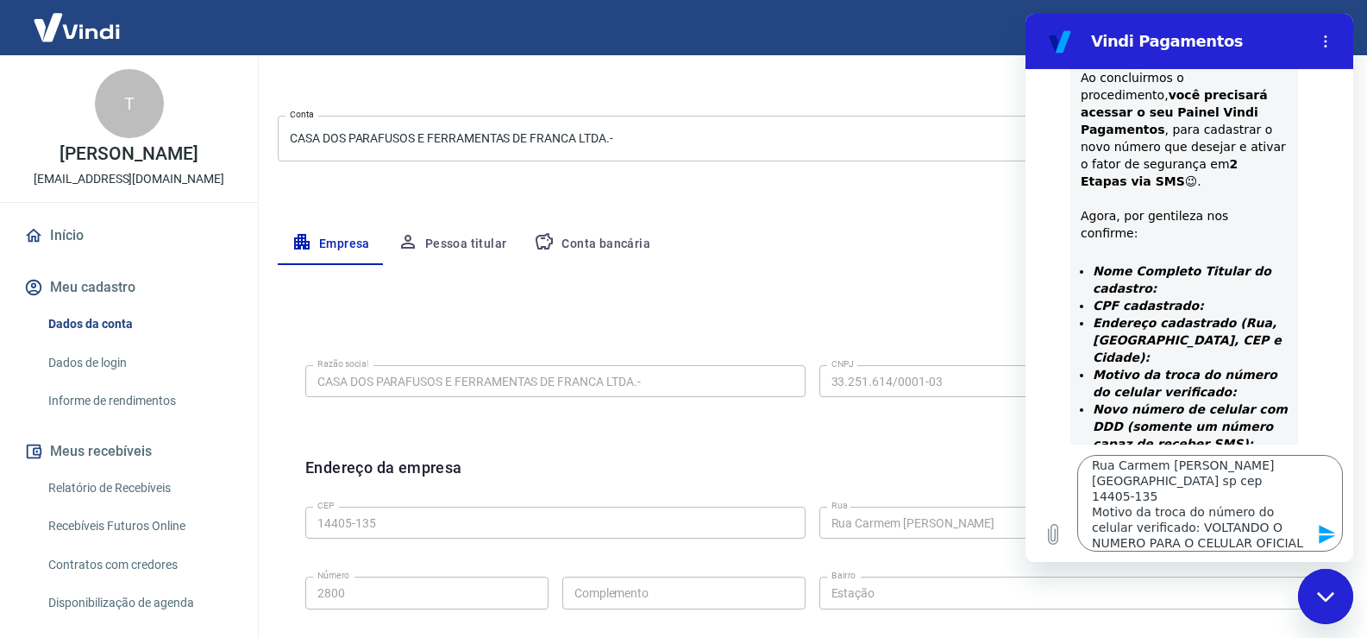
scroll to position [795, 0]
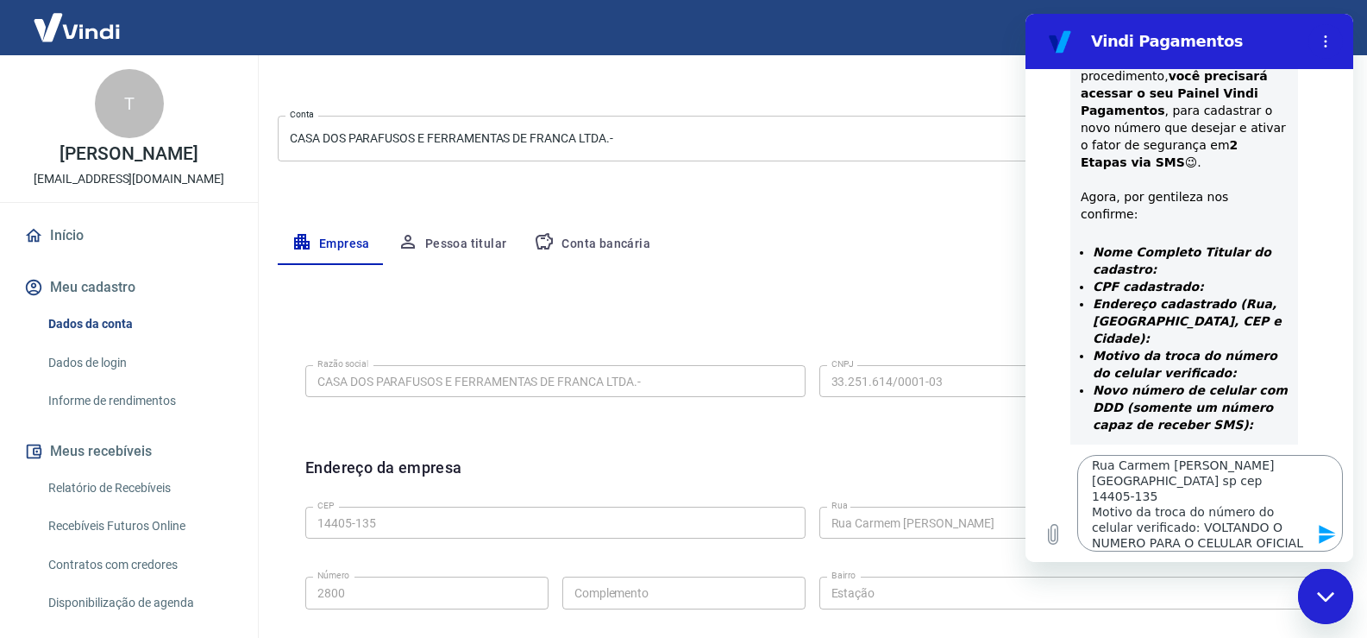
click at [1184, 542] on textarea "TALITA BERTANHA DE FREITAS 326.423.848-96 Rua Carmem Irene Batista 2800 Estação…" at bounding box center [1211, 503] width 266 height 97
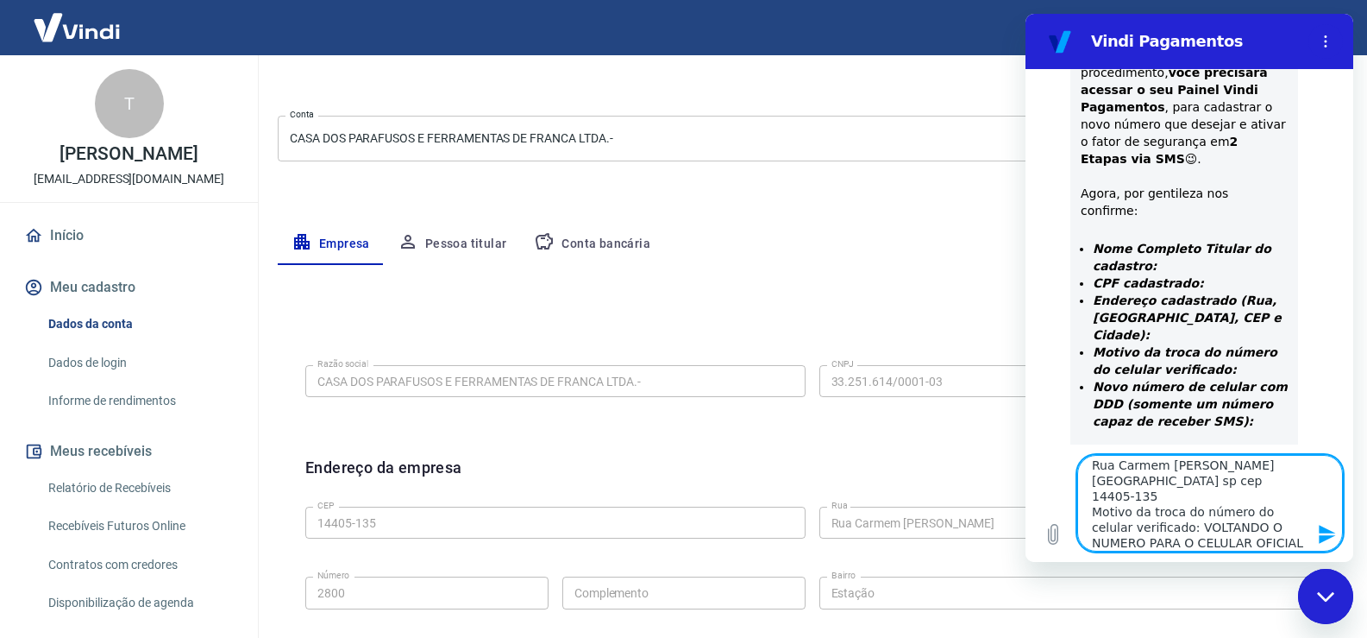
scroll to position [53, 0]
paste textarea "33.251.614/0001-03"
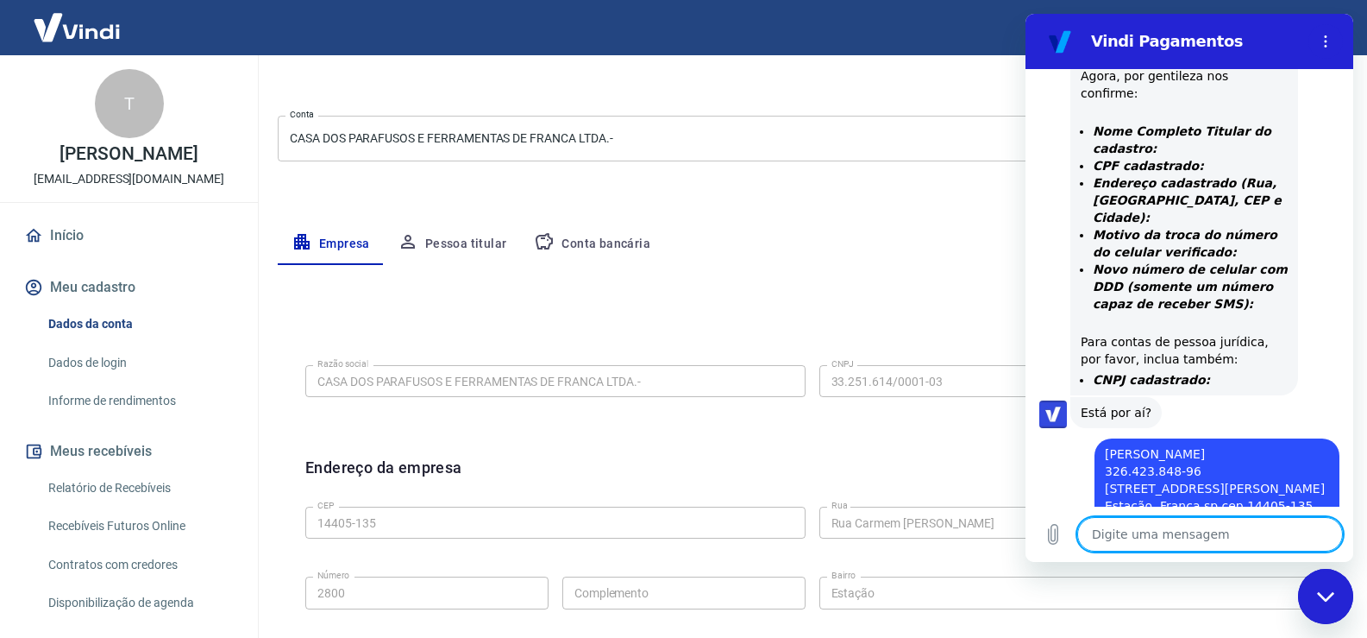
scroll to position [1080, 0]
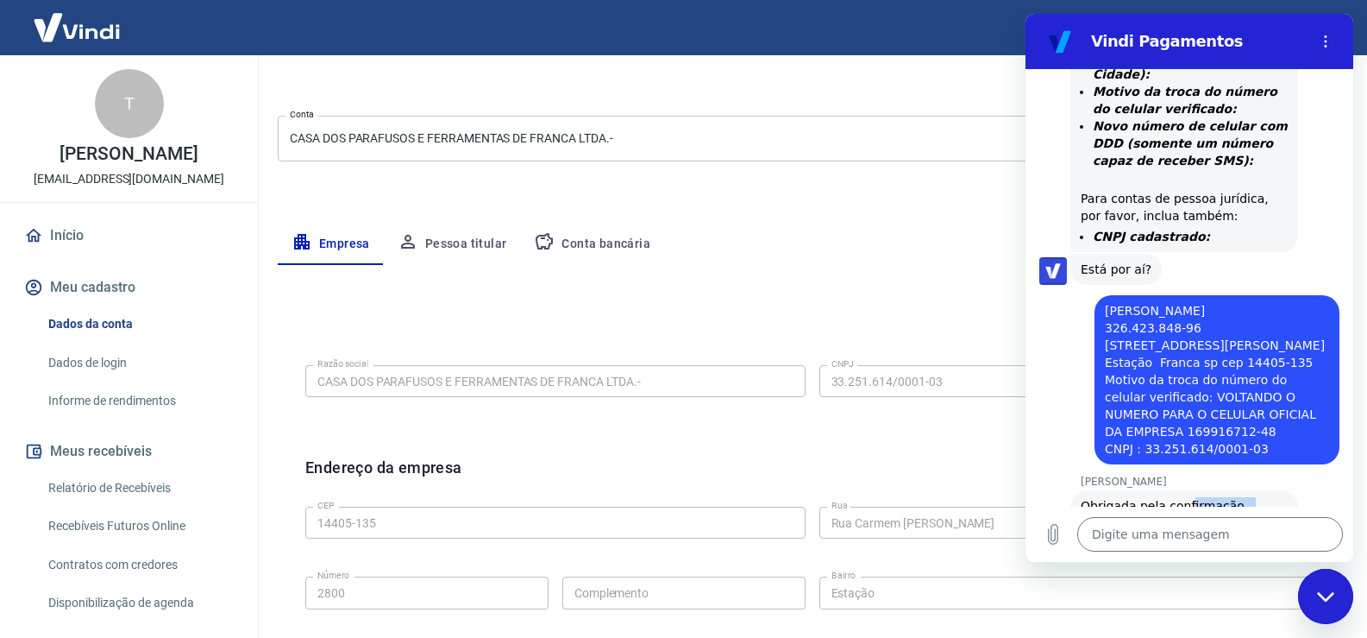
drag, startPoint x: 1184, startPoint y: 391, endPoint x: 1272, endPoint y: 463, distance: 114.0
click at [1272, 490] on div "Viviane Geraldi diz: Obrigada pela confirmação, realizei o reset e agora você p…" at bounding box center [1185, 557] width 228 height 135
click at [1184, 490] on div "Viviane Geraldi diz: Obrigada pela confirmação, realizei o reset e agora você p…" at bounding box center [1185, 557] width 228 height 135
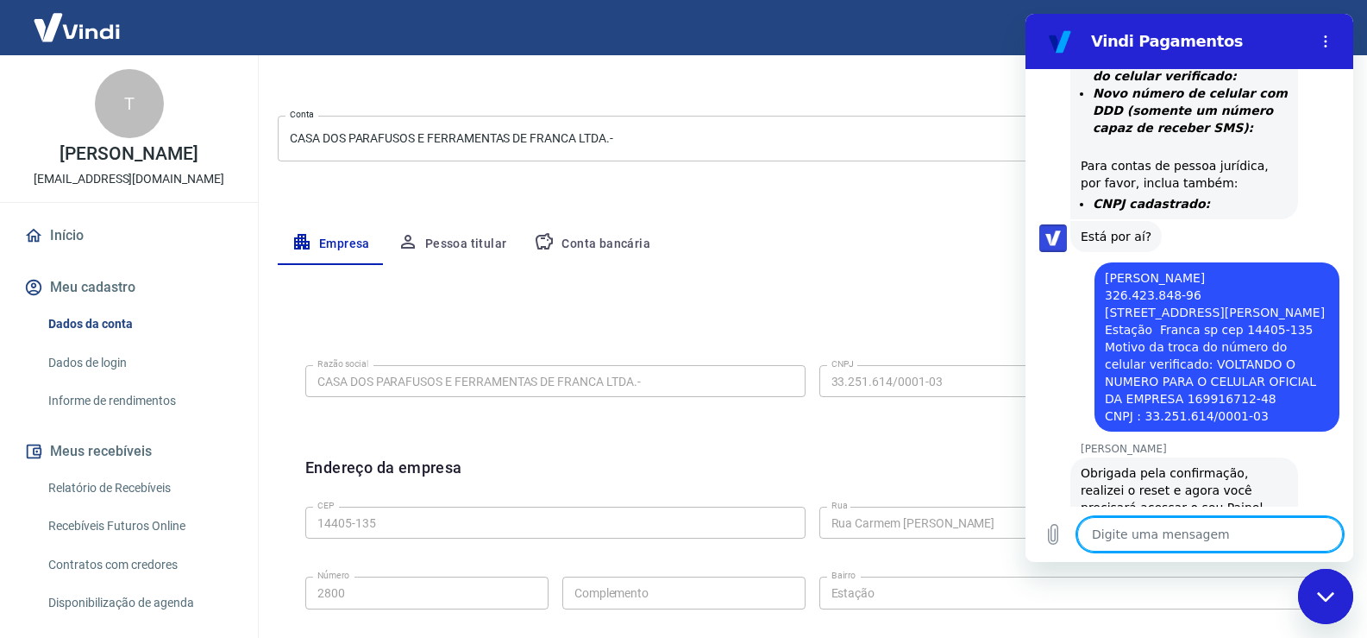
click at [1177, 542] on textarea at bounding box center [1211, 534] width 266 height 35
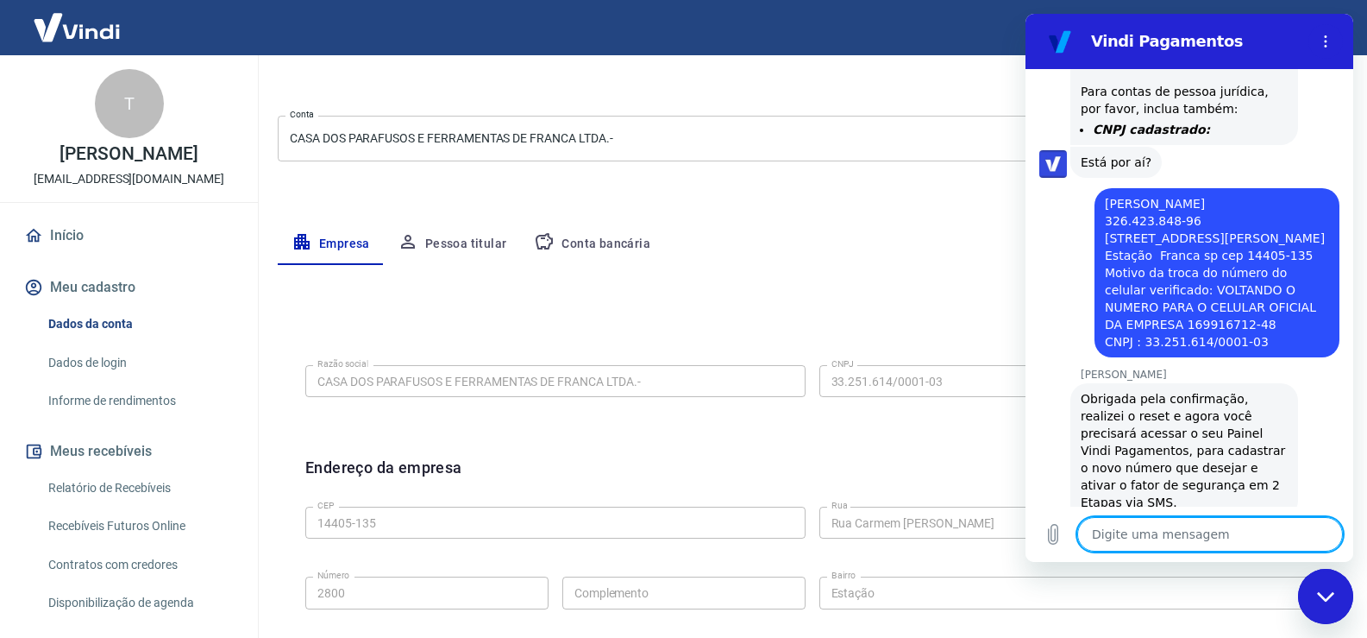
scroll to position [1244, 0]
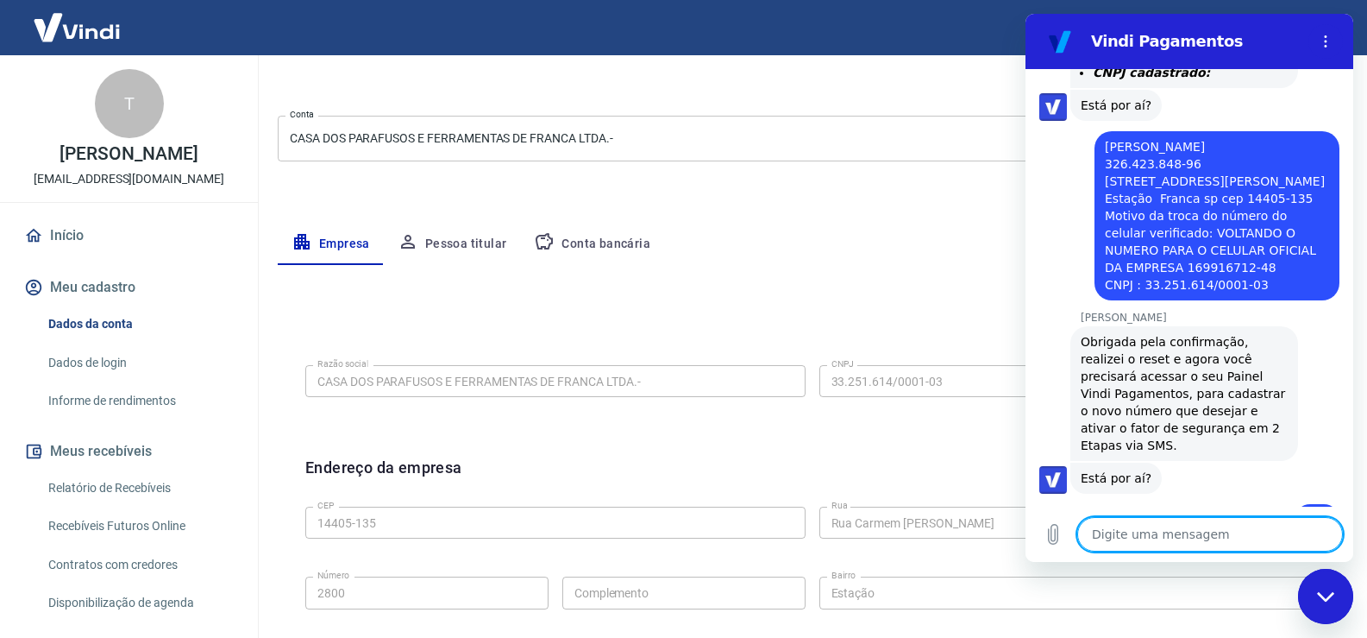
click at [1160, 506] on div "Digite uma mensagem x" at bounding box center [1190, 533] width 328 height 55
click at [1152, 529] on textarea at bounding box center [1211, 534] width 266 height 35
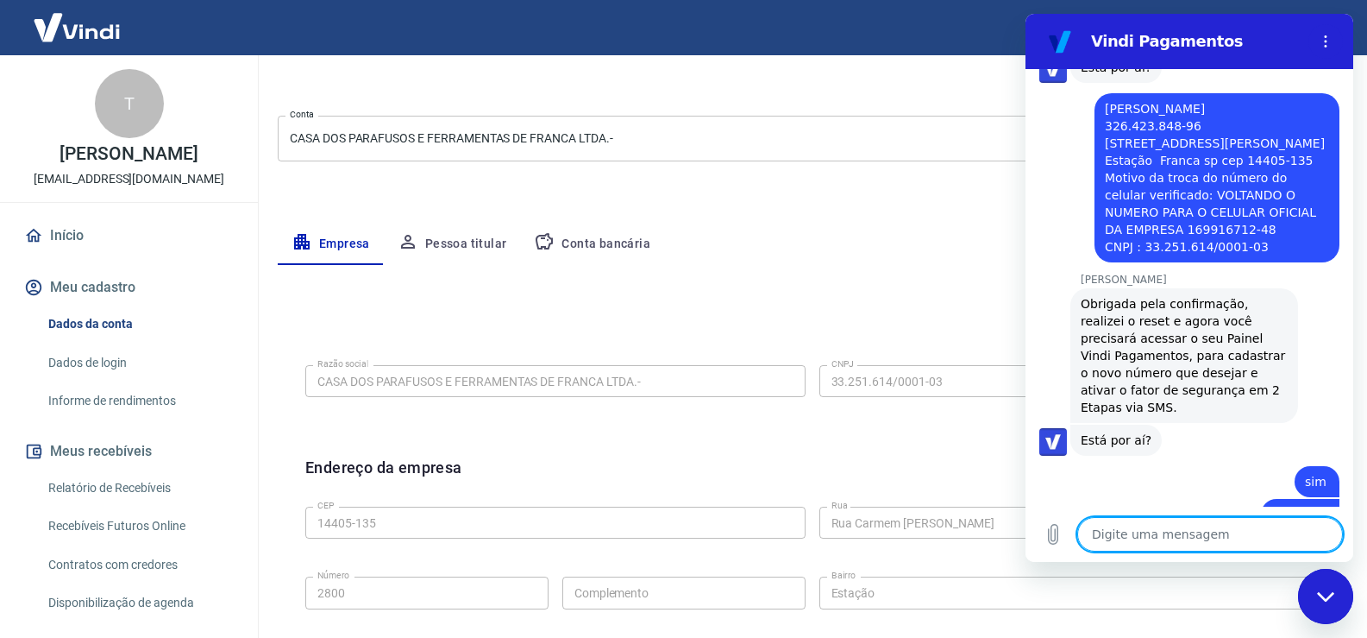
scroll to position [1285, 0]
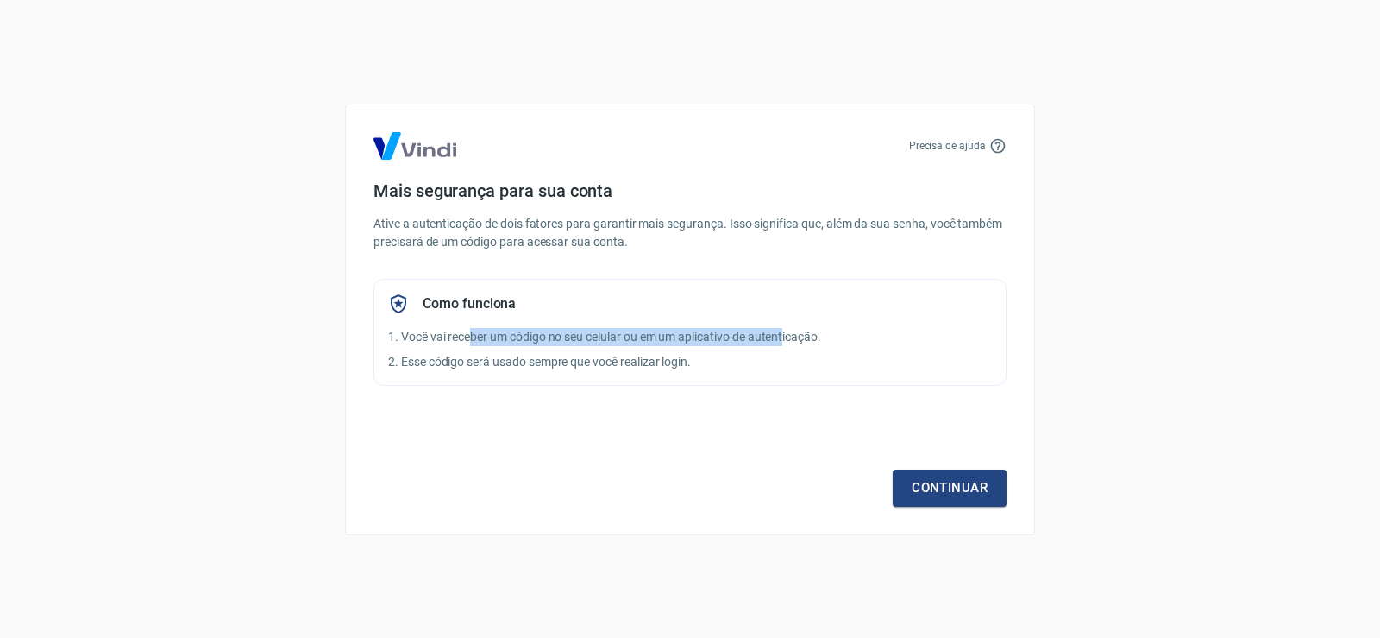
drag, startPoint x: 479, startPoint y: 333, endPoint x: 789, endPoint y: 337, distance: 310.6
click at [789, 337] on p "1. Você vai receber um código no seu celular ou em um aplicativo de autenticaçã…" at bounding box center [690, 337] width 604 height 18
click at [1015, 513] on div "Precisa de ajuda Mais segurança para sua conta Ative a autenticação de dois fat…" at bounding box center [690, 319] width 690 height 431
click at [1002, 499] on link "Continuar" at bounding box center [950, 487] width 114 height 36
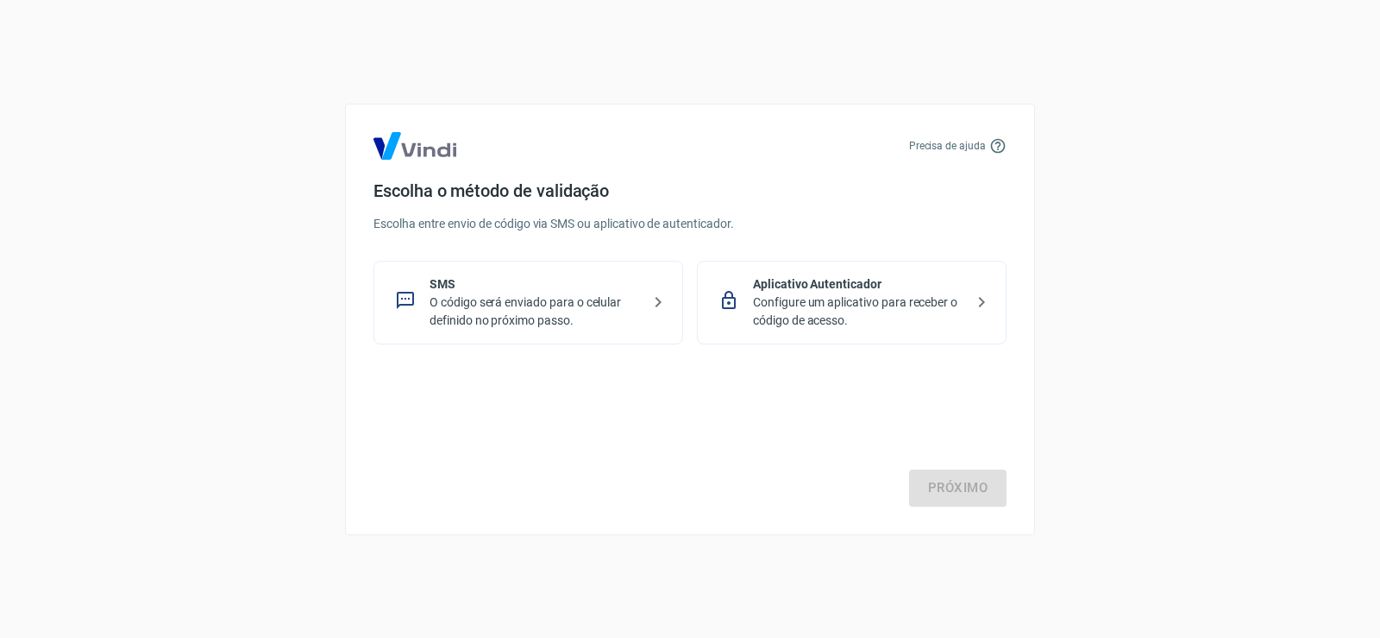
click at [534, 309] on p "O código será enviado para o celular definido no próximo passo." at bounding box center [535, 311] width 211 height 36
click at [962, 487] on link "Próximo" at bounding box center [957, 487] width 97 height 36
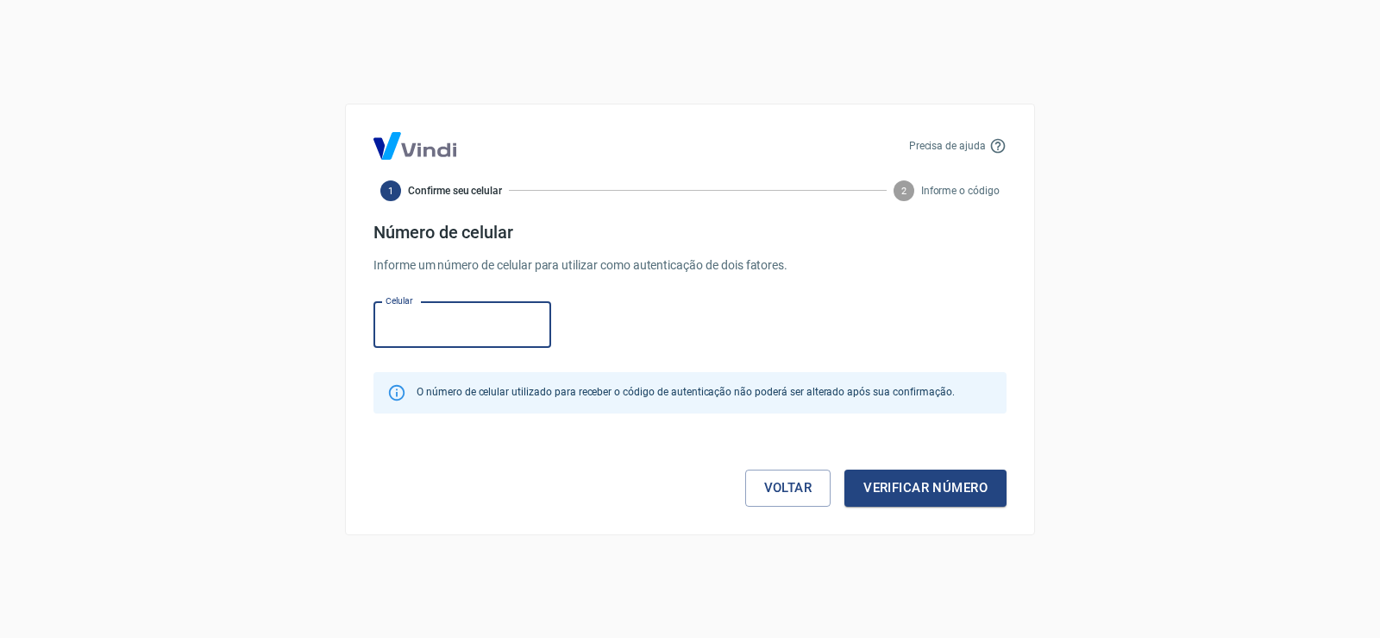
click at [467, 323] on input "Celular" at bounding box center [463, 325] width 178 height 46
type input "[PHONE_NUMBER]"
click at [874, 489] on button "Verificar número" at bounding box center [926, 487] width 162 height 36
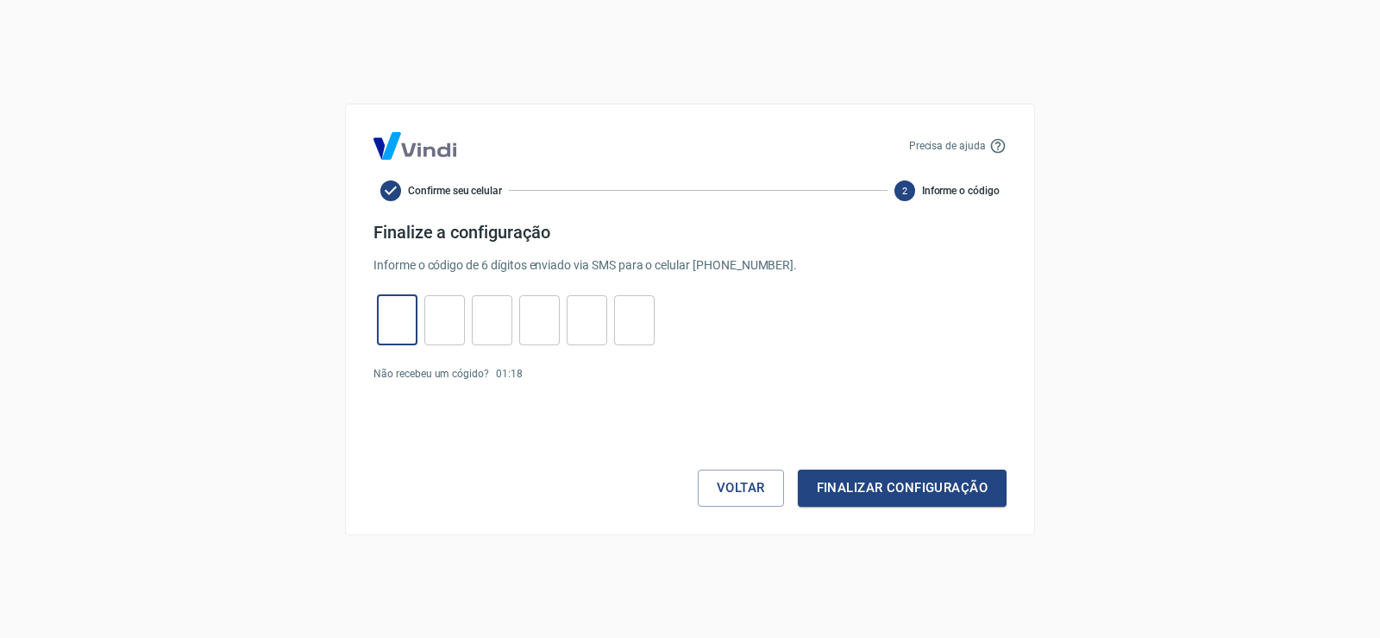
click at [405, 311] on input "tel" at bounding box center [397, 319] width 41 height 37
type input "9"
type input "1"
type input "5"
type input "6"
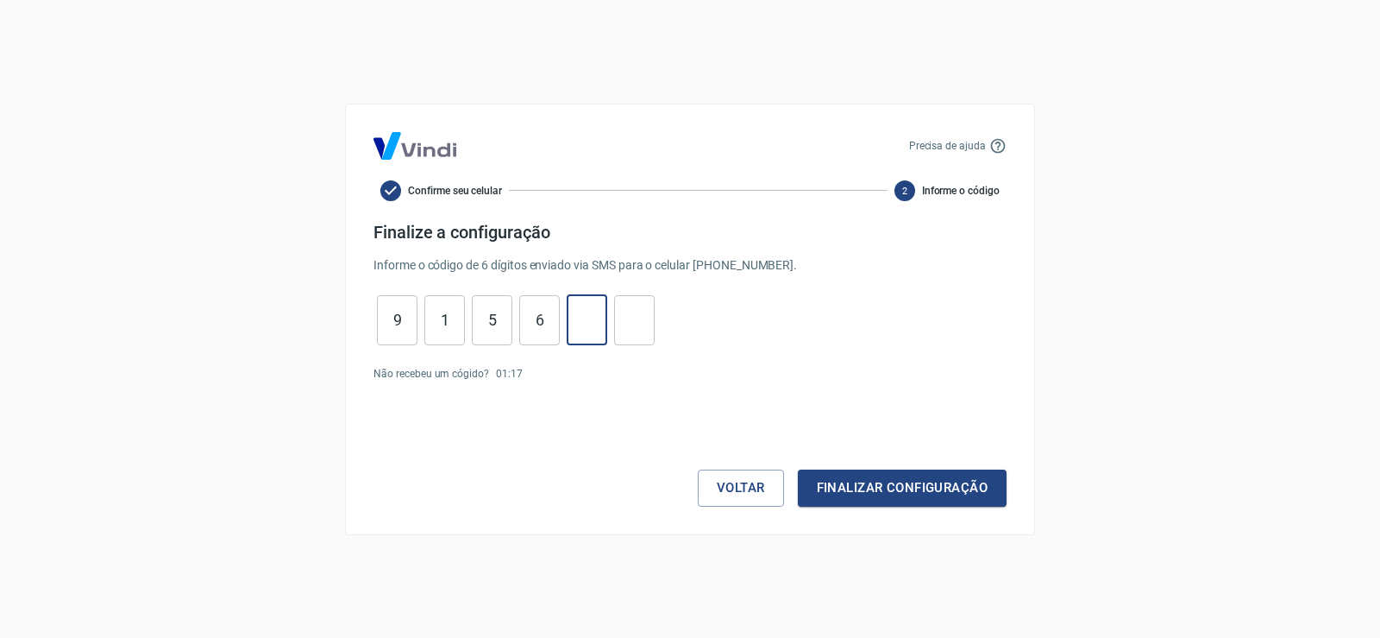
type input "7"
type input "4"
click at [854, 475] on button "Finalizar configuração" at bounding box center [902, 487] width 209 height 36
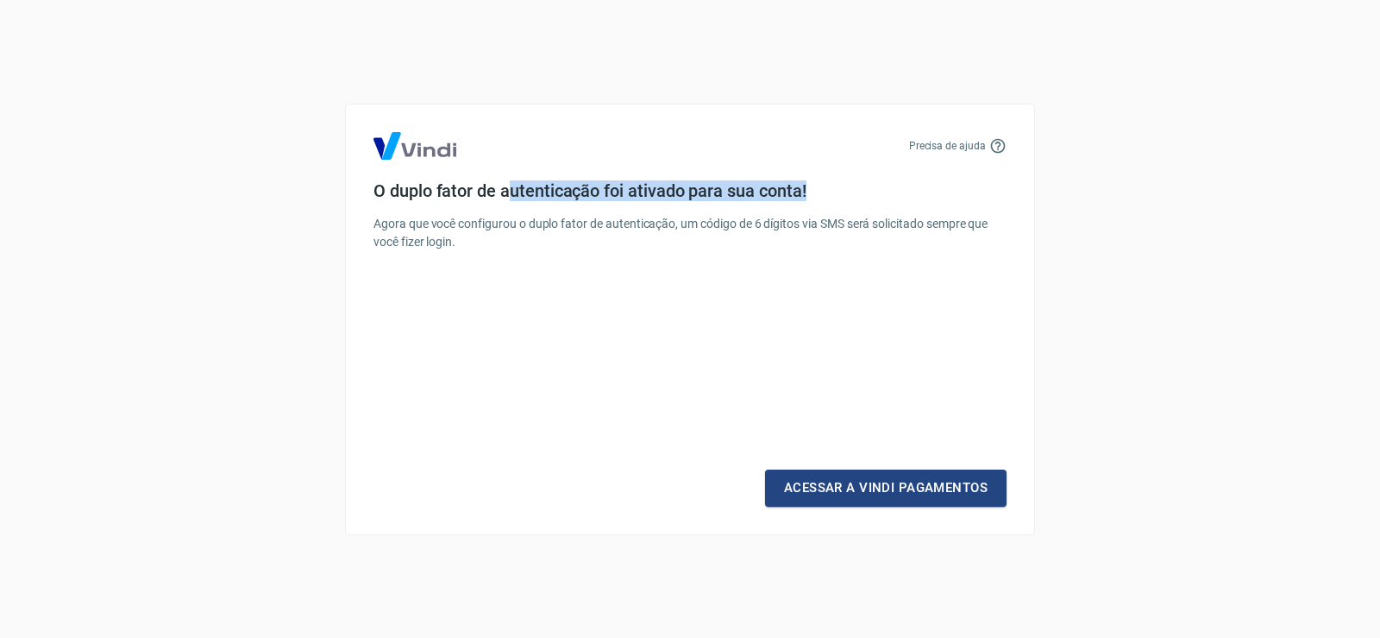
drag, startPoint x: 506, startPoint y: 183, endPoint x: 868, endPoint y: 179, distance: 361.5
click at [868, 180] on h4 "O duplo fator de autenticação foi ativado para sua conta!" at bounding box center [690, 190] width 633 height 21
click at [864, 487] on link "Acessar a Vindi Pagamentos" at bounding box center [886, 487] width 242 height 36
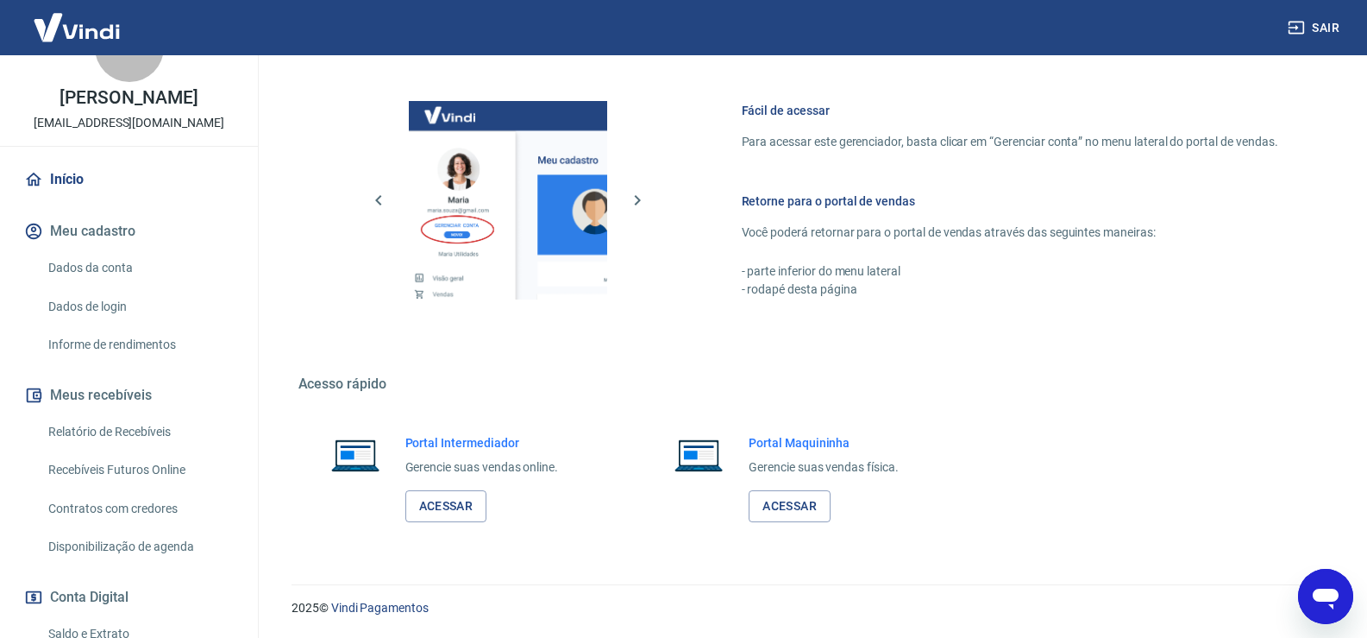
scroll to position [86, 0]
